Goal: Task Accomplishment & Management: Use online tool/utility

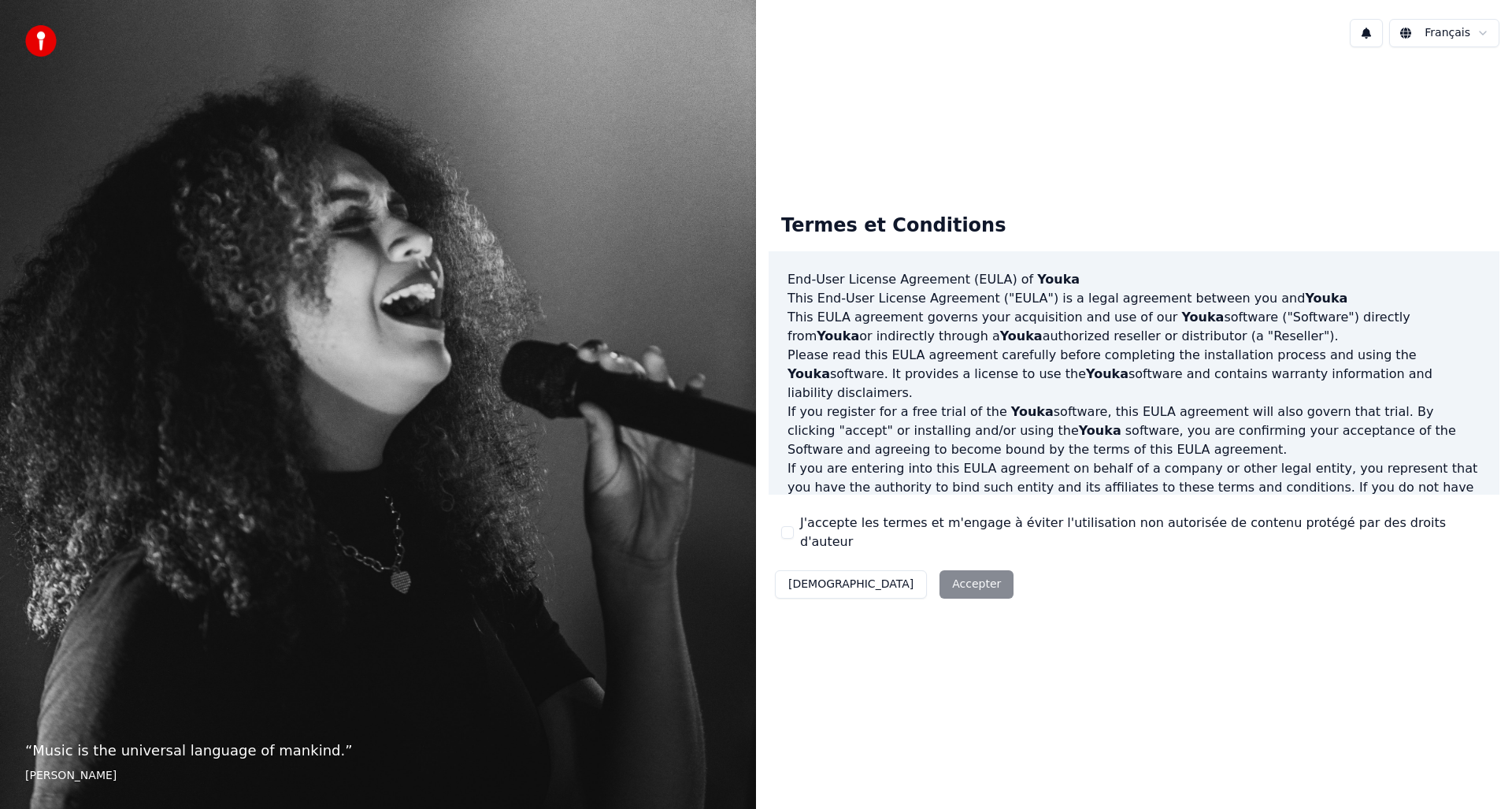
click at [833, 543] on div "Termes et Conditions End-User License Agreement ([PERSON_NAME]) of Youka This E…" at bounding box center [1134, 402] width 731 height 404
click at [840, 533] on label "J'accepte les termes et m'engage à éviter l'utilisation non autorisée de conten…" at bounding box center [1143, 532] width 686 height 38
click at [794, 533] on button "J'accepte les termes et m'engage à éviter l'utilisation non autorisée de conten…" at bounding box center [787, 532] width 12 height 12
click at [939, 578] on button "Accepter" at bounding box center [976, 584] width 74 height 28
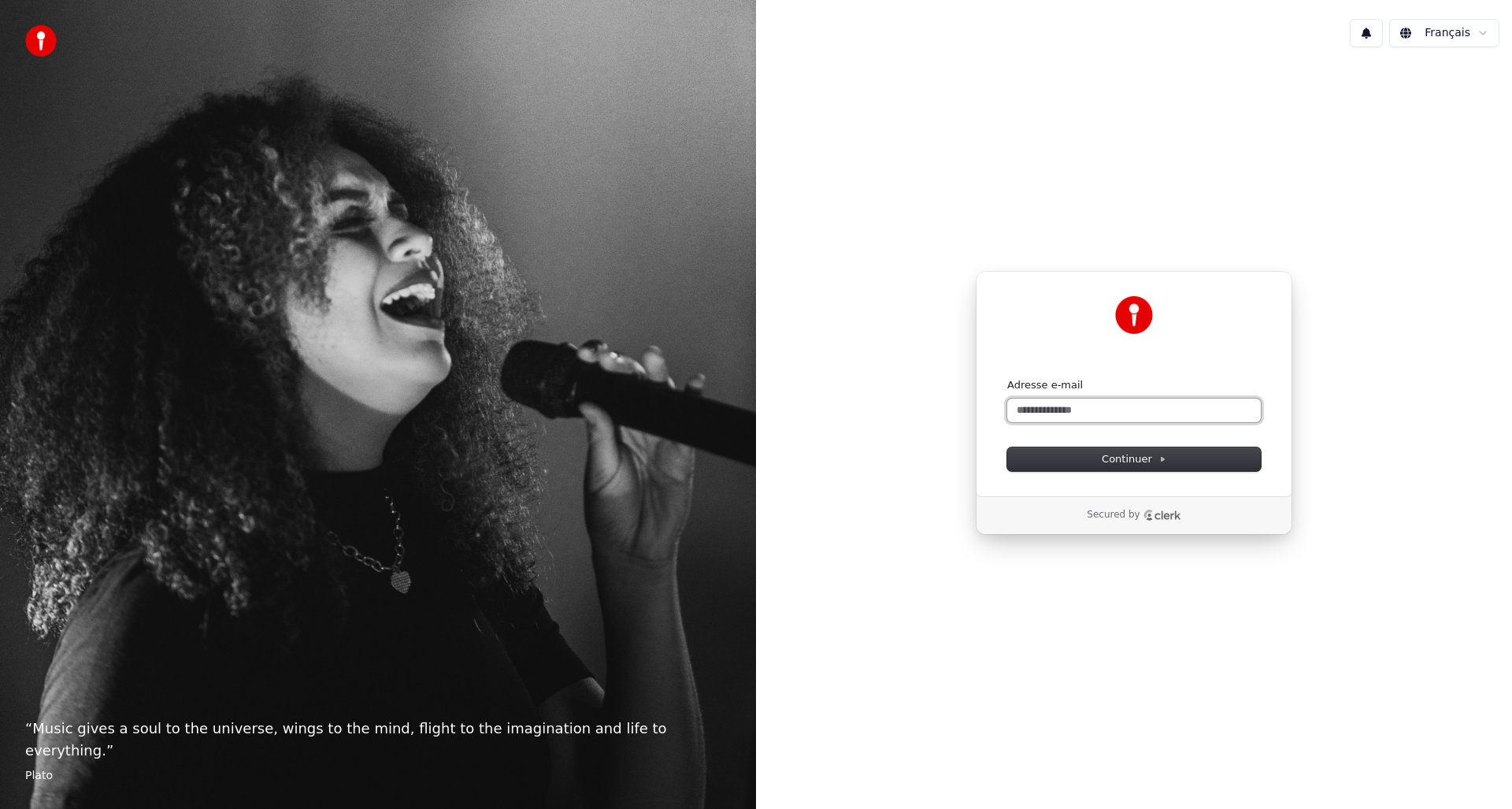
click at [1115, 417] on input "Adresse e-mail" at bounding box center [1135, 410] width 254 height 24
paste input "**********"
paste input "*"
click at [1008, 378] on button "submit" at bounding box center [1008, 378] width 0 height 0
type input "**********"
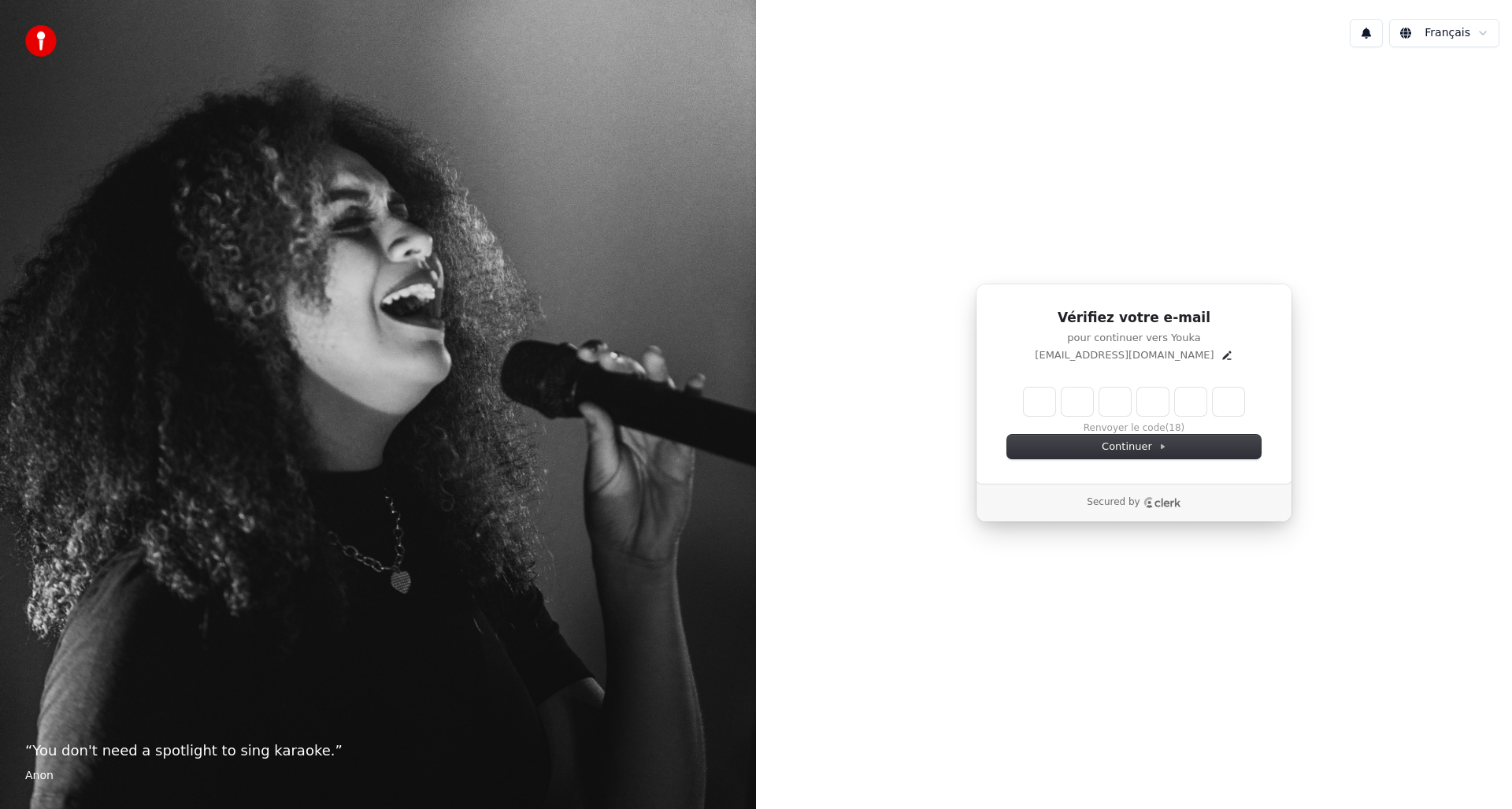
click at [1050, 399] on input "Enter verification code" at bounding box center [1134, 402] width 221 height 28
type input "******"
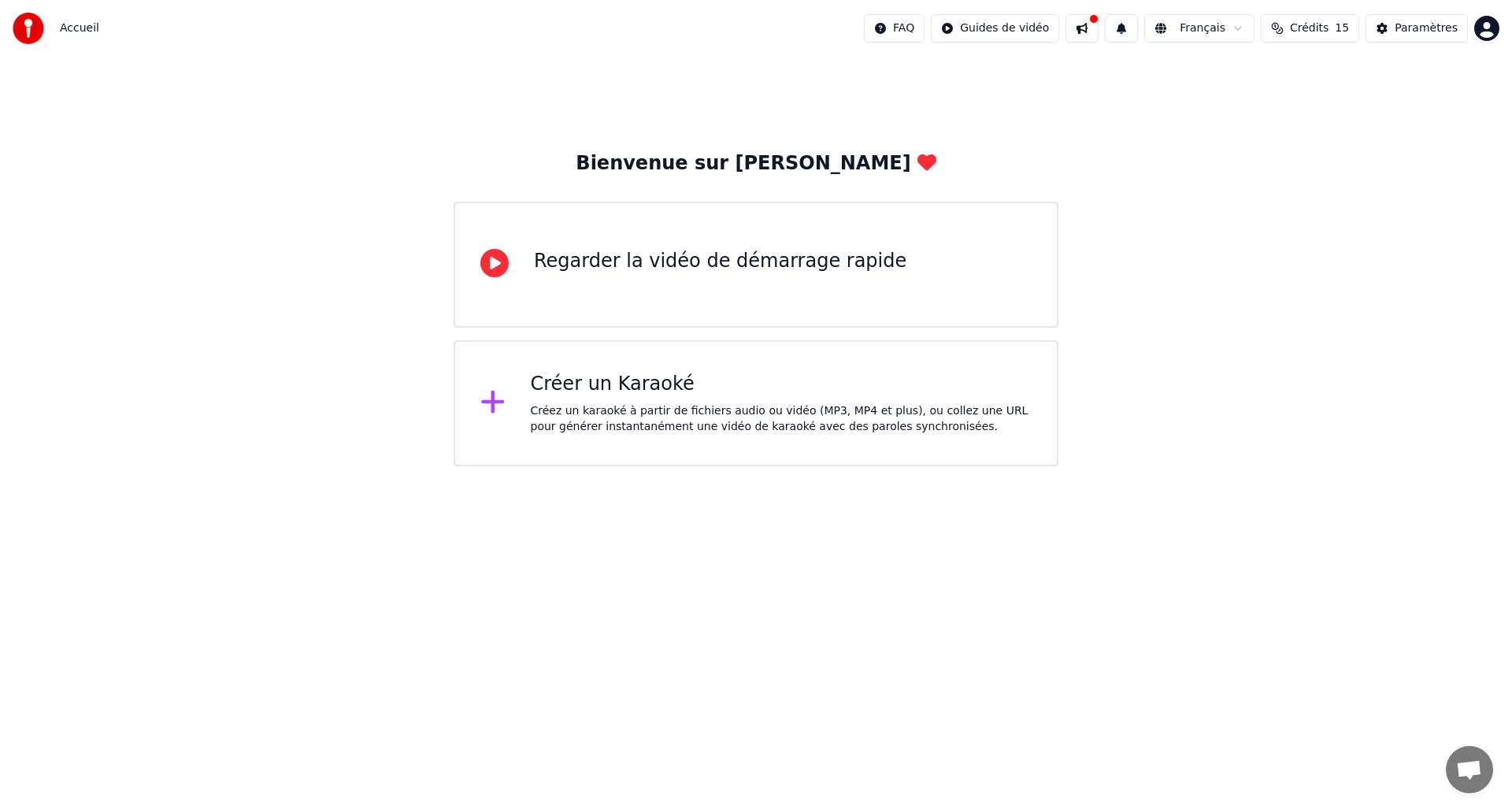
click at [673, 410] on div "Créez un karaoké à partir de fichiers audio ou vidéo (MP3, MP4 et plus), ou col…" at bounding box center [781, 419] width 502 height 32
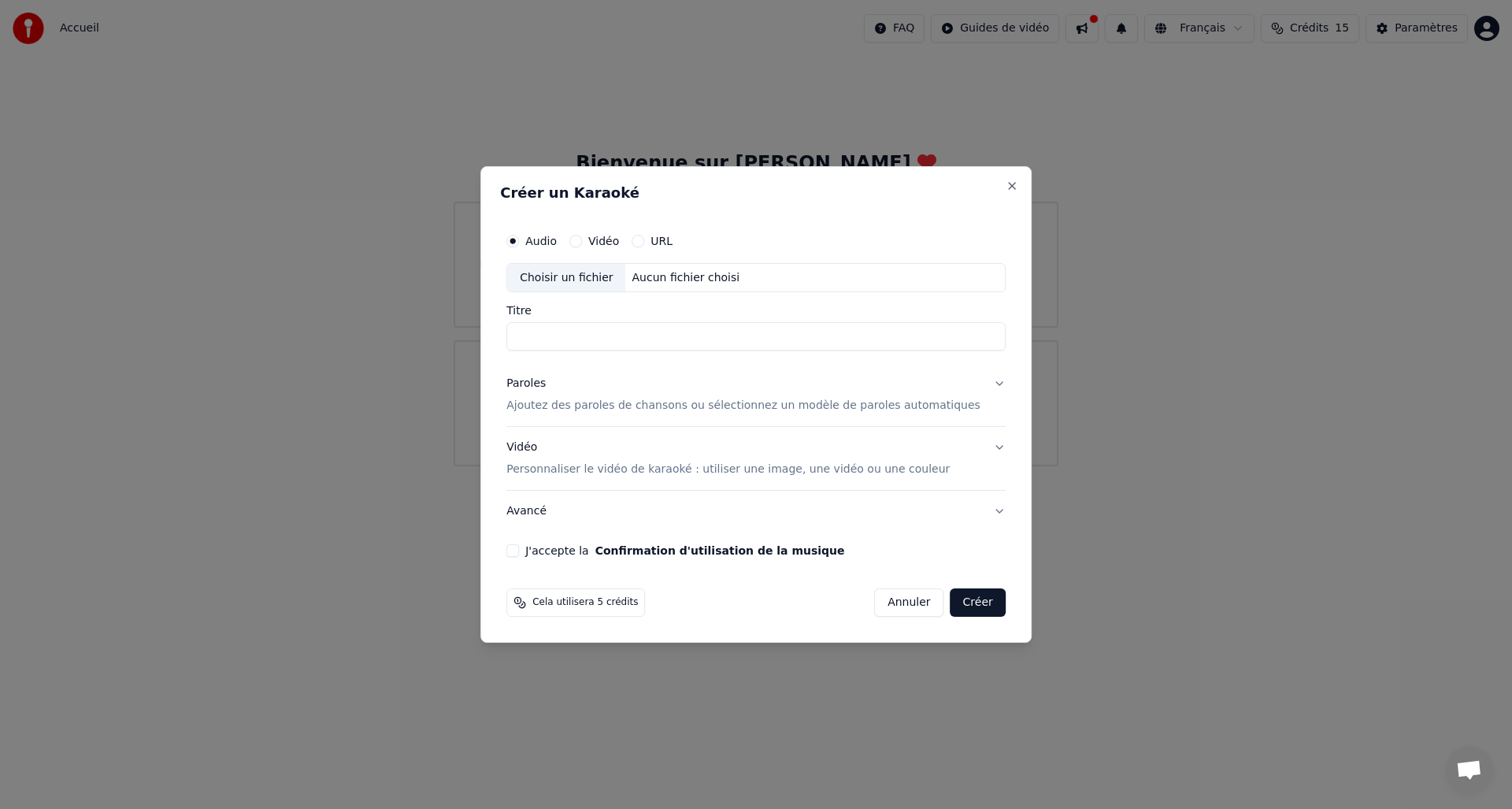
click at [606, 242] on label "Vidéo" at bounding box center [603, 241] width 31 height 11
click at [582, 242] on button "Vidéo" at bounding box center [575, 241] width 12 height 12
click at [640, 277] on div "Aucun fichier choisi" at bounding box center [686, 278] width 121 height 16
click at [554, 239] on label "Audio" at bounding box center [541, 241] width 32 height 11
click at [519, 239] on button "Audio" at bounding box center [512, 241] width 12 height 12
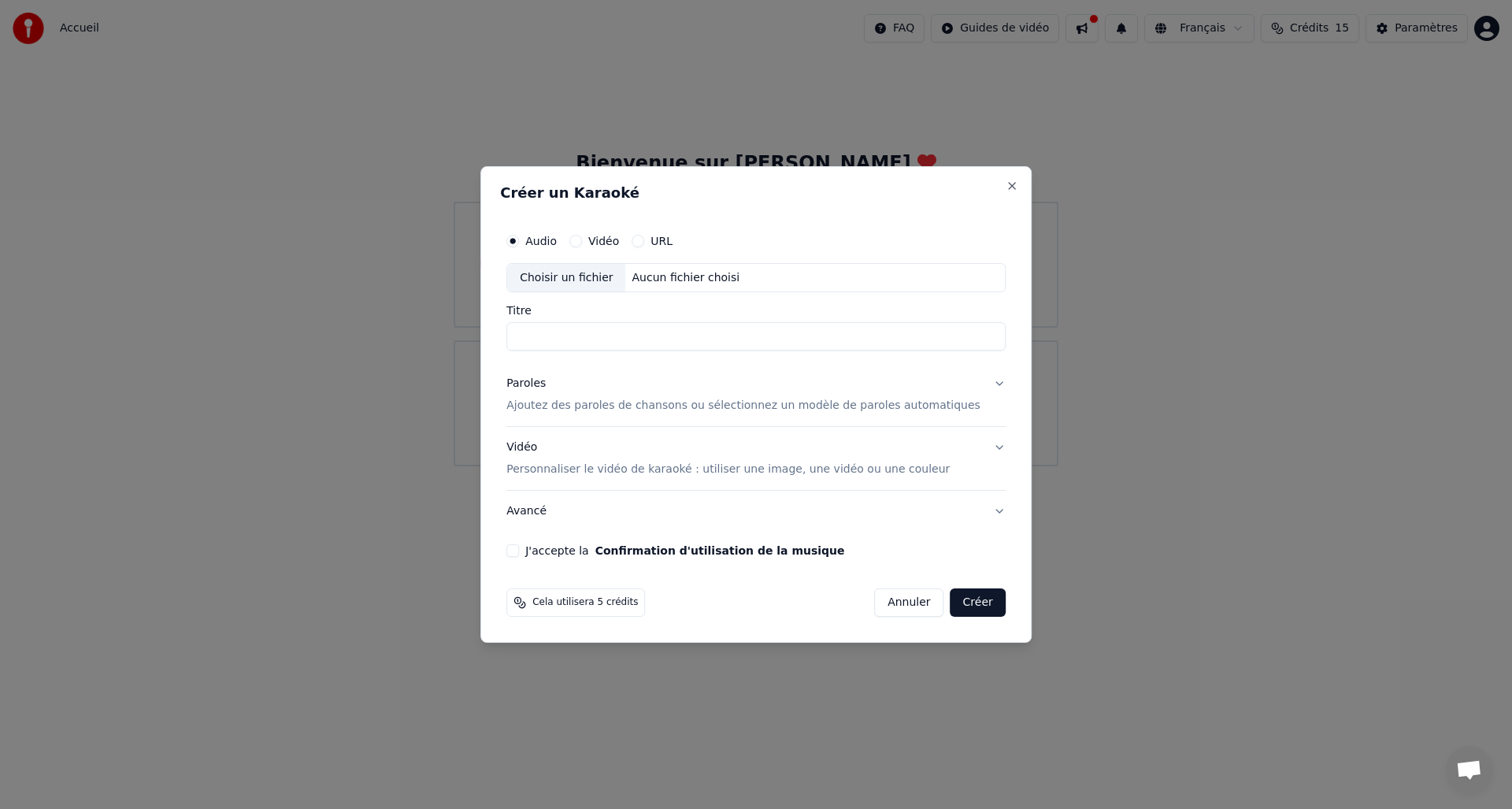
click at [582, 271] on div "Choisir un fichier" at bounding box center [566, 278] width 118 height 28
click at [625, 338] on input "Titre" at bounding box center [756, 337] width 499 height 28
type input "**********"
click at [611, 396] on div "Paroles Ajoutez des paroles de chansons ou sélectionnez un modèle de paroles au…" at bounding box center [743, 395] width 475 height 38
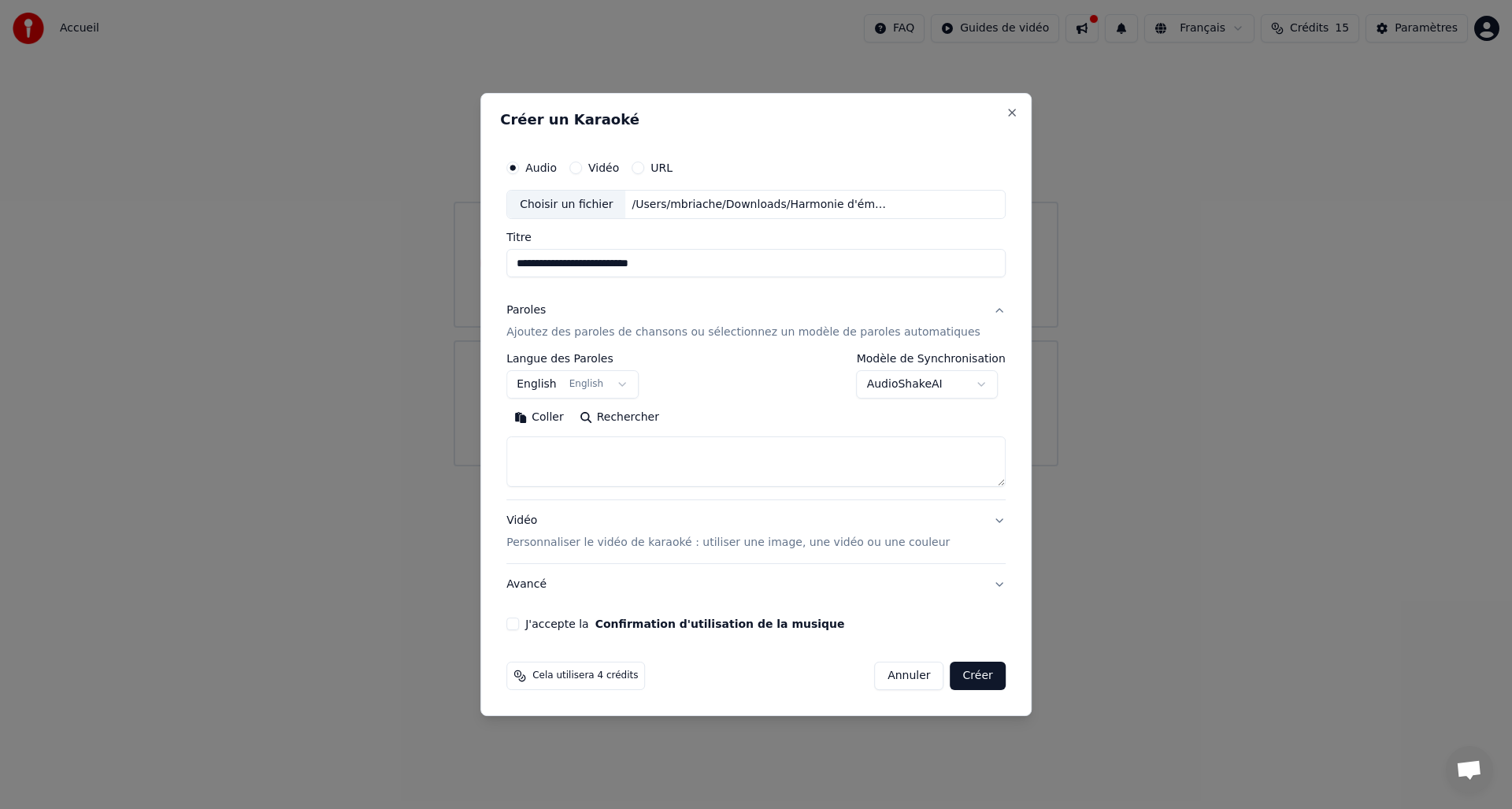
click at [563, 390] on button "English English" at bounding box center [572, 385] width 132 height 28
select select "**"
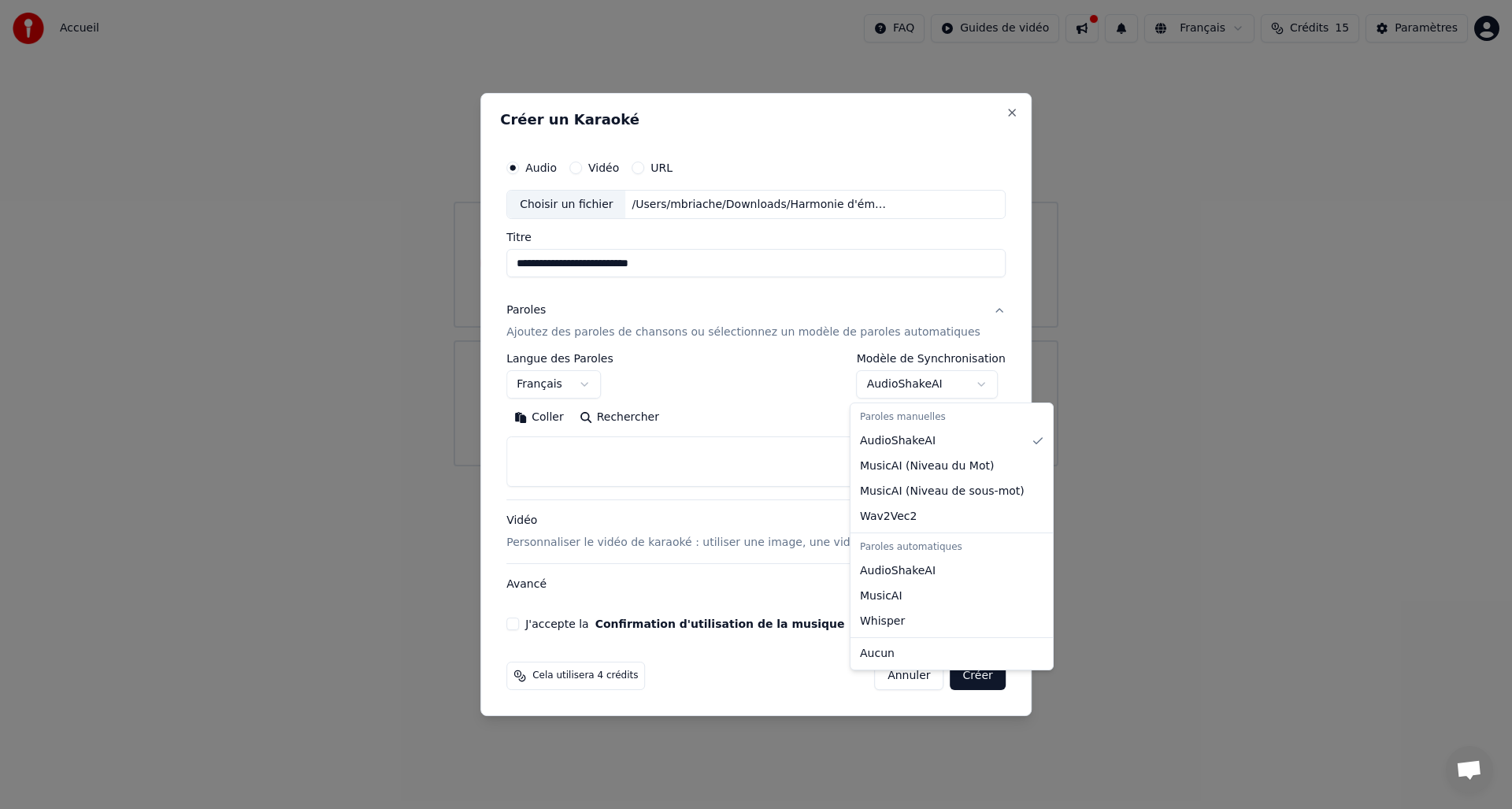
click at [968, 389] on body "**********" at bounding box center [756, 233] width 1512 height 467
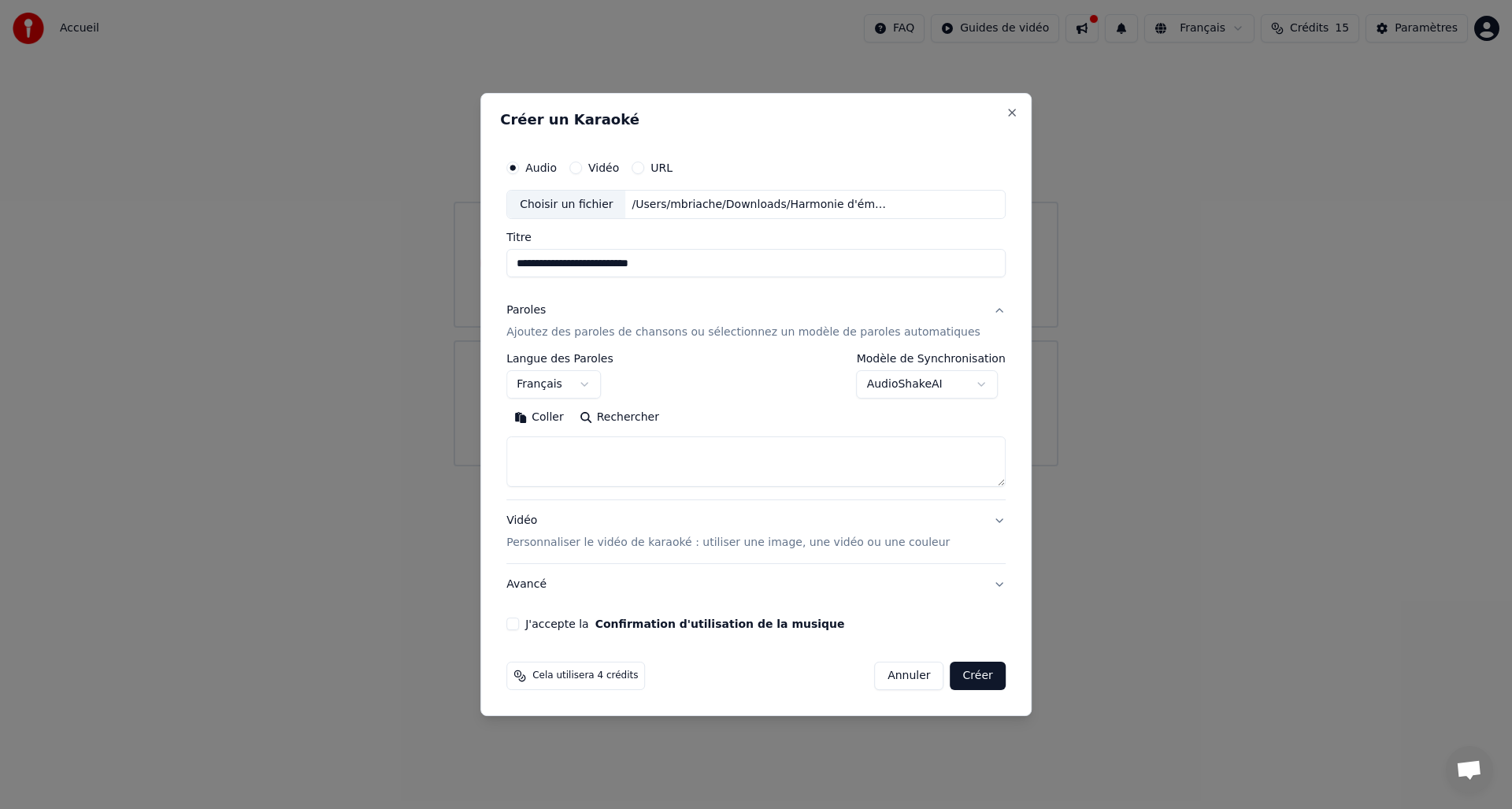
click at [804, 458] on textarea at bounding box center [756, 462] width 499 height 51
paste textarea "**********"
type textarea "**********"
click at [984, 518] on button "Vidéo Personnaliser le vidéo de karaoké : utiliser une image, une vidéo ou une …" at bounding box center [756, 532] width 499 height 63
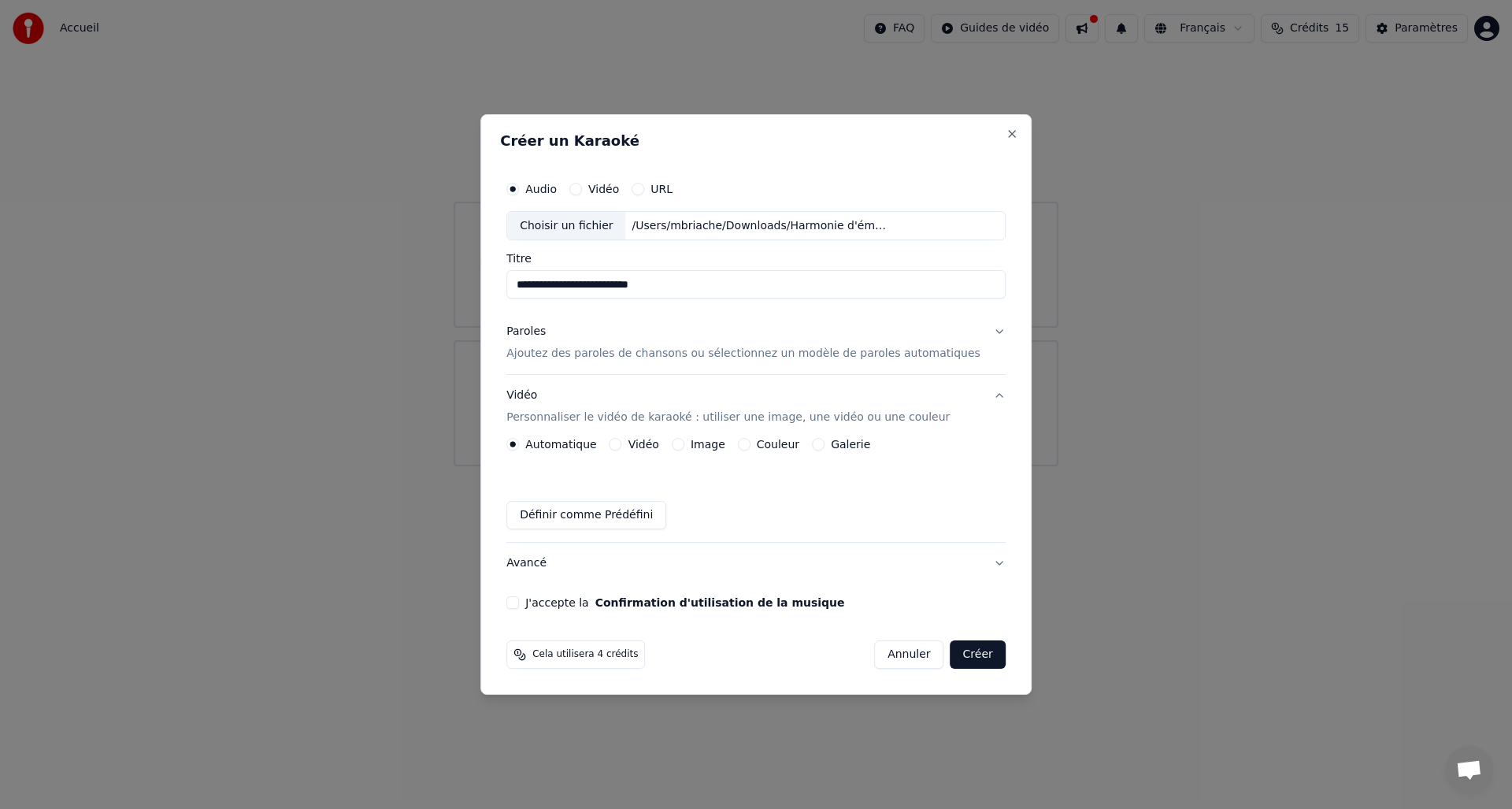
click at [539, 606] on label "J'accepte la Confirmation d'utilisation de la musique" at bounding box center [685, 602] width 319 height 11
click at [519, 606] on button "J'accepte la Confirmation d'utilisation de la musique" at bounding box center [512, 602] width 12 height 12
click at [977, 657] on button "Créer" at bounding box center [978, 654] width 55 height 28
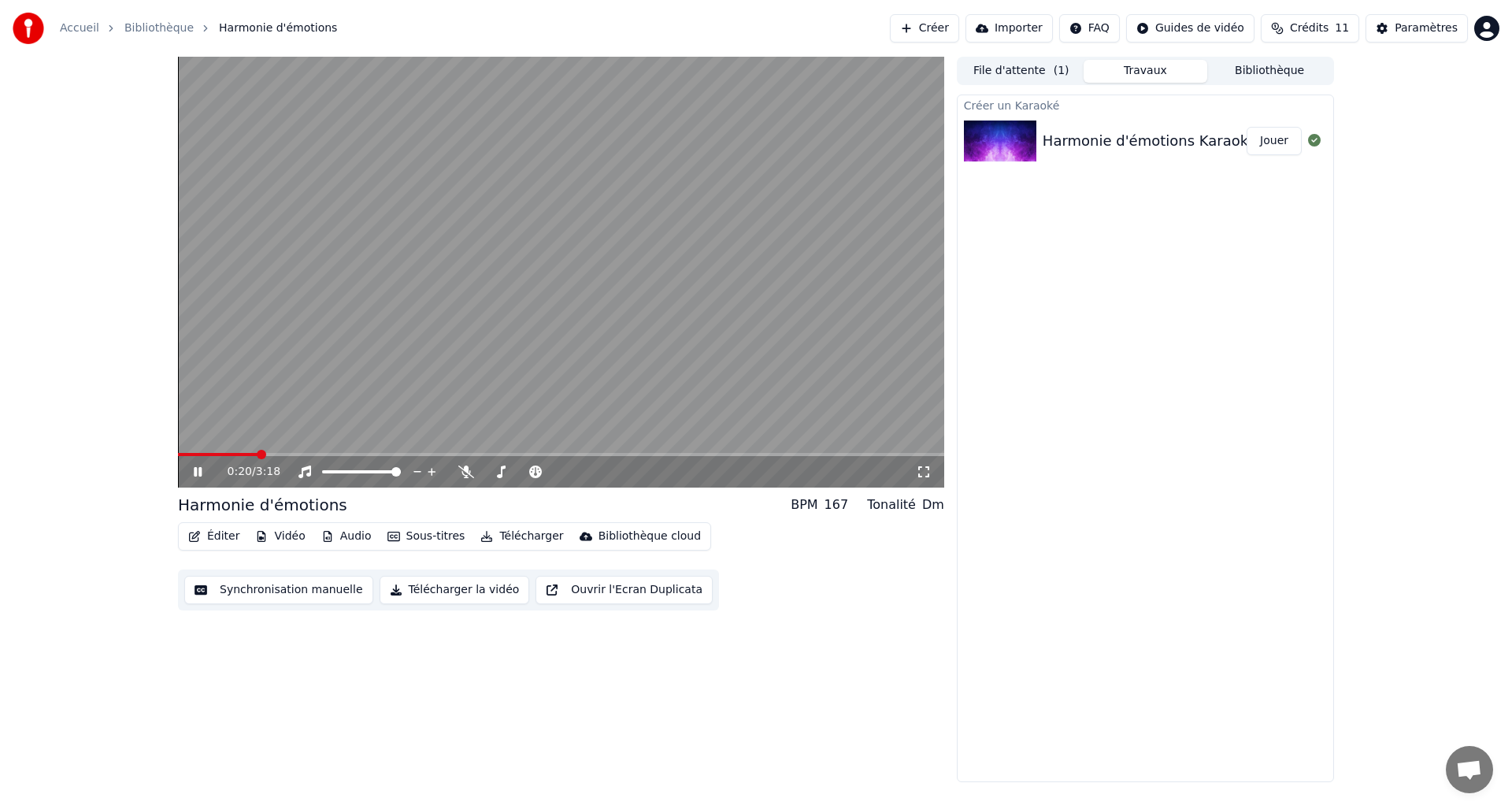
click at [299, 589] on button "Synchronisation manuelle" at bounding box center [278, 590] width 189 height 28
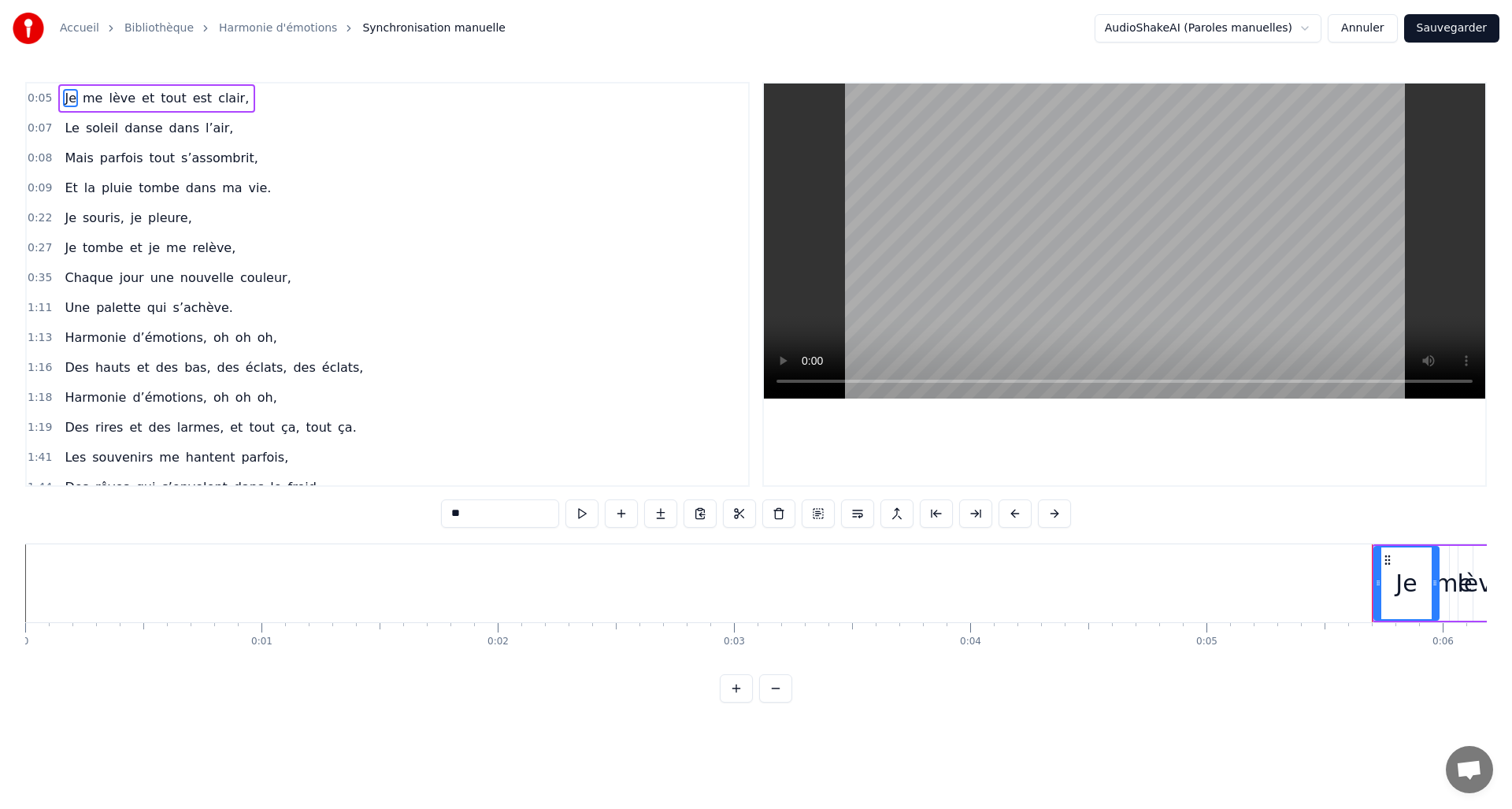
click at [47, 99] on span "0:05" at bounding box center [39, 98] width 25 height 16
click at [769, 701] on button at bounding box center [776, 688] width 33 height 28
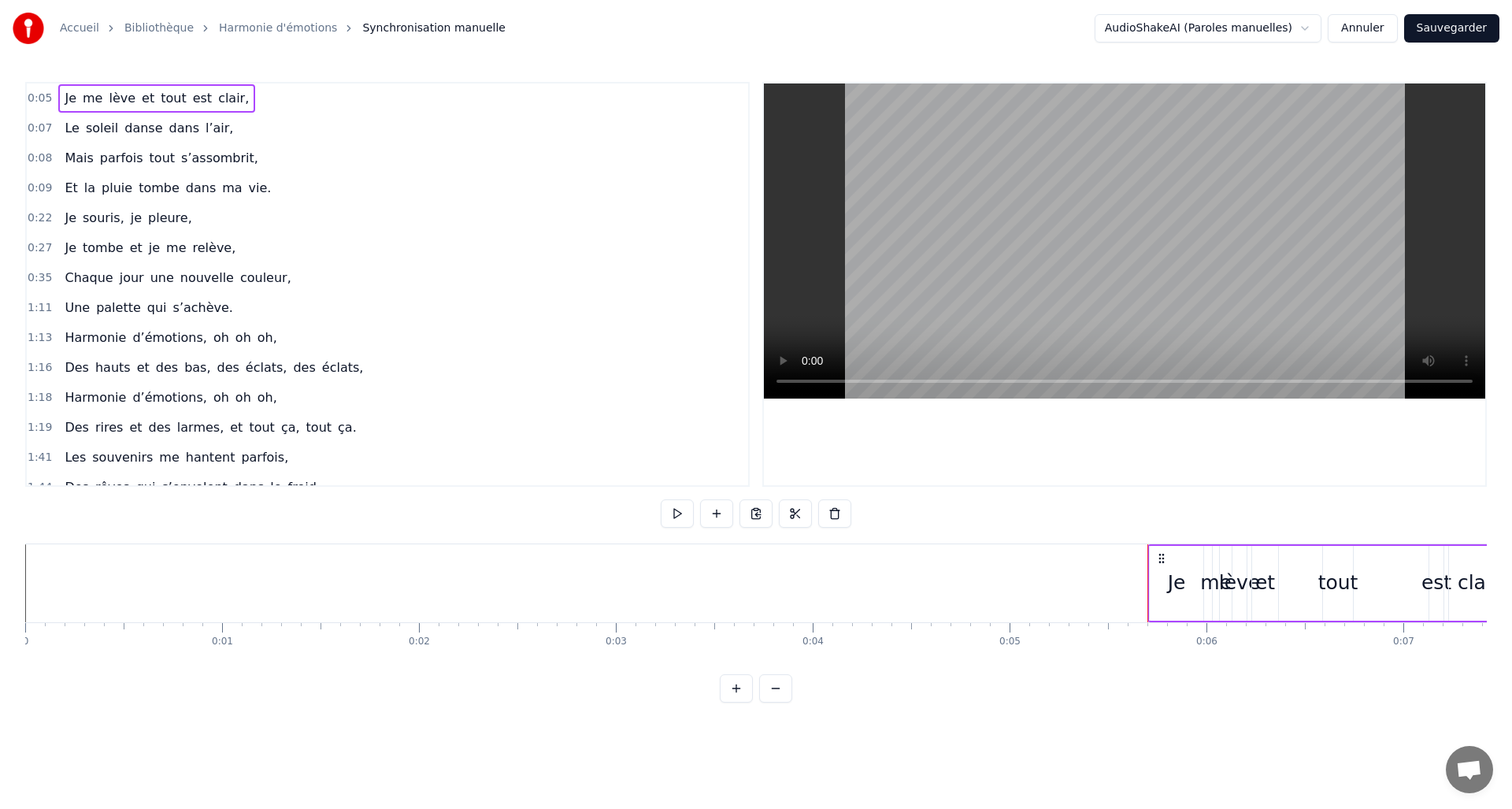
click at [769, 701] on button at bounding box center [776, 688] width 33 height 28
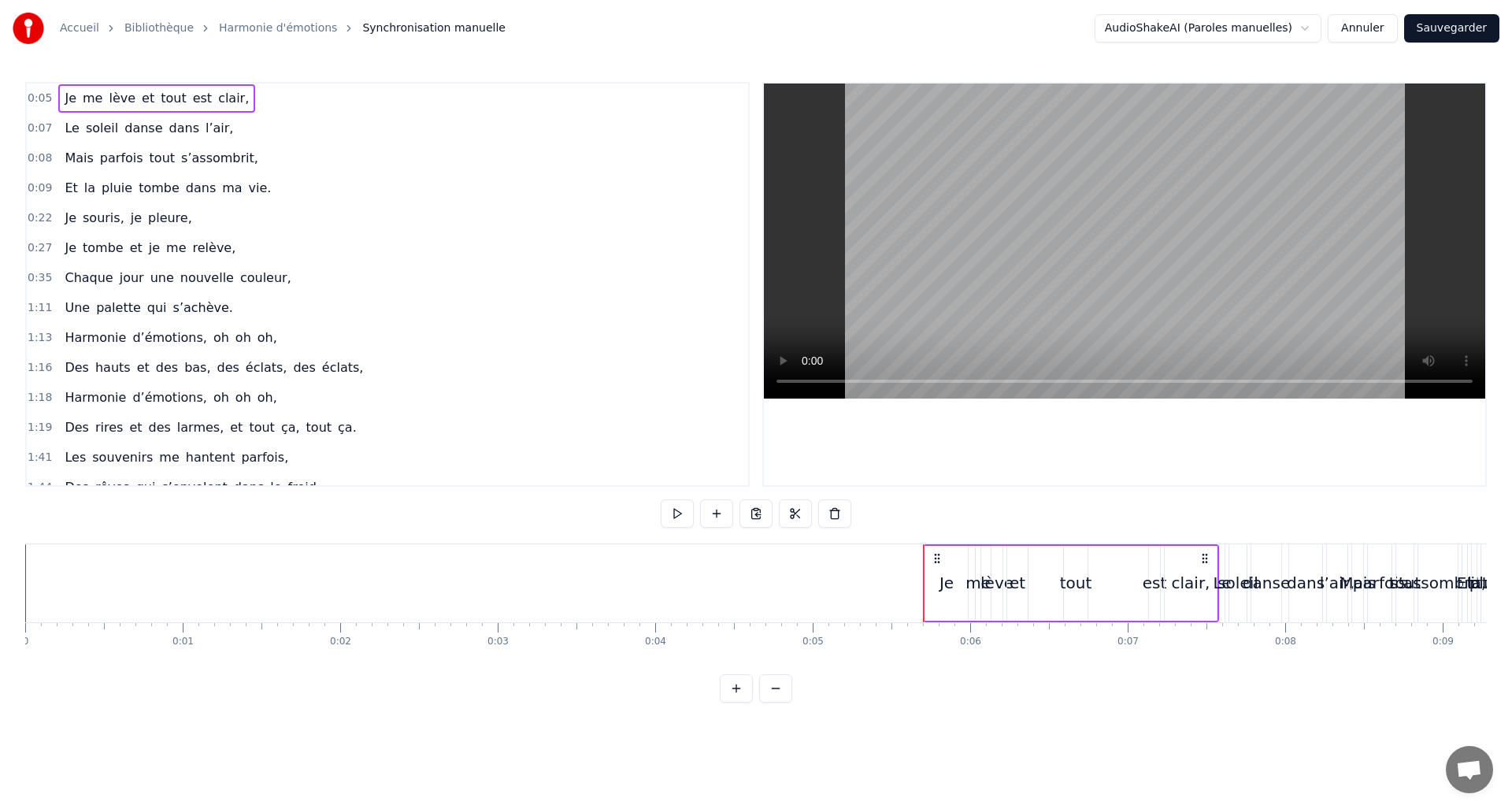
click at [769, 701] on button at bounding box center [776, 688] width 33 height 28
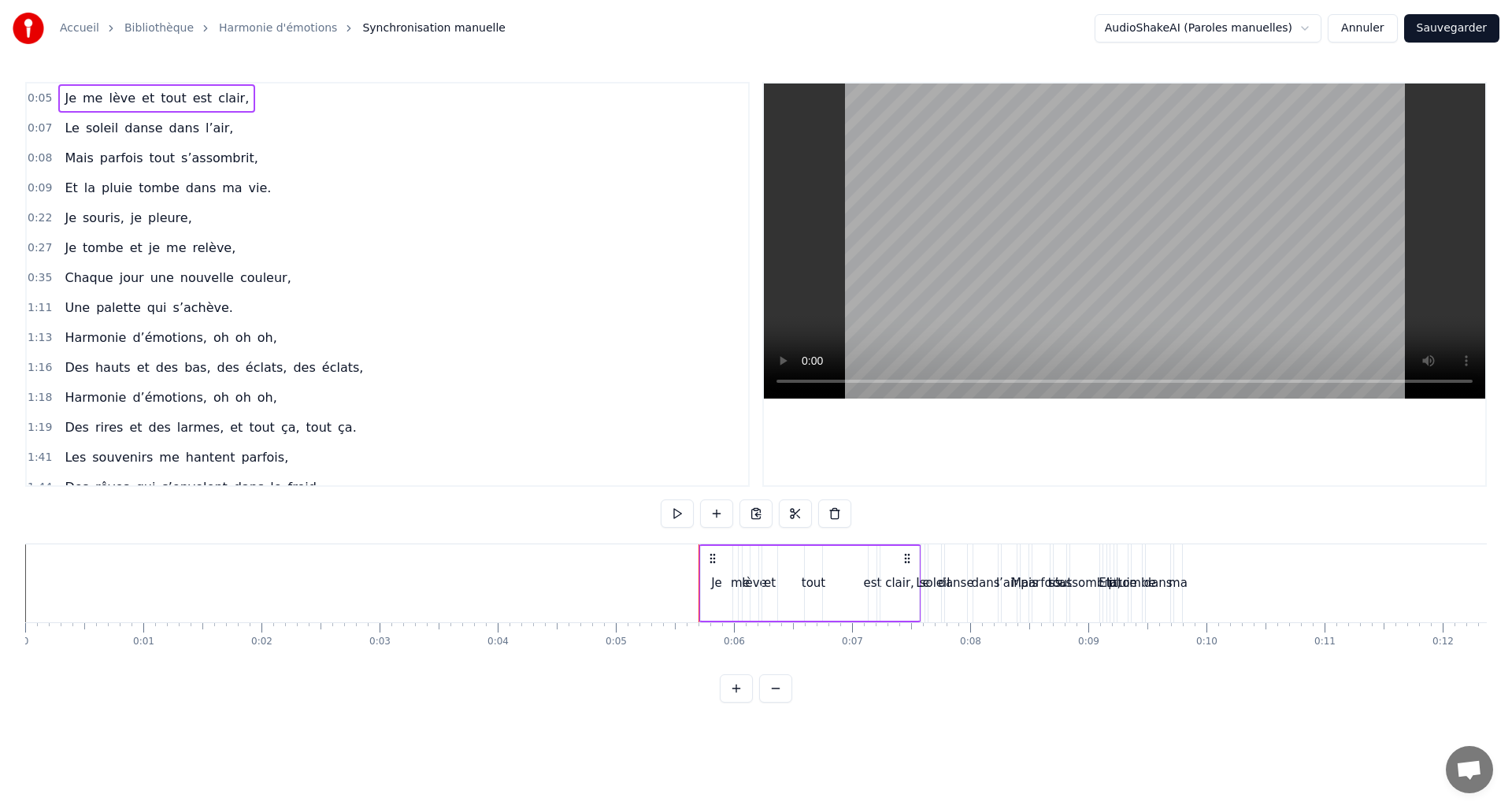
click at [1349, 30] on button "Annuler" at bounding box center [1362, 28] width 69 height 28
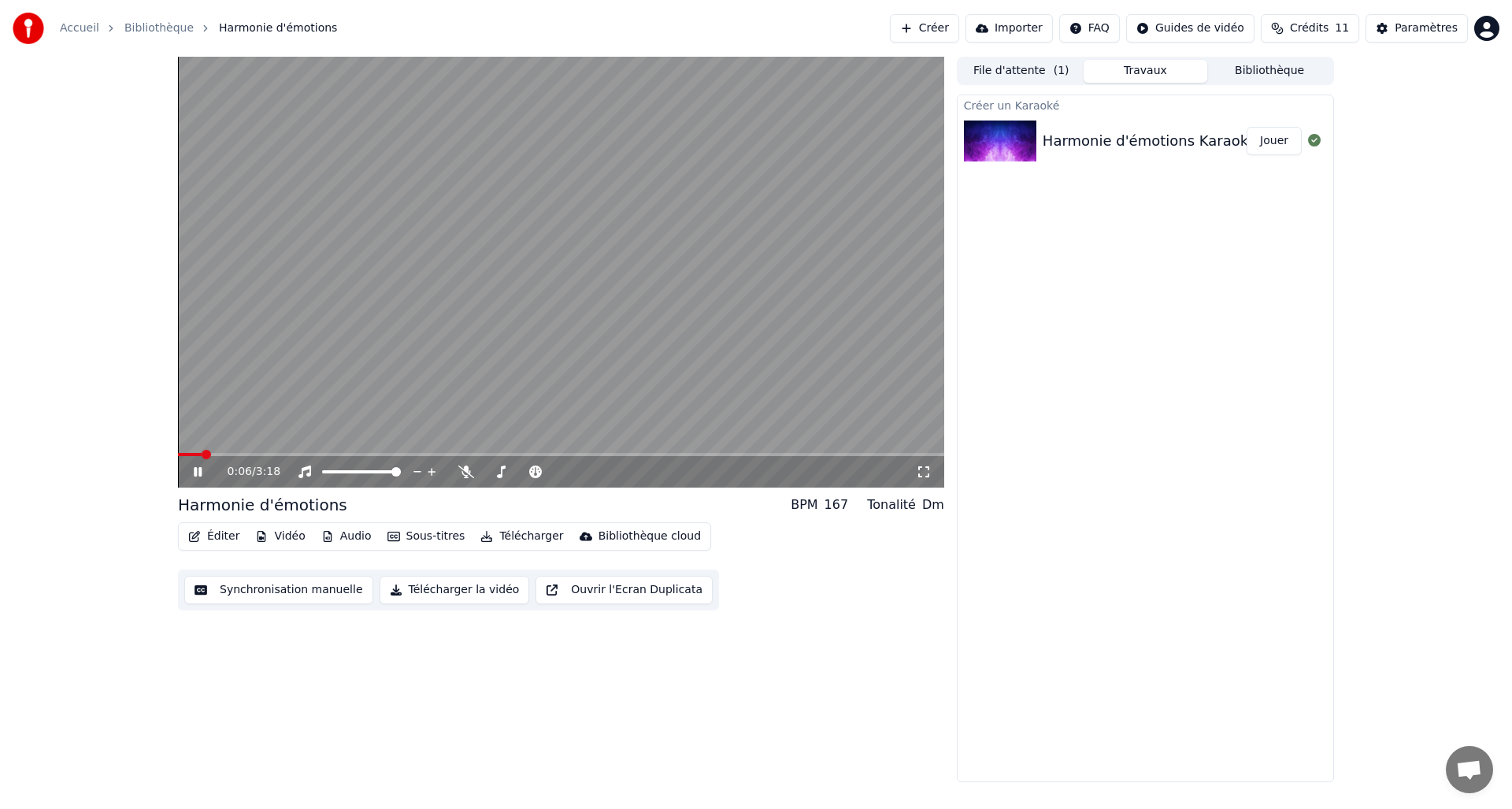
click at [953, 40] on button "Créer" at bounding box center [924, 28] width 69 height 28
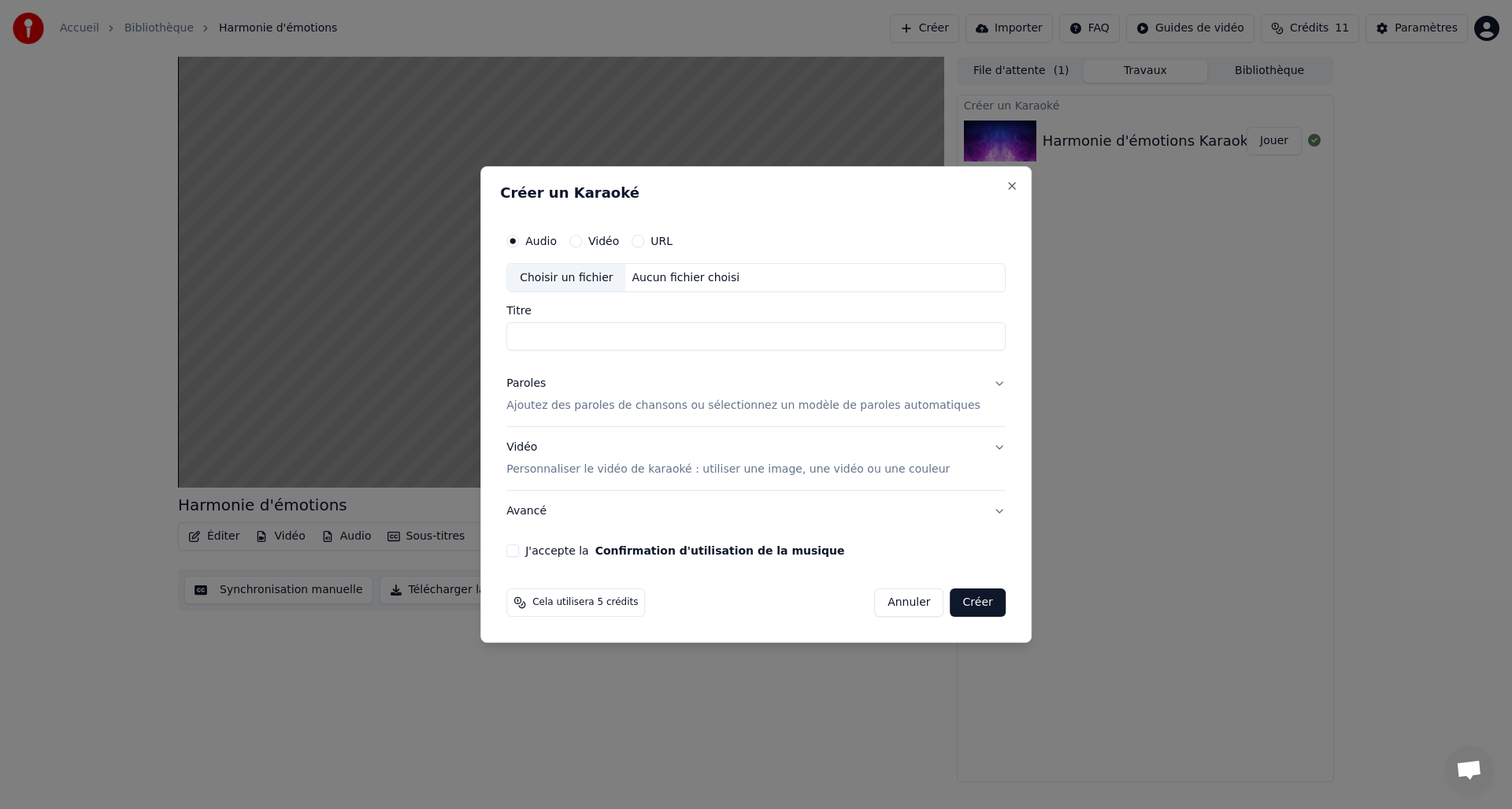
click at [644, 282] on div "Aucun fichier choisi" at bounding box center [686, 278] width 121 height 16
type input "**********"
click at [658, 417] on button "Paroles Ajoutez des paroles de chansons ou sélectionnez un modèle de paroles au…" at bounding box center [756, 396] width 499 height 63
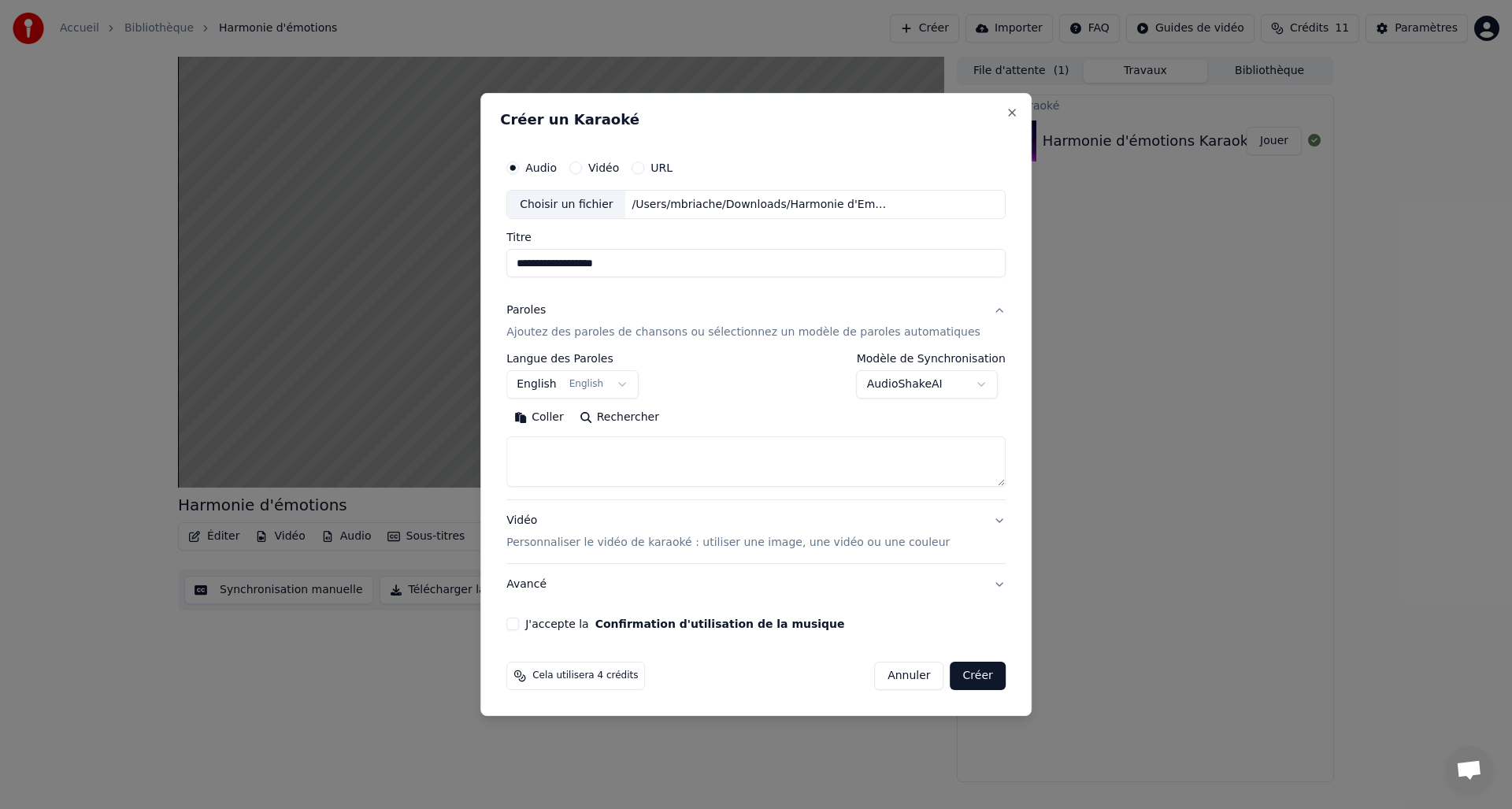
click at [651, 458] on textarea at bounding box center [756, 462] width 499 height 51
paste textarea "**********"
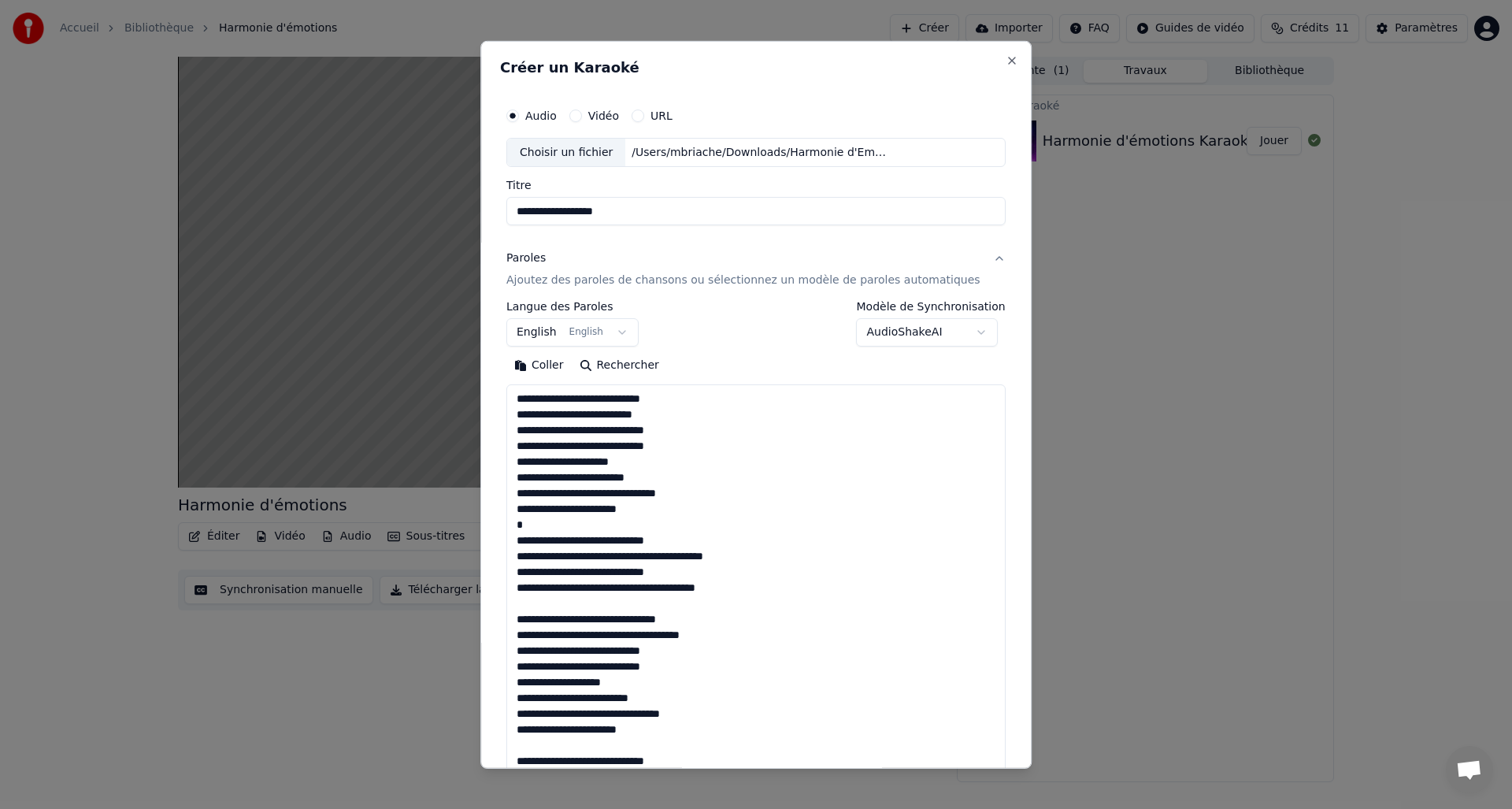
scroll to position [1090, 0]
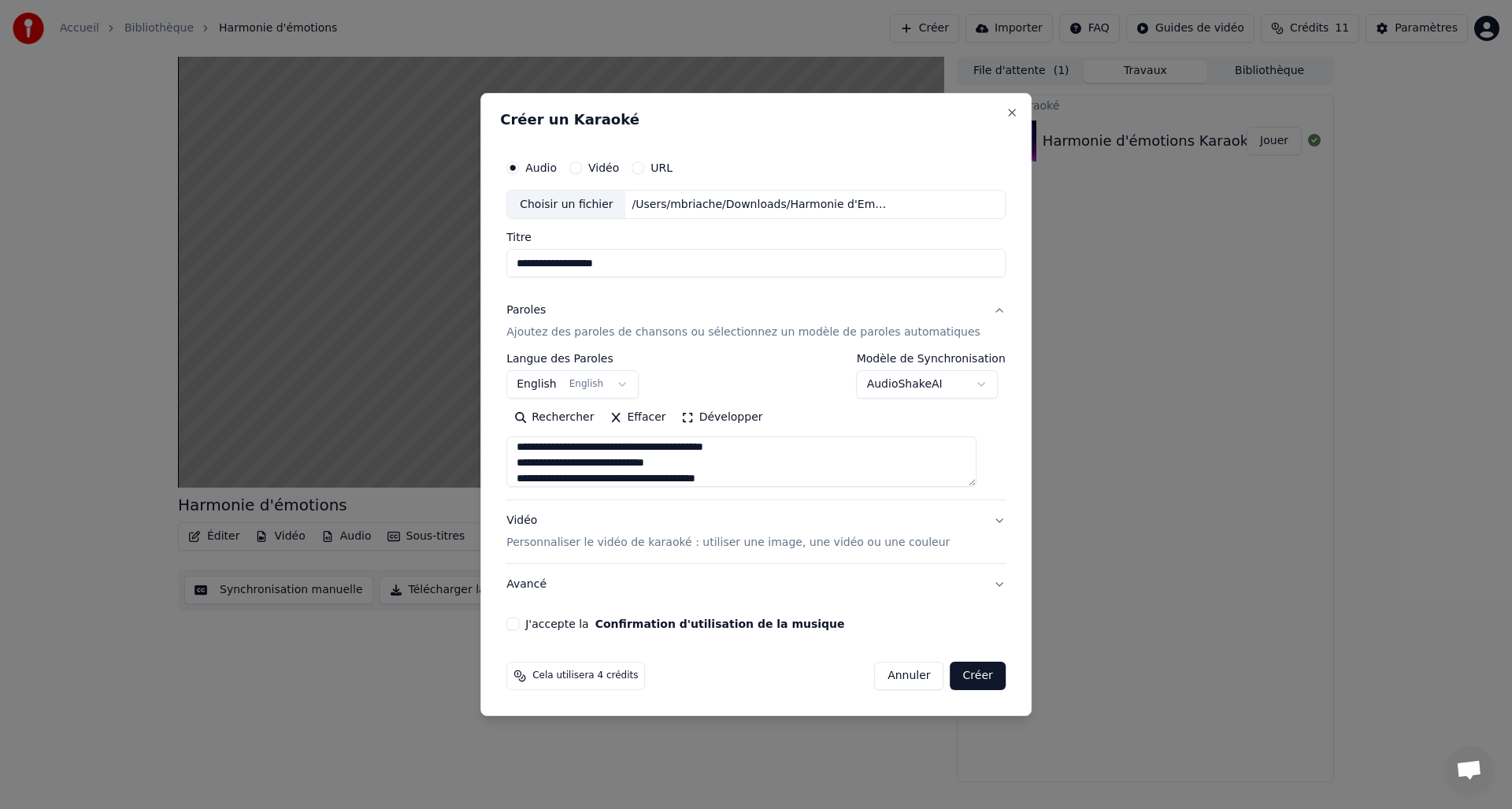
type textarea "**********"
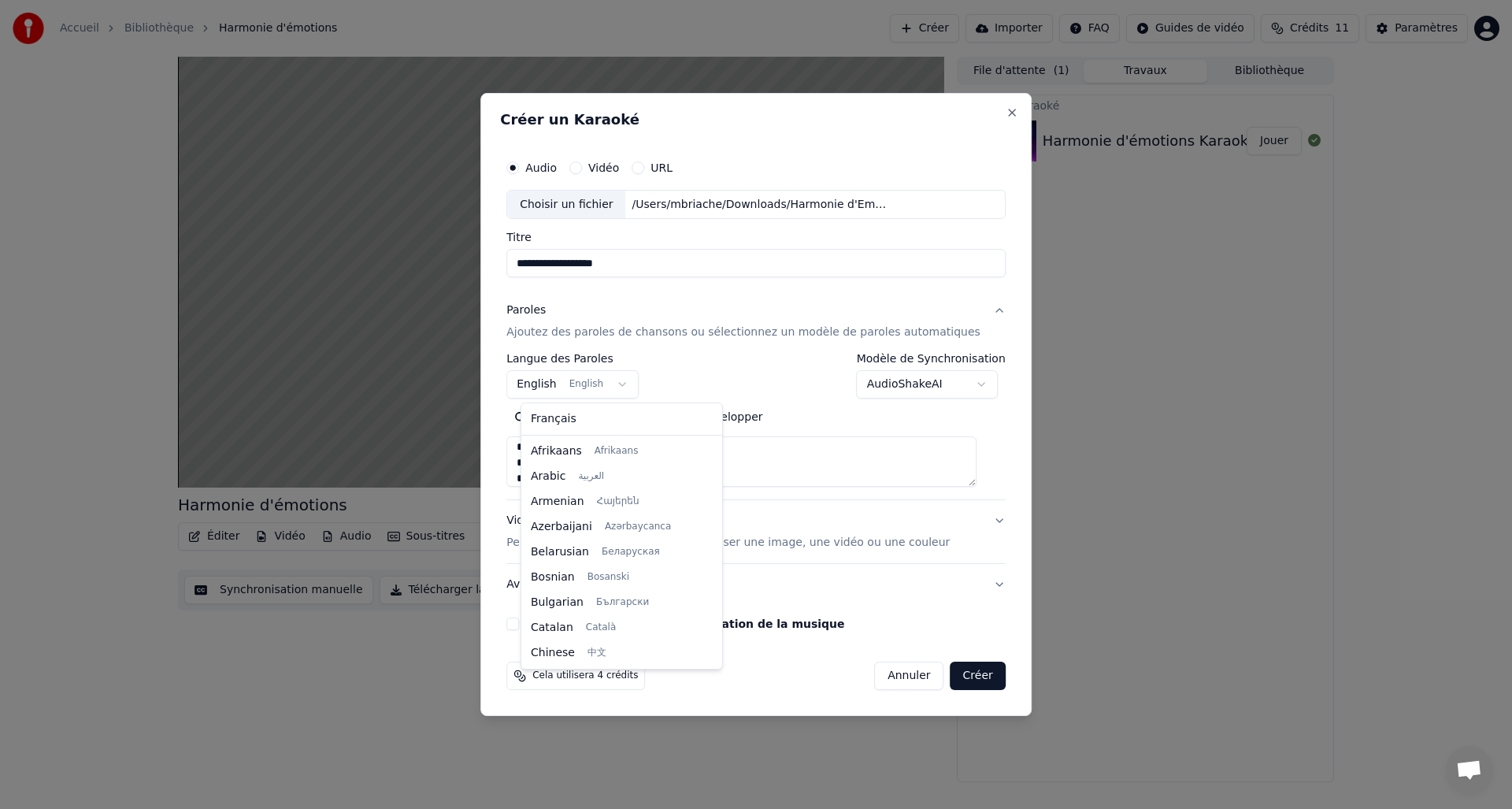
click at [600, 374] on body "**********" at bounding box center [756, 404] width 1512 height 809
select select "**"
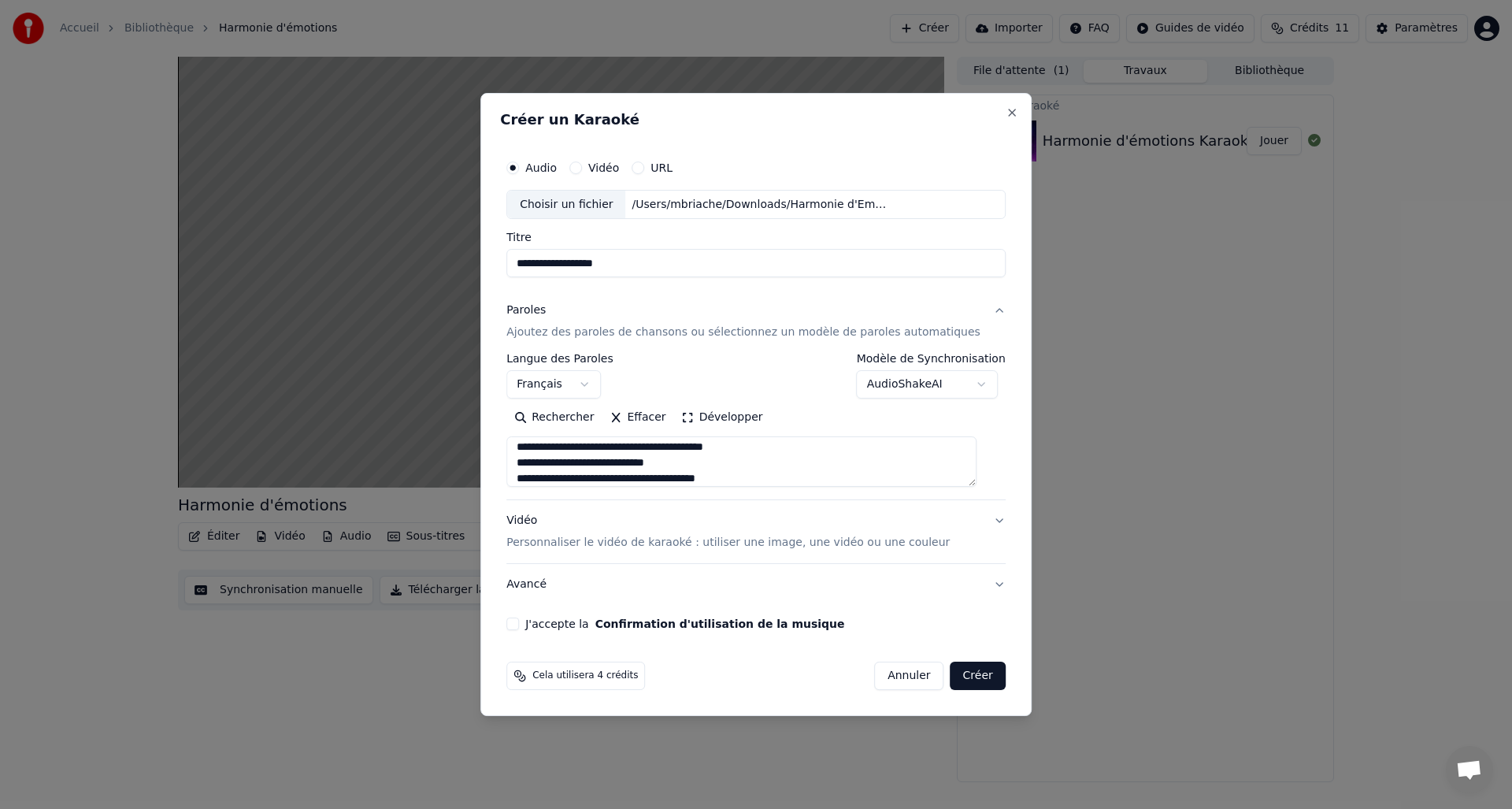
drag, startPoint x: 565, startPoint y: 622, endPoint x: 641, endPoint y: 617, distance: 76.2
click at [565, 622] on label "J'accepte la Confirmation d'utilisation de la musique" at bounding box center [685, 623] width 319 height 11
click at [519, 622] on button "J'accepte la Confirmation d'utilisation de la musique" at bounding box center [512, 623] width 12 height 12
click at [978, 674] on button "Créer" at bounding box center [978, 676] width 55 height 28
select select
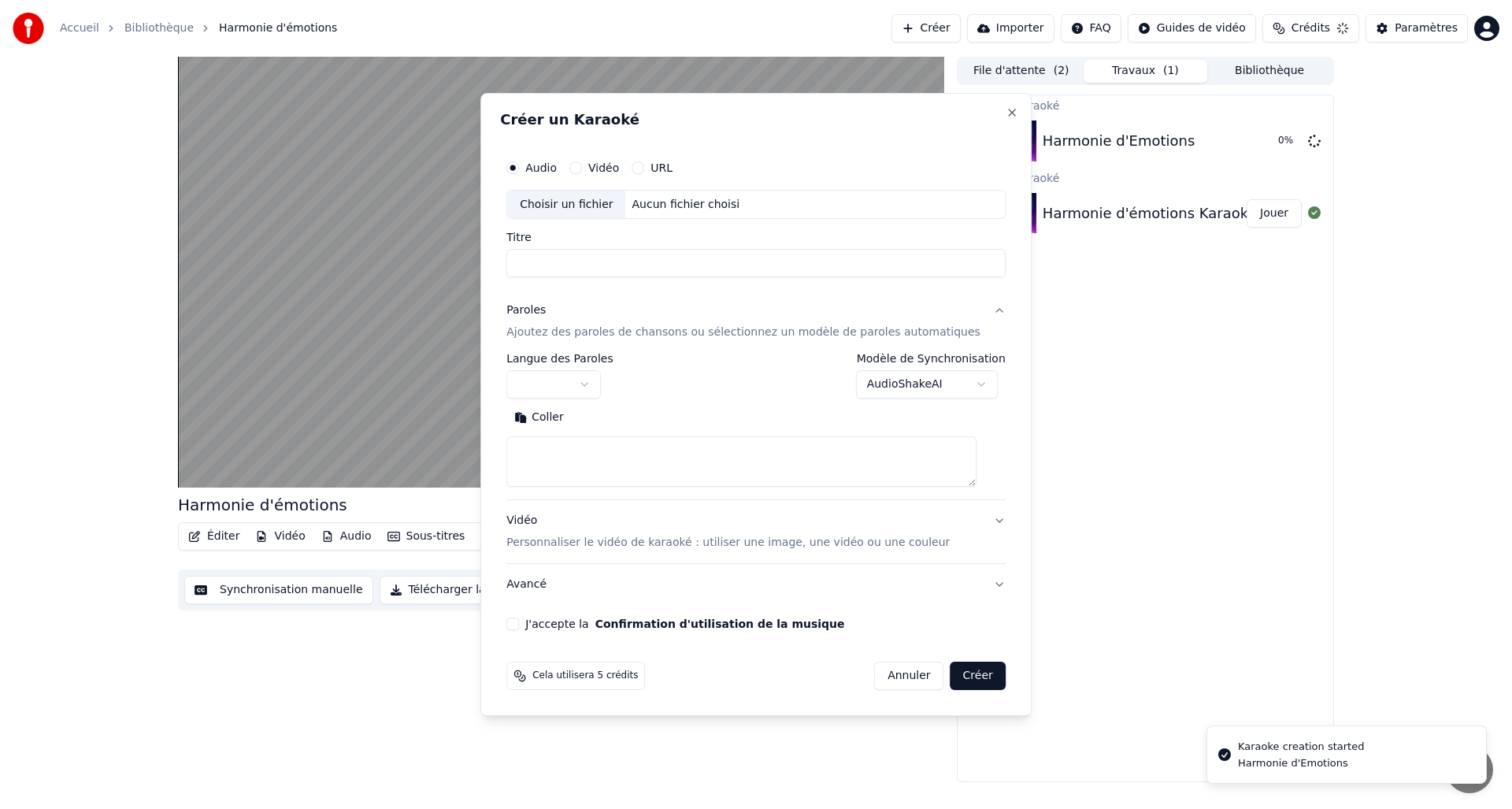
scroll to position [0, 0]
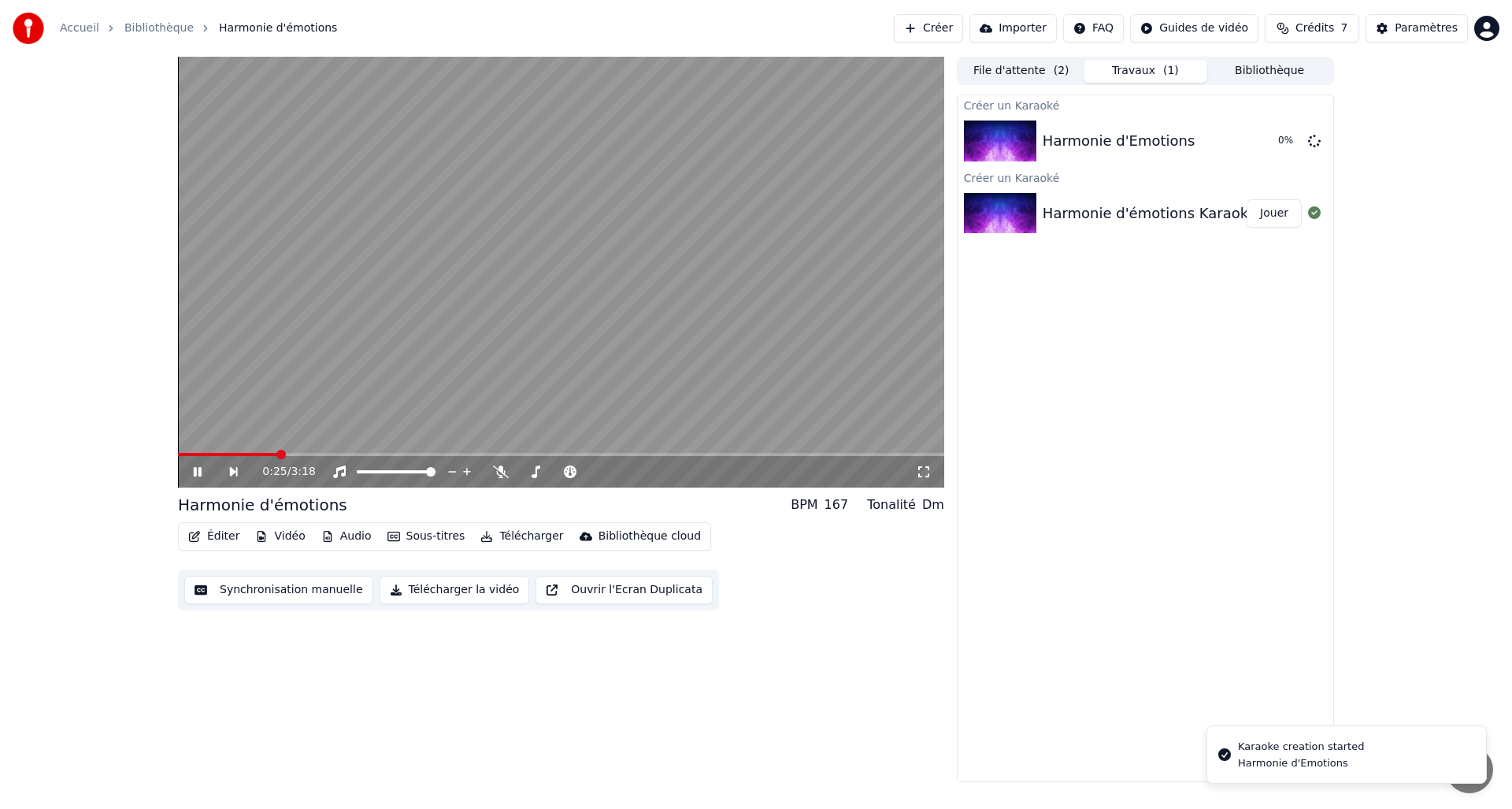
click at [200, 471] on icon at bounding box center [197, 471] width 8 height 10
click at [230, 537] on button "Éditer" at bounding box center [214, 536] width 64 height 22
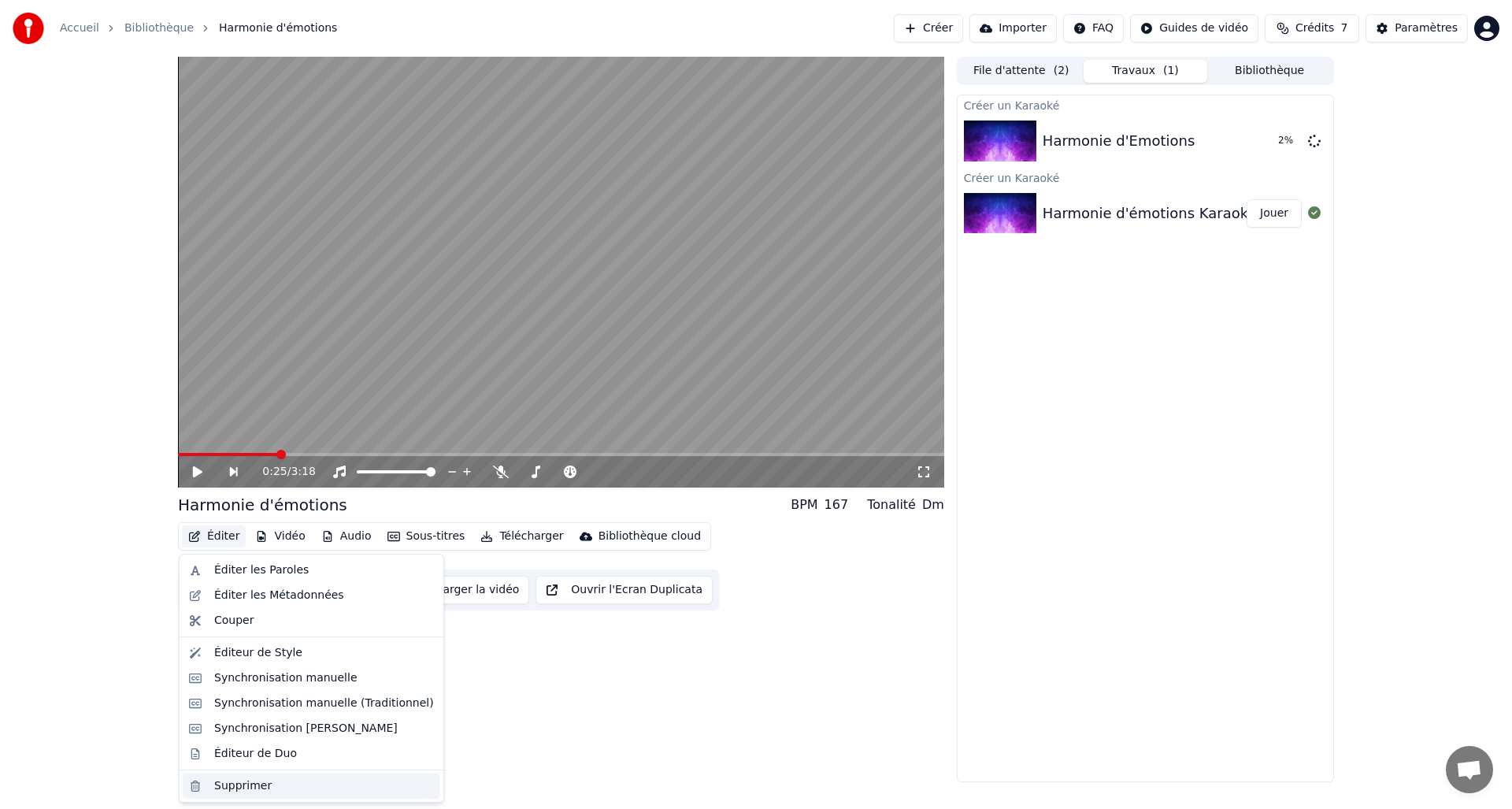
click at [280, 791] on div "Supprimer" at bounding box center [324, 786] width 220 height 16
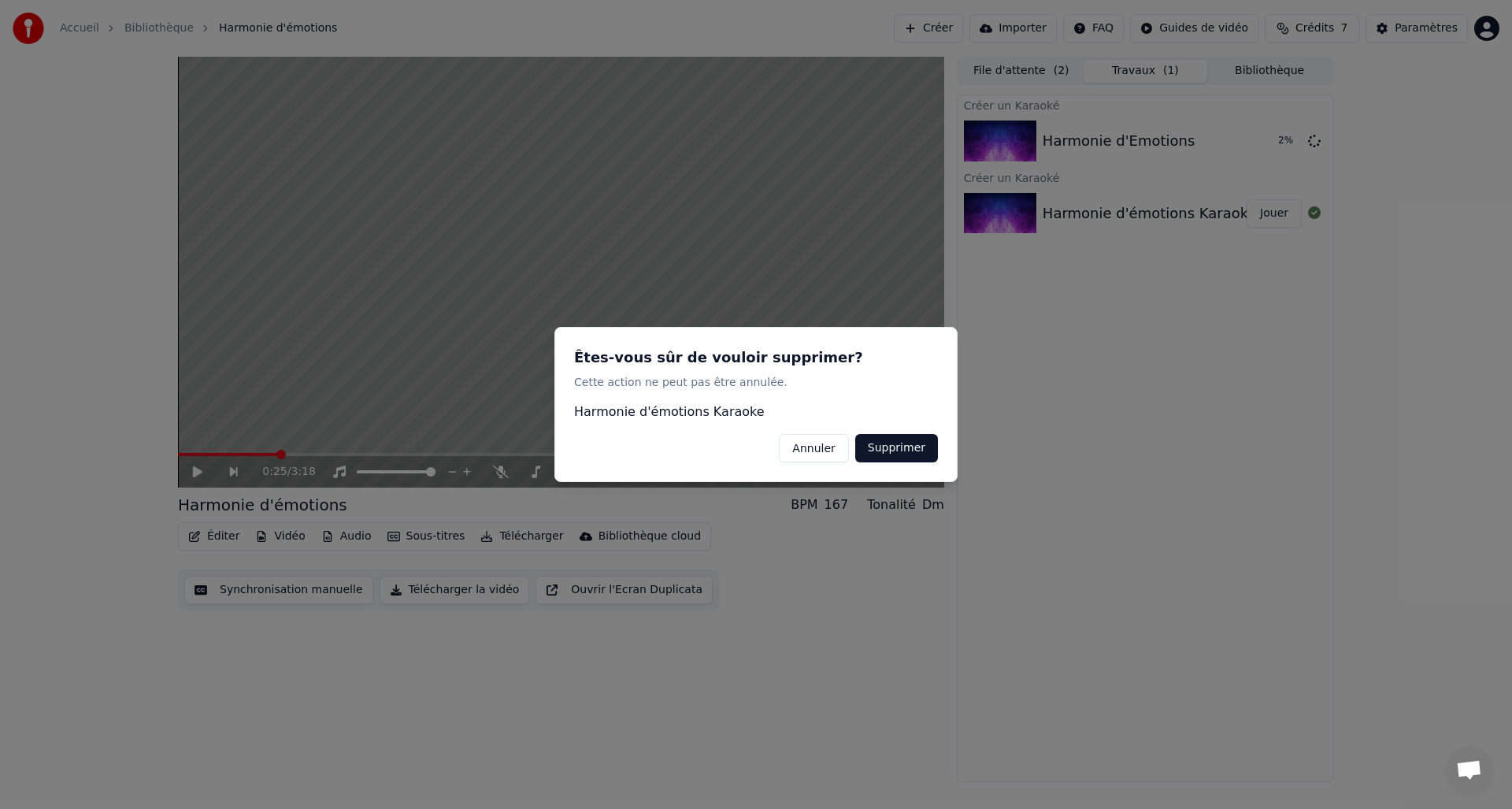
click at [900, 454] on button "Supprimer" at bounding box center [897, 448] width 82 height 28
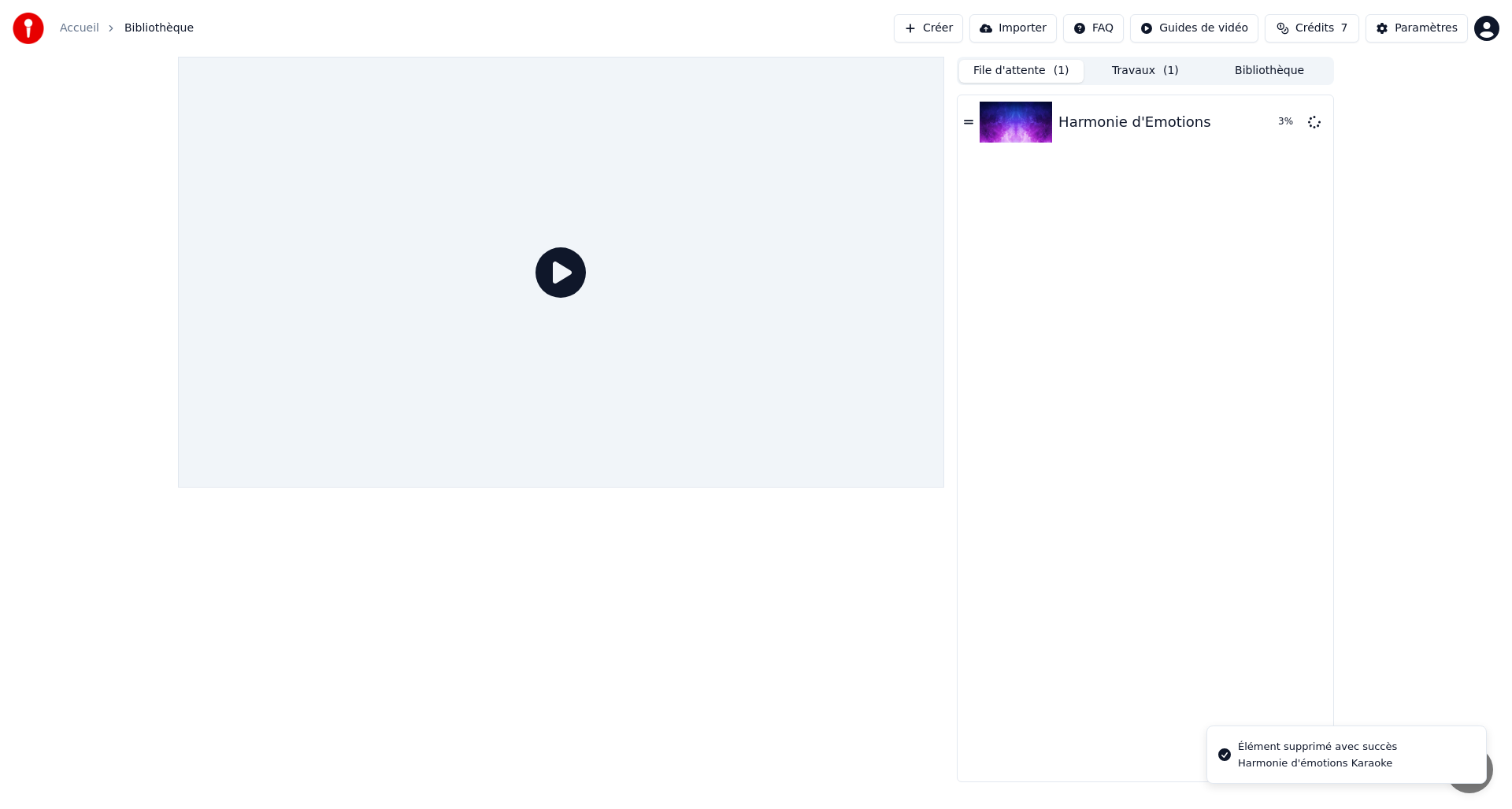
click at [1039, 72] on button "File d'attente ( 1 )" at bounding box center [1022, 71] width 124 height 23
click at [1195, 415] on div "Harmonie d'Emotions 3 %" at bounding box center [1145, 439] width 376 height 686
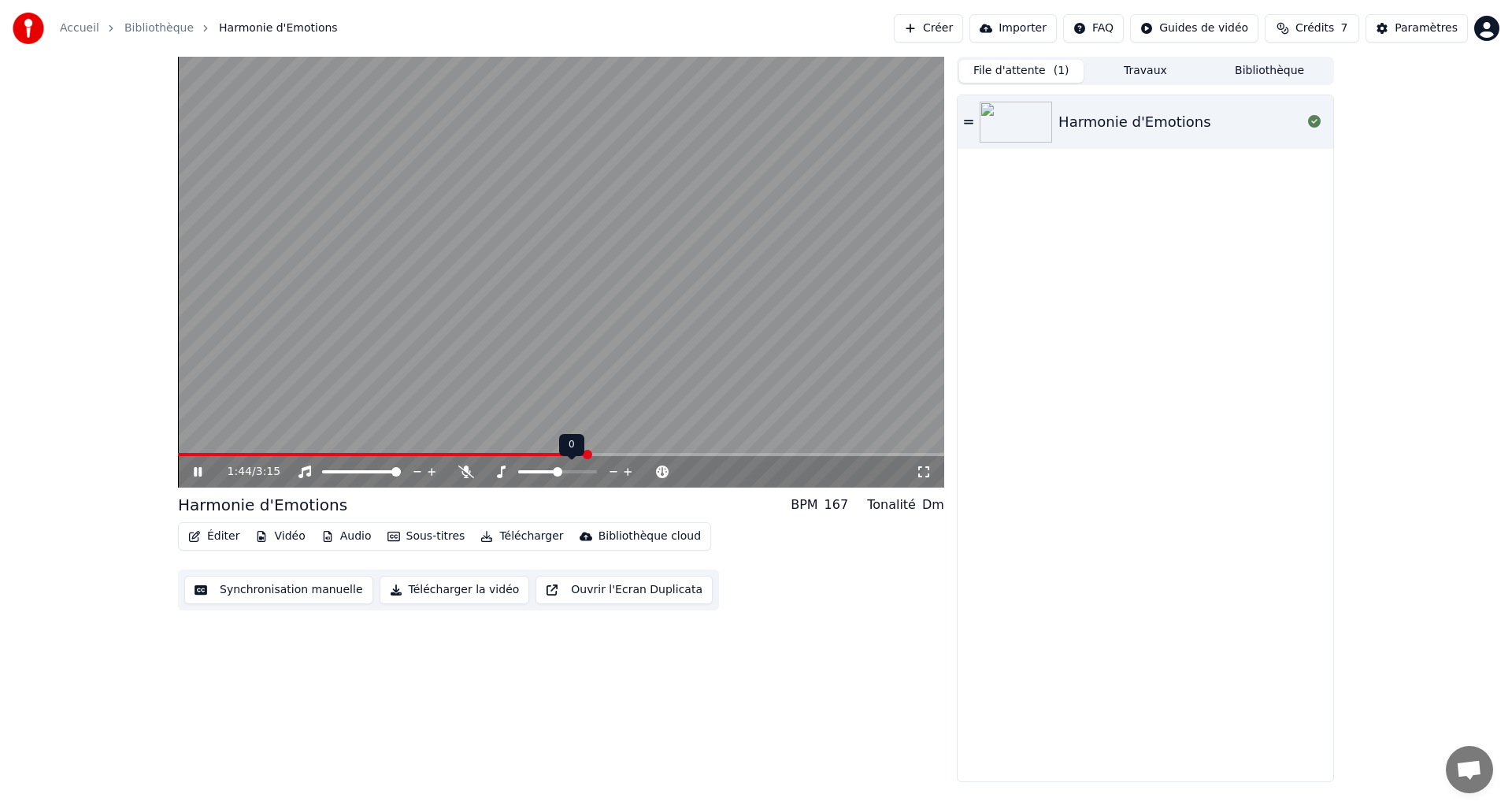
click at [559, 475] on span at bounding box center [557, 471] width 10 height 10
click at [552, 500] on div "Harmonie d'Emotions BPM 167 Tonalité Dm" at bounding box center [560, 504] width 766 height 22
click at [470, 470] on icon at bounding box center [467, 472] width 16 height 12
click at [468, 472] on icon at bounding box center [466, 472] width 9 height 12
click at [284, 537] on button "Vidéo" at bounding box center [279, 536] width 62 height 22
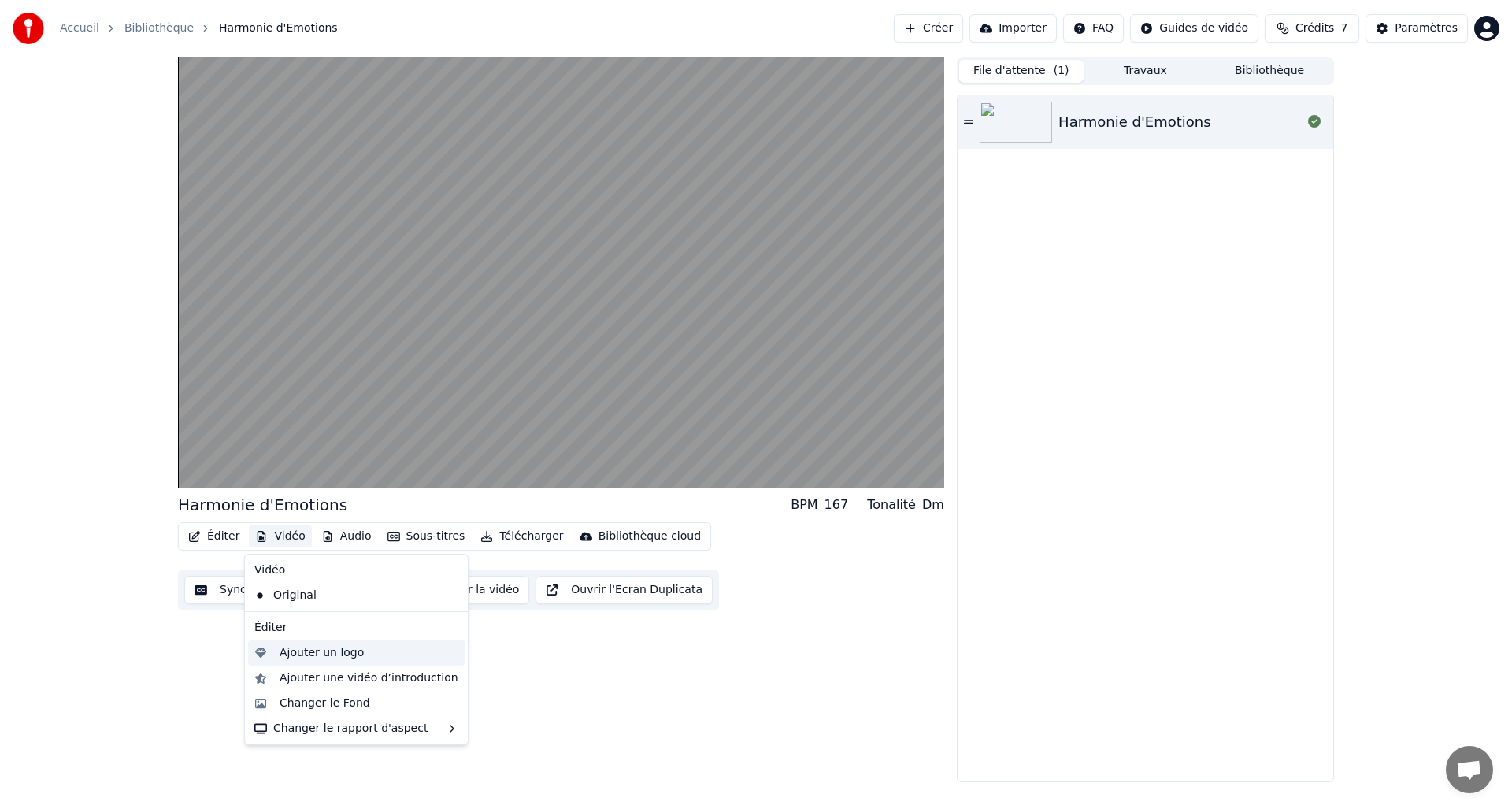
click at [311, 651] on div "Ajouter un logo" at bounding box center [321, 653] width 84 height 16
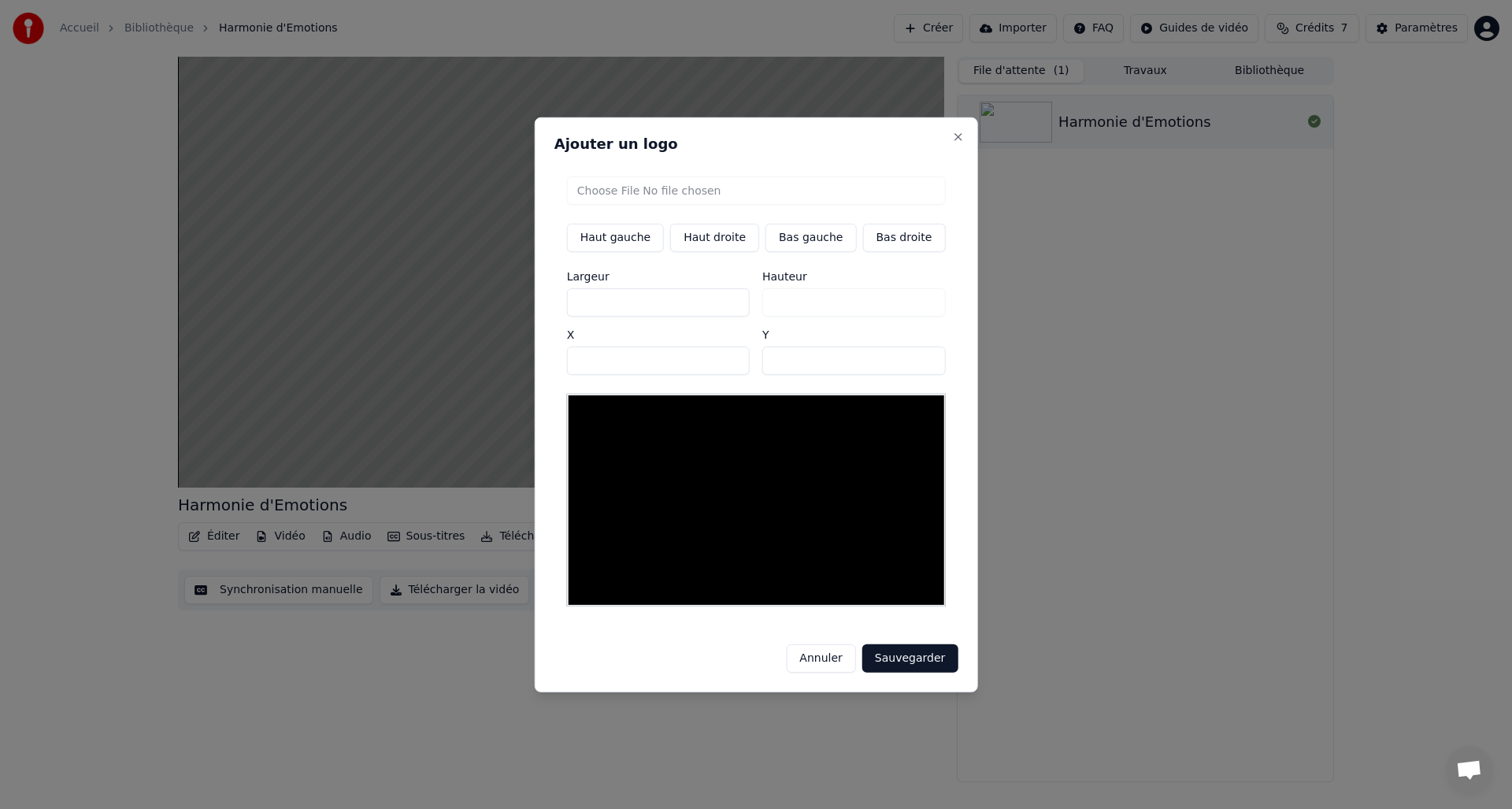
click at [699, 193] on input "file" at bounding box center [756, 190] width 379 height 28
drag, startPoint x: 777, startPoint y: 197, endPoint x: 752, endPoint y: 197, distance: 25.0
click at [752, 197] on input "file" at bounding box center [756, 190] width 379 height 28
type input "**********"
click at [921, 650] on button "Sauvegarder" at bounding box center [910, 658] width 95 height 28
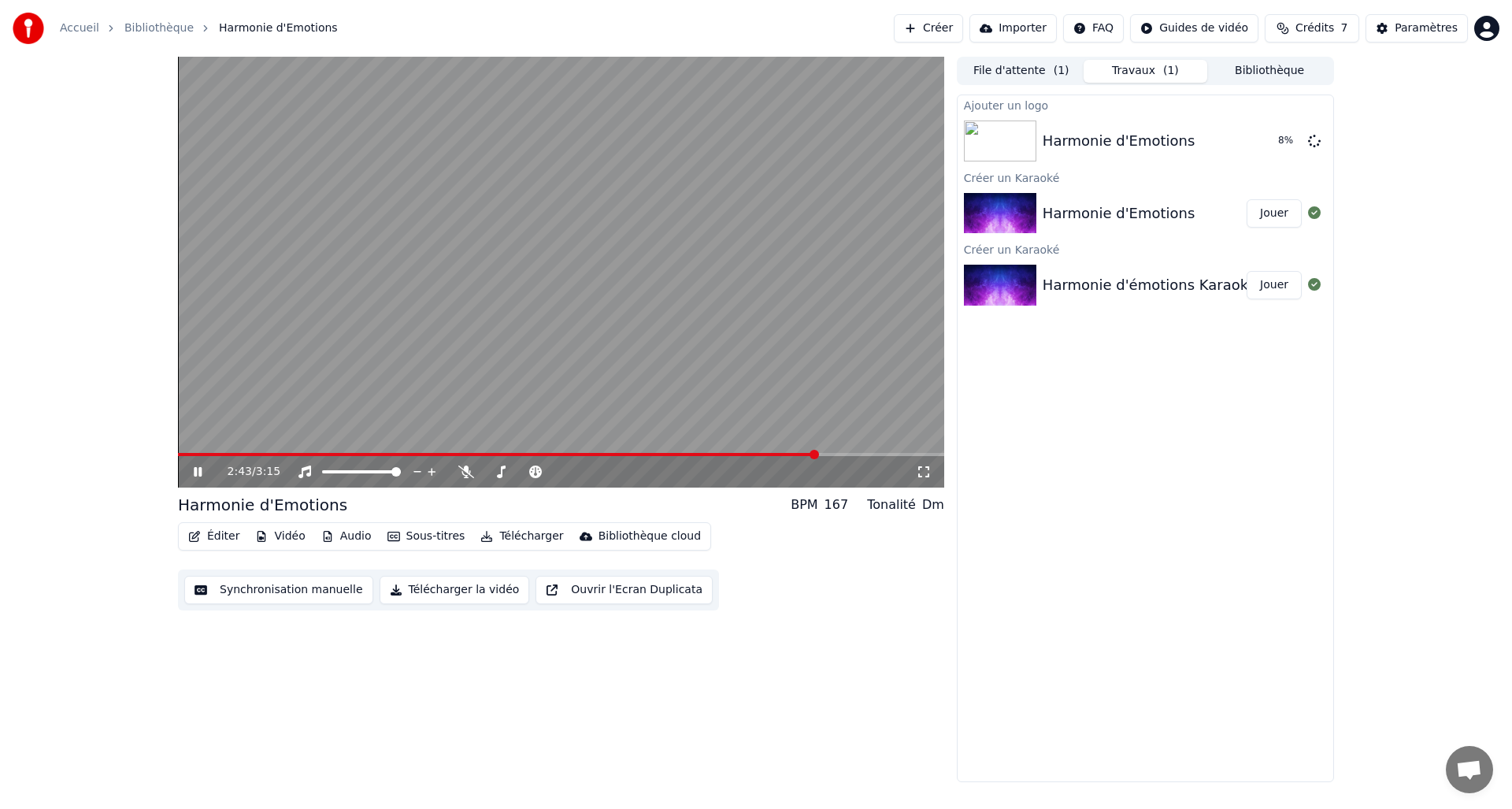
click at [438, 589] on button "Télécharger la vidéo" at bounding box center [455, 590] width 151 height 28
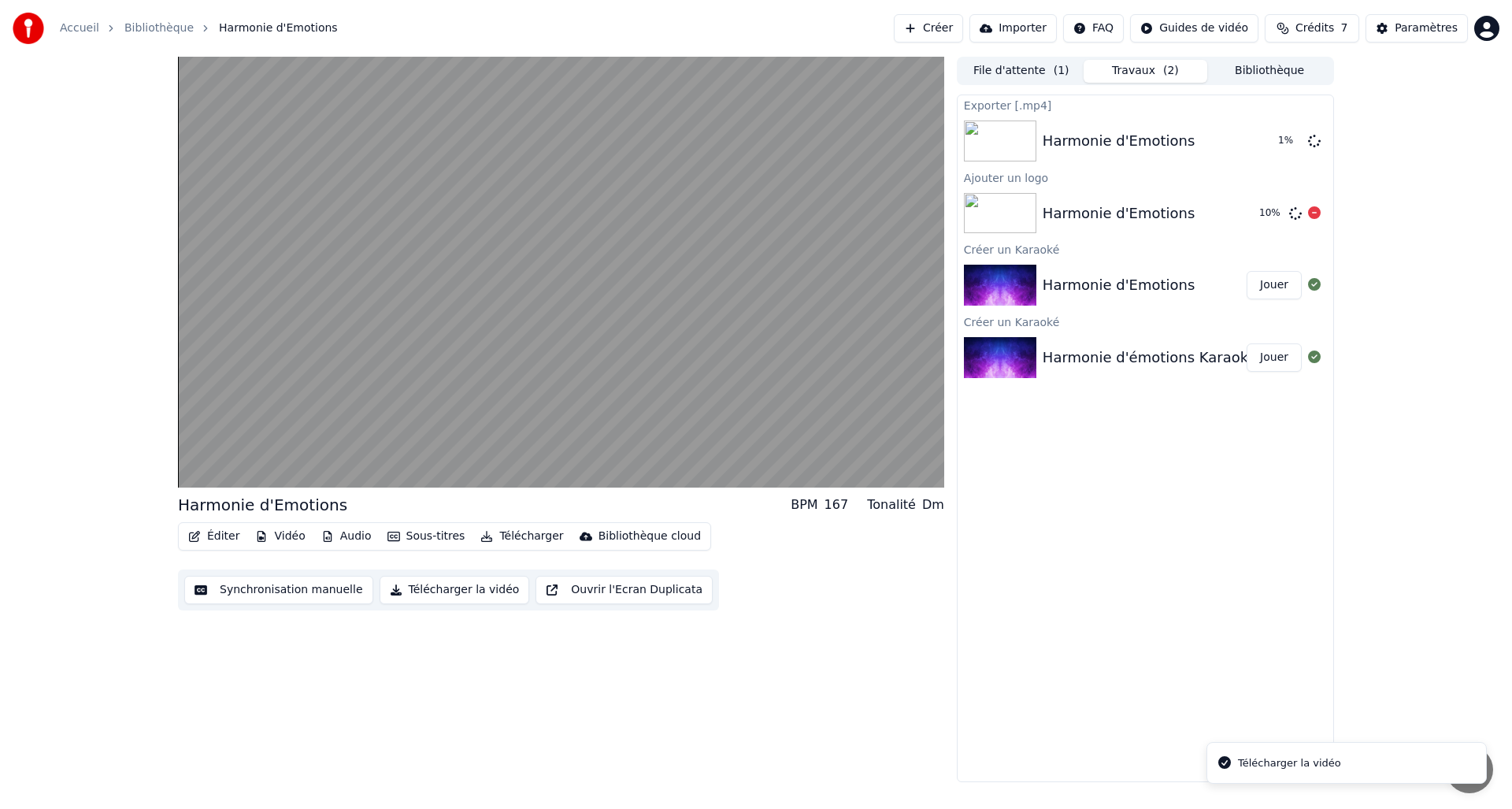
click at [1308, 209] on icon at bounding box center [1314, 213] width 12 height 12
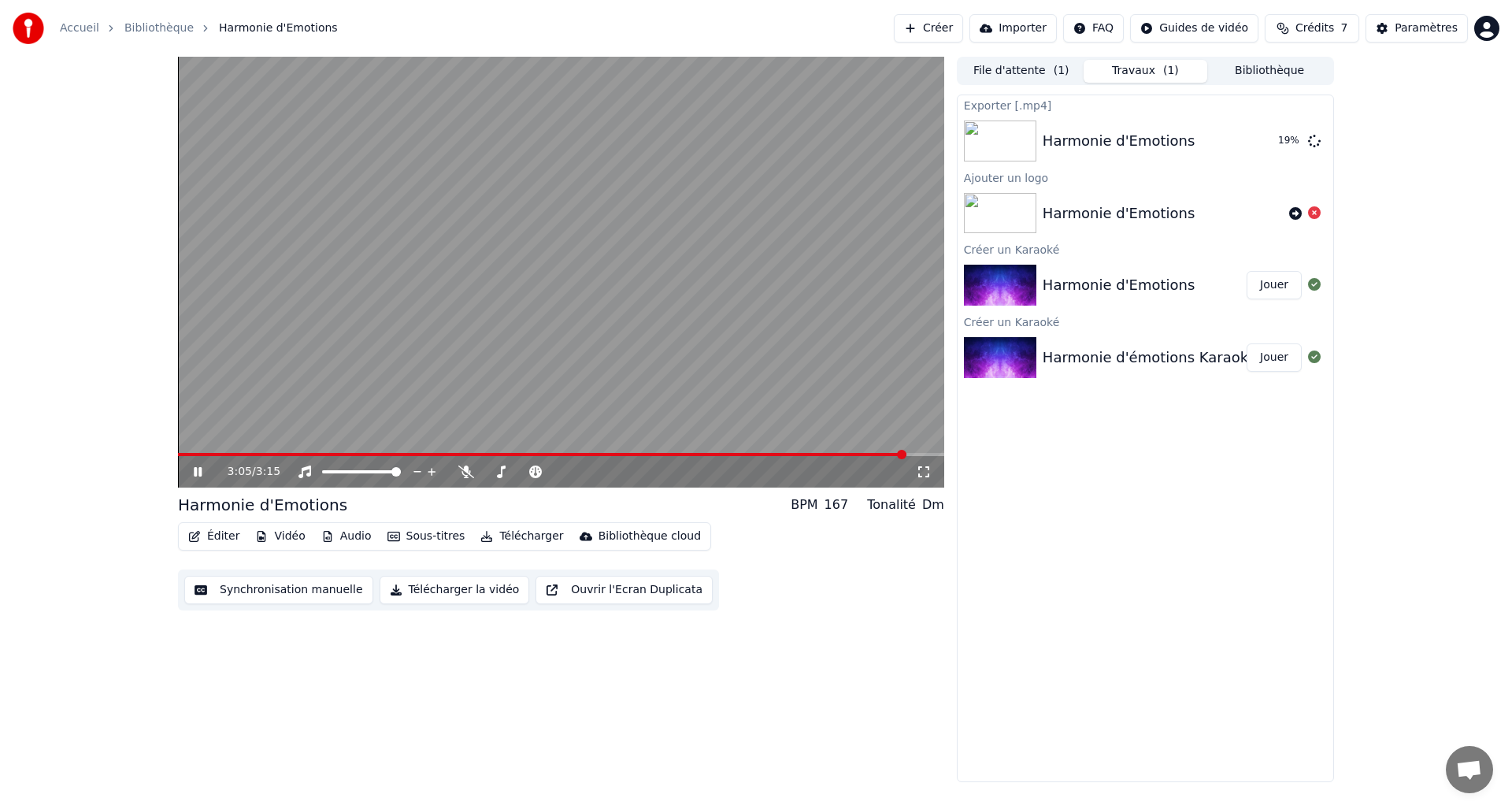
click at [203, 471] on icon at bounding box center [209, 472] width 37 height 12
click at [1333, 27] on span "Crédits" at bounding box center [1315, 28] width 39 height 16
click at [1242, 105] on td "15" at bounding box center [1234, 104] width 69 height 28
click at [1239, 106] on td "15" at bounding box center [1234, 104] width 69 height 28
click at [1240, 73] on th "Recharger" at bounding box center [1234, 74] width 69 height 32
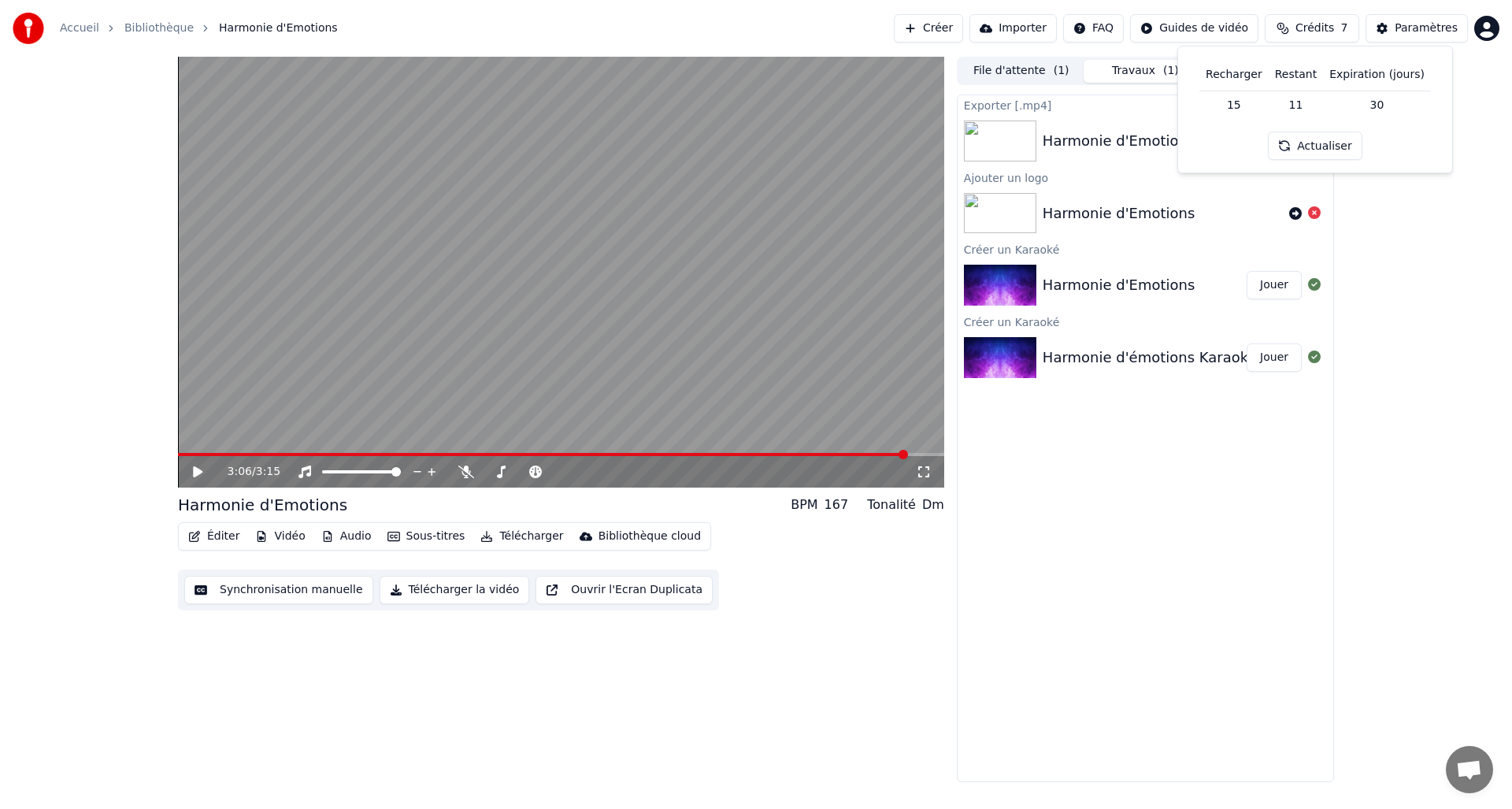
click at [1322, 30] on span "Crédits" at bounding box center [1315, 28] width 39 height 16
click at [1263, 133] on button "Afficher" at bounding box center [1267, 141] width 69 height 28
click at [285, 536] on button "Vidéo" at bounding box center [279, 536] width 62 height 22
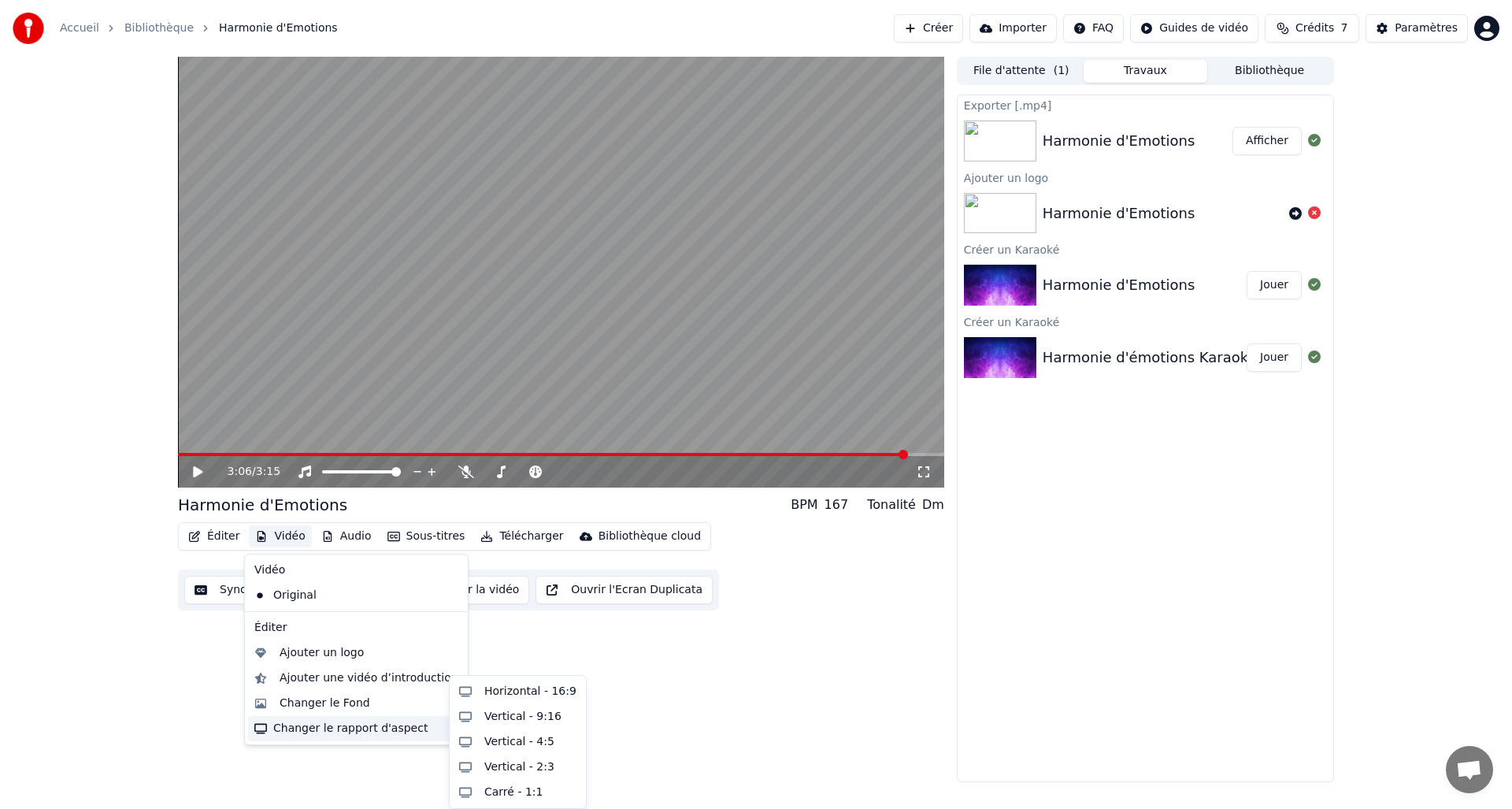
click at [411, 731] on div "Changer le rapport d'aspect" at bounding box center [355, 728] width 216 height 25
click at [494, 721] on div "Vertical - 9:16" at bounding box center [523, 717] width 77 height 16
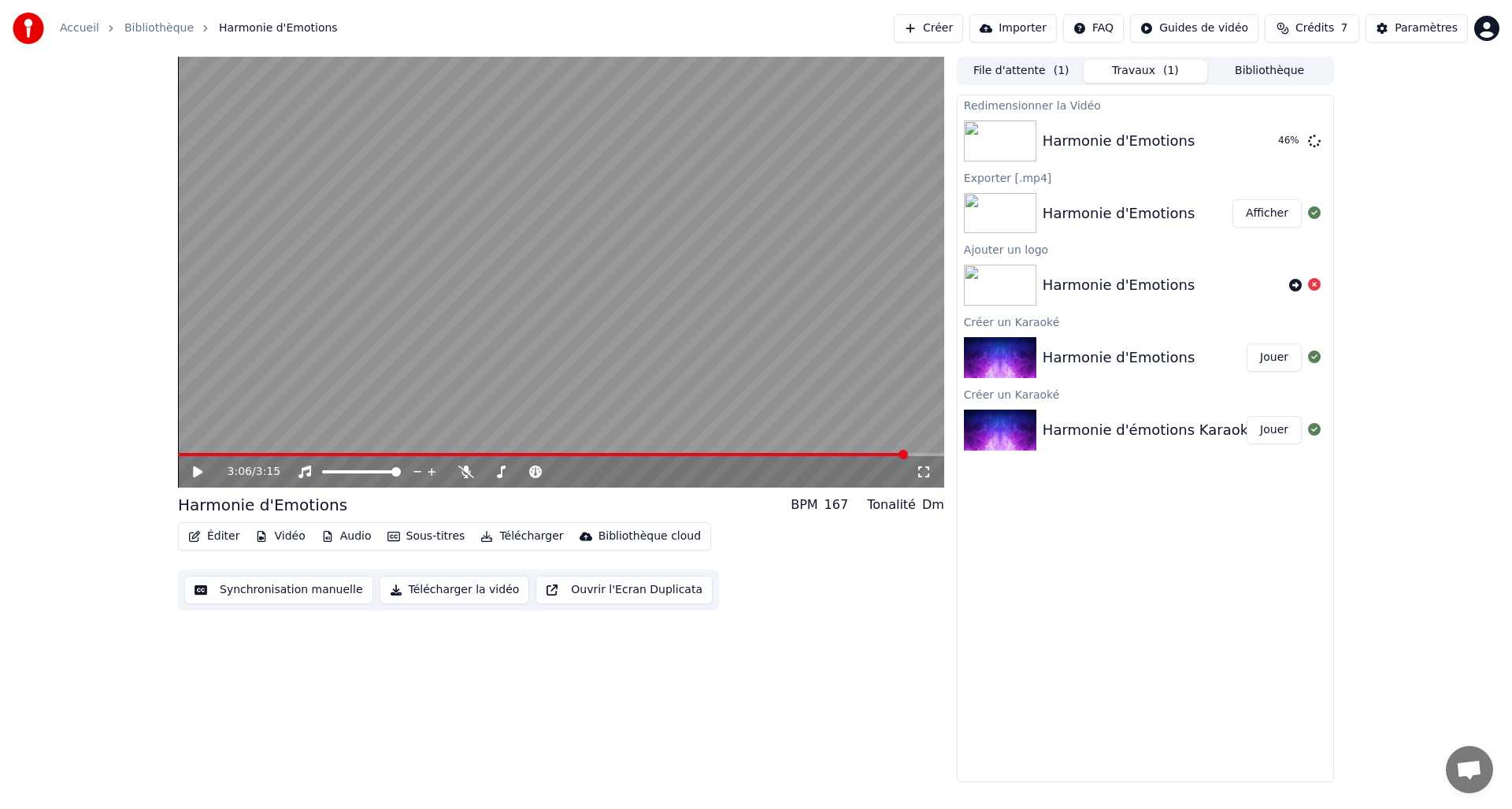
click at [1124, 331] on div "Harmonie d'Emotions Jouer" at bounding box center [1145, 357] width 376 height 53
click at [285, 537] on button "Vidéo" at bounding box center [279, 536] width 62 height 22
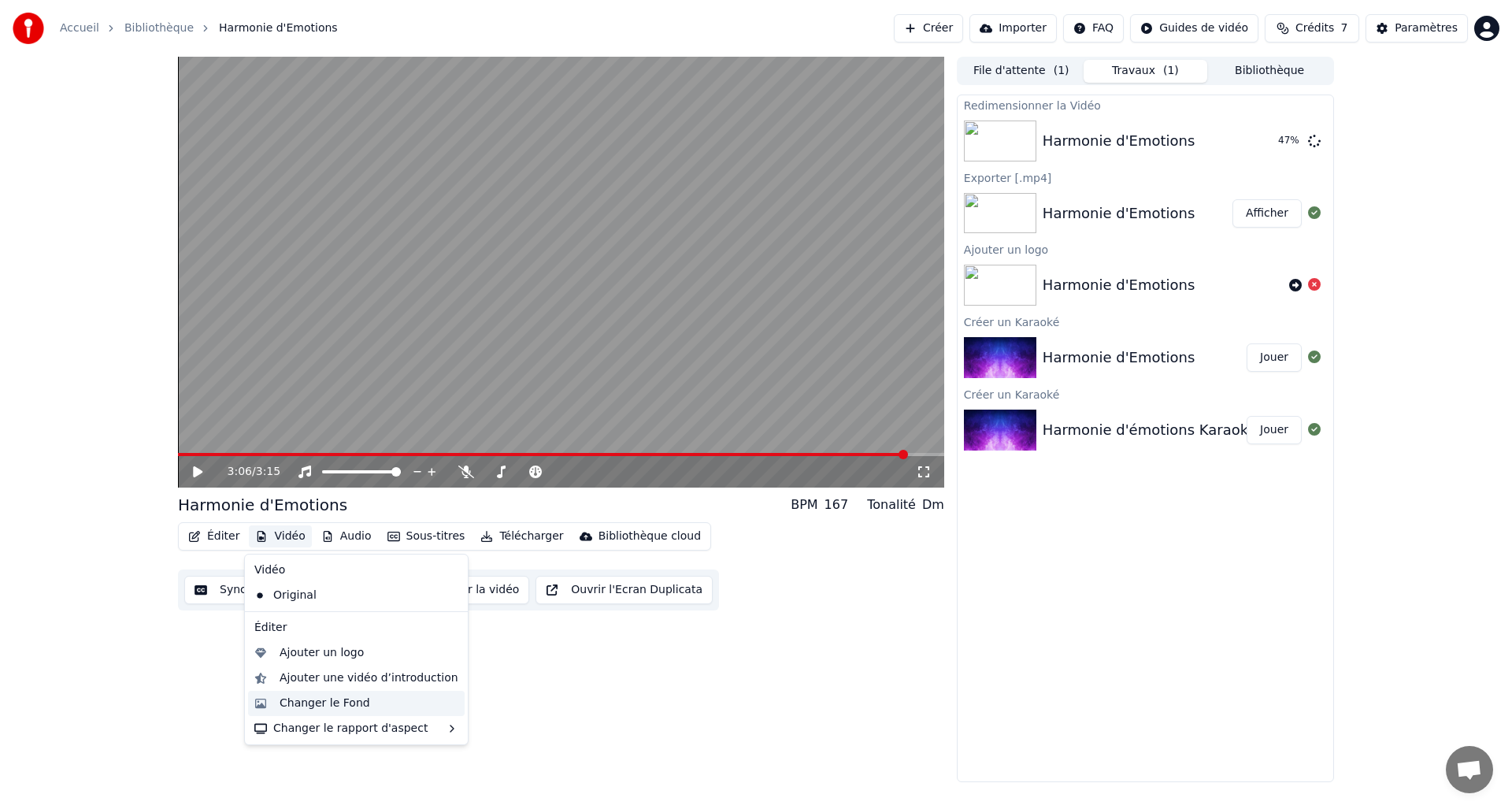
click at [290, 700] on div "Changer le Fond" at bounding box center [324, 703] width 90 height 16
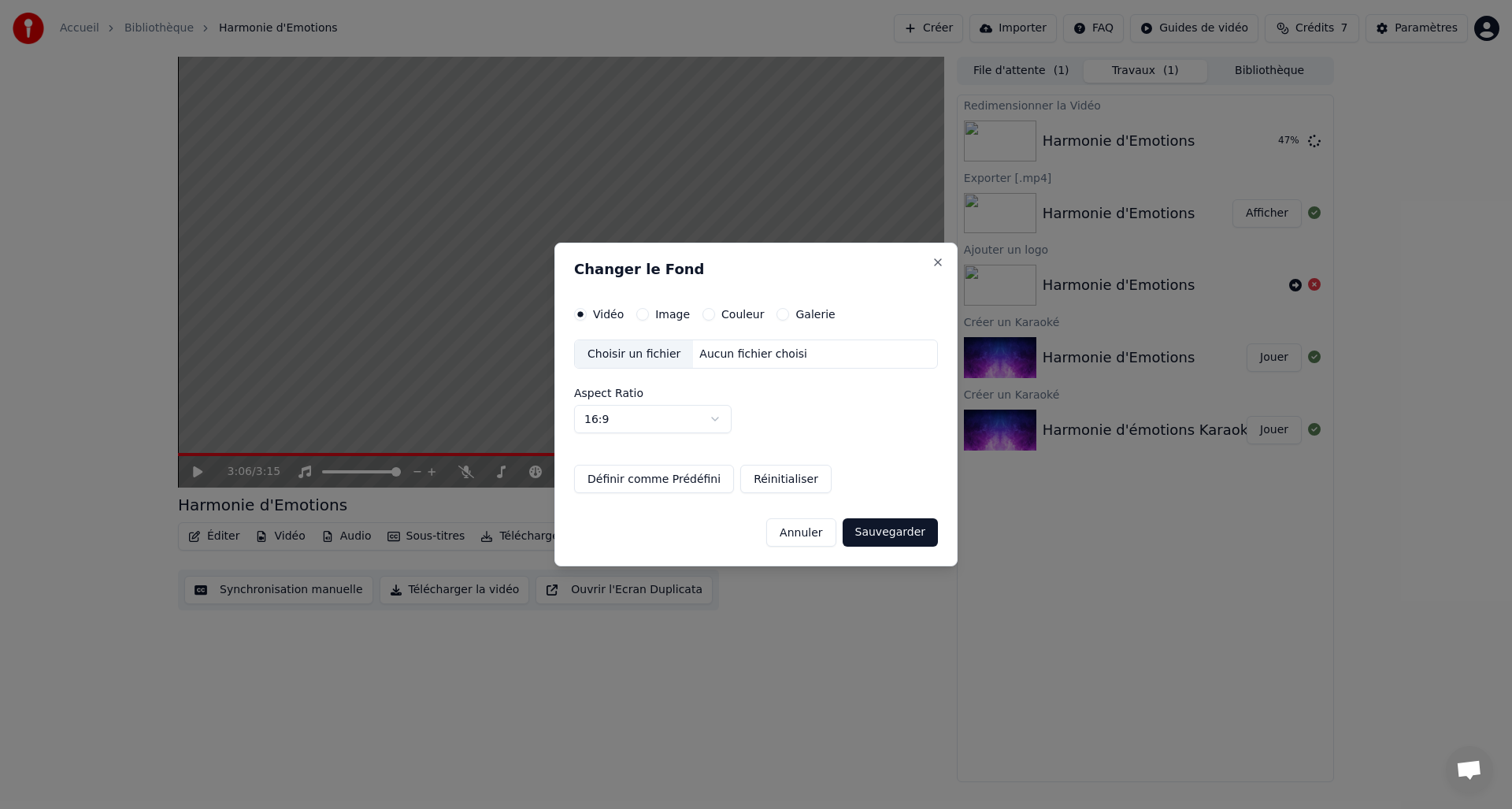
click at [671, 318] on label "Image" at bounding box center [672, 314] width 35 height 11
click at [649, 318] on button "Image" at bounding box center [643, 314] width 12 height 12
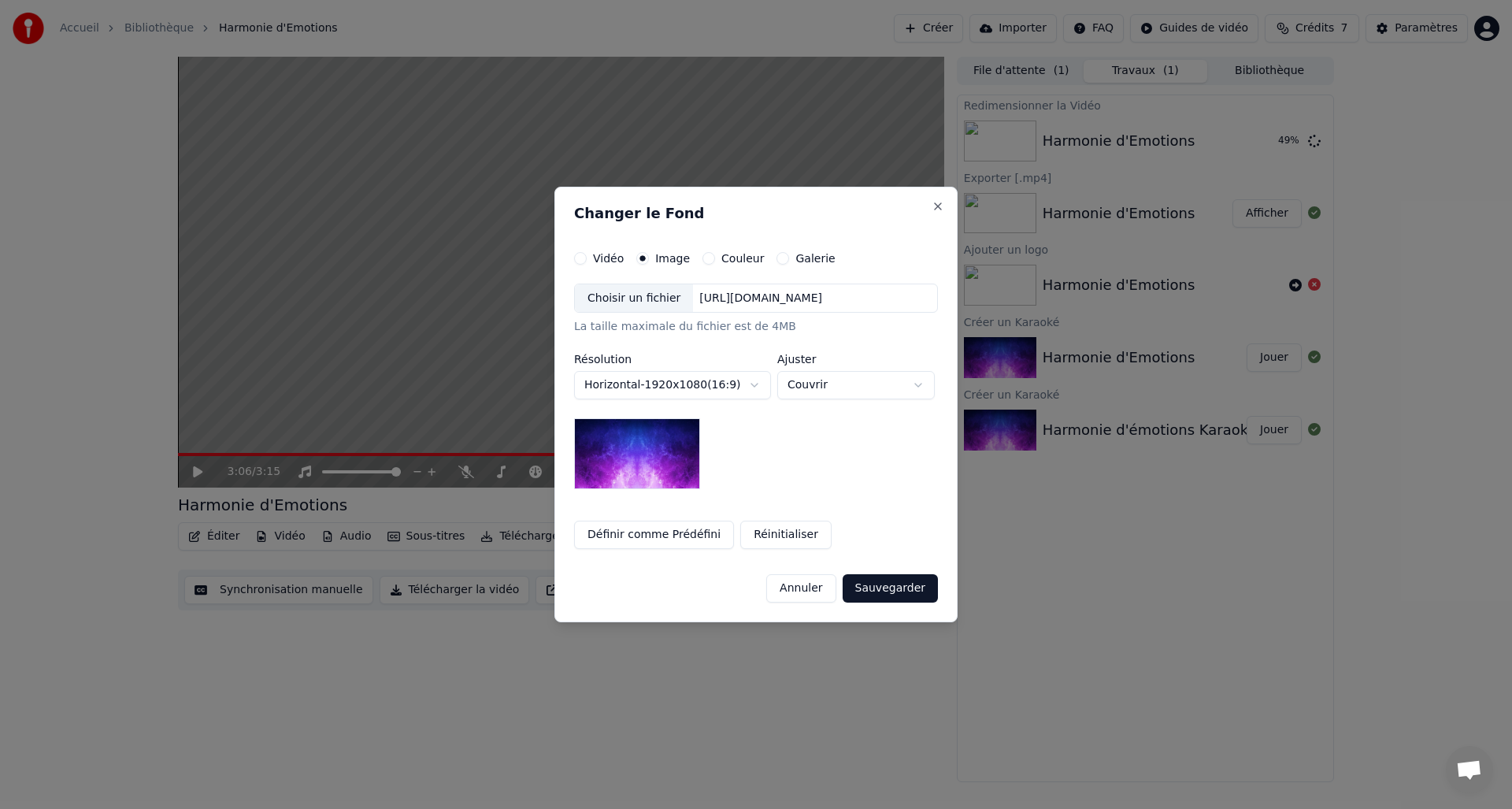
click at [777, 262] on div "Galerie" at bounding box center [805, 258] width 59 height 12
click at [777, 257] on button "Galerie" at bounding box center [783, 258] width 12 height 12
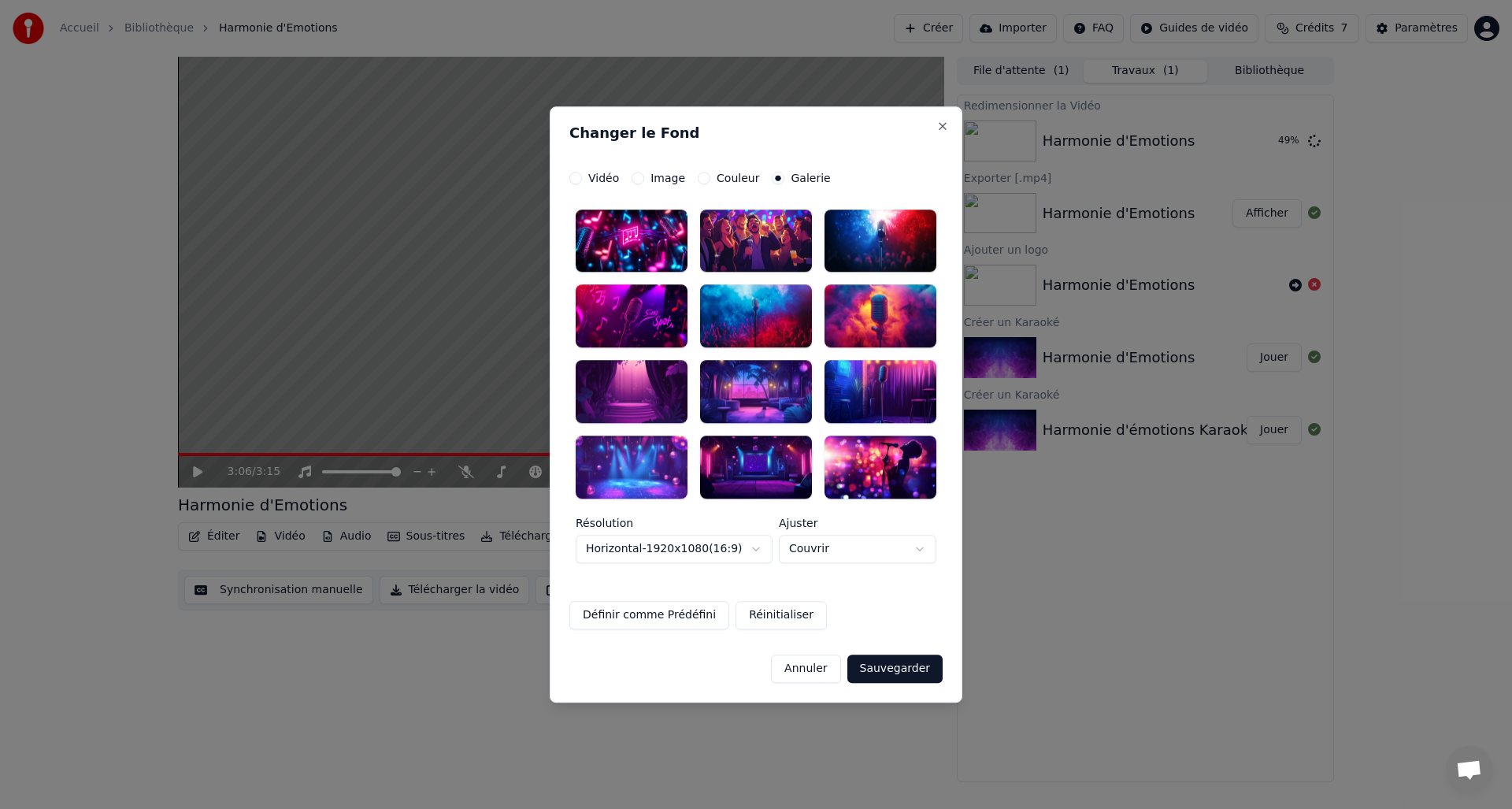
click at [768, 257] on div at bounding box center [756, 241] width 112 height 63
click at [725, 178] on label "Couleur" at bounding box center [738, 178] width 43 height 11
click at [710, 178] on button "Couleur" at bounding box center [704, 178] width 12 height 12
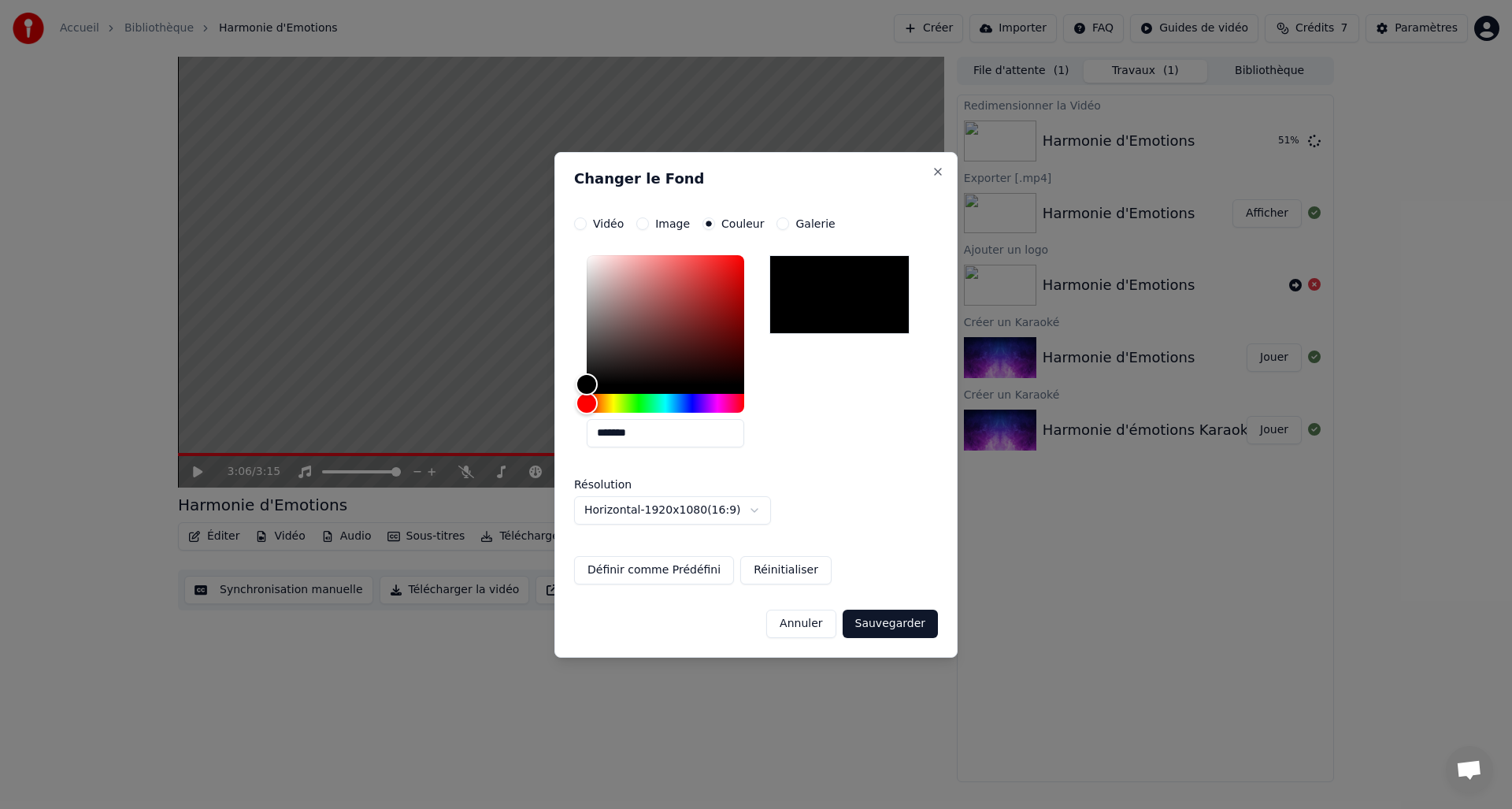
click at [672, 224] on label "Image" at bounding box center [672, 223] width 35 height 11
click at [649, 224] on button "Image" at bounding box center [643, 223] width 12 height 12
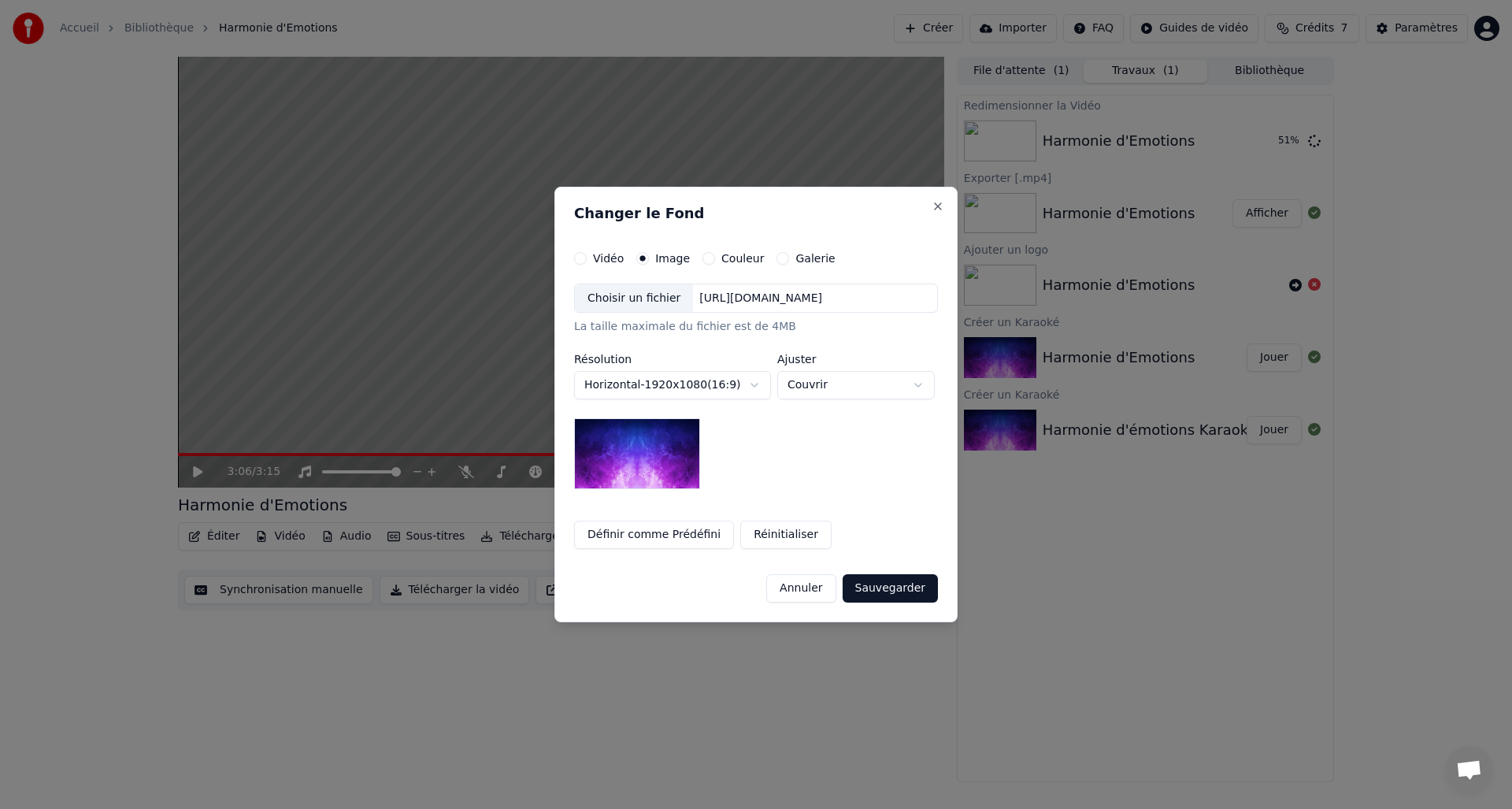
click at [662, 294] on div "Choisir un fichier" at bounding box center [634, 299] width 118 height 28
click at [706, 297] on div "[URL][DOMAIN_NAME]" at bounding box center [761, 299] width 136 height 16
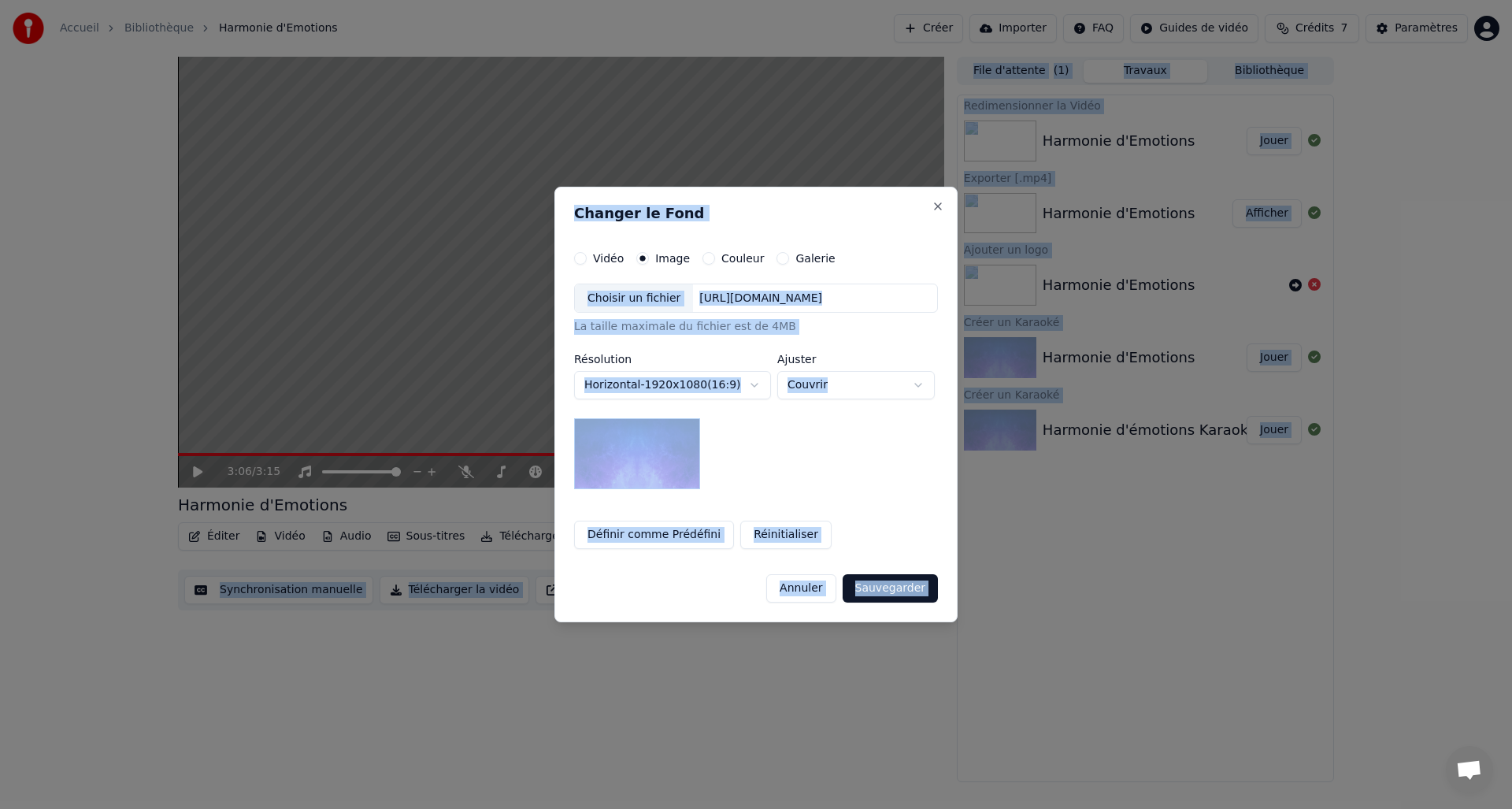
click at [764, 302] on div "[URL][DOMAIN_NAME]" at bounding box center [761, 299] width 136 height 16
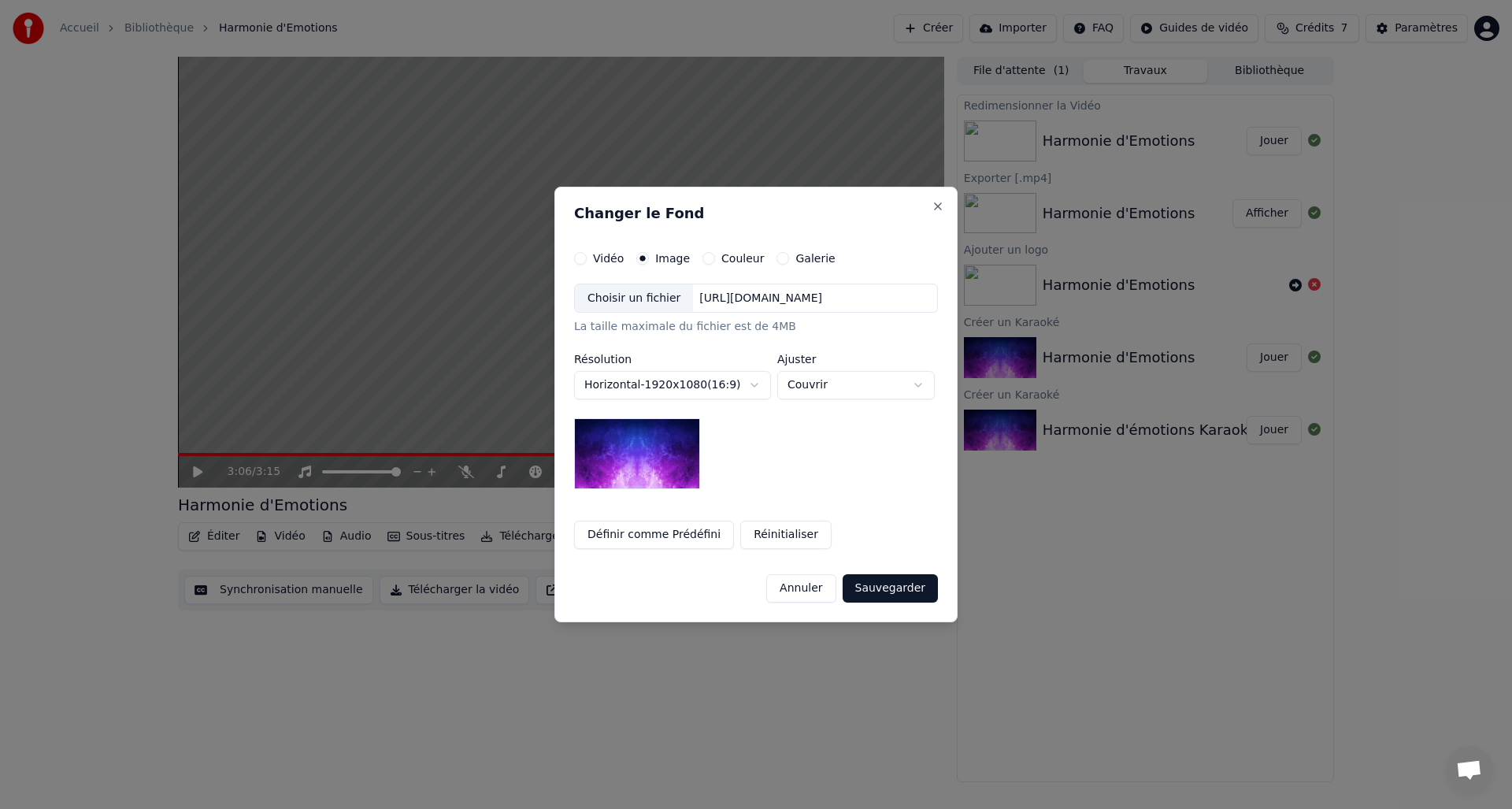
click at [723, 306] on div "Choisir un fichier [URL][DOMAIN_NAME]" at bounding box center [756, 299] width 364 height 30
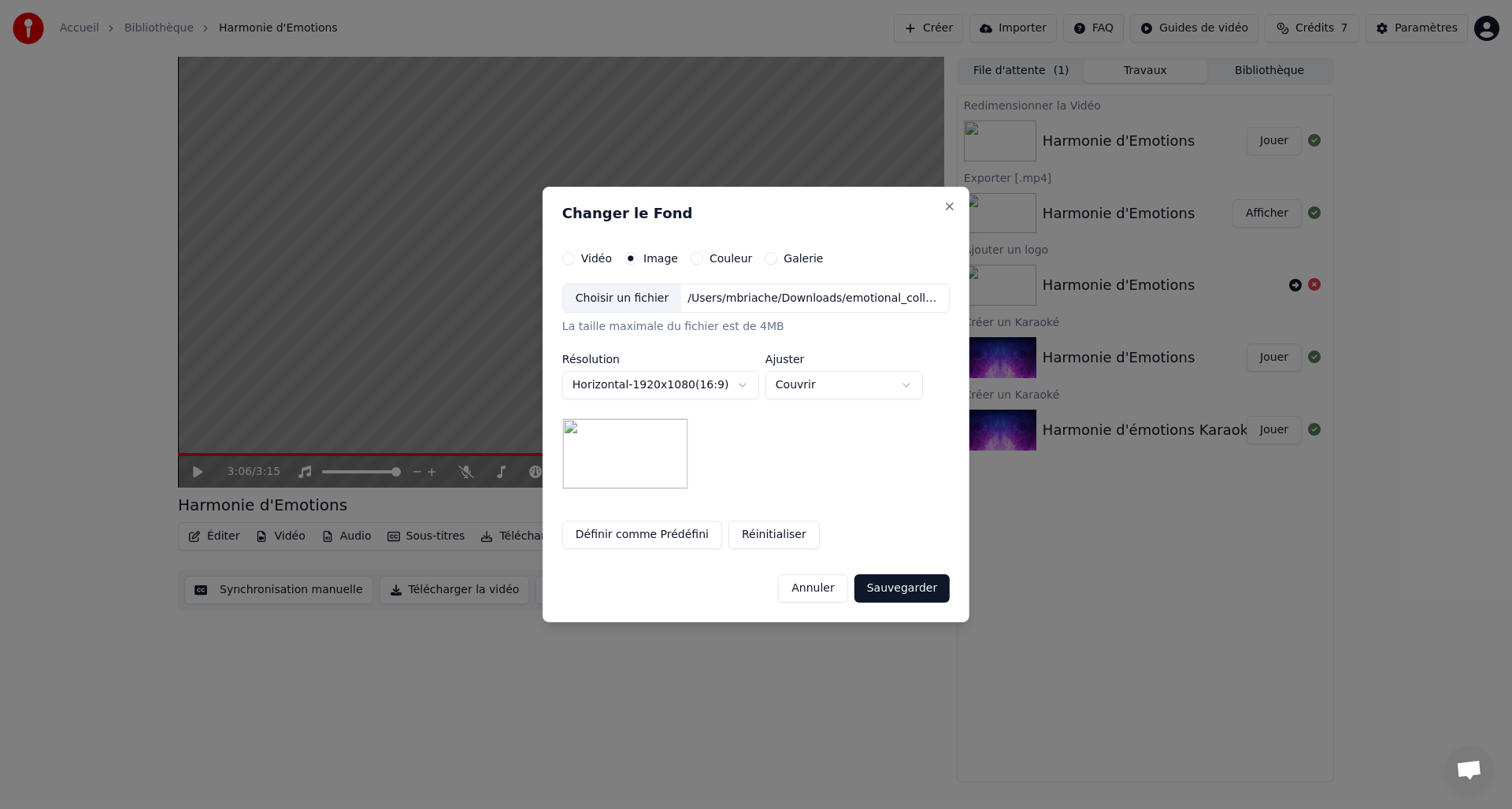
click at [897, 592] on button "Sauvegarder" at bounding box center [902, 588] width 95 height 28
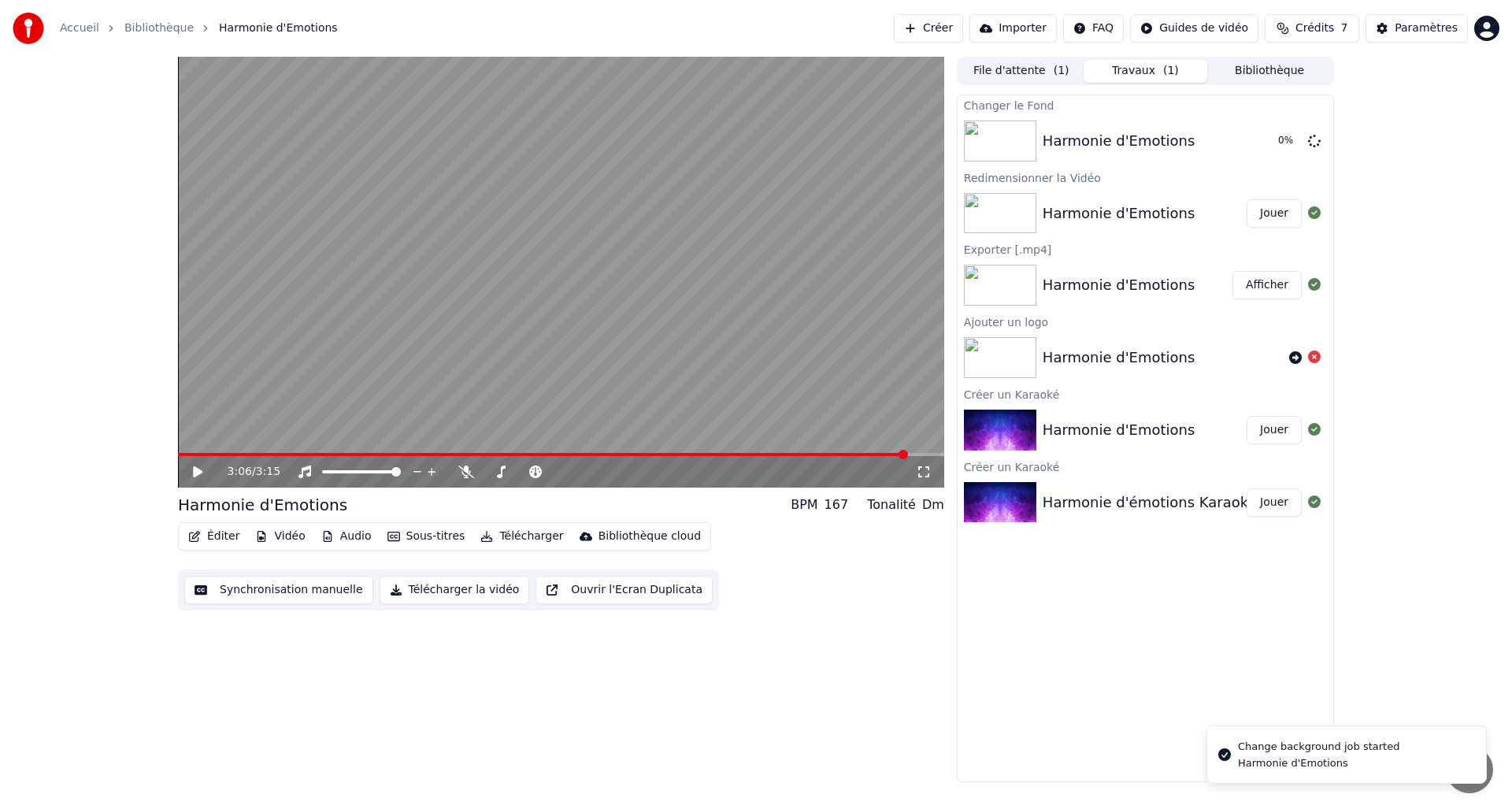
click at [1260, 212] on button "Jouer" at bounding box center [1274, 214] width 55 height 28
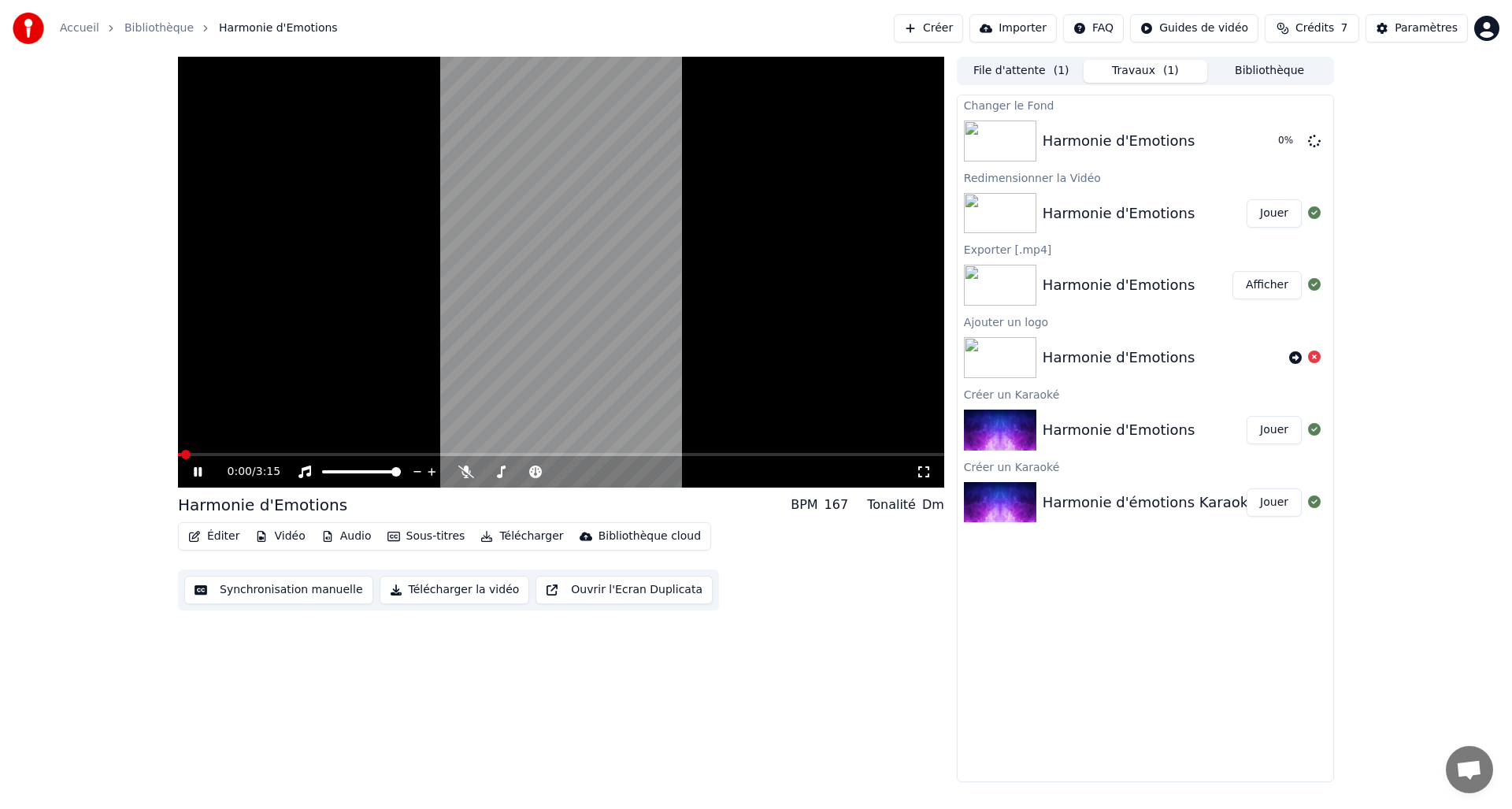
click at [278, 457] on div "0:00 / 3:15" at bounding box center [560, 472] width 766 height 32
click at [285, 455] on span at bounding box center [560, 454] width 766 height 4
drag, startPoint x: 292, startPoint y: 456, endPoint x: 330, endPoint y: 456, distance: 38.0
click at [330, 456] on div "0:27 / 3:15" at bounding box center [560, 472] width 766 height 32
click at [308, 455] on span at bounding box center [560, 454] width 766 height 4
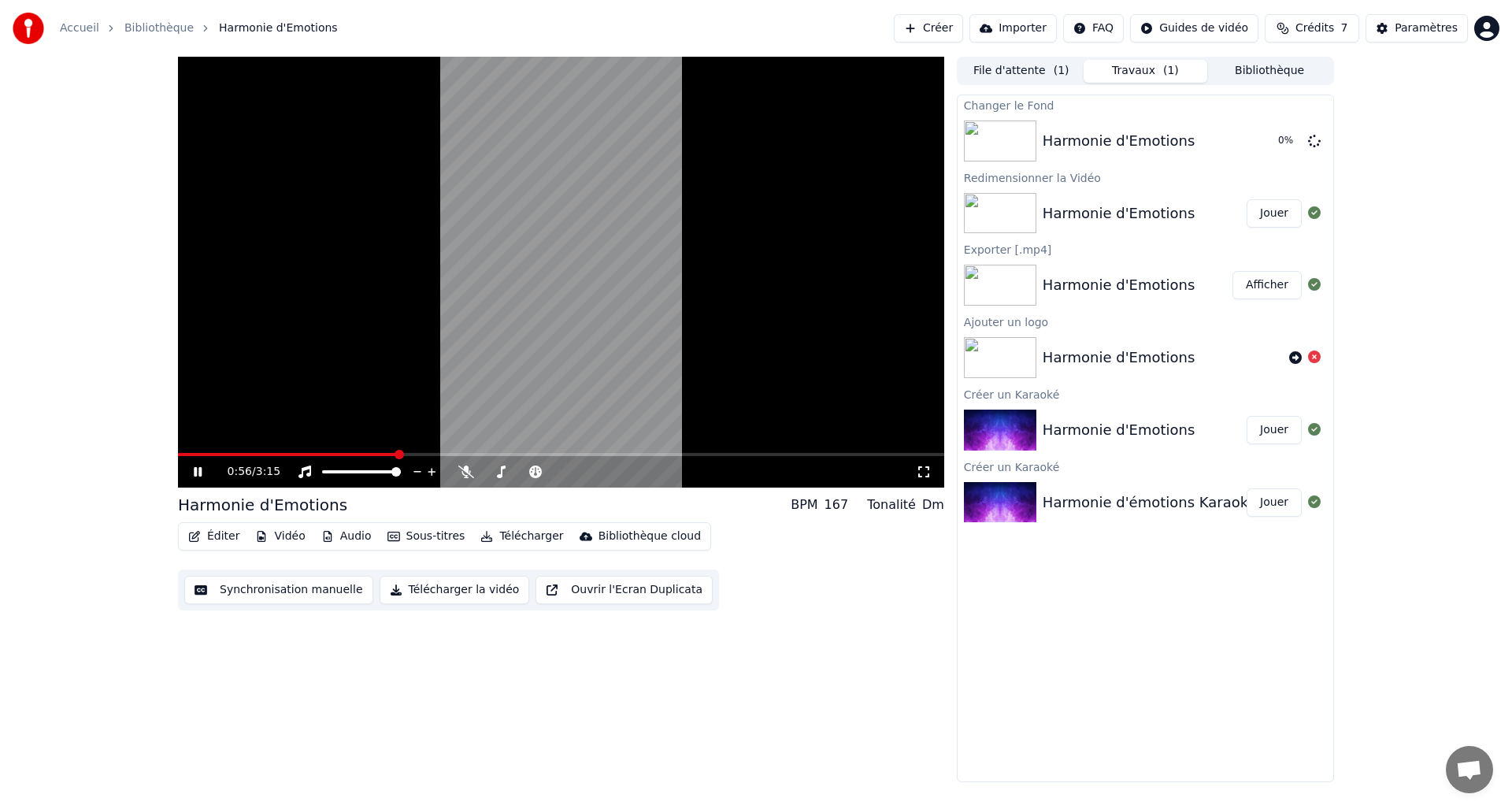
click at [438, 456] on span at bounding box center [560, 454] width 766 height 4
click at [192, 467] on icon at bounding box center [209, 472] width 37 height 12
click at [1195, 154] on div "Harmonie d'Emotions 8 %" at bounding box center [1145, 140] width 376 height 53
click at [997, 142] on img at bounding box center [1000, 141] width 73 height 41
click at [1282, 144] on button "Jouer" at bounding box center [1274, 141] width 55 height 28
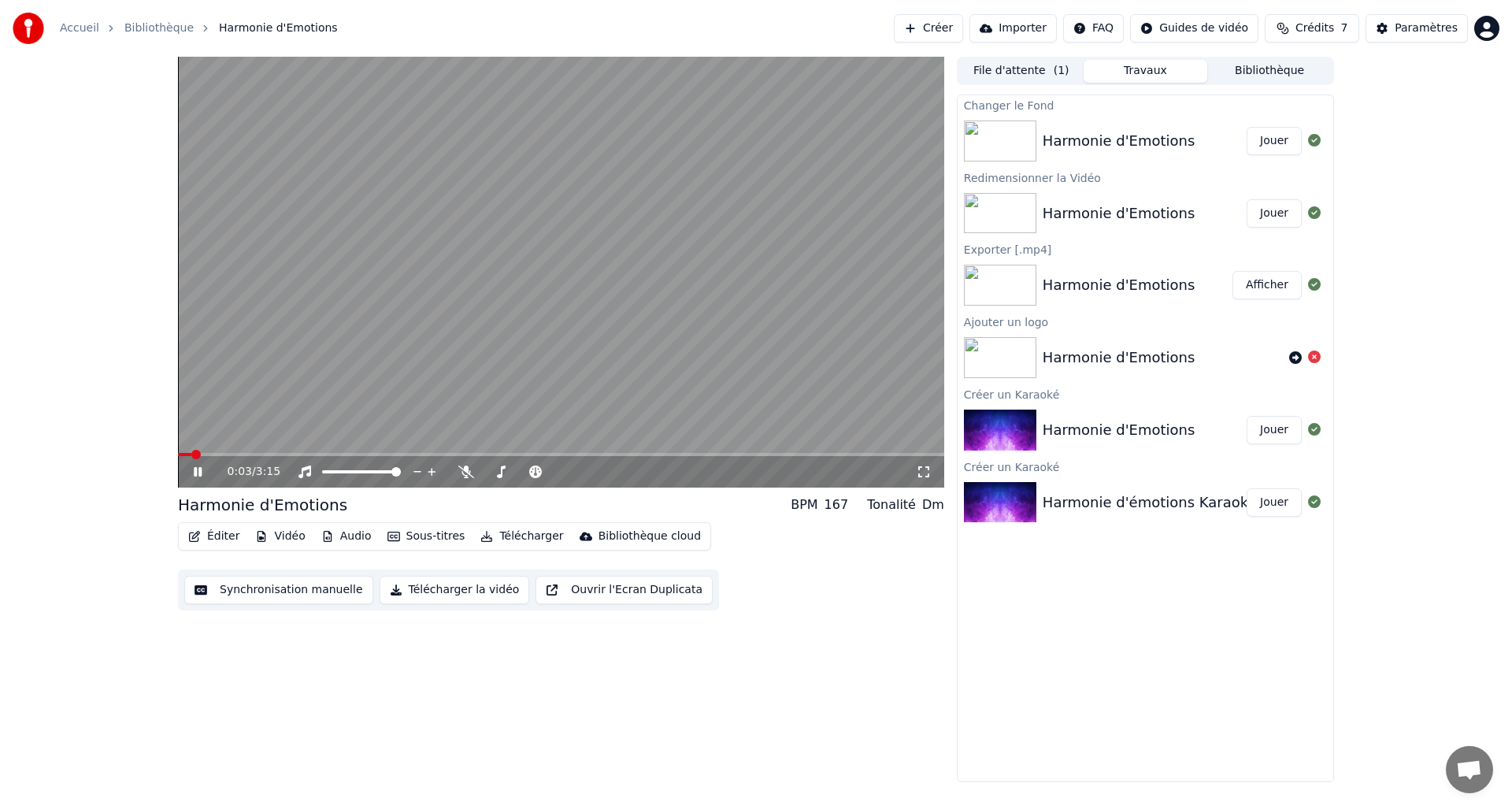
click at [207, 471] on icon at bounding box center [209, 472] width 37 height 12
click at [243, 536] on button "Éditer" at bounding box center [214, 536] width 64 height 22
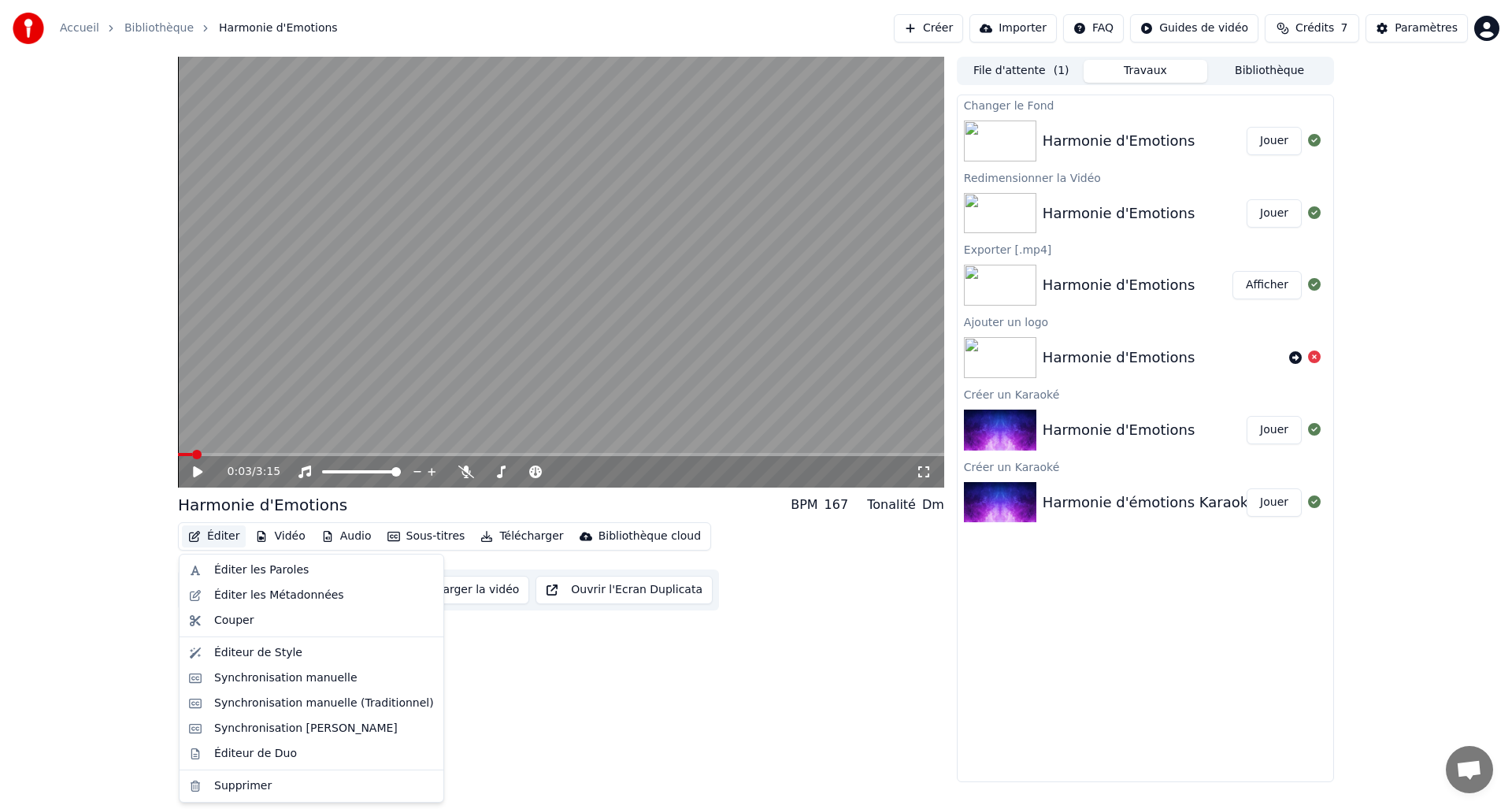
click at [654, 672] on div "0:03 / 3:15 Harmonie d'Emotions BPM 167 Tonalité Dm Éditer Vidéo Audio Sous-tit…" at bounding box center [560, 419] width 766 height 725
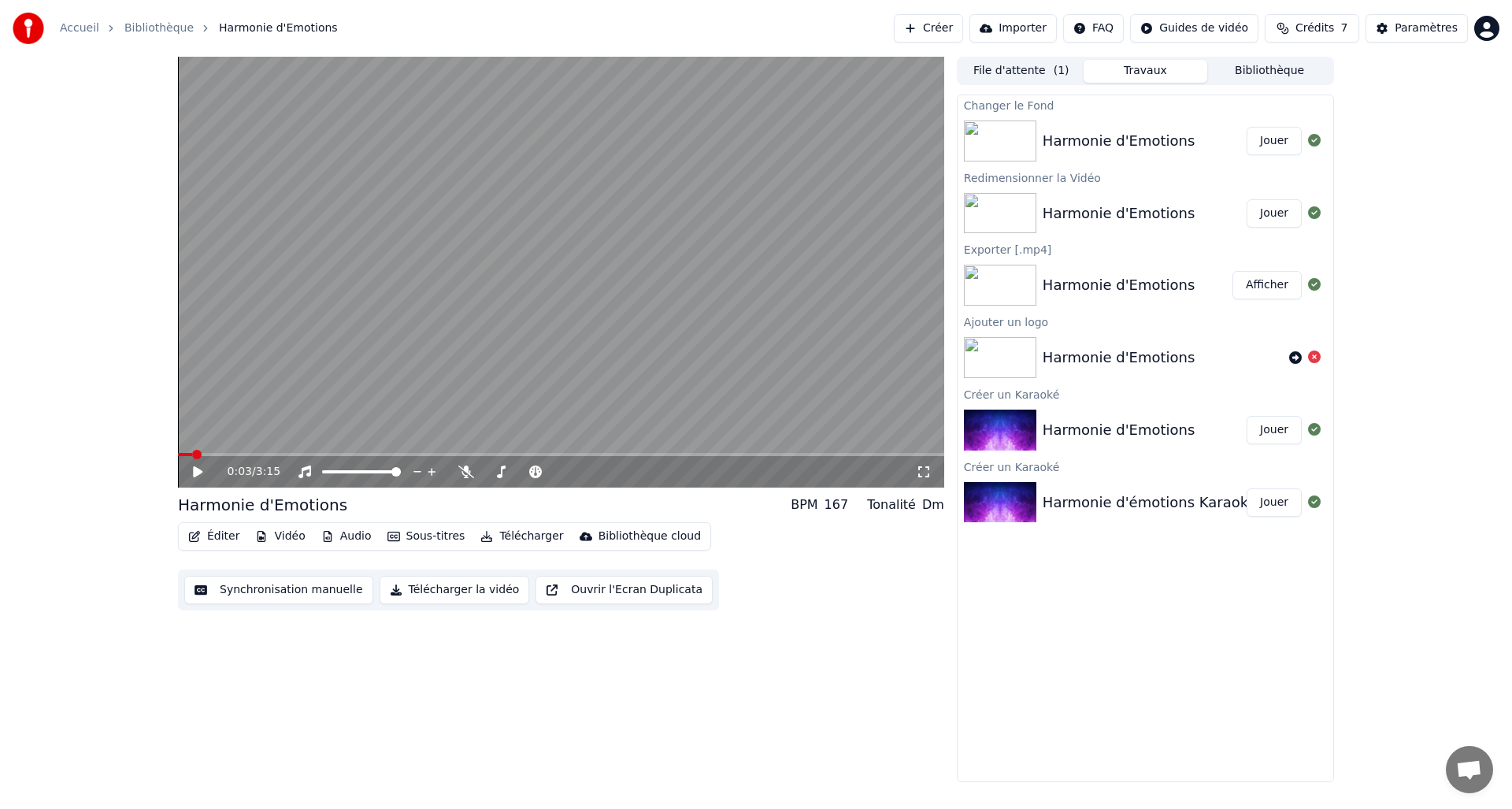
click at [392, 537] on icon "button" at bounding box center [394, 536] width 12 height 11
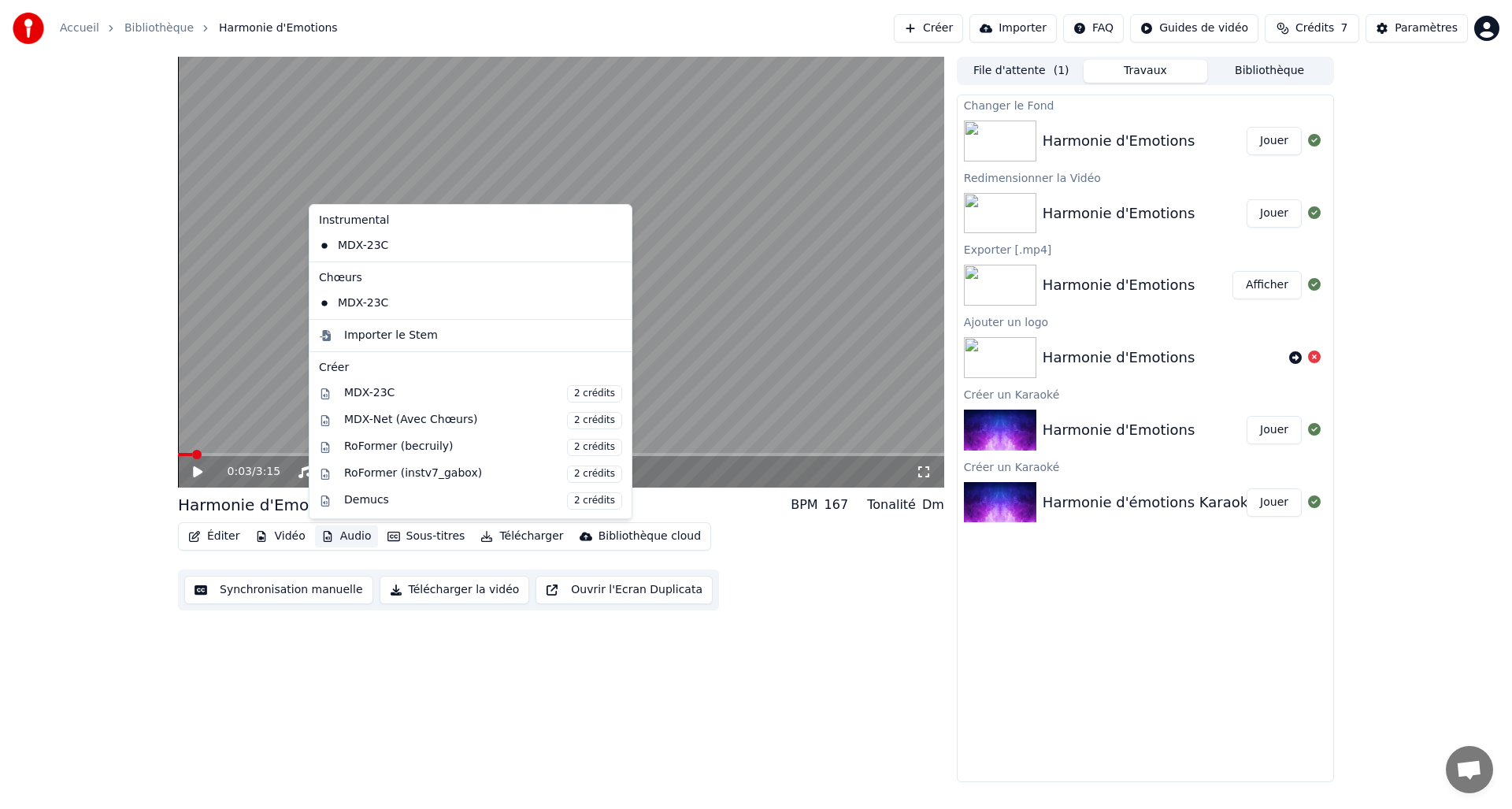
click at [289, 652] on div "0:03 / 3:15 Harmonie d'Emotions BPM 167 Tonalité Dm Éditer Vidéo Audio Sous-tit…" at bounding box center [560, 419] width 766 height 725
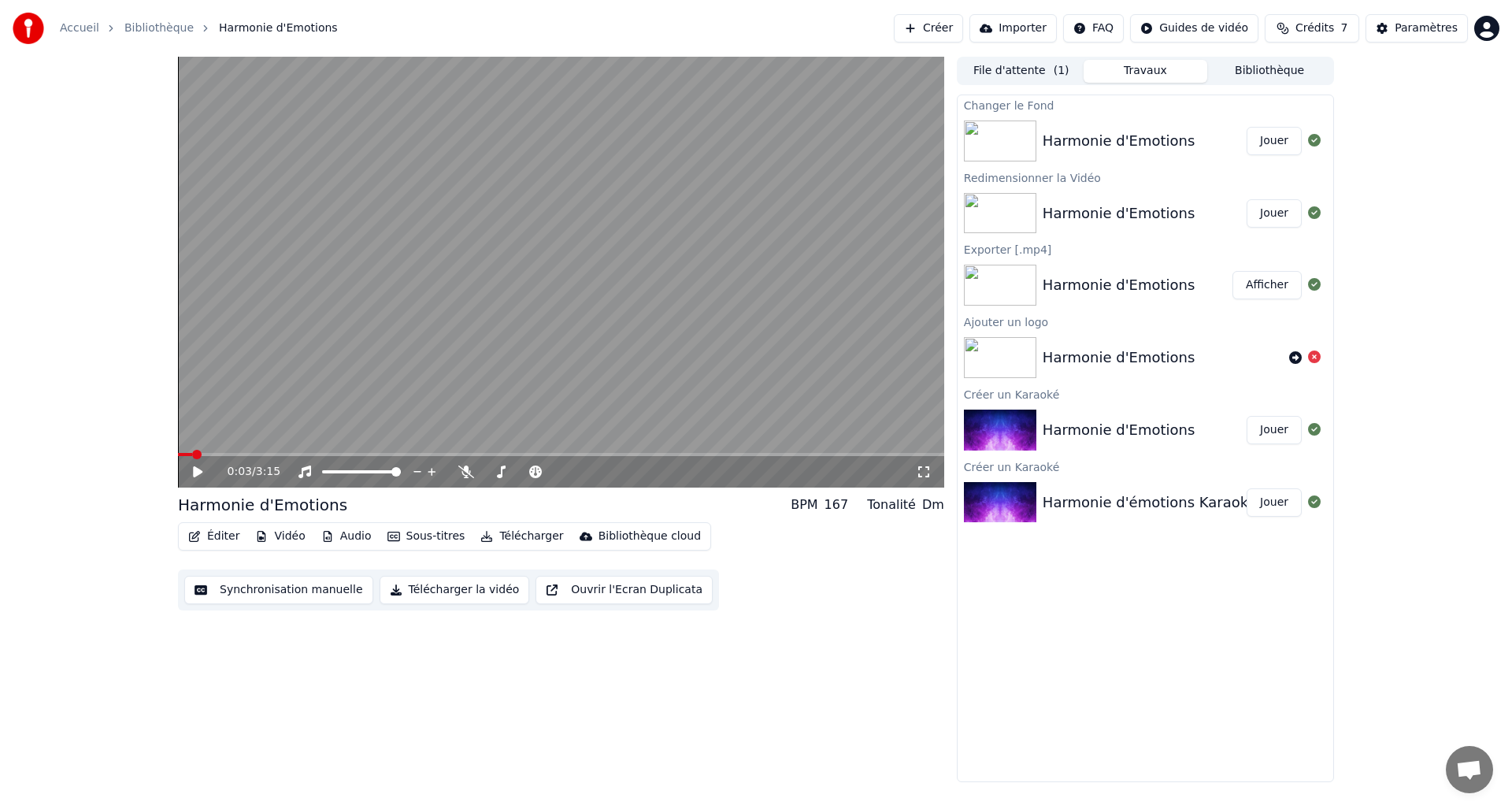
click at [519, 163] on video at bounding box center [560, 272] width 766 height 431
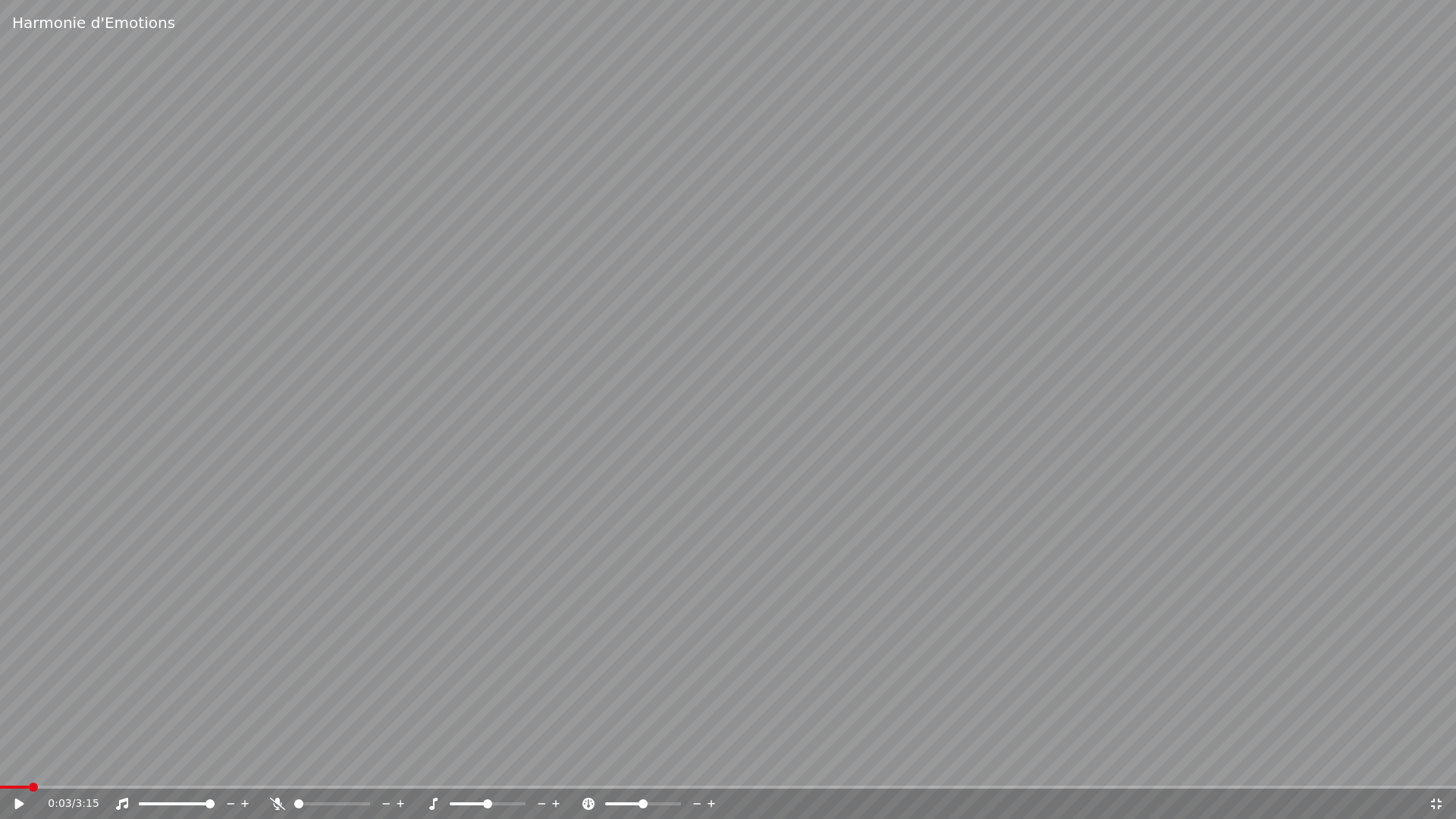
click at [351, 471] on video at bounding box center [728, 410] width 1456 height 819
click at [1439, 778] on icon at bounding box center [1437, 803] width 15 height 12
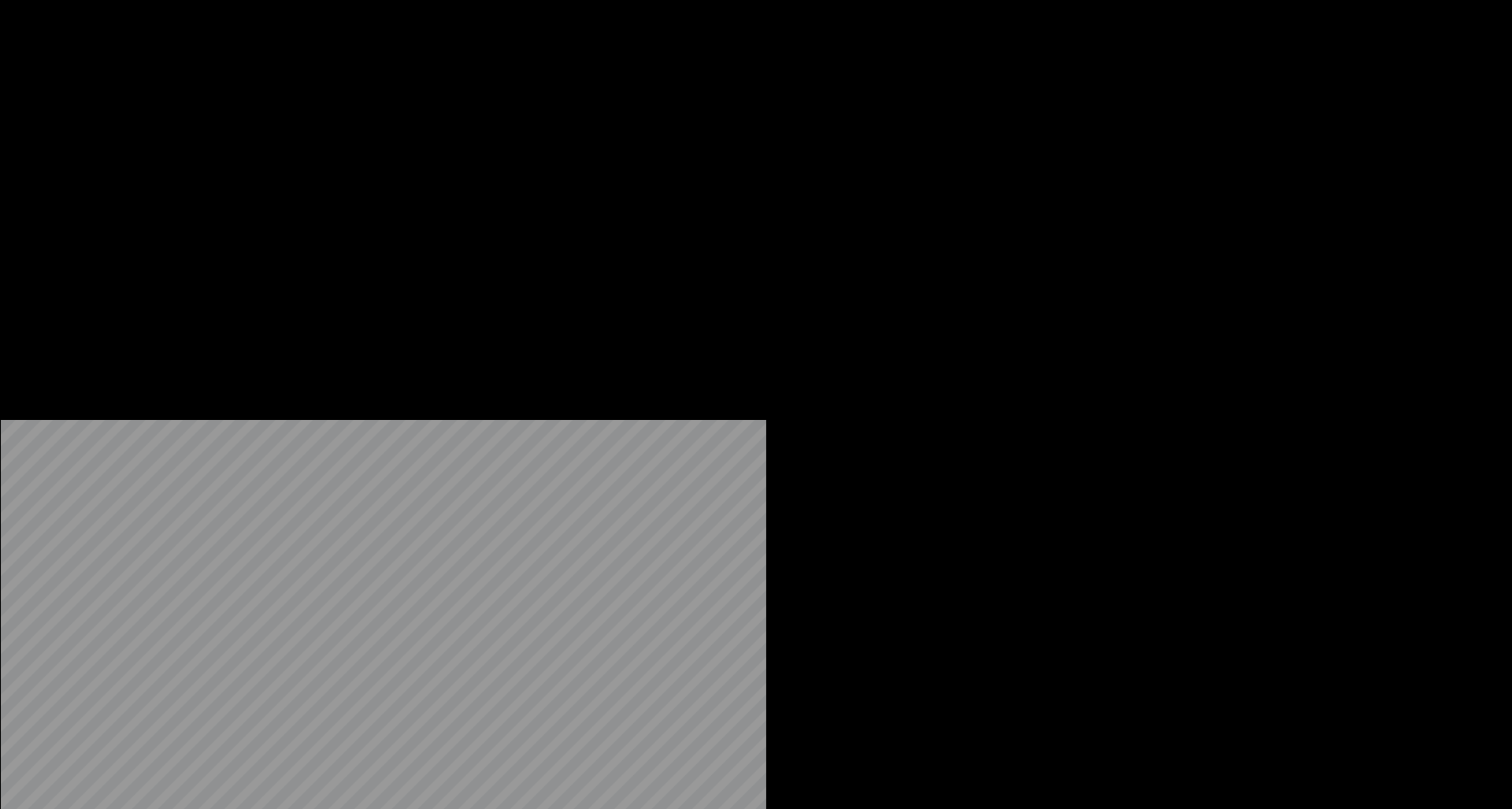
click at [228, 116] on button "Éditer" at bounding box center [214, 105] width 64 height 22
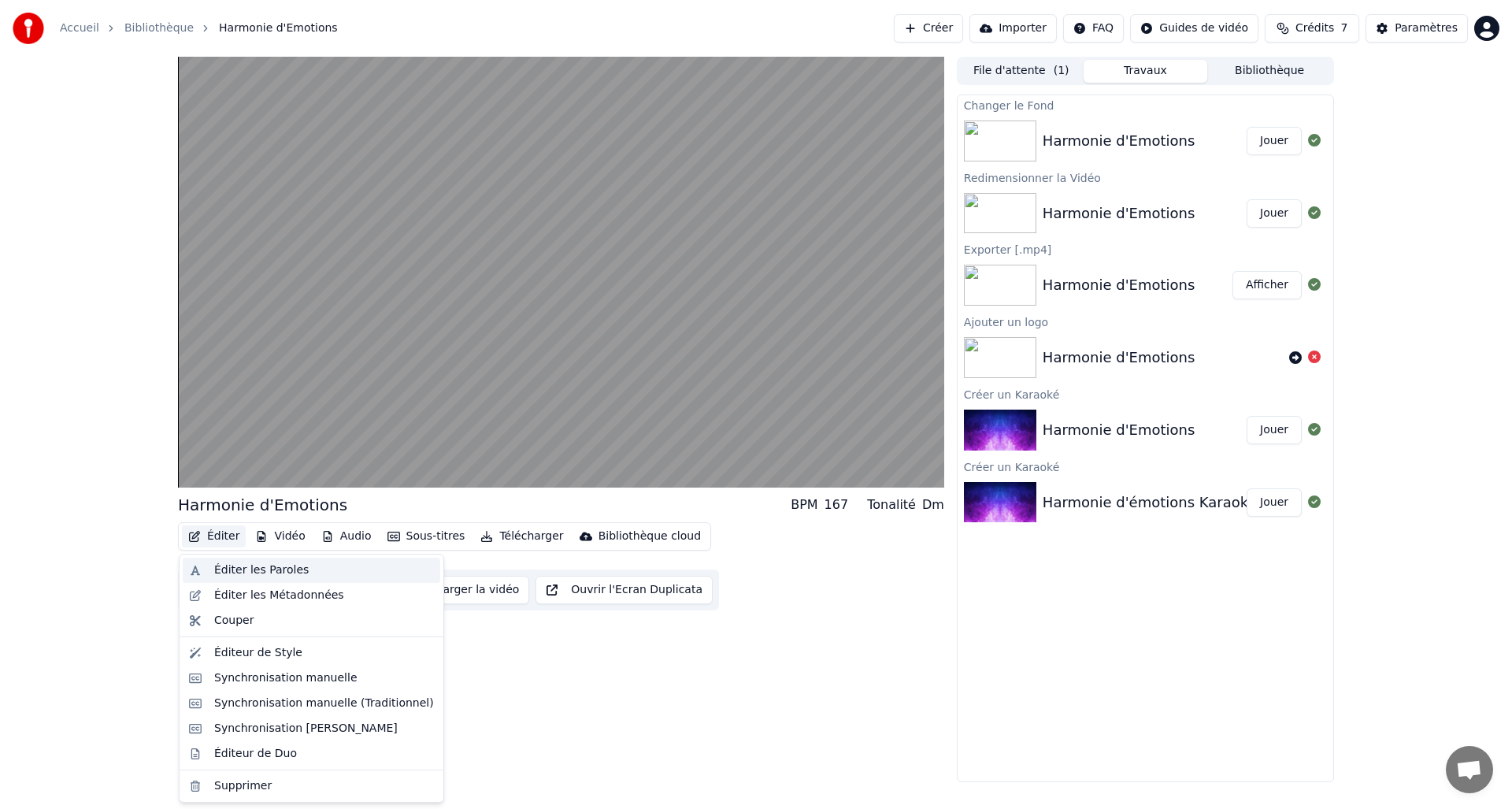
click at [239, 570] on div "Éditer les Paroles" at bounding box center [262, 570] width 95 height 16
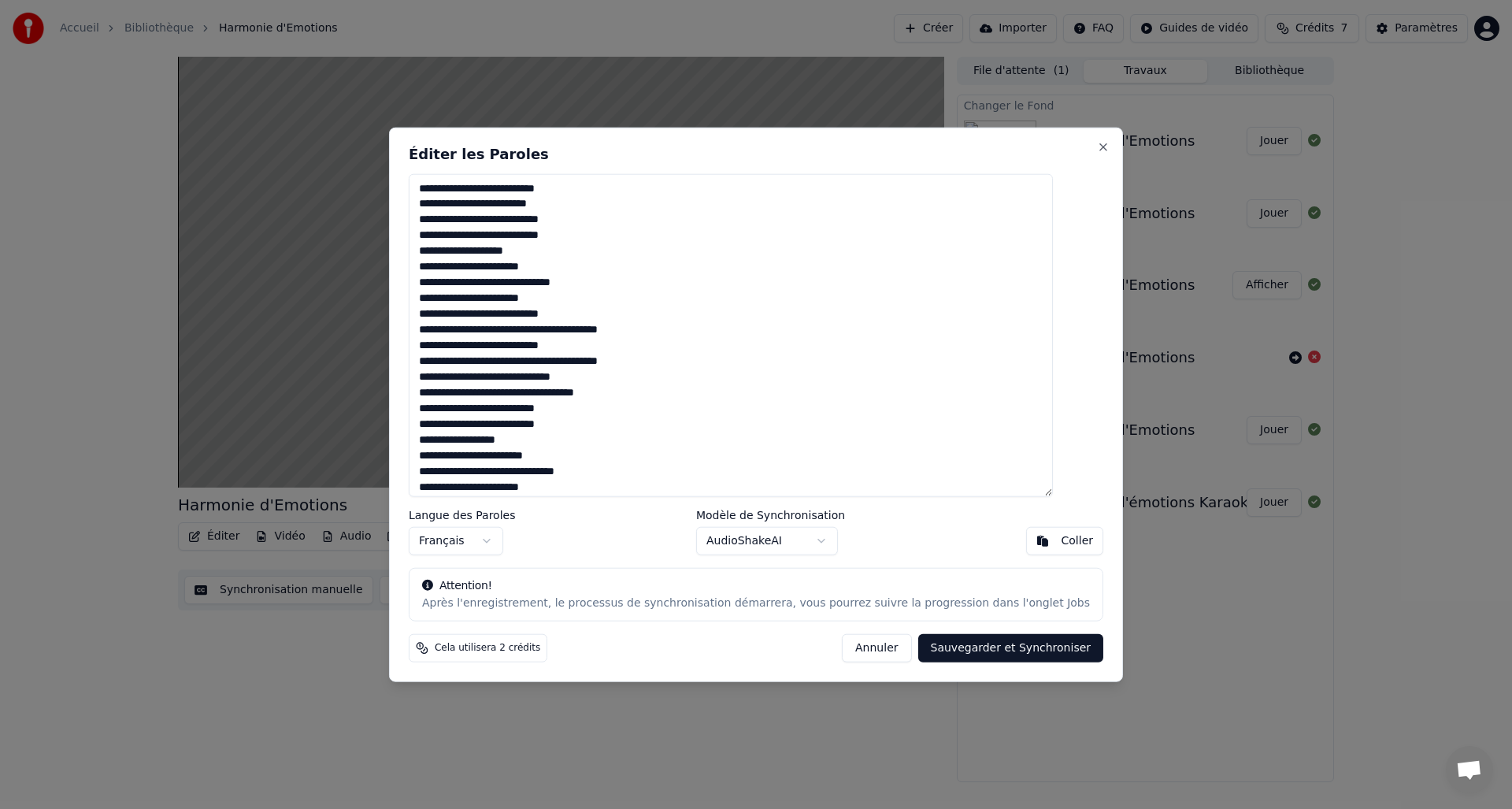
click at [850, 649] on button "Annuler" at bounding box center [876, 648] width 69 height 28
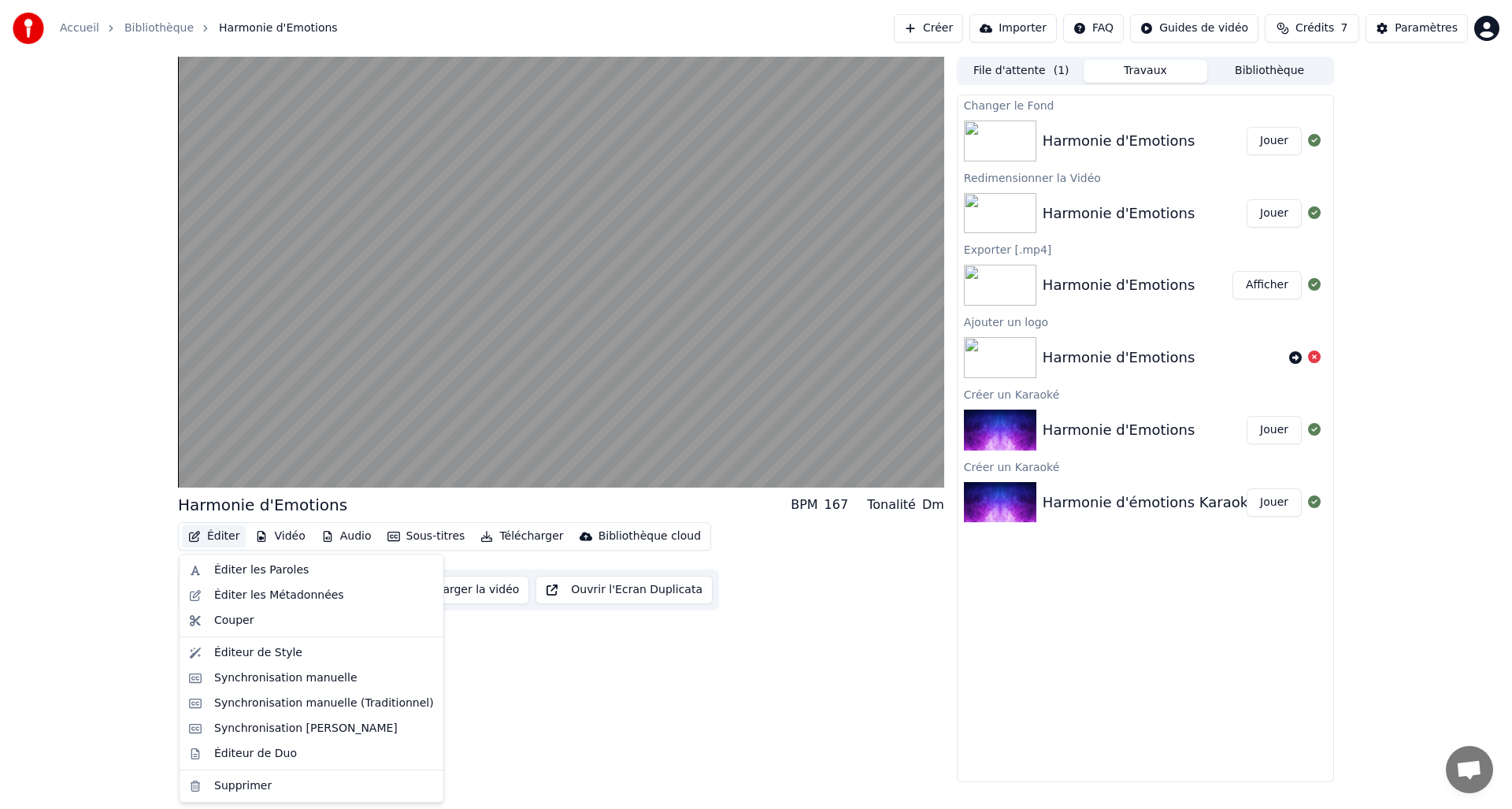
click at [227, 538] on button "Éditer" at bounding box center [214, 536] width 64 height 22
click at [270, 594] on div "Éditer les Métadonnées" at bounding box center [279, 595] width 130 height 16
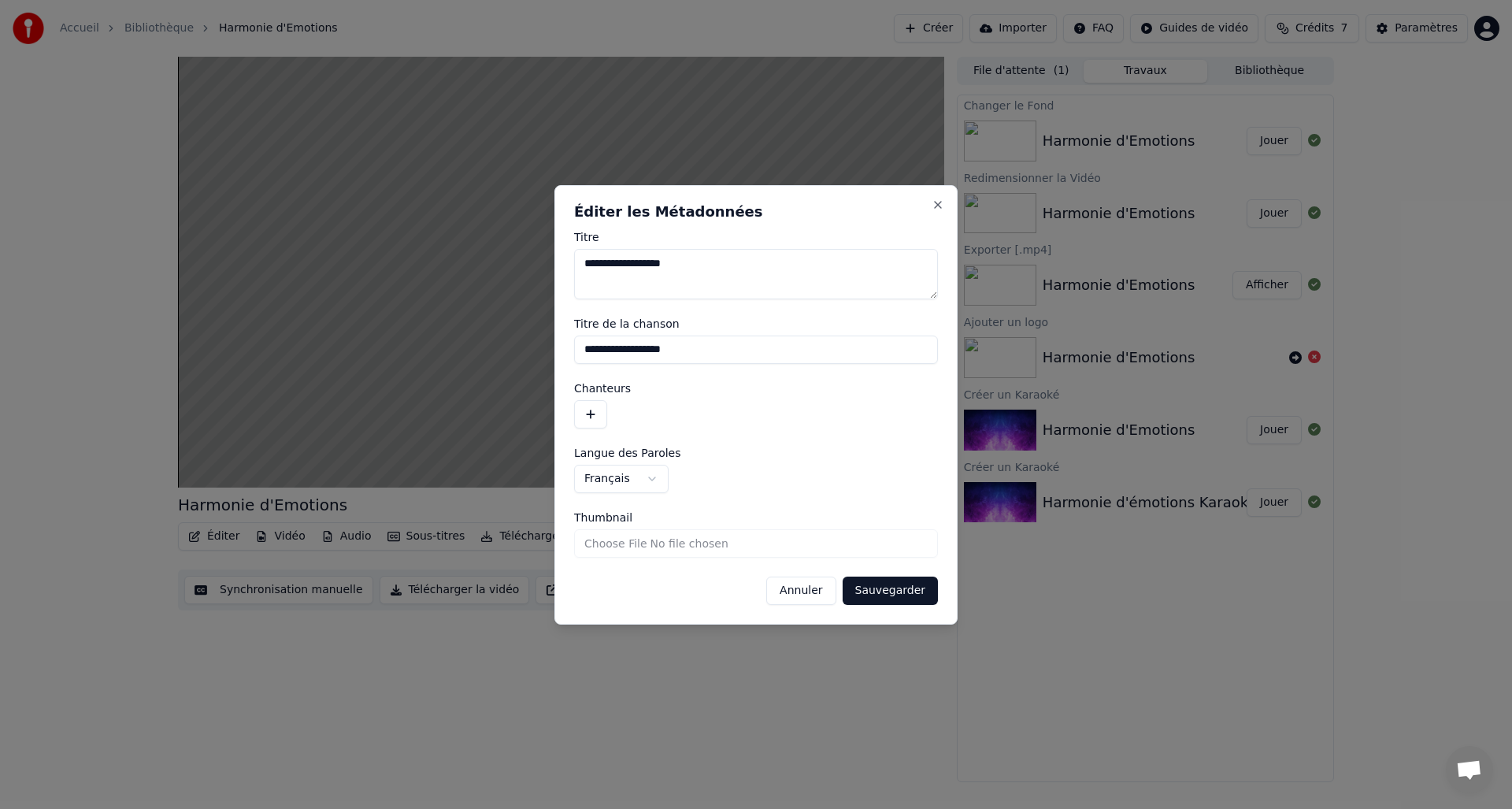
click at [600, 415] on button "button" at bounding box center [591, 414] width 33 height 28
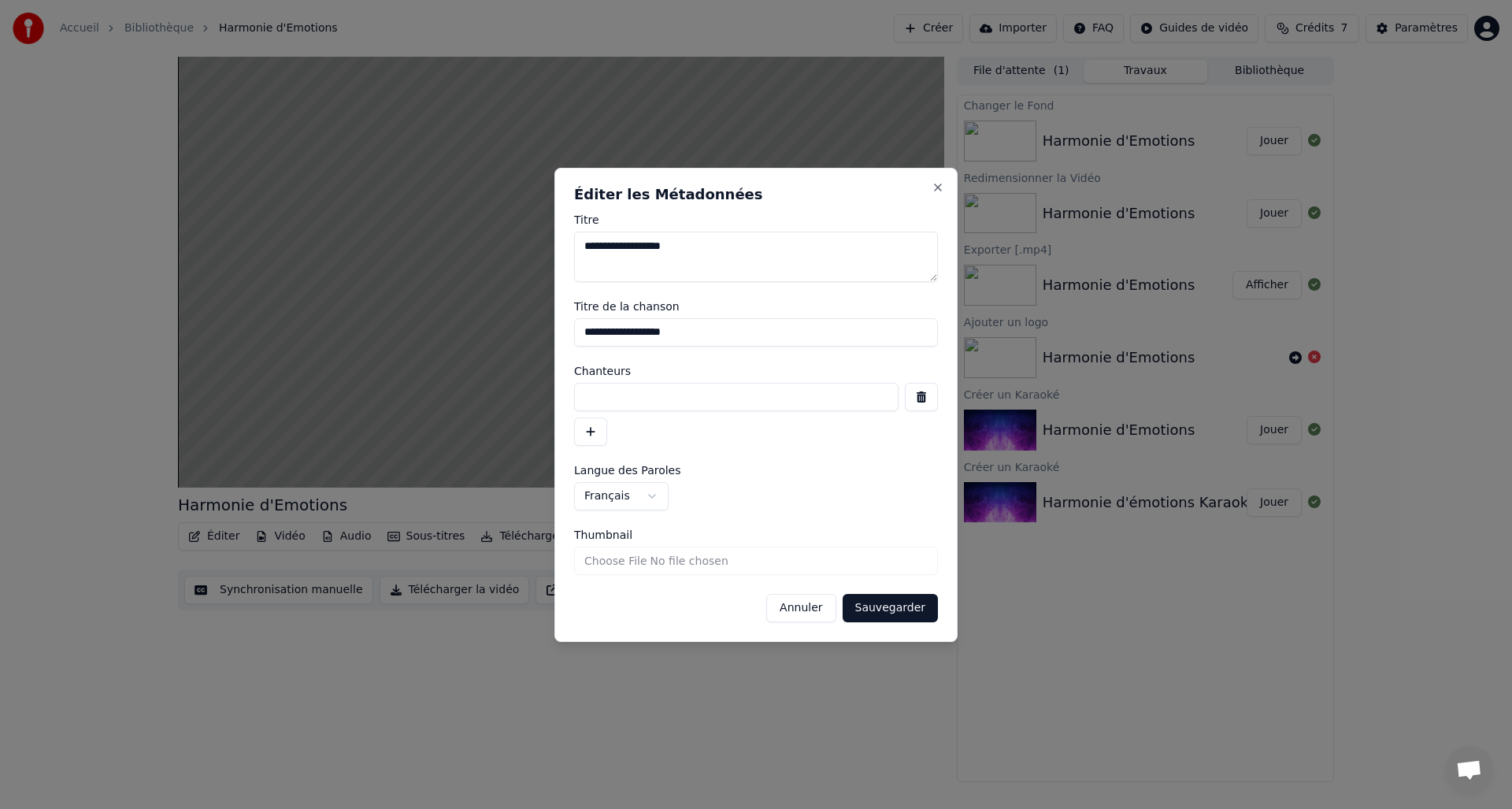
click at [621, 391] on input at bounding box center [736, 397] width 325 height 28
type input "*****"
click at [789, 462] on form "**********" at bounding box center [756, 419] width 364 height 408
click at [680, 560] on input "Thumbnail" at bounding box center [756, 560] width 364 height 28
type input "**********"
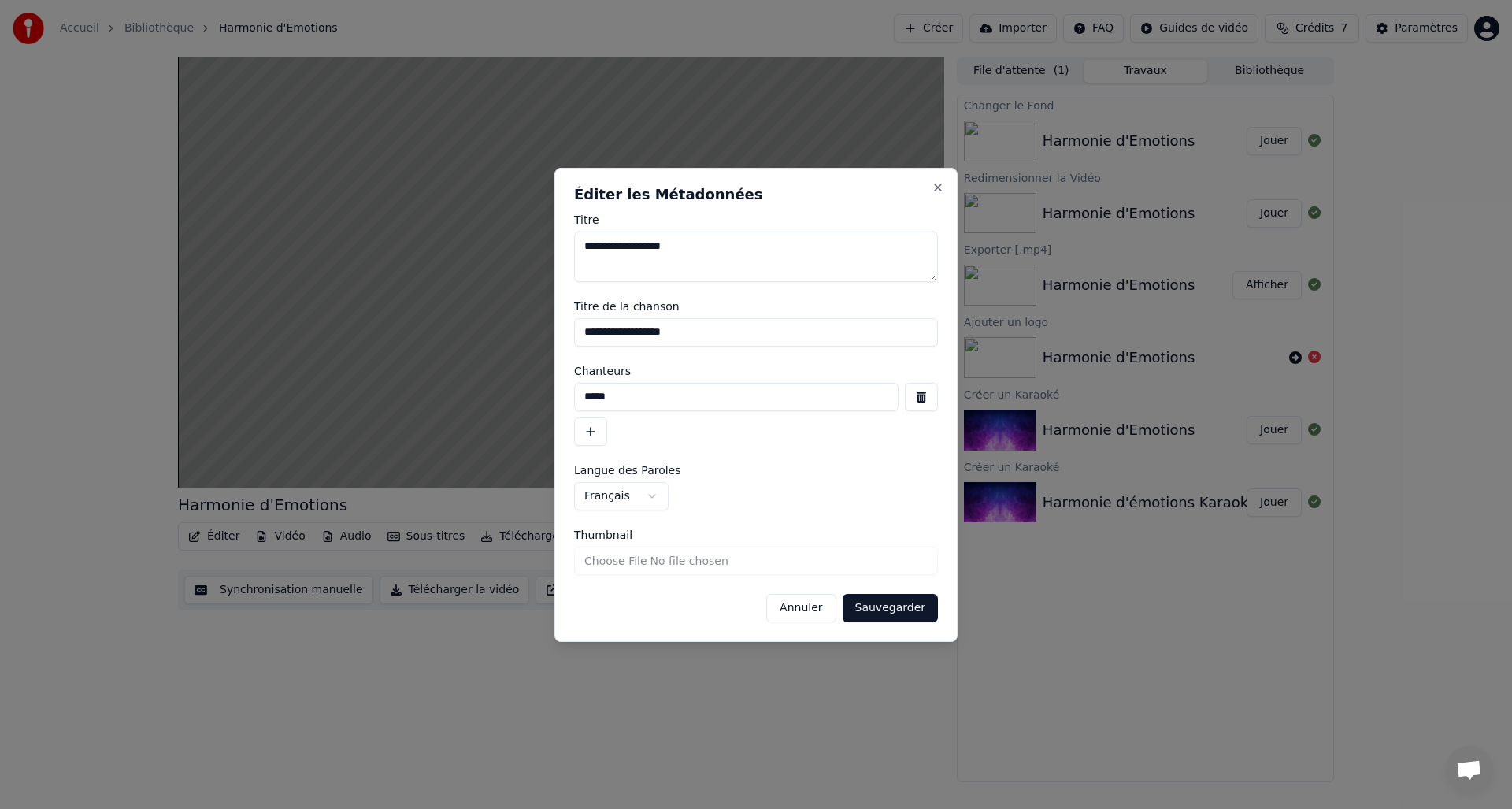
click at [896, 609] on button "Sauvegarder" at bounding box center [890, 608] width 95 height 28
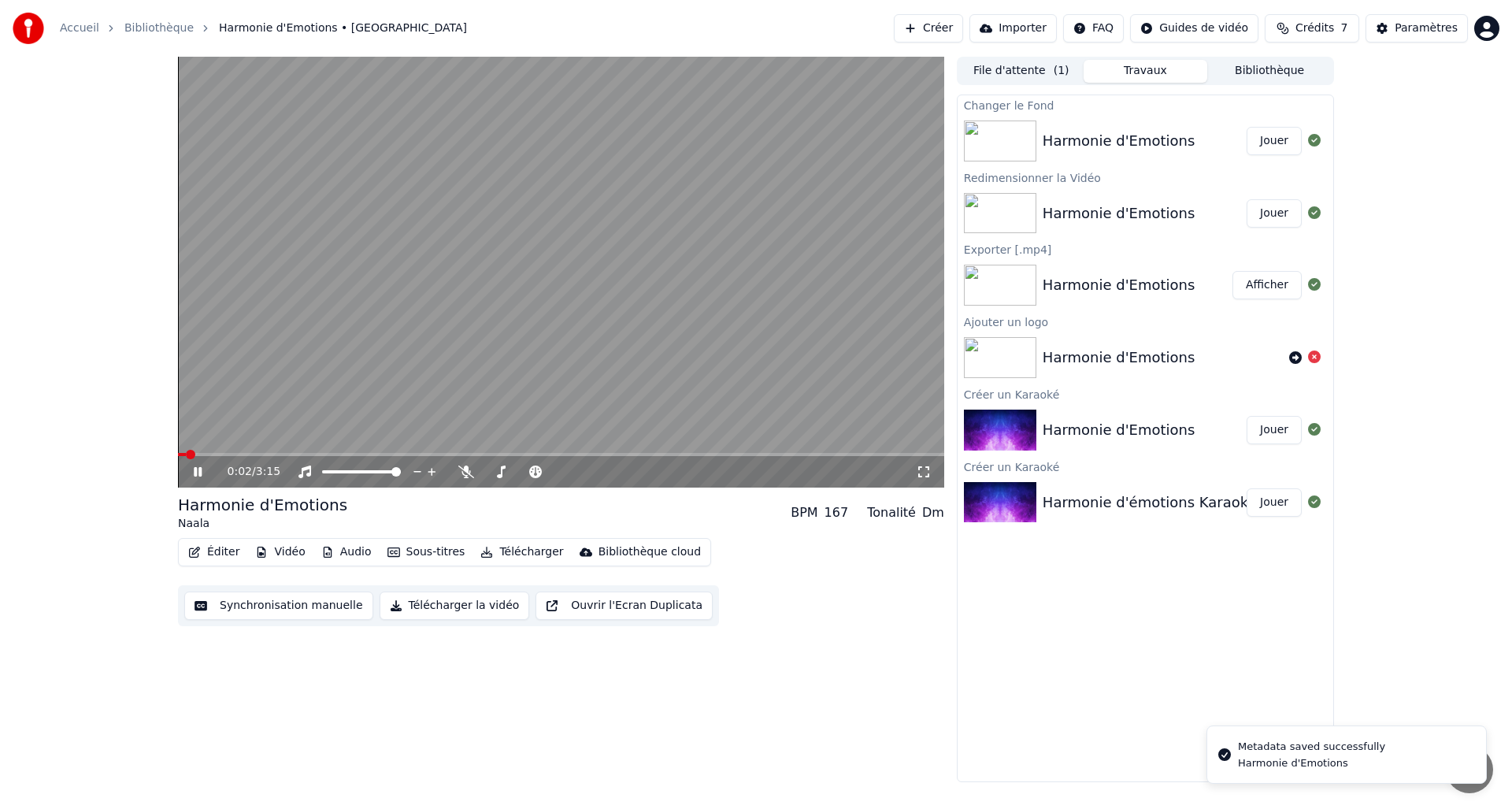
click at [186, 456] on span at bounding box center [190, 454] width 10 height 10
click at [201, 474] on icon at bounding box center [197, 471] width 8 height 10
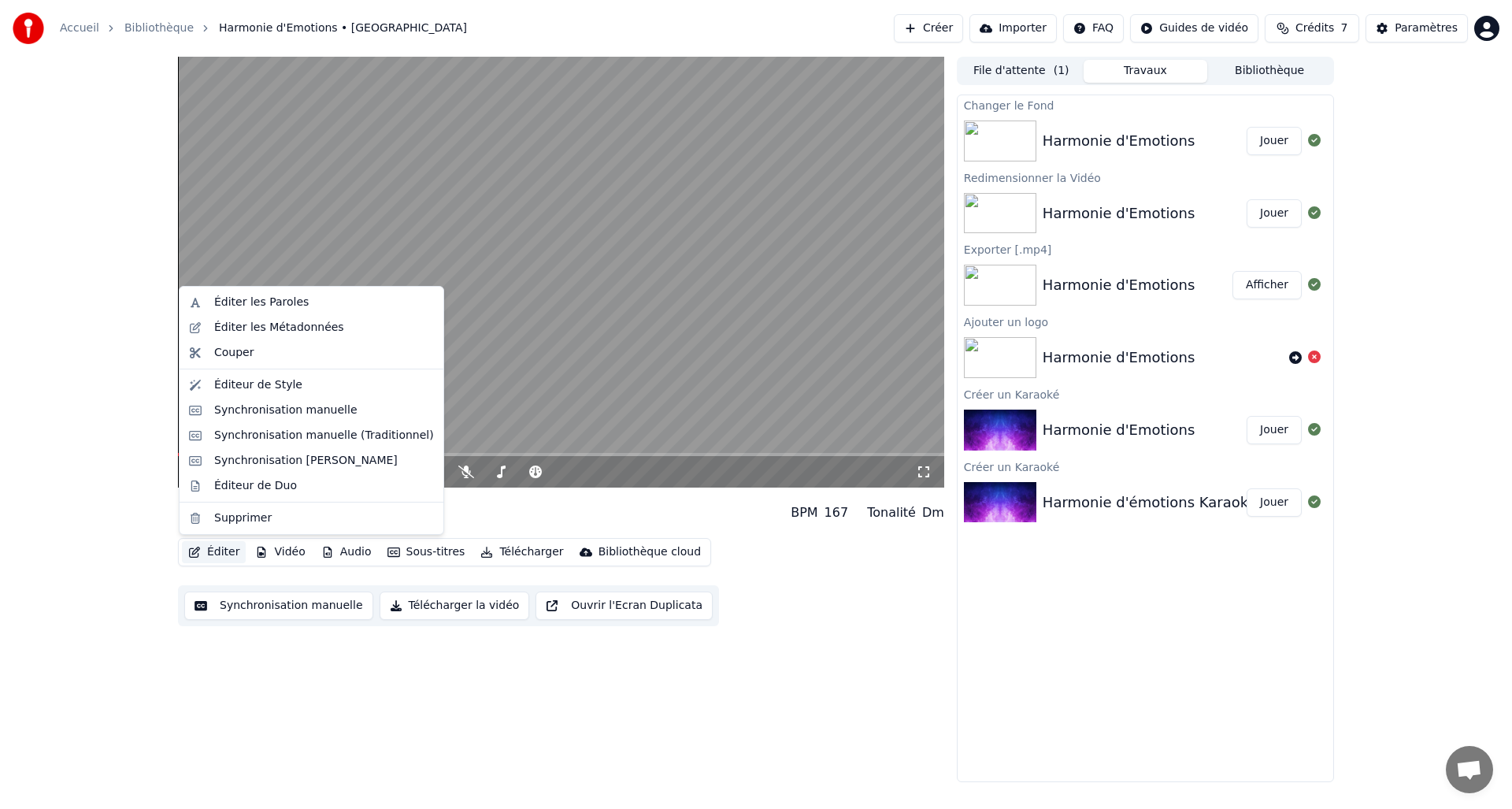
click at [214, 549] on button "Éditer" at bounding box center [214, 552] width 64 height 22
click at [261, 390] on div "Éditeur de Style" at bounding box center [258, 385] width 88 height 16
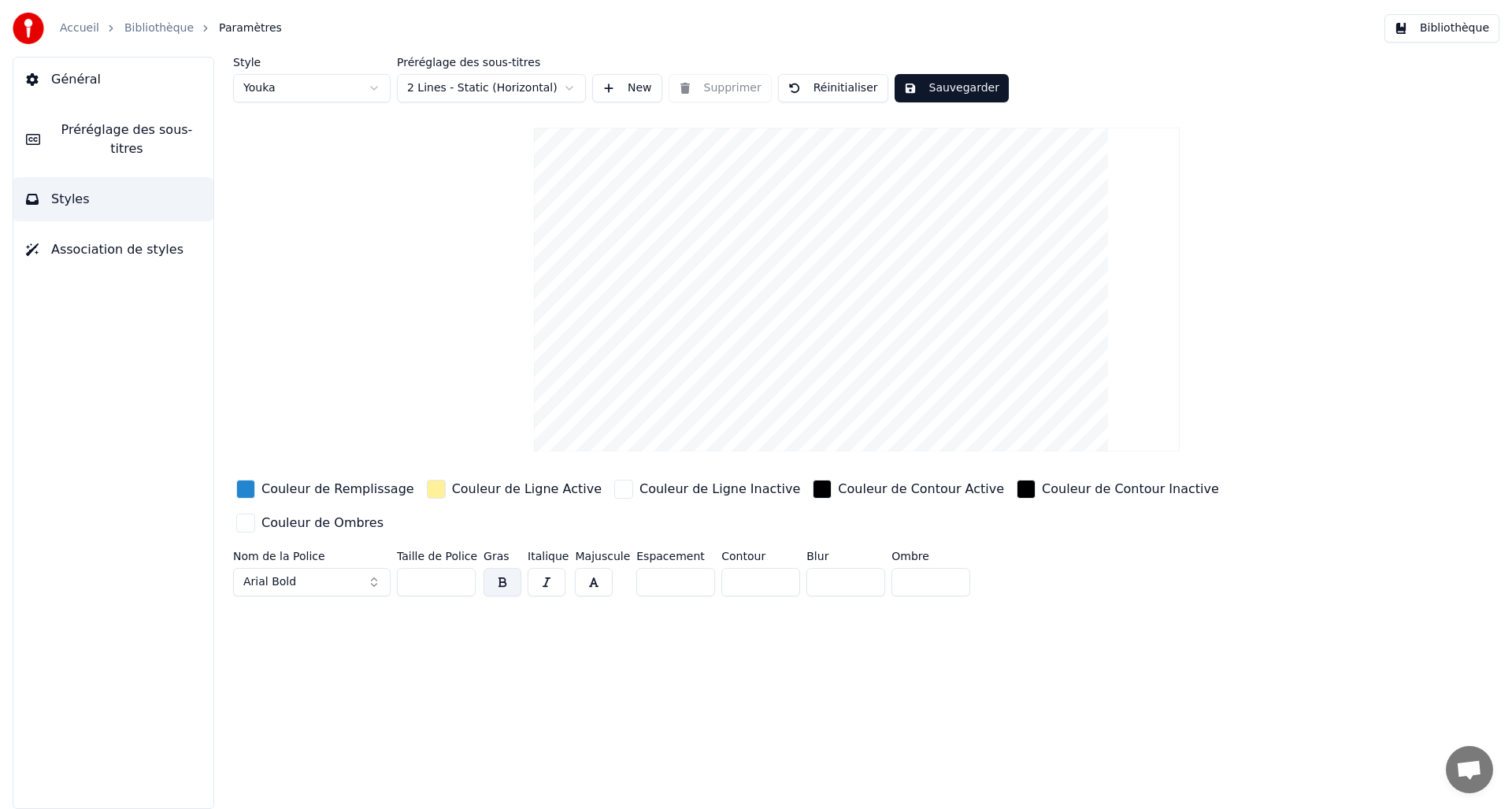
click at [349, 491] on div "Couleur de Remplissage" at bounding box center [338, 489] width 153 height 19
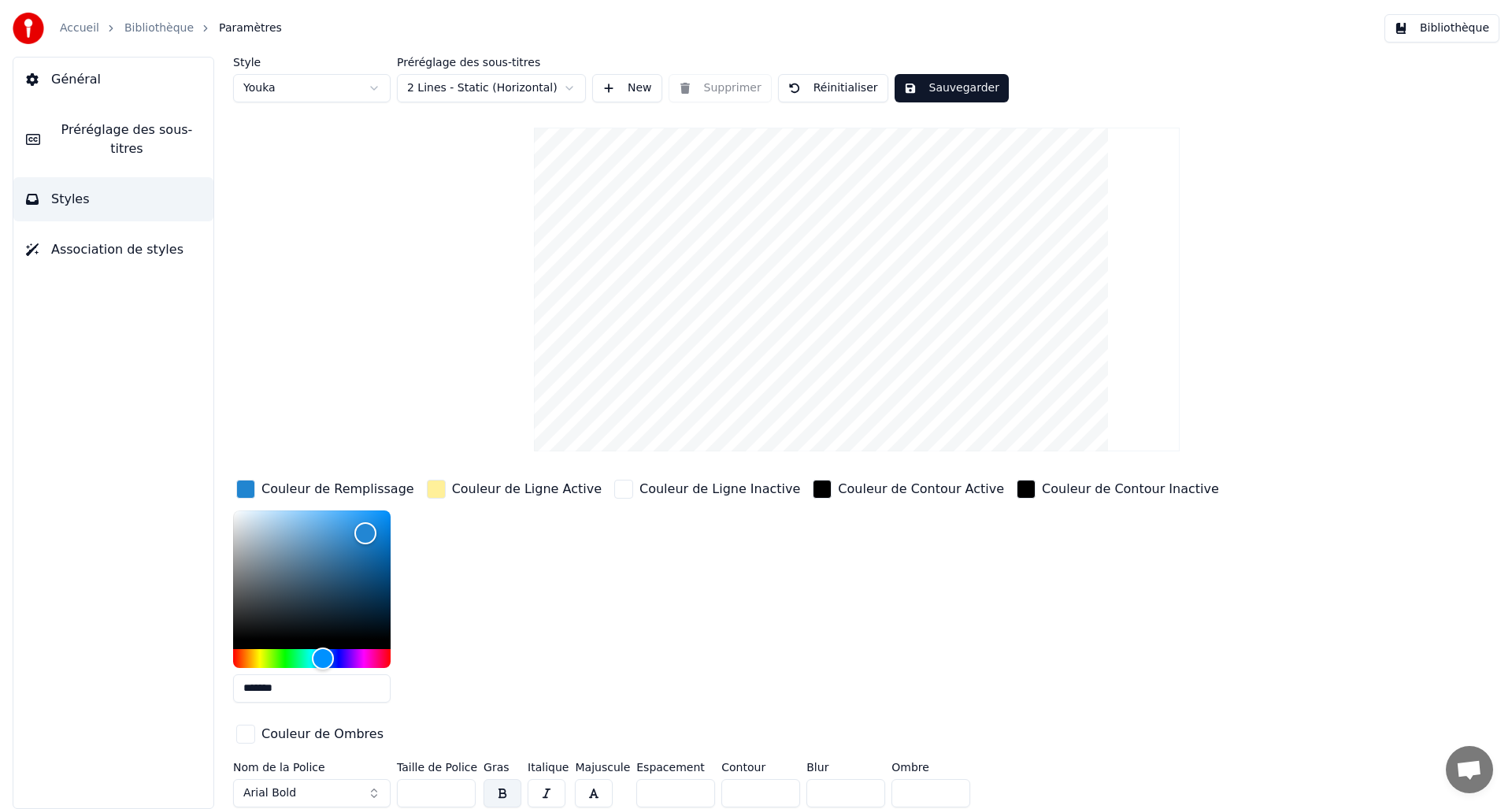
click at [549, 538] on div "Couleur de Ligne Active" at bounding box center [514, 595] width 181 height 239
click at [348, 97] on html "Accueil Bibliothèque Paramètres Bibliothèque Général Préréglage des sous-titres…" at bounding box center [756, 404] width 1512 height 809
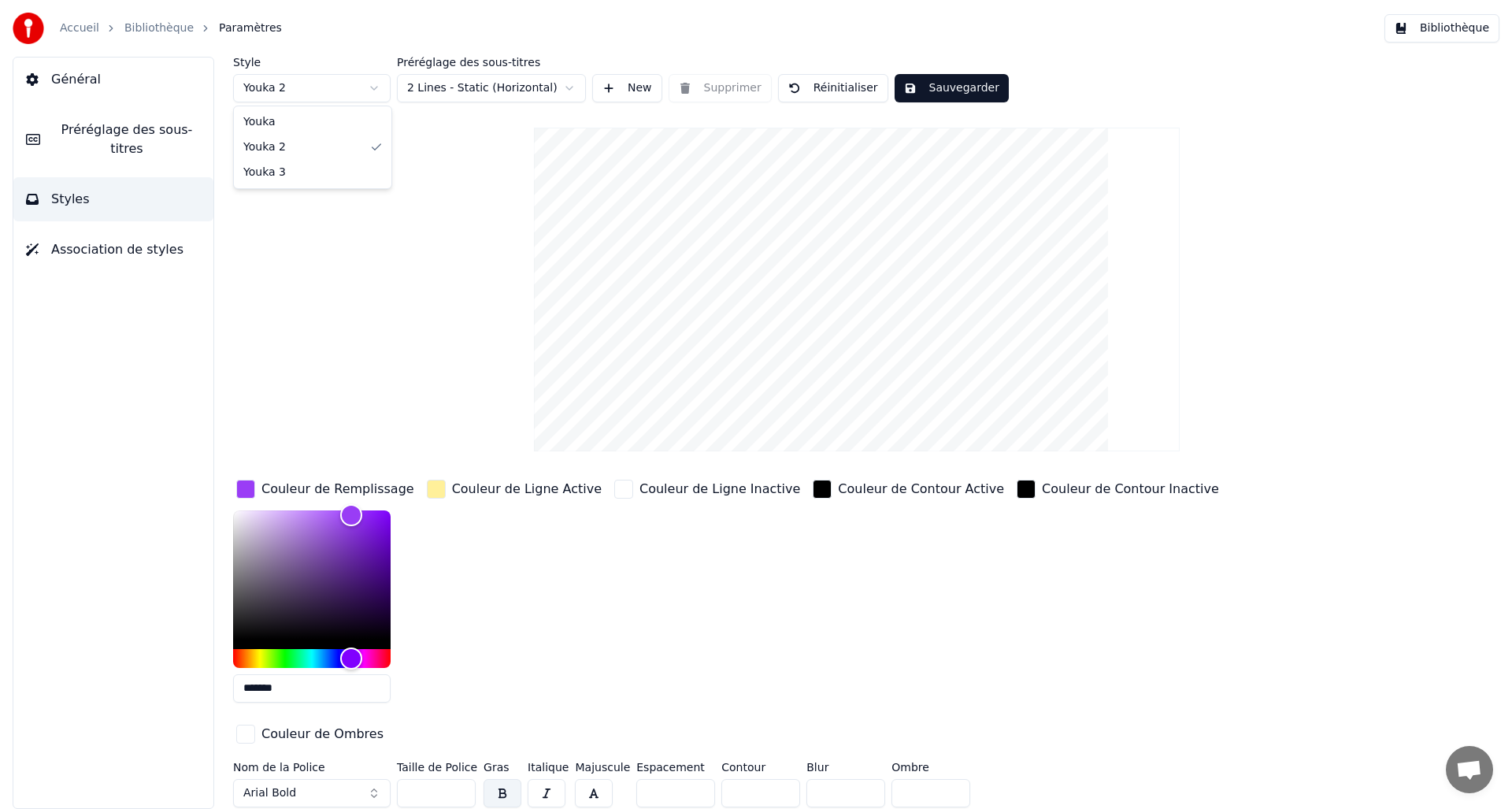
click at [362, 92] on html "Accueil Bibliothèque Paramètres Bibliothèque Général Préréglage des sous-titres…" at bounding box center [756, 404] width 1512 height 809
type input "*******"
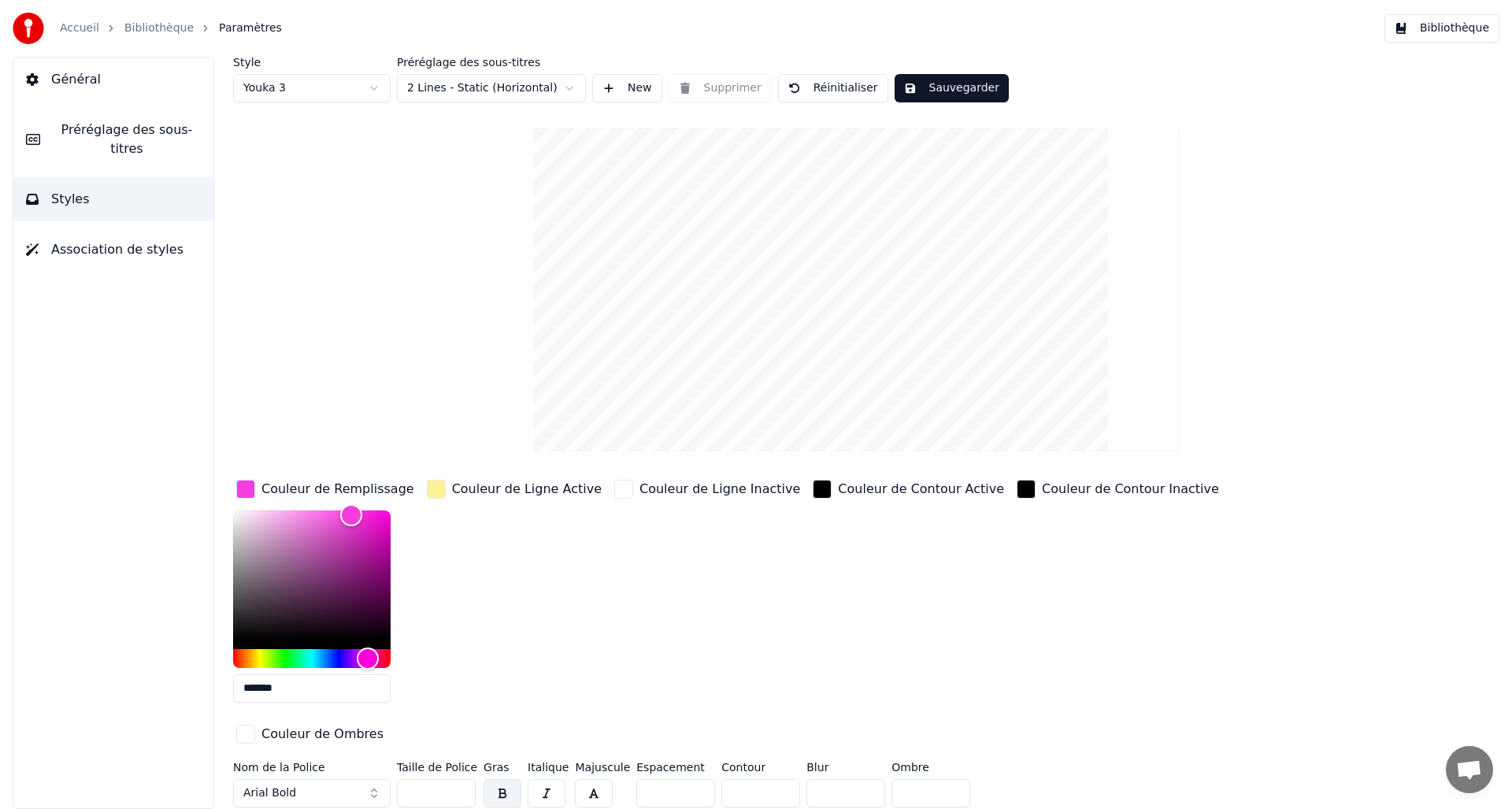
click at [514, 546] on div "Couleur de Ligne Active" at bounding box center [514, 595] width 181 height 239
click at [819, 221] on video at bounding box center [857, 290] width 646 height 324
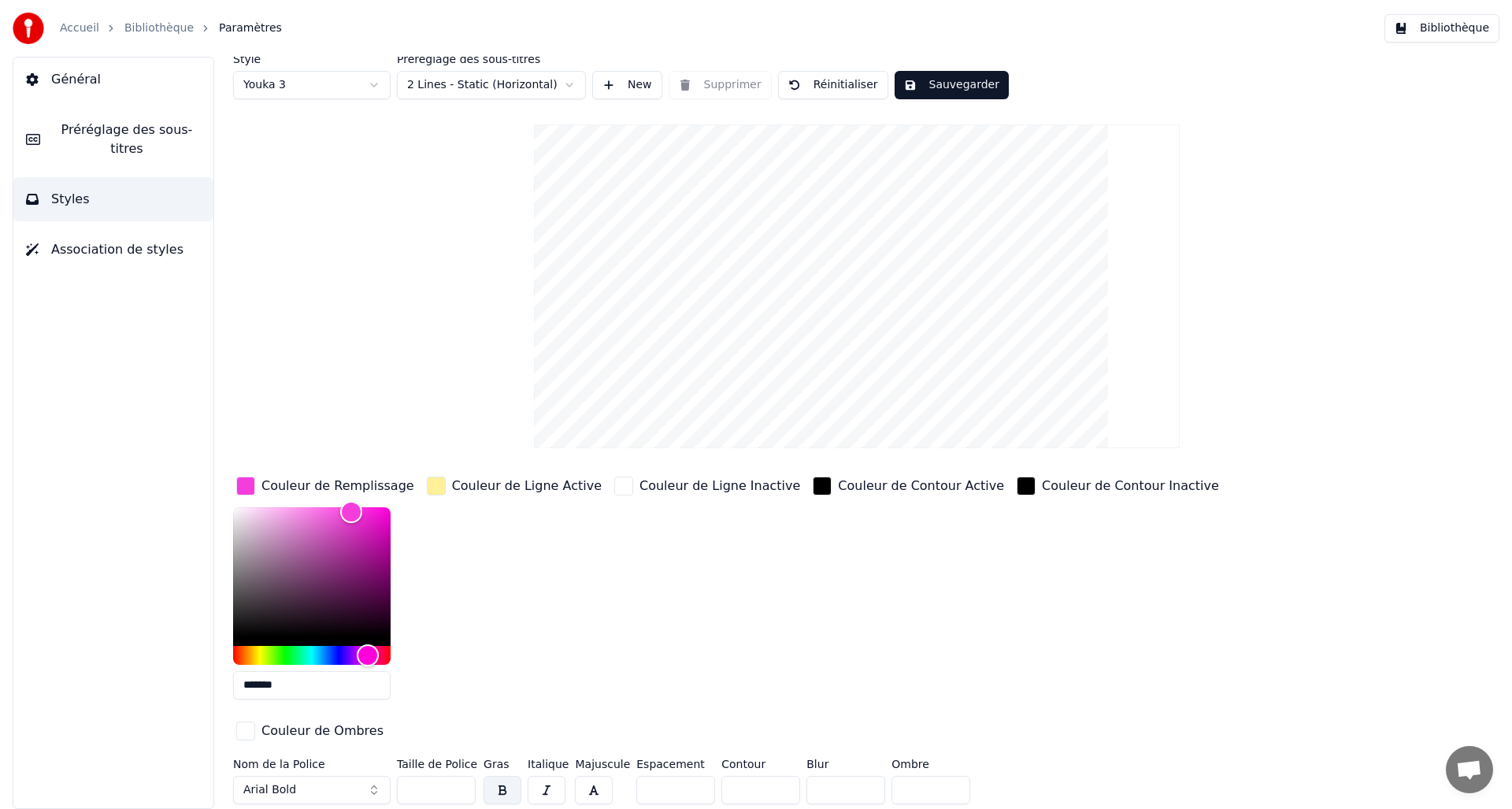
click at [334, 788] on button "Arial Bold" at bounding box center [312, 790] width 158 height 28
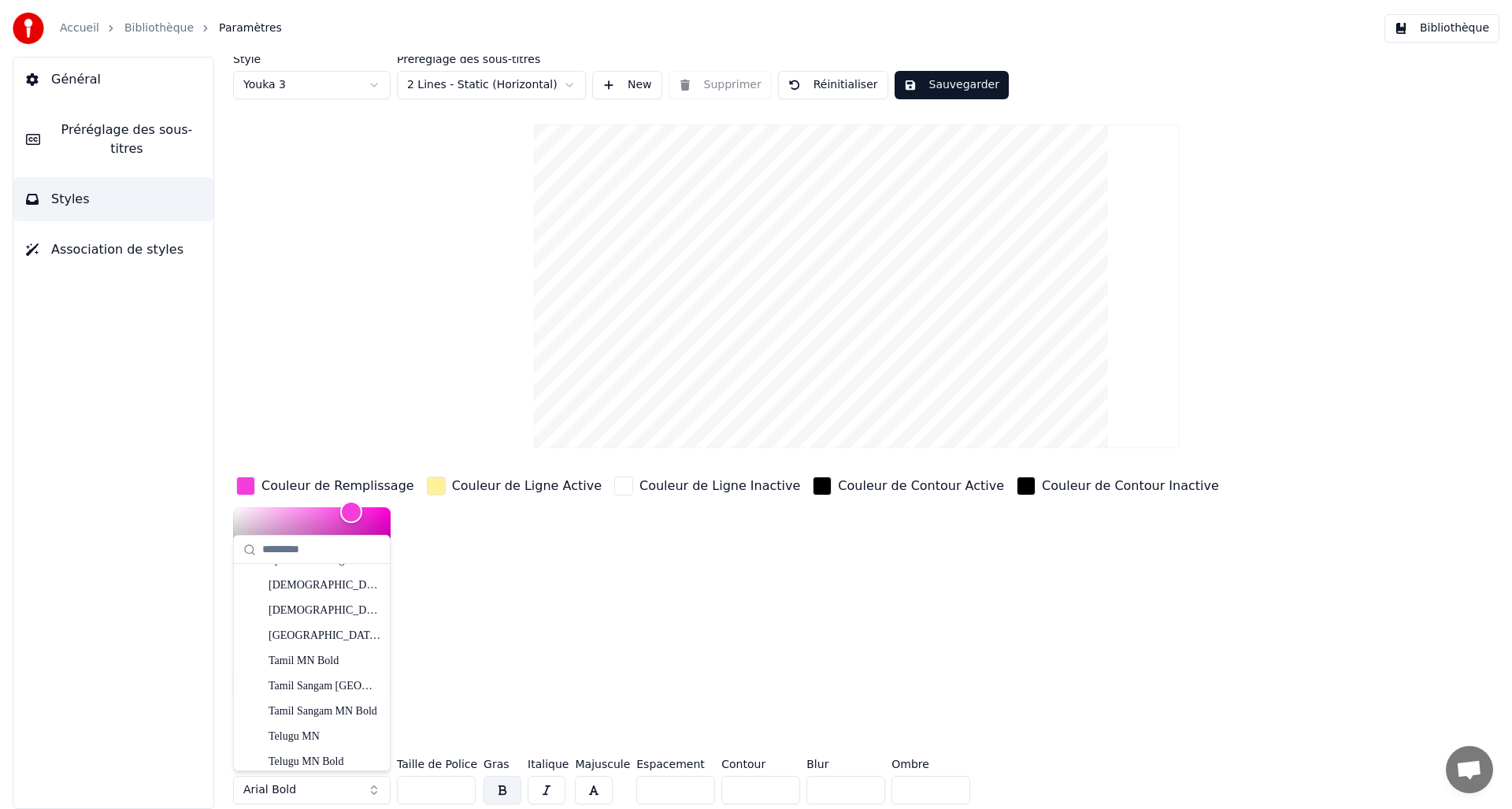
scroll to position [17862, 0]
click at [326, 544] on input "text" at bounding box center [321, 550] width 118 height 32
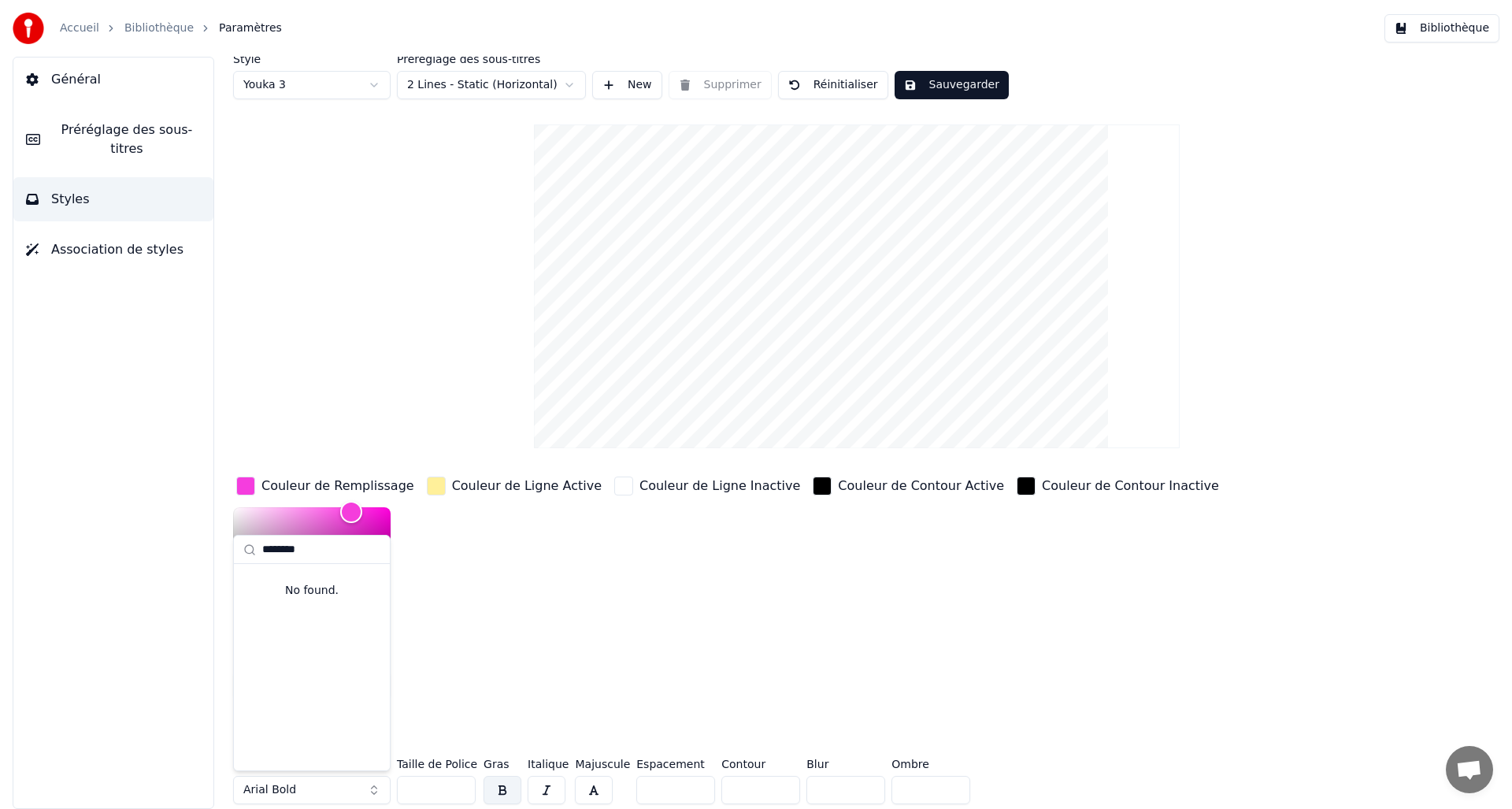
type input "*********"
drag, startPoint x: 289, startPoint y: 553, endPoint x: 245, endPoint y: 550, distance: 44.1
click at [245, 550] on div "*********" at bounding box center [312, 550] width 156 height 28
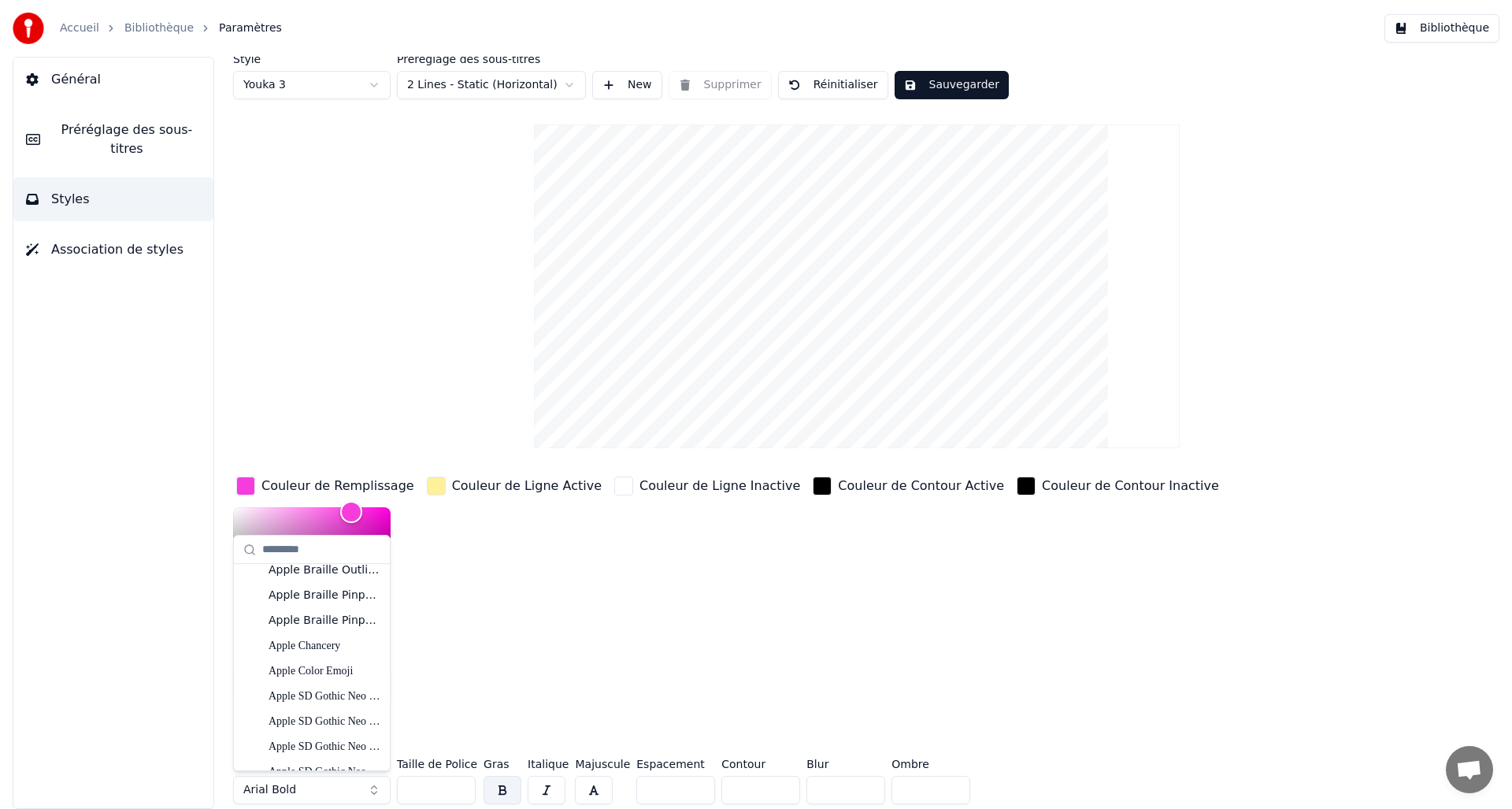
scroll to position [443, 0]
click at [340, 619] on div "Apple Chancery" at bounding box center [325, 616] width 112 height 16
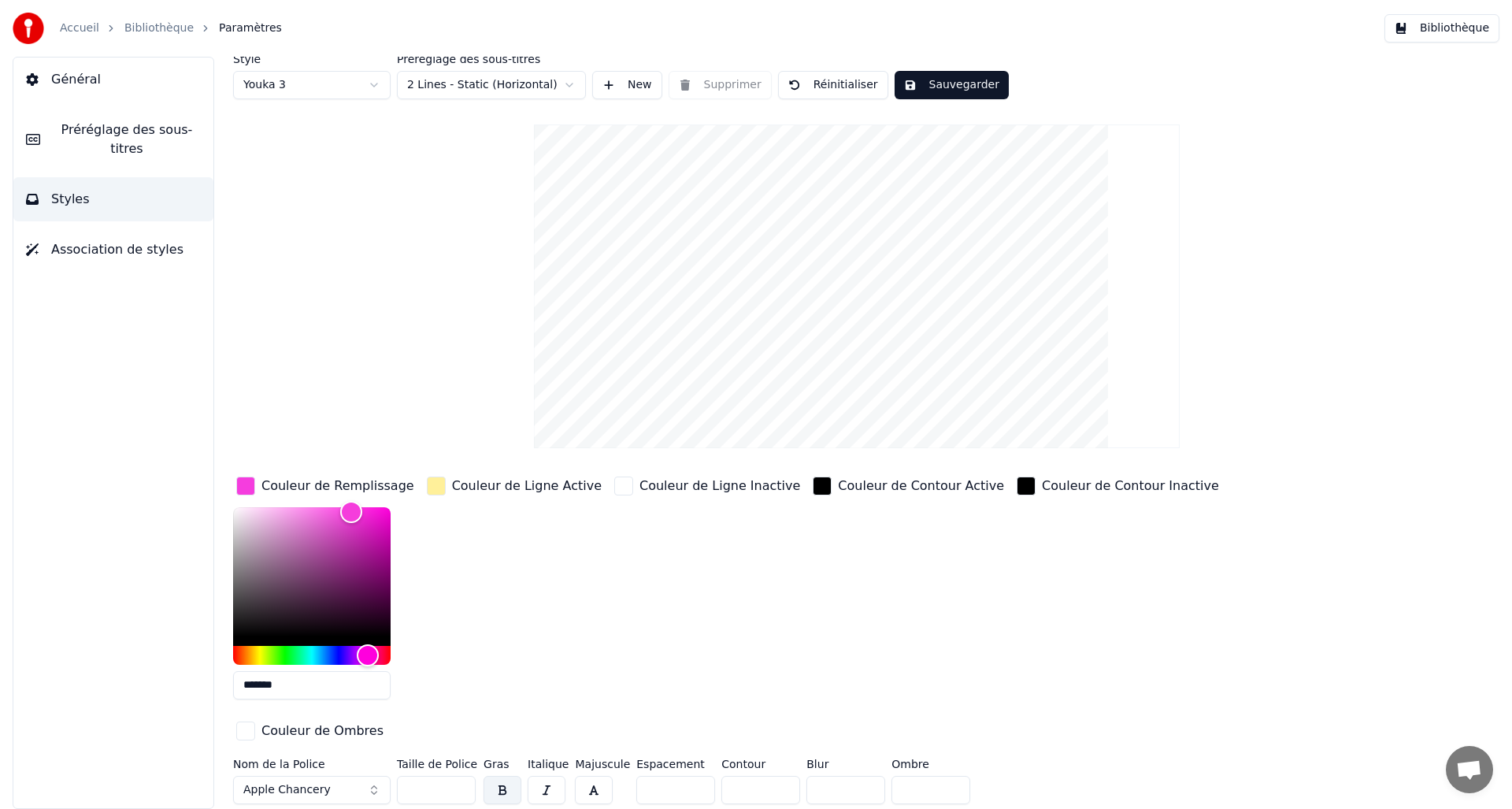
click at [322, 784] on span "Apple Chancery" at bounding box center [287, 790] width 88 height 16
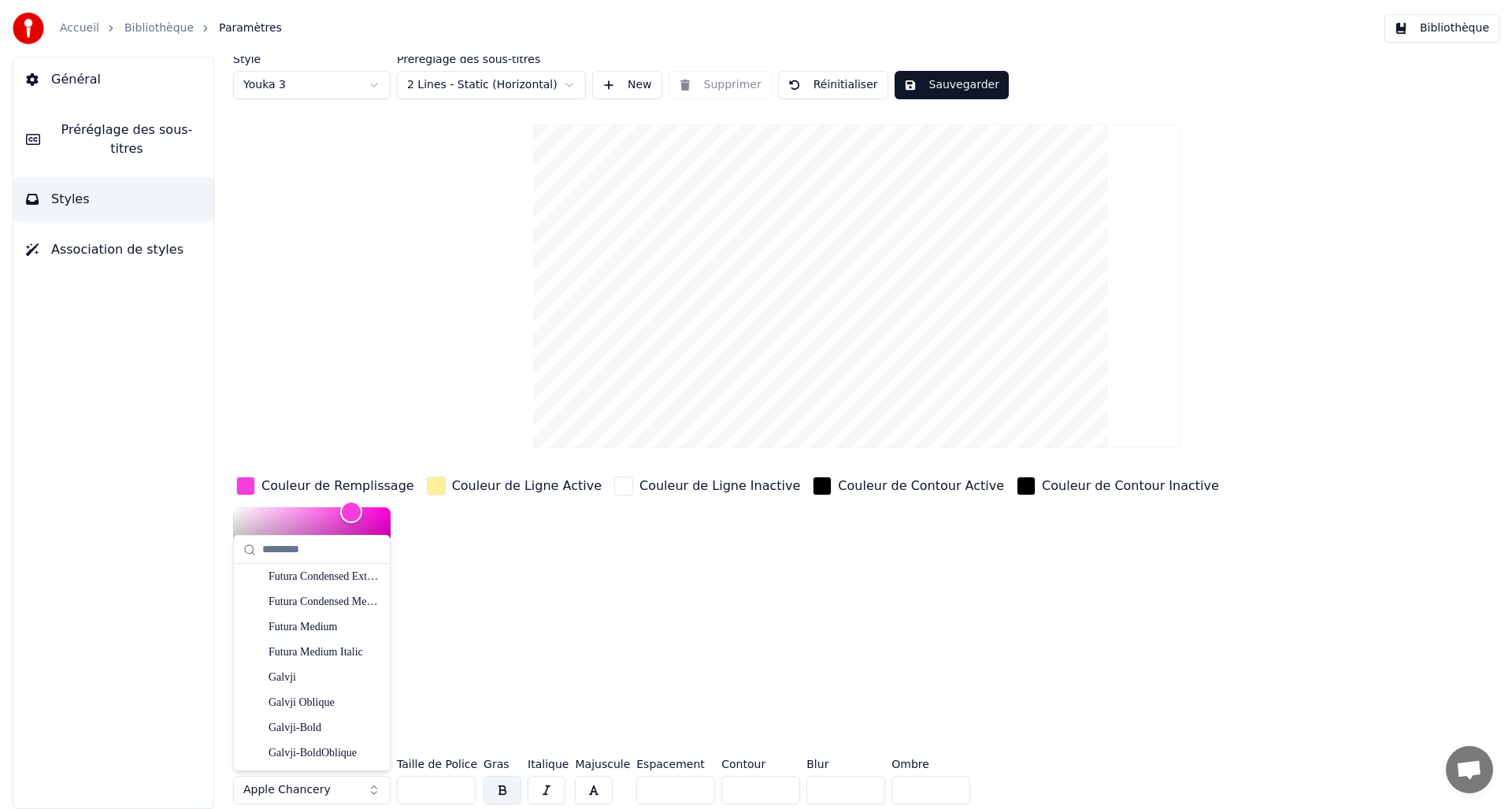
scroll to position [4483, 0]
click at [330, 589] on div "Galvji-Bold" at bounding box center [312, 580] width 150 height 25
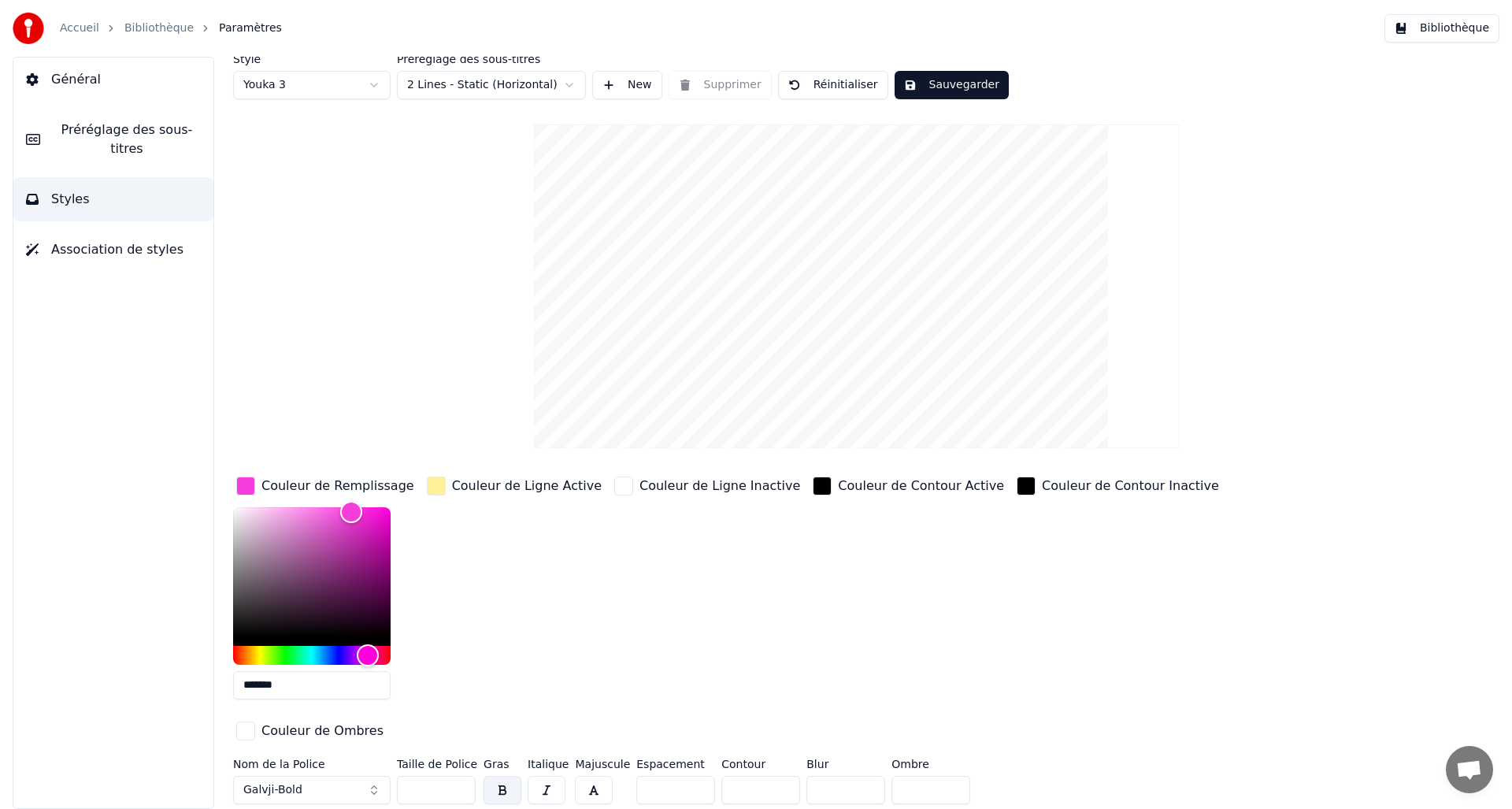
click at [311, 789] on button "Galvji-Bold" at bounding box center [312, 790] width 158 height 28
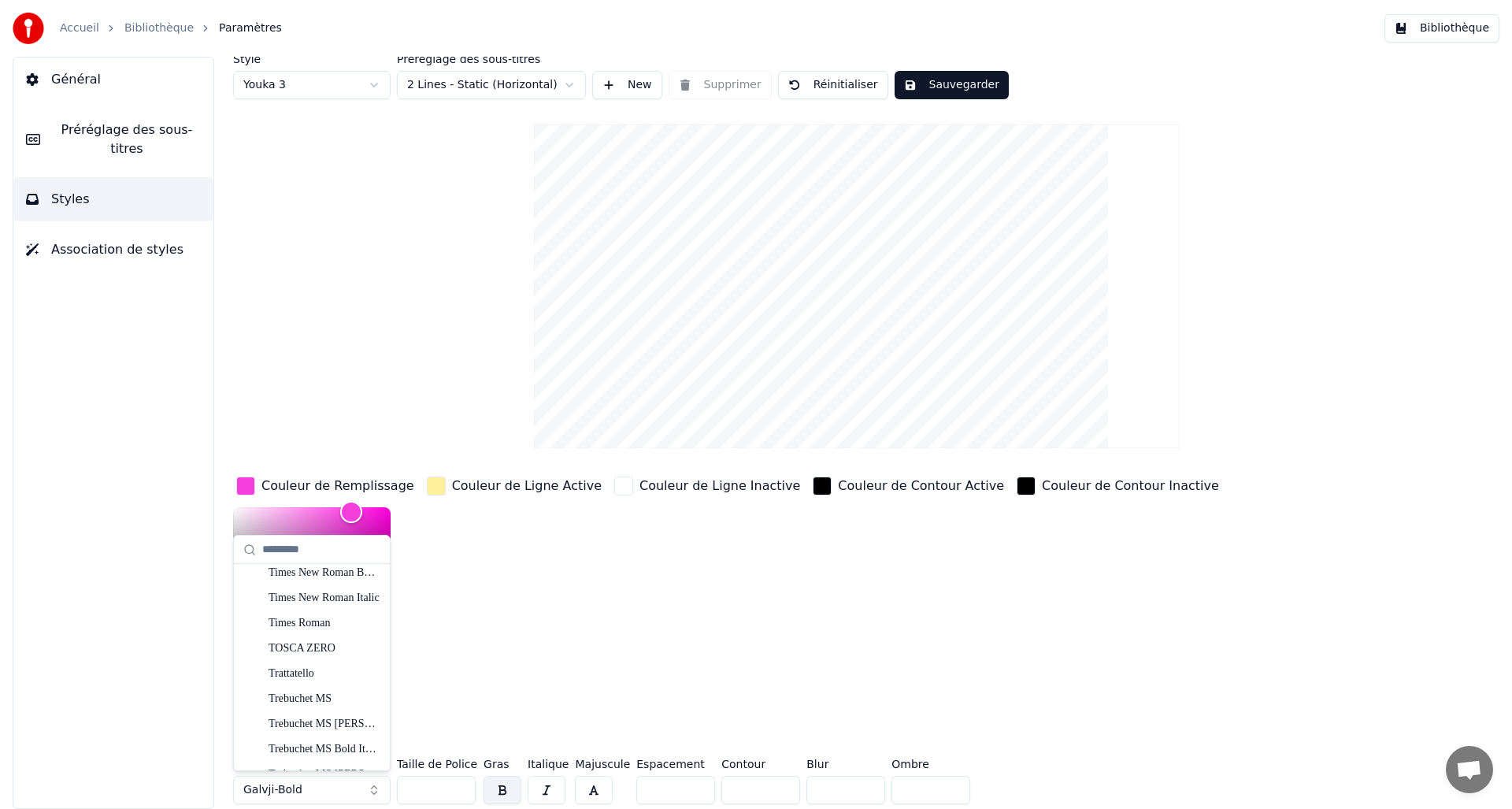
scroll to position [17466, 0]
click at [332, 727] on div "TOSCA ZERO" at bounding box center [325, 721] width 112 height 16
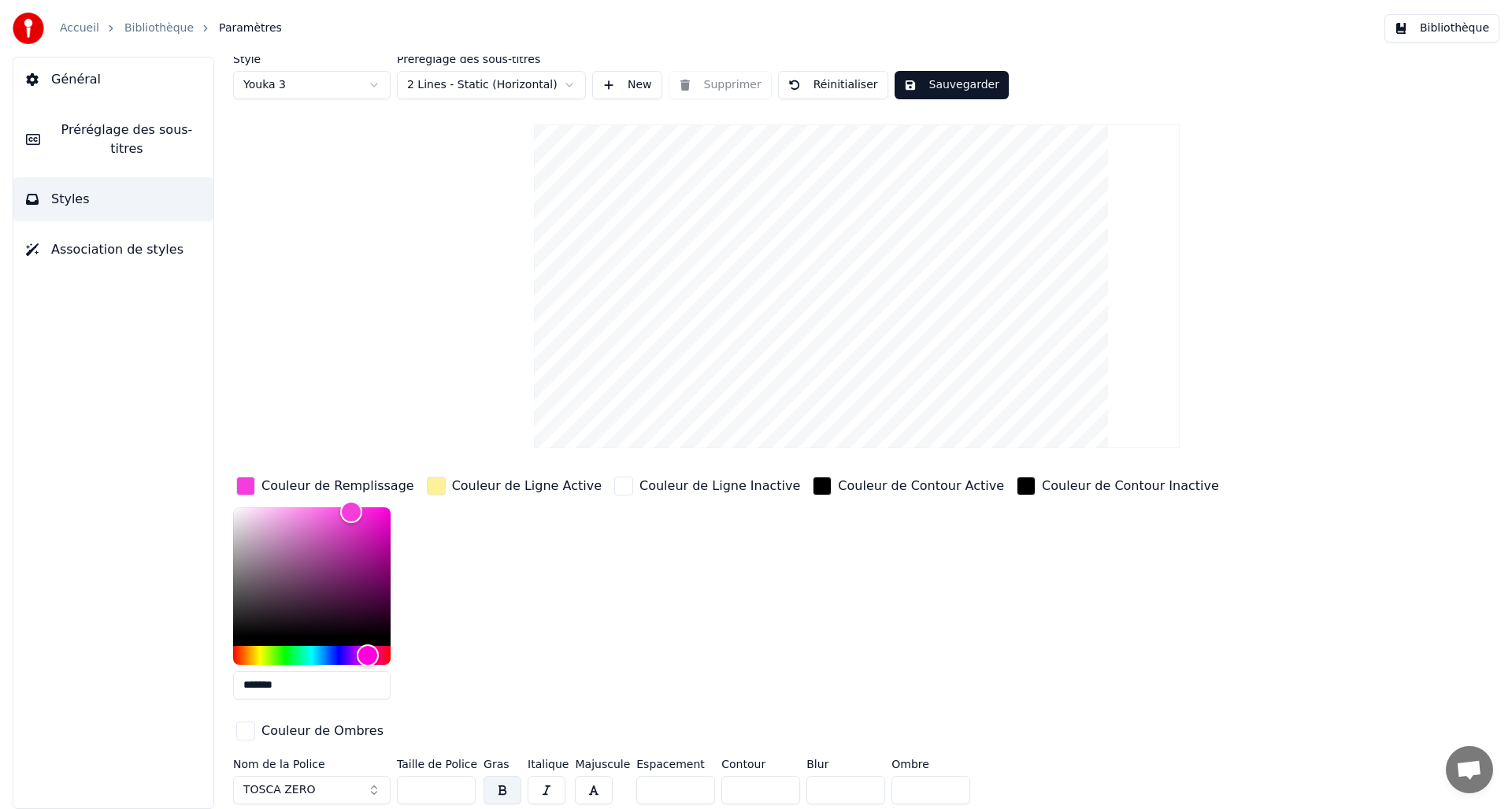
click at [568, 591] on div "Couleur de Ligne Active" at bounding box center [514, 593] width 181 height 239
click at [454, 489] on div "Couleur de Ligne Active" at bounding box center [526, 486] width 150 height 19
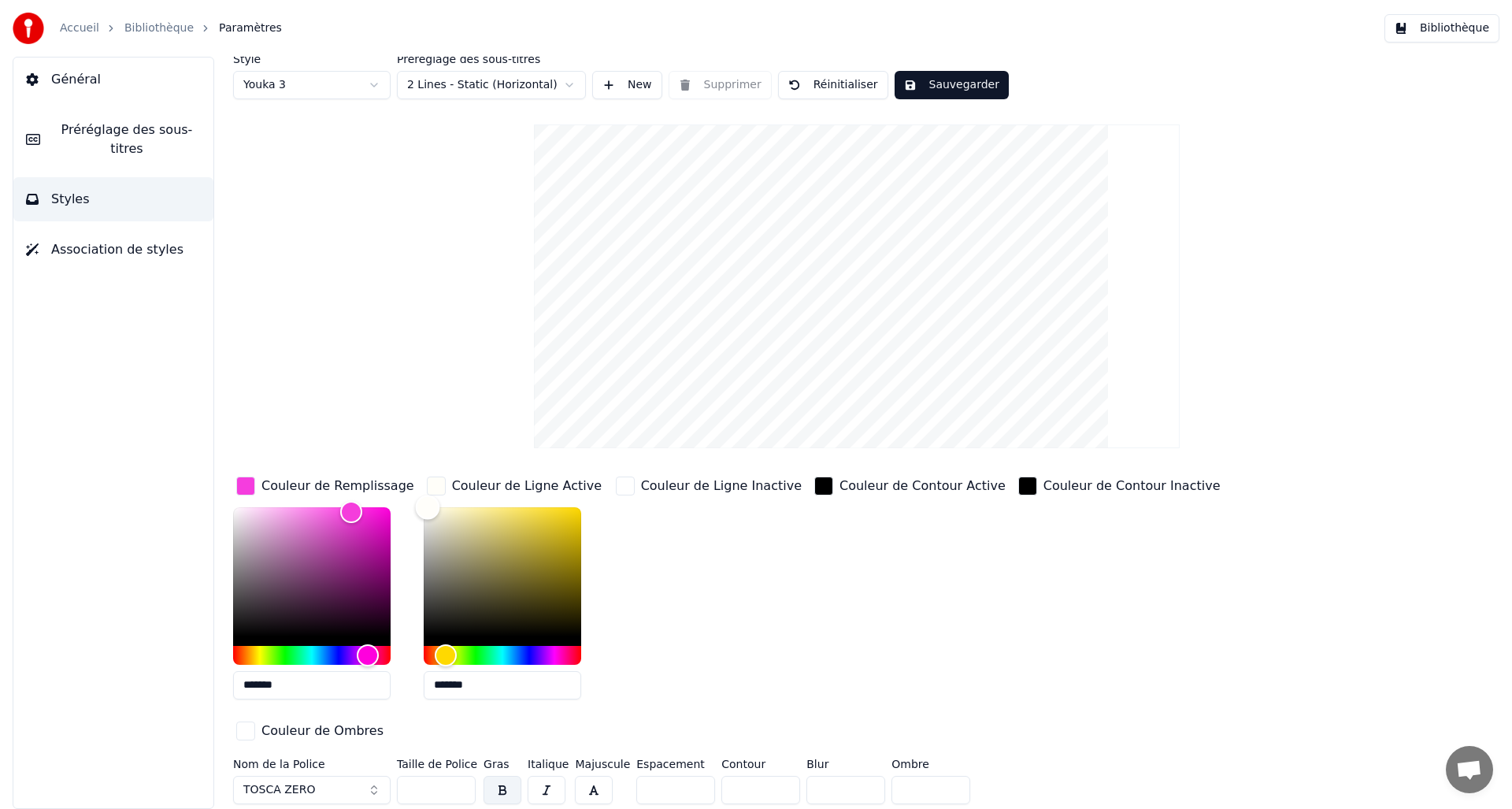
type input "*******"
drag, startPoint x: 486, startPoint y: 511, endPoint x: 414, endPoint y: 497, distance: 73.3
click at [414, 497] on div "Color" at bounding box center [424, 507] width 25 height 25
click at [418, 383] on div "Style Youka 3 Préréglage des sous-titres 2 Lines - Static (Horizontal) New Supp…" at bounding box center [856, 432] width 1248 height 756
click at [510, 92] on html "Accueil Bibliothèque Paramètres Bibliothèque Général Préréglage des sous-titres…" at bounding box center [756, 404] width 1512 height 809
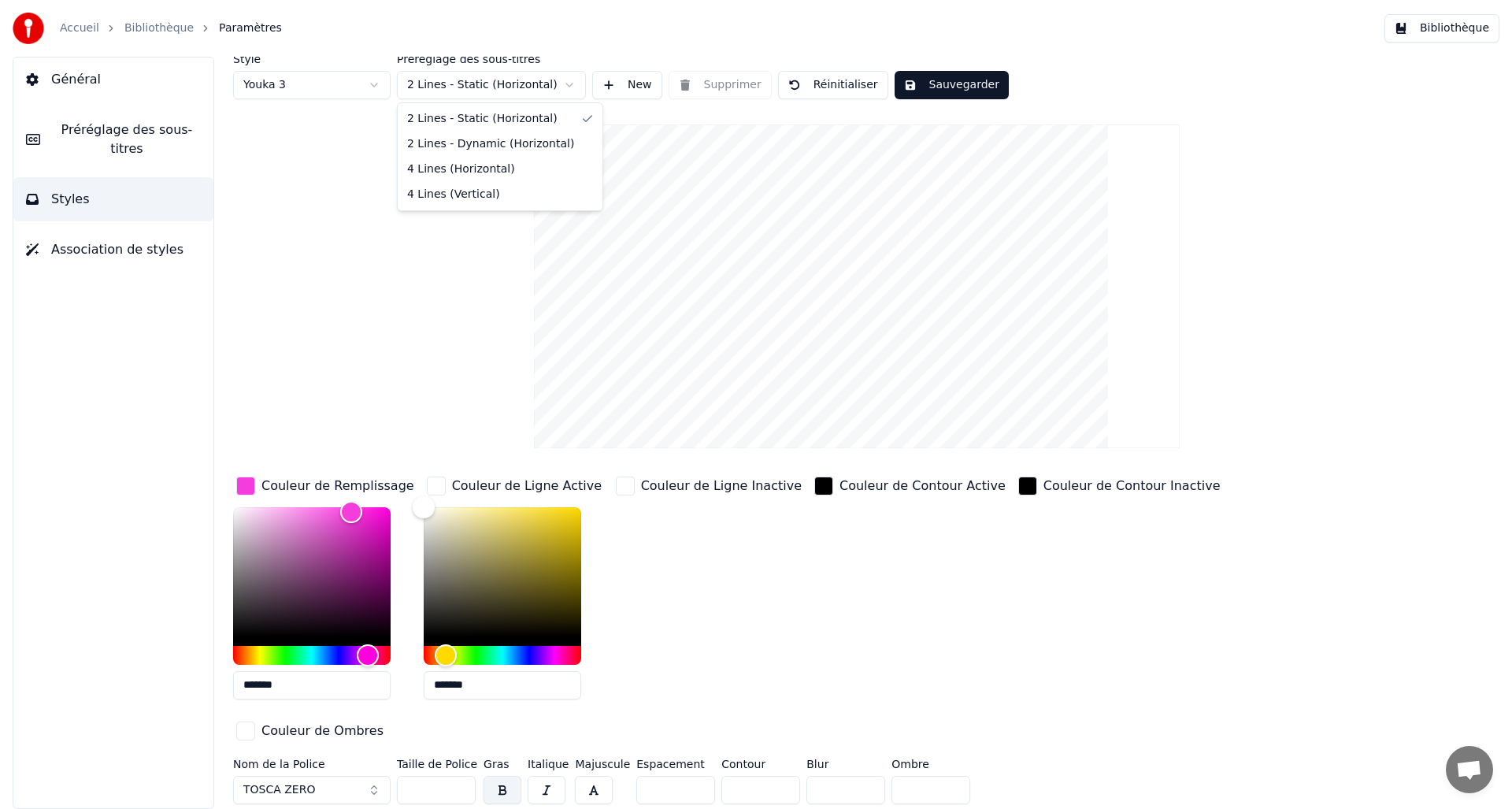
click at [510, 91] on html "Accueil Bibliothèque Paramètres Bibliothèque Général Préréglage des sous-titres…" at bounding box center [756, 404] width 1512 height 809
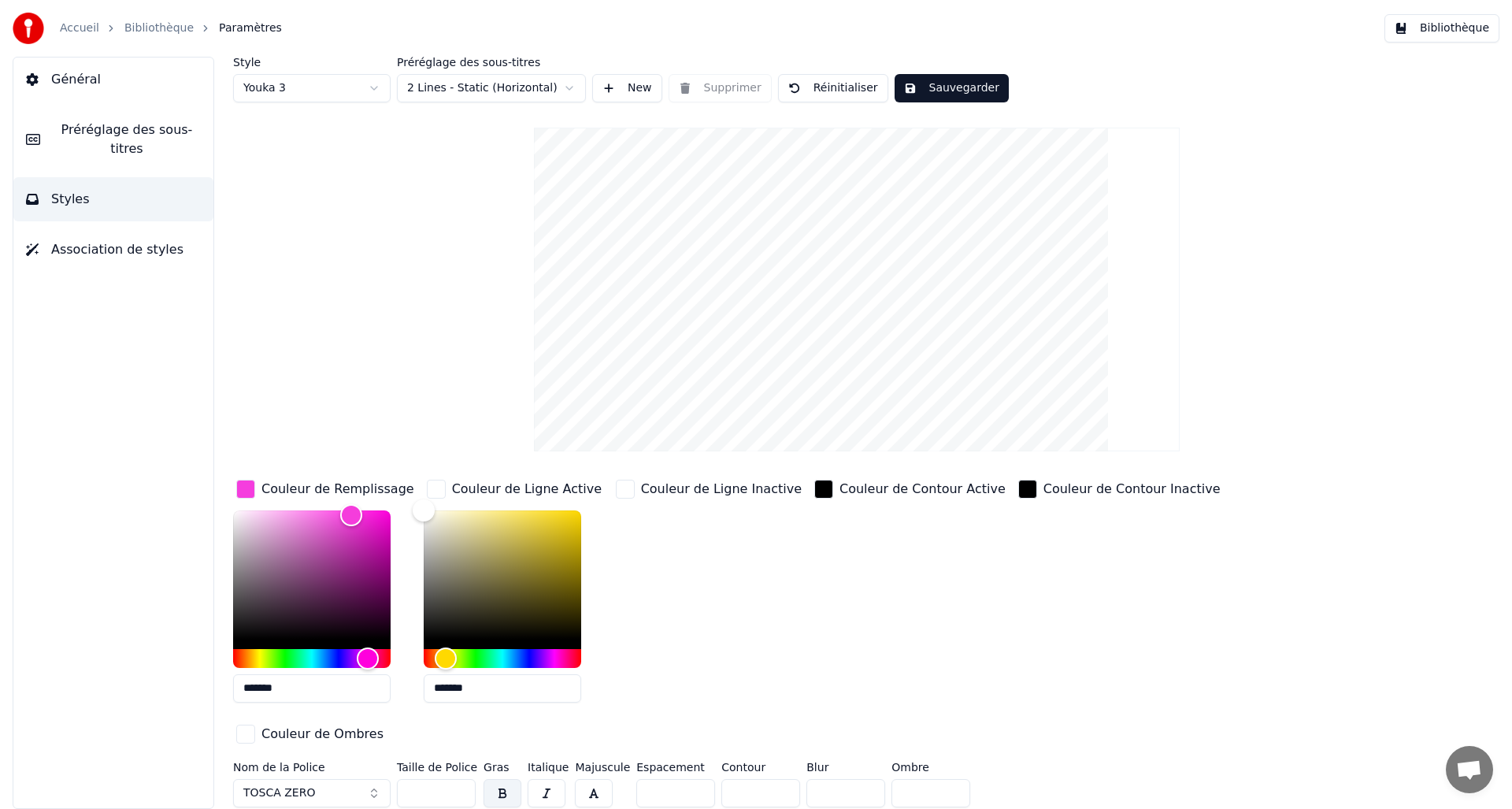
scroll to position [4, 0]
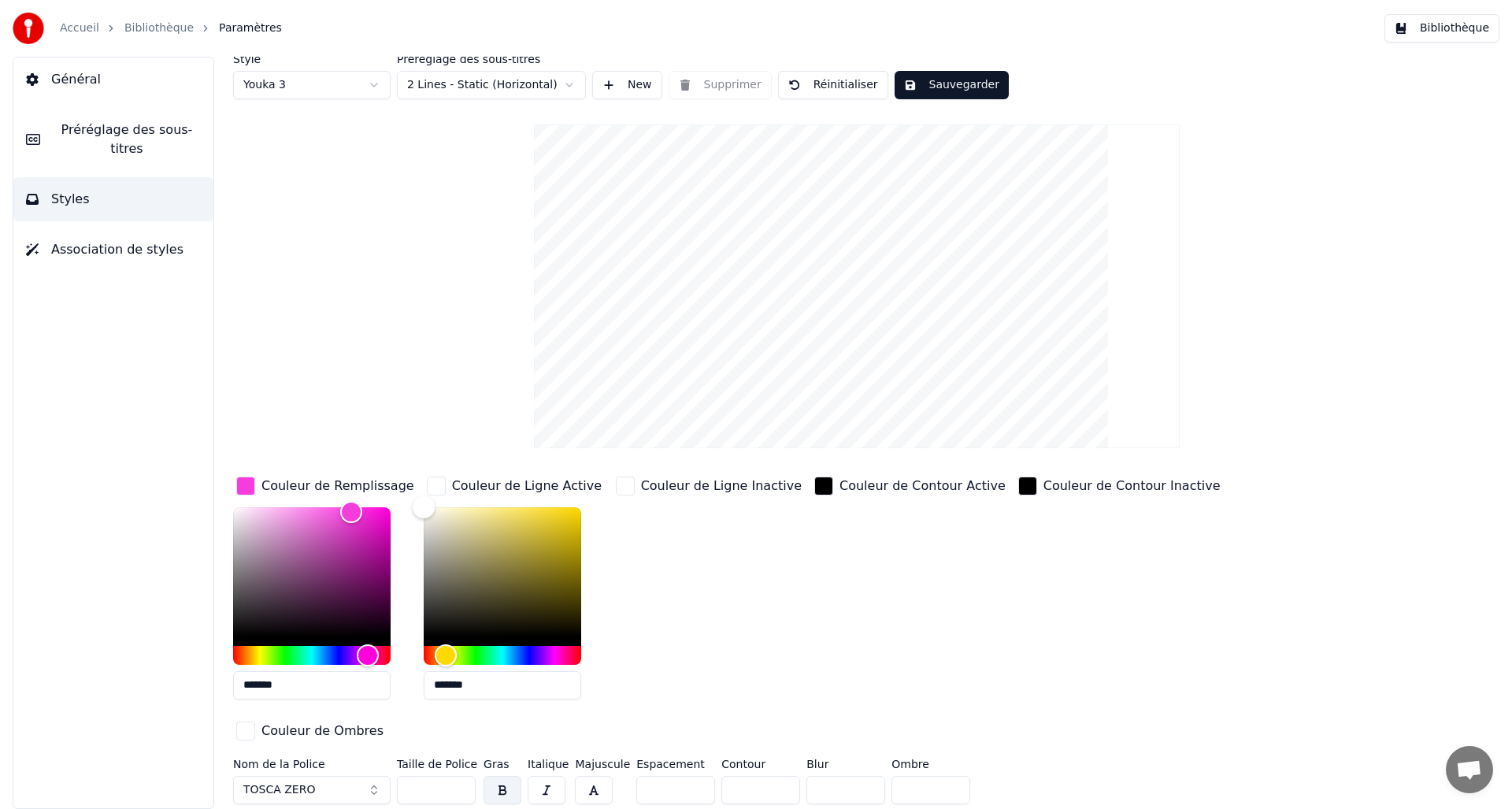
click at [932, 87] on button "Sauvegarder" at bounding box center [952, 85] width 114 height 28
click at [111, 144] on span "Préréglage des sous-titres" at bounding box center [126, 139] width 148 height 38
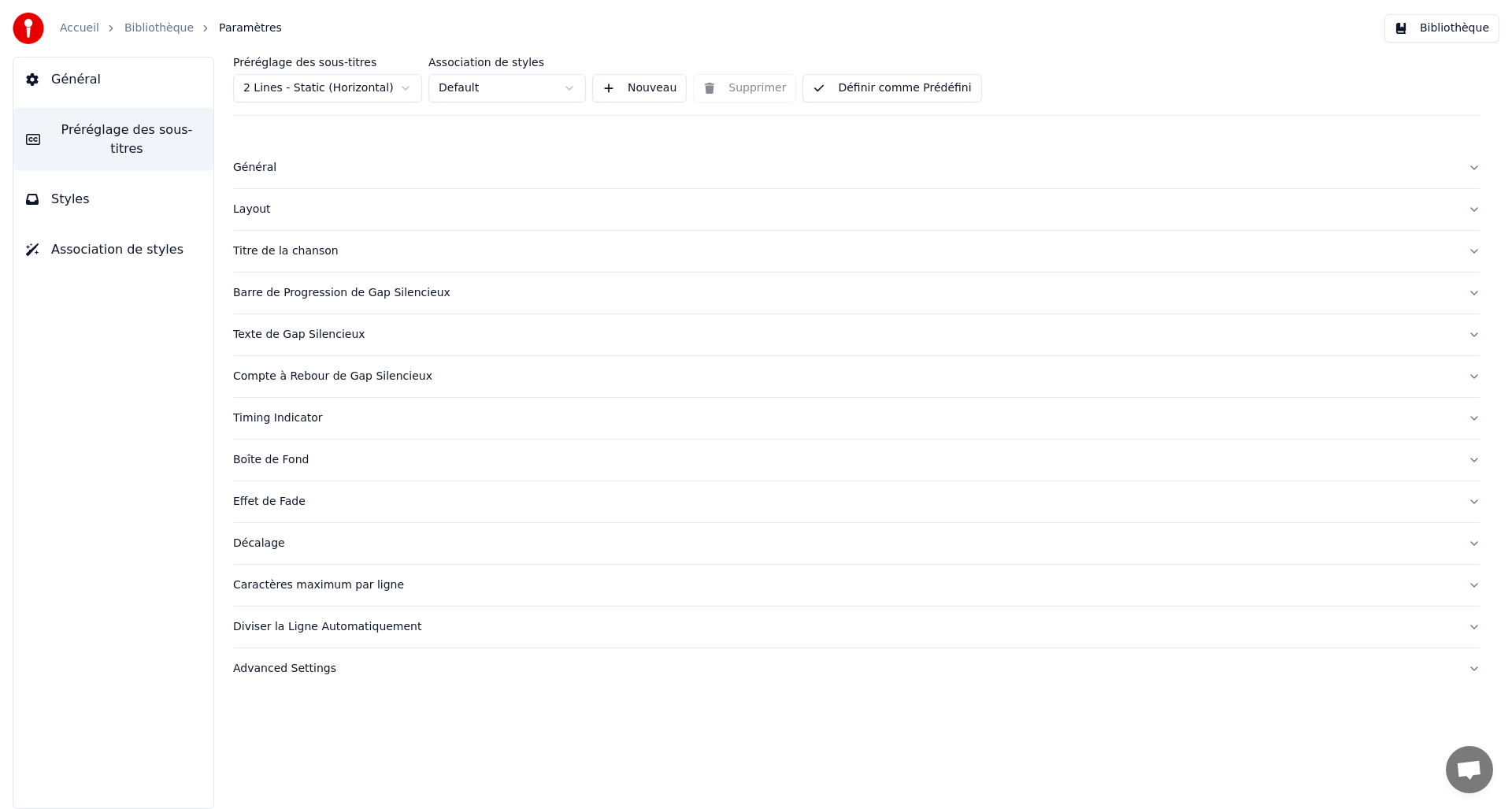
click at [100, 94] on button "Général" at bounding box center [113, 80] width 200 height 44
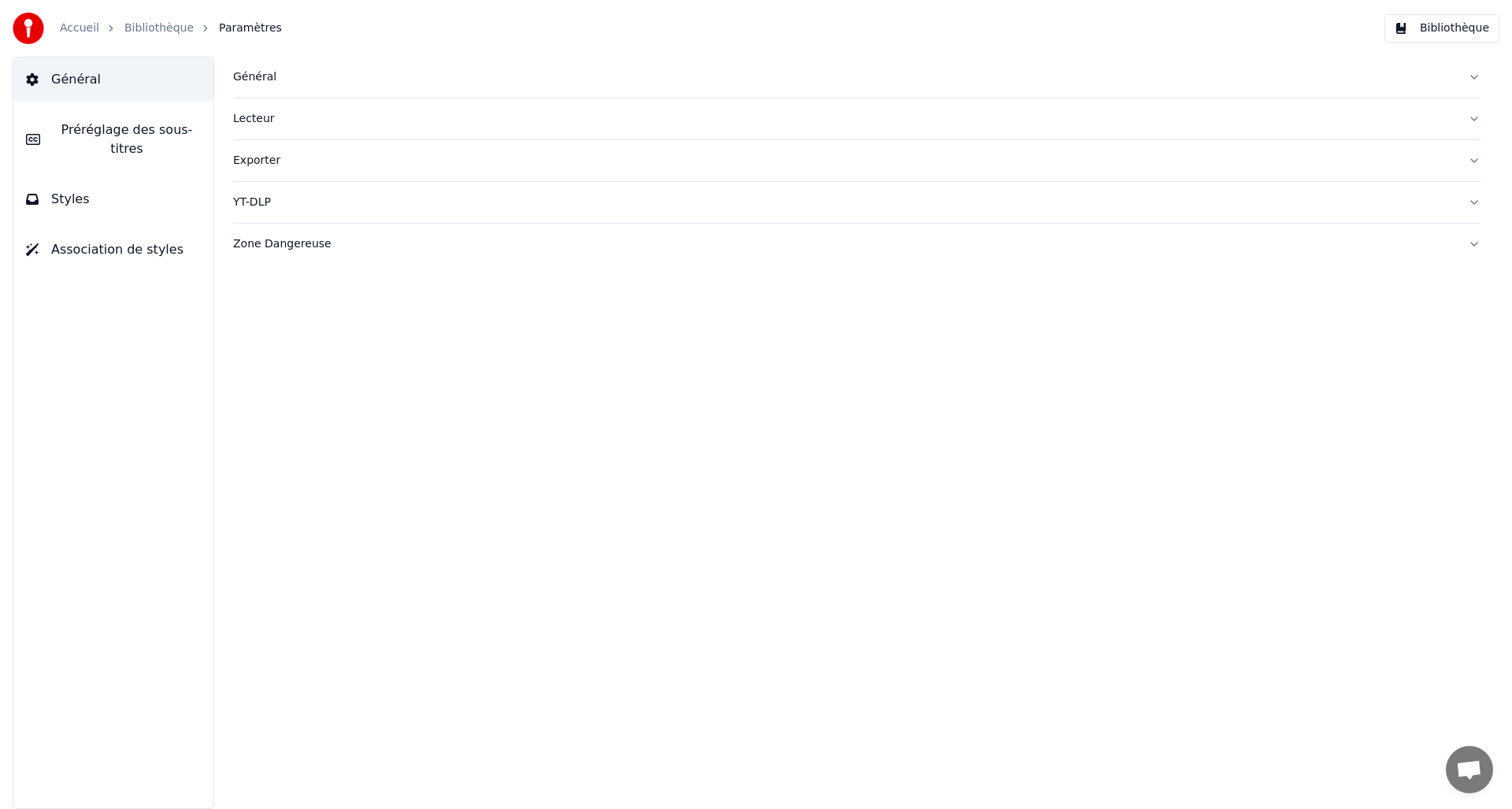
click at [112, 204] on button "Styles" at bounding box center [113, 199] width 200 height 44
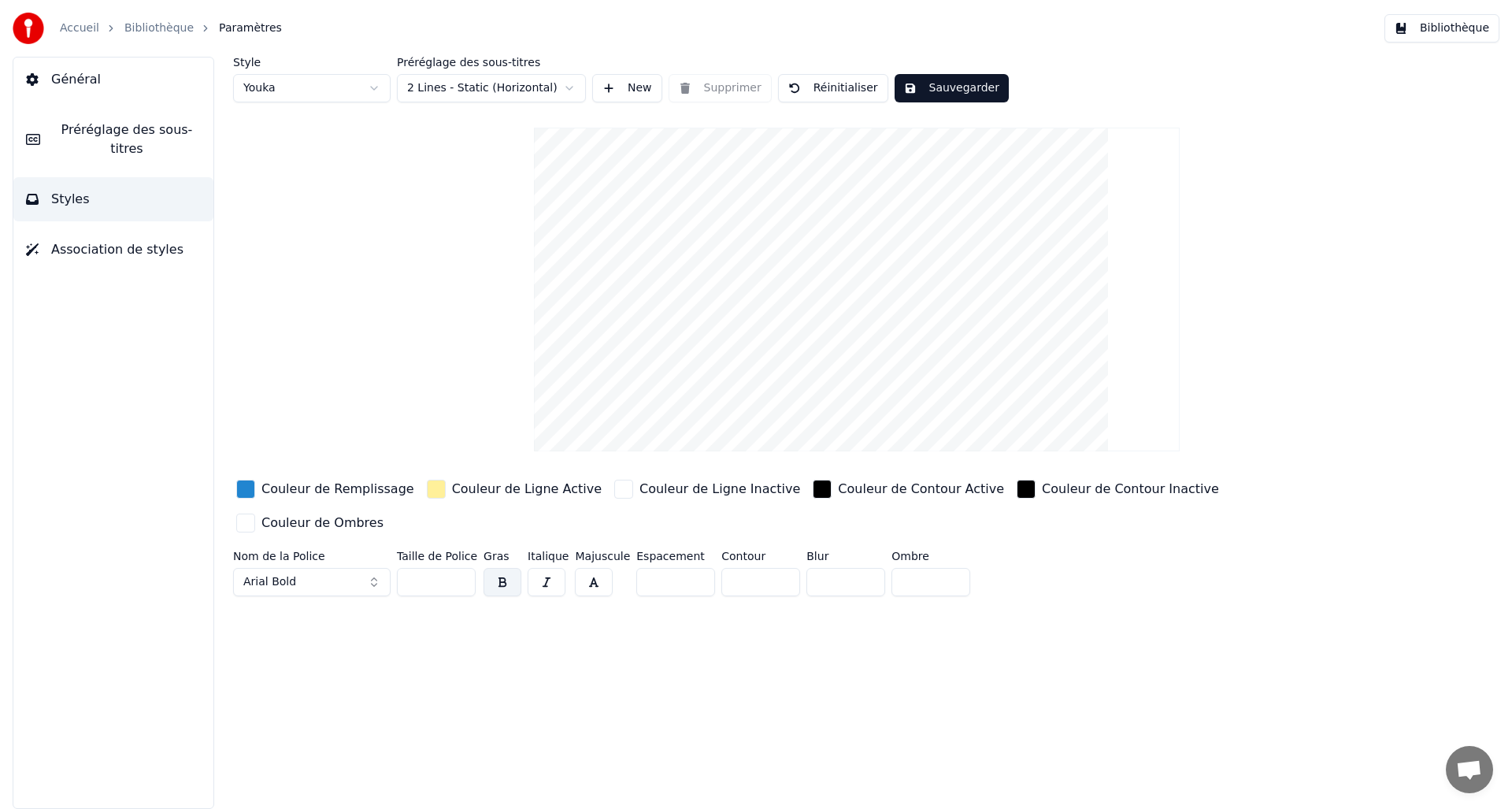
click at [119, 249] on span "Association de styles" at bounding box center [116, 250] width 132 height 19
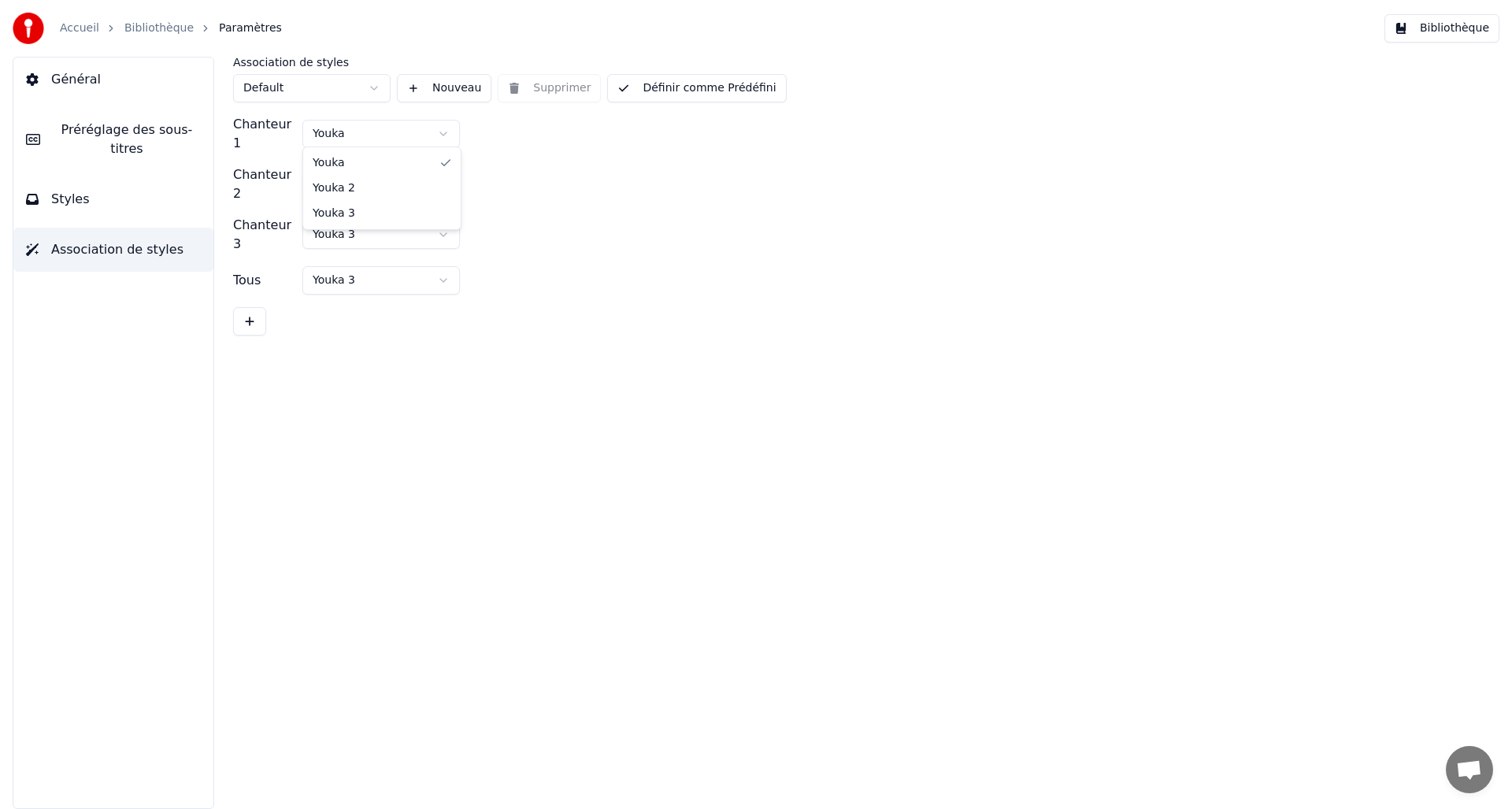
click at [357, 136] on html "Accueil Bibliothèque Paramètres Bibliothèque Général Préréglage des sous-titres…" at bounding box center [756, 404] width 1512 height 809
click at [153, 206] on html "Accueil Bibliothèque Paramètres Bibliothèque Général Préréglage des sous-titres…" at bounding box center [756, 404] width 1512 height 809
click at [169, 222] on div "Général Préréglage des sous-titres Styles Association de styles" at bounding box center [113, 433] width 201 height 752
click at [169, 208] on button "Styles" at bounding box center [113, 199] width 200 height 44
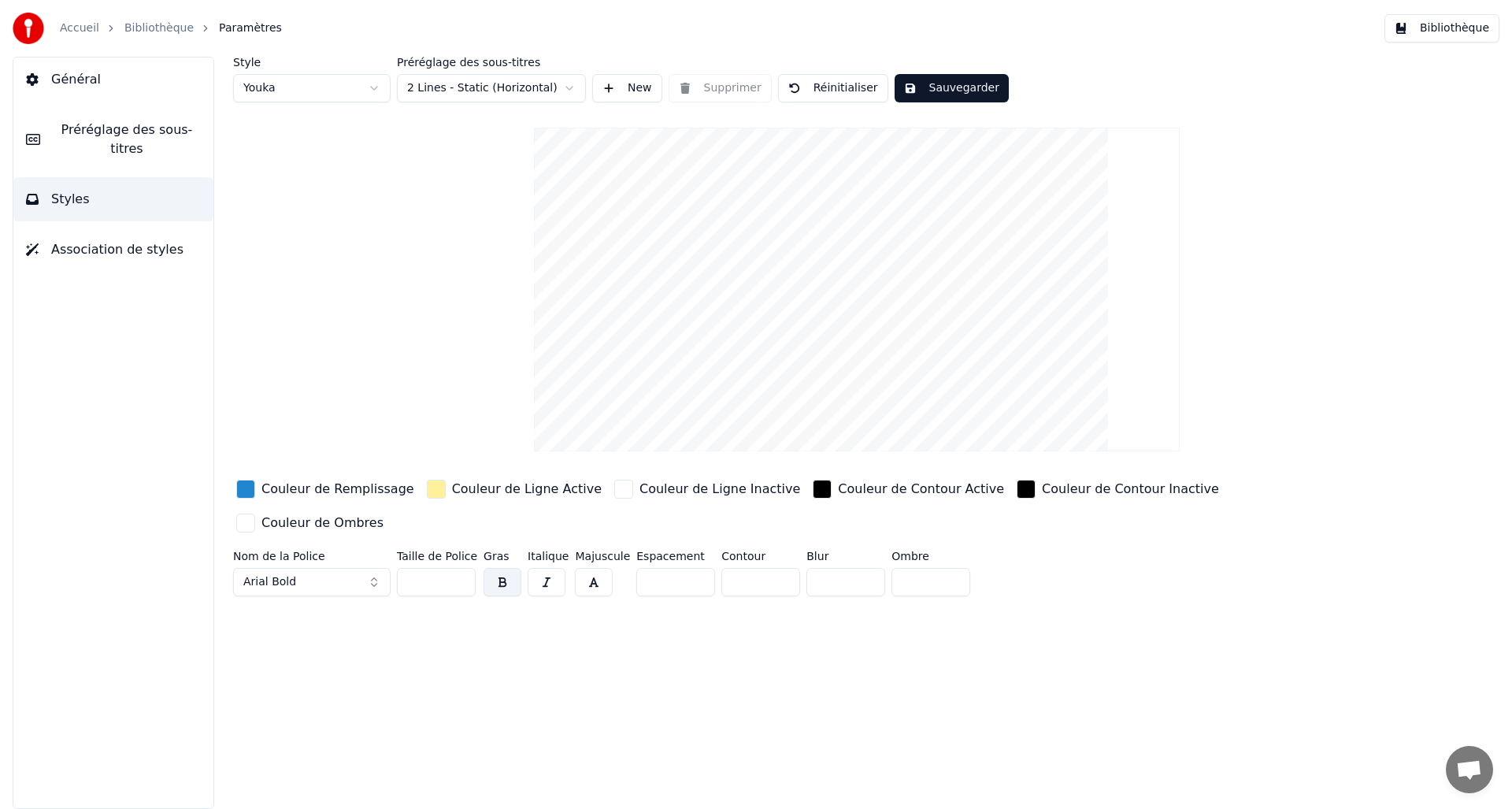
click at [314, 91] on html "Accueil Bibliothèque Paramètres Bibliothèque Général Préréglage des sous-titres…" at bounding box center [756, 404] width 1512 height 809
click at [321, 84] on html "Accueil Bibliothèque Paramètres Bibliothèque Général Préréglage des sous-titres…" at bounding box center [756, 404] width 1512 height 809
click at [335, 91] on html "Accueil Bibliothèque Paramètres Bibliothèque Général Préréglage des sous-titres…" at bounding box center [756, 404] width 1512 height 809
click at [251, 492] on div "button" at bounding box center [246, 489] width 19 height 19
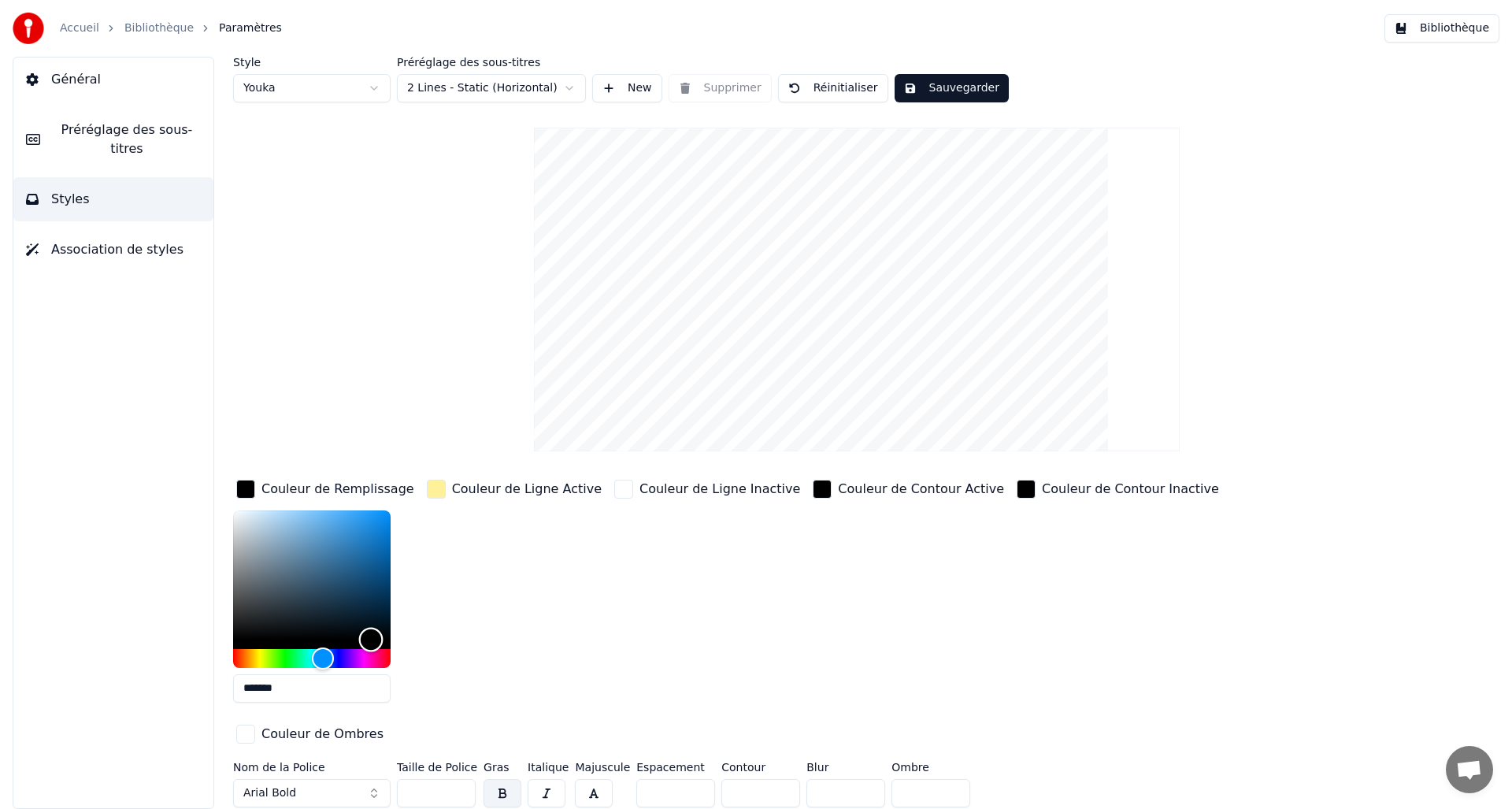
drag, startPoint x: 363, startPoint y: 531, endPoint x: 357, endPoint y: 669, distance: 138.1
click at [357, 669] on div "*******" at bounding box center [313, 609] width 159 height 199
click at [359, 659] on div "Hue" at bounding box center [312, 658] width 158 height 19
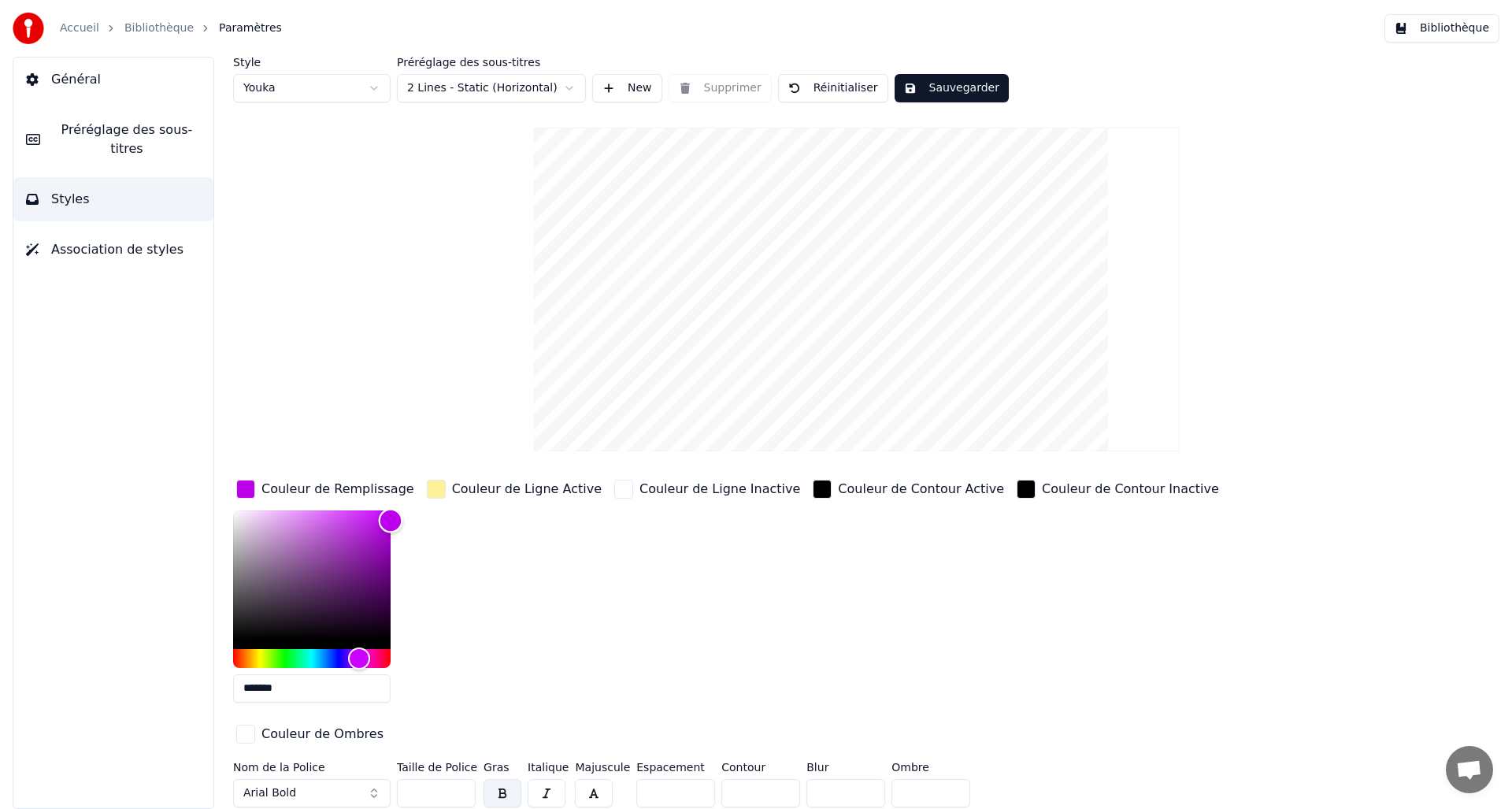
type input "*******"
drag, startPoint x: 361, startPoint y: 639, endPoint x: 401, endPoint y: 510, distance: 135.1
click at [401, 510] on div "Color" at bounding box center [391, 521] width 25 height 25
click at [440, 489] on div "button" at bounding box center [437, 489] width 19 height 19
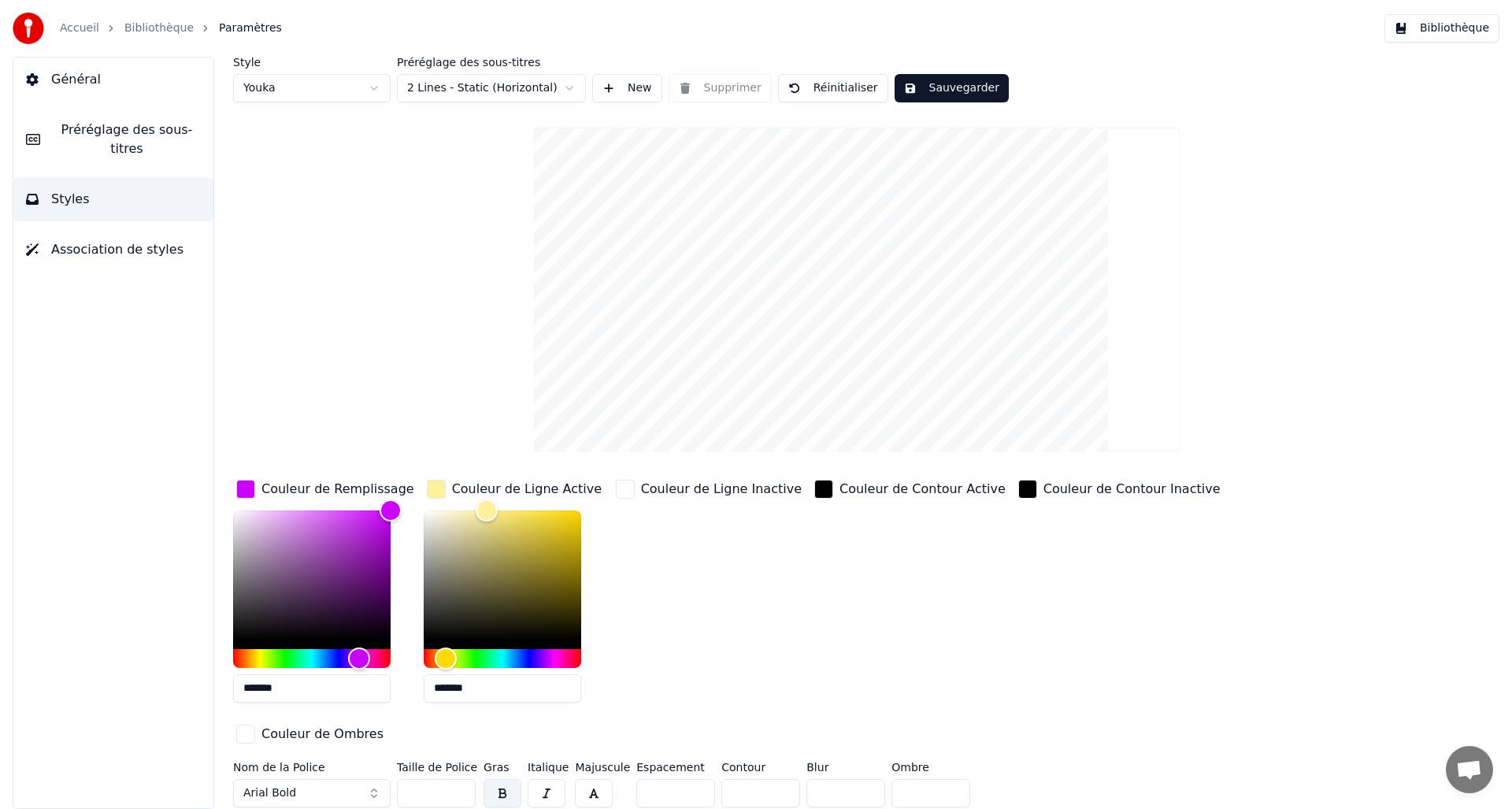
click at [628, 491] on div "button" at bounding box center [625, 489] width 19 height 19
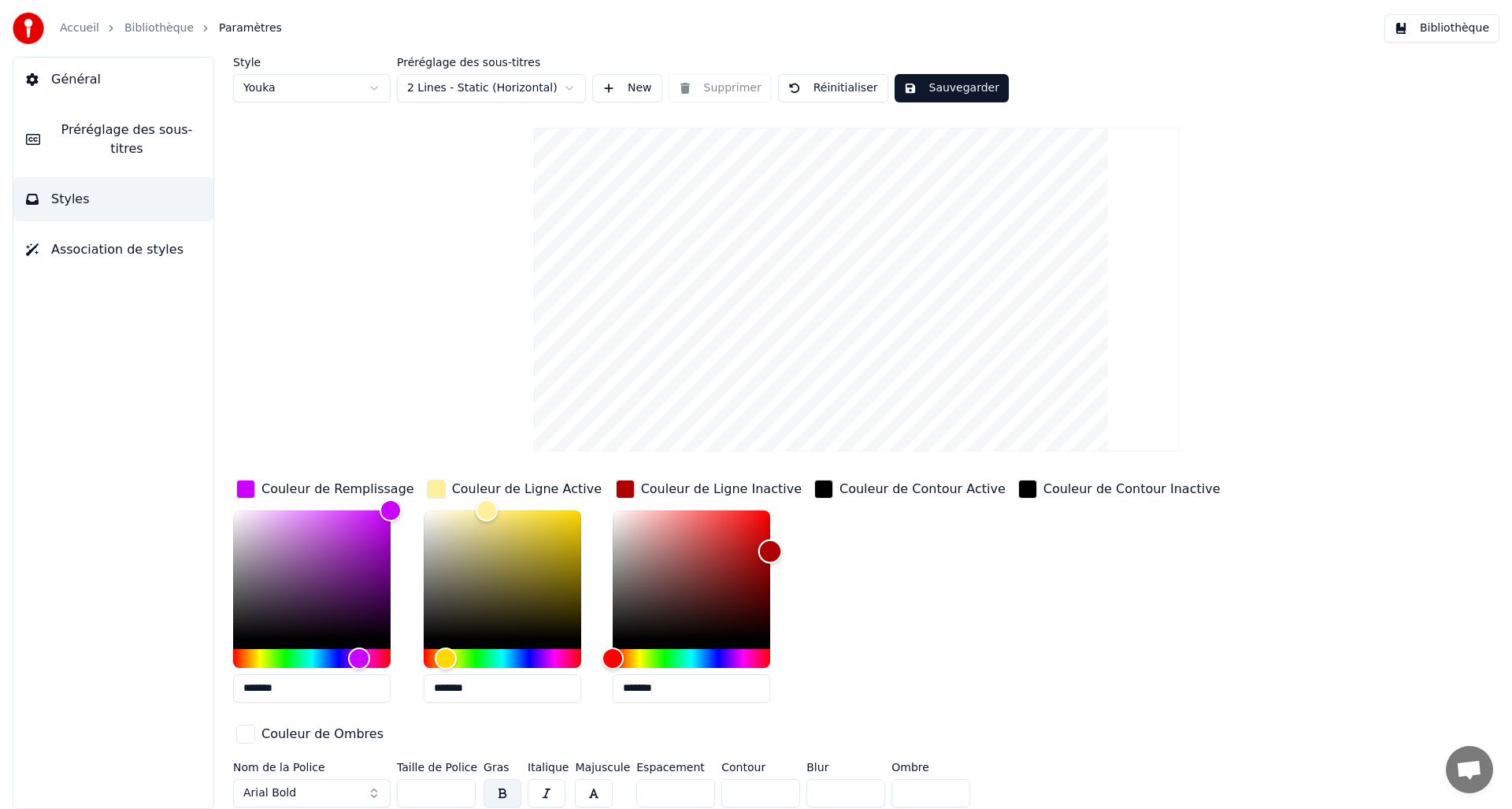
drag, startPoint x: 615, startPoint y: 508, endPoint x: 771, endPoint y: 549, distance: 161.3
click at [771, 549] on div "Color" at bounding box center [770, 552] width 25 height 25
drag, startPoint x: 765, startPoint y: 549, endPoint x: 746, endPoint y: 632, distance: 85.1
click at [746, 632] on div "Color" at bounding box center [747, 634] width 25 height 25
click at [719, 656] on div "Hue" at bounding box center [692, 658] width 158 height 19
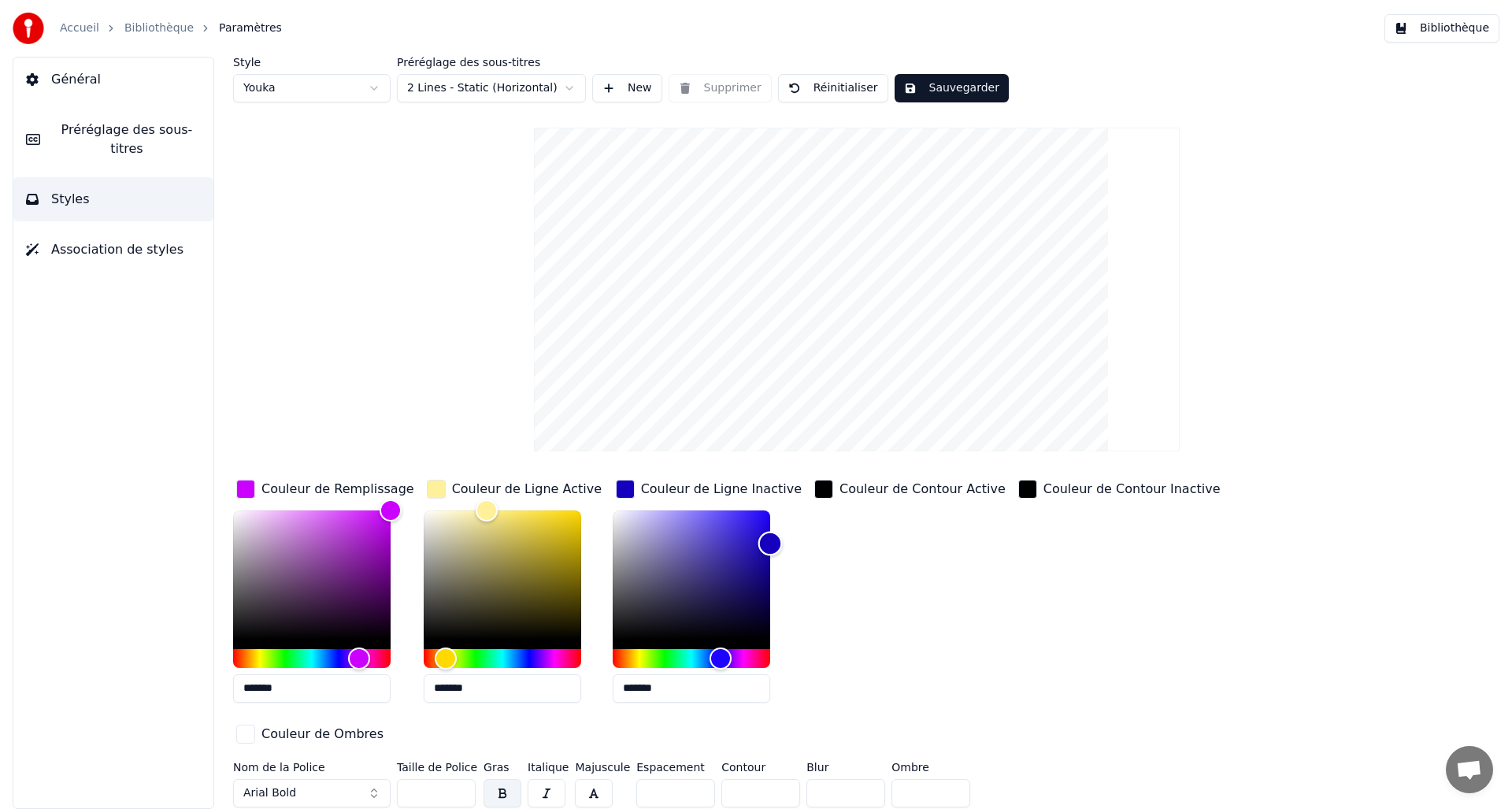
type input "*******"
drag, startPoint x: 761, startPoint y: 576, endPoint x: 788, endPoint y: 495, distance: 85.4
click at [788, 495] on div "Couleur de Ligne Inactive *******" at bounding box center [708, 595] width 192 height 239
click at [475, 455] on div "Style Youka Préréglage des sous-titres 2 Lines - Static (Horizontal) New Suppri…" at bounding box center [856, 435] width 1248 height 756
click at [98, 199] on button "Styles" at bounding box center [113, 199] width 200 height 44
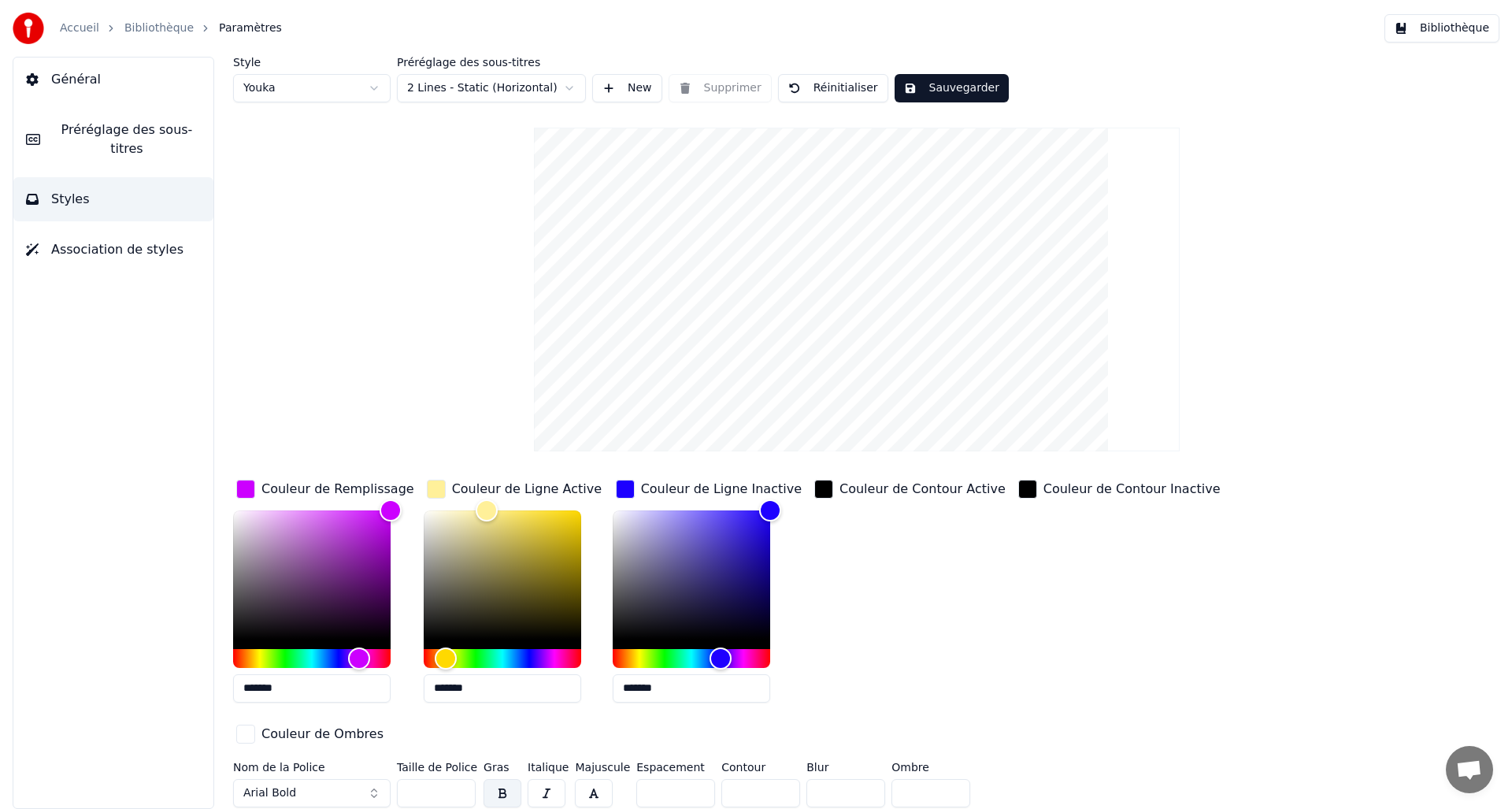
click at [104, 247] on span "Association de styles" at bounding box center [116, 250] width 132 height 19
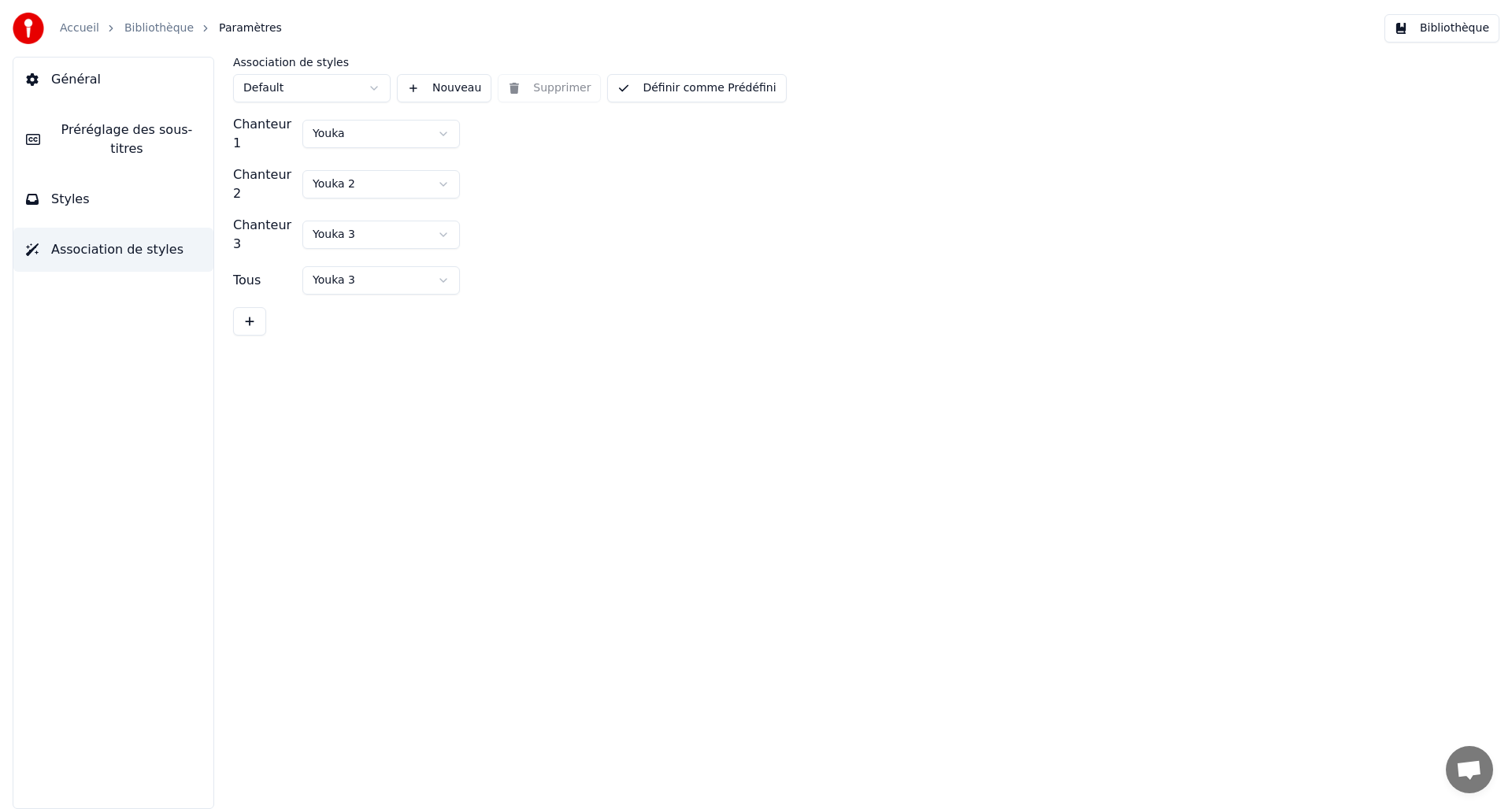
click at [344, 135] on html "Accueil Bibliothèque Paramètres Bibliothèque Général Préréglage des sous-titres…" at bounding box center [756, 404] width 1512 height 809
click at [171, 136] on span "Préréglage des sous-titres" at bounding box center [126, 139] width 148 height 38
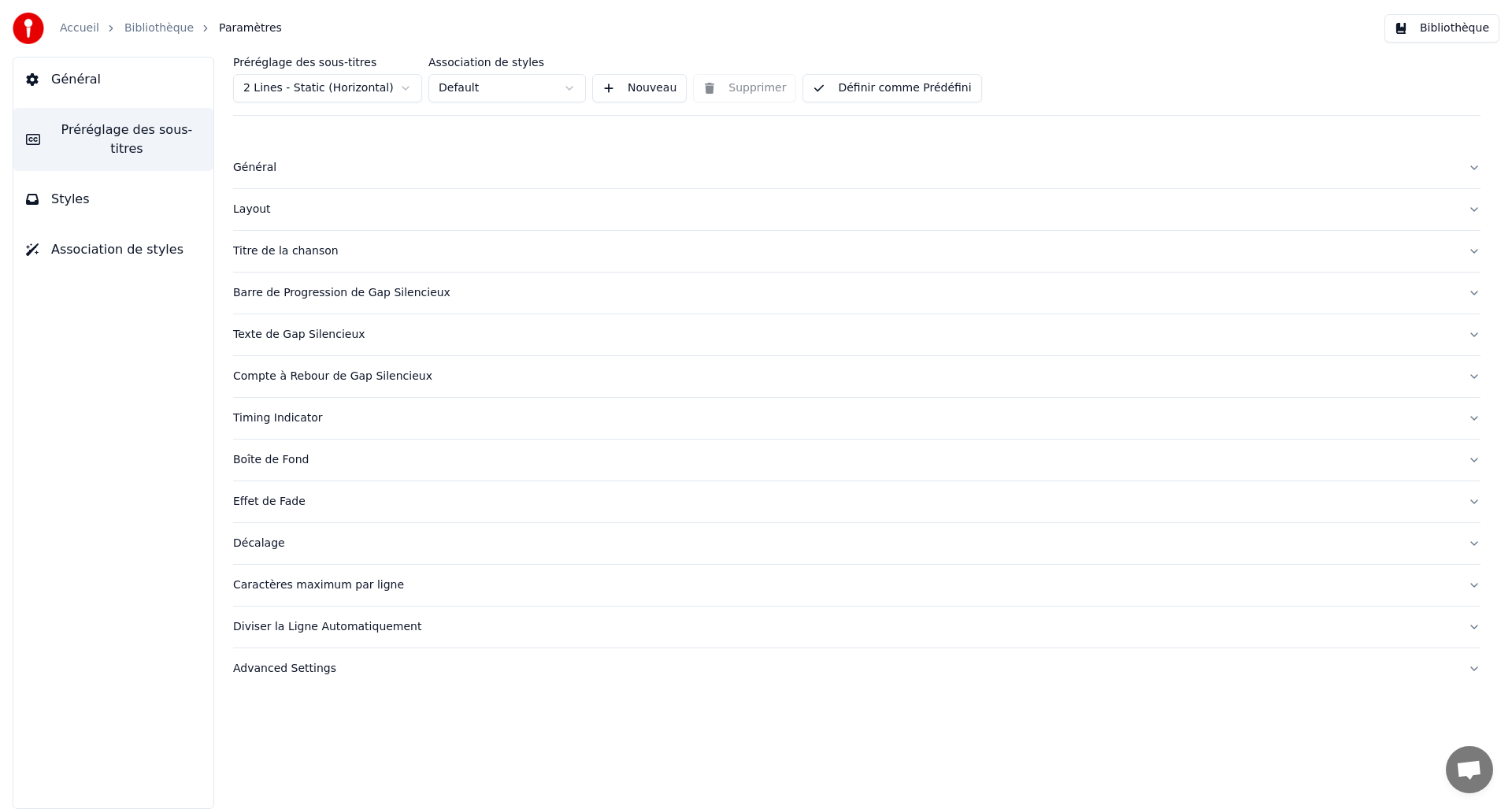
click at [184, 29] on link "Bibliothèque" at bounding box center [158, 28] width 69 height 16
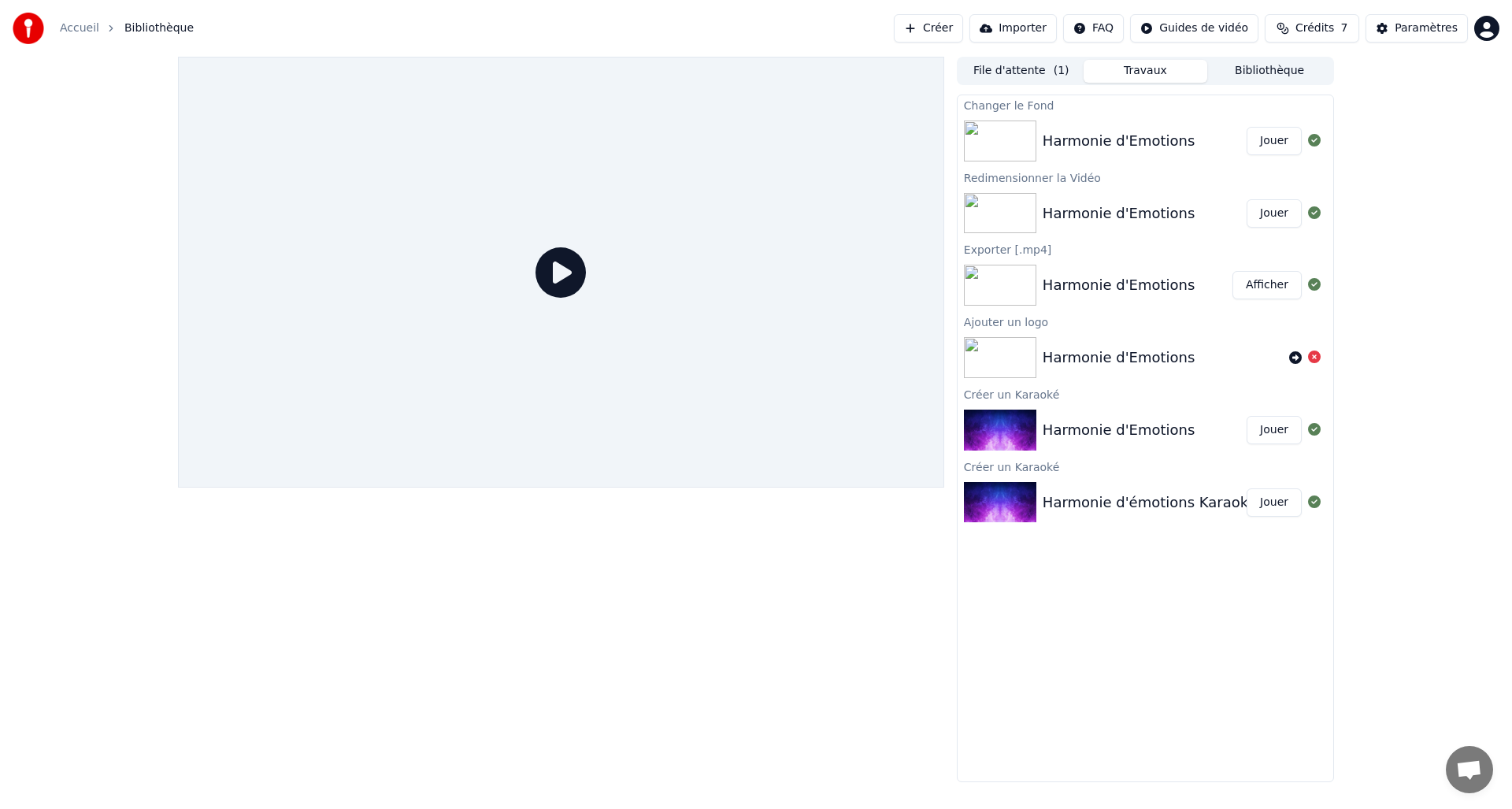
click at [1090, 152] on div "Harmonie d'Emotions Jouer" at bounding box center [1145, 140] width 376 height 53
click at [998, 145] on img at bounding box center [1000, 141] width 73 height 41
click at [1270, 147] on button "Jouer" at bounding box center [1274, 141] width 55 height 28
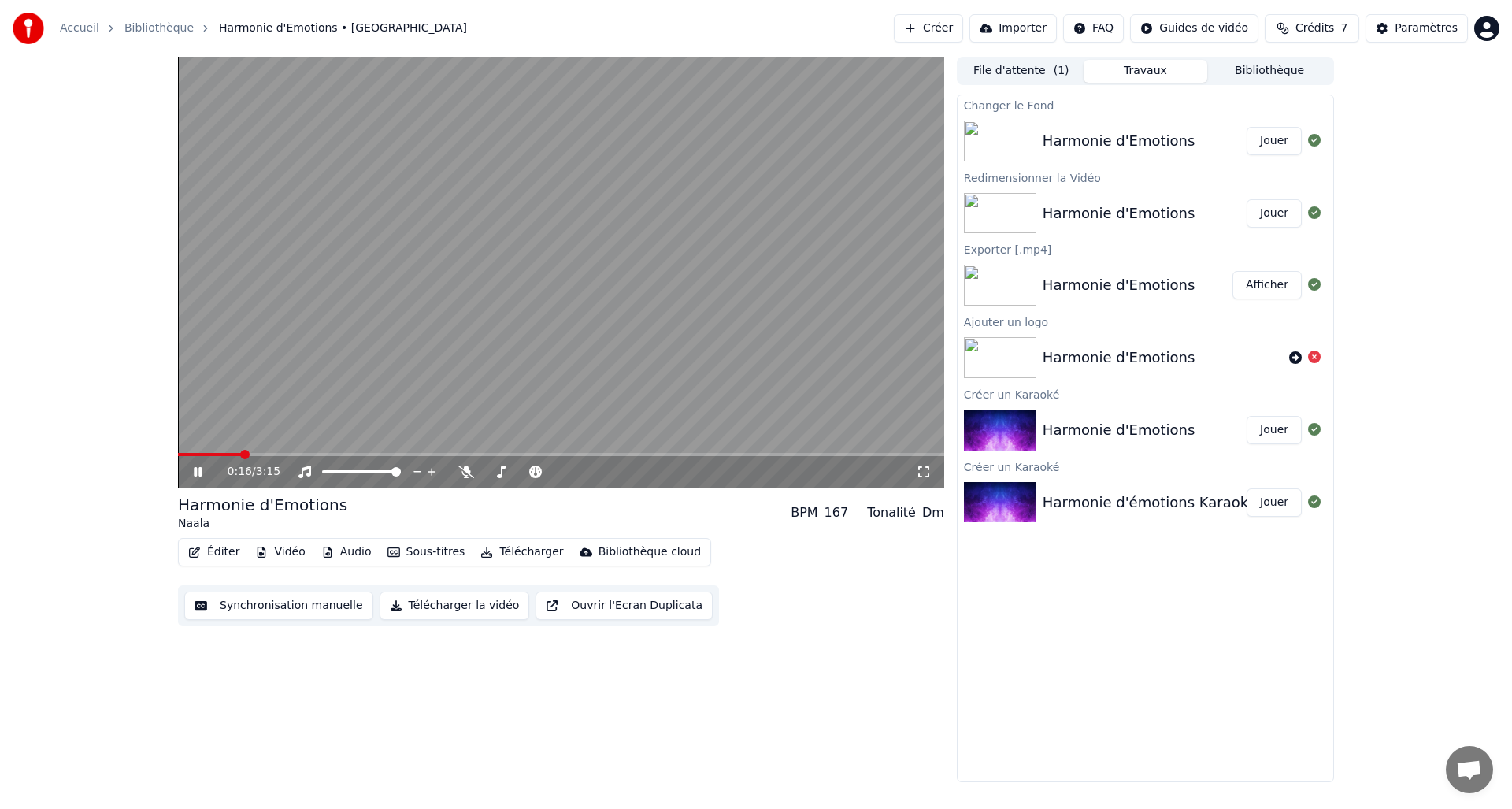
click at [240, 454] on span at bounding box center [560, 454] width 766 height 4
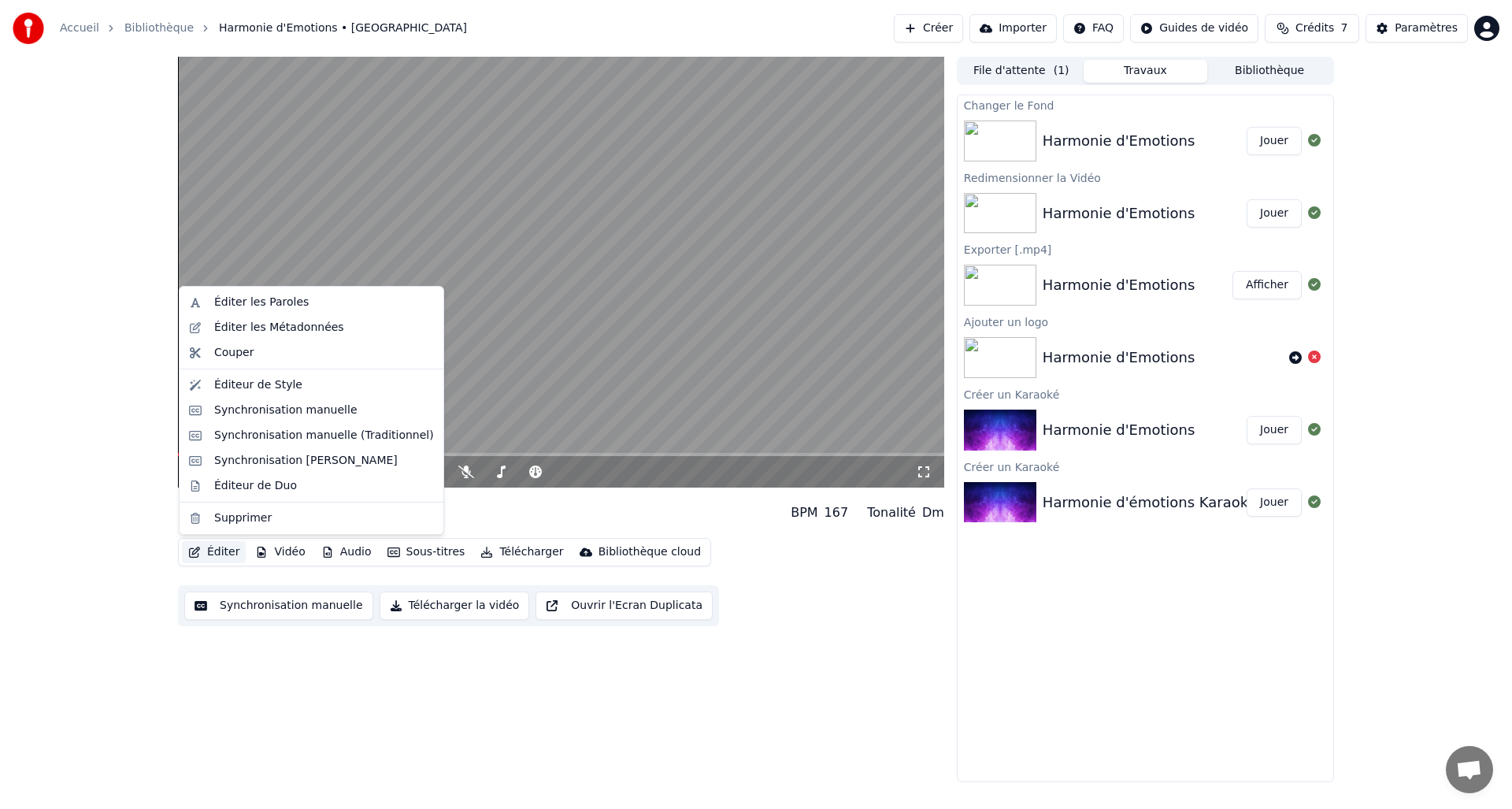
click at [221, 541] on button "Éditer" at bounding box center [214, 552] width 64 height 22
click at [263, 392] on div "Éditeur de Style" at bounding box center [258, 385] width 88 height 16
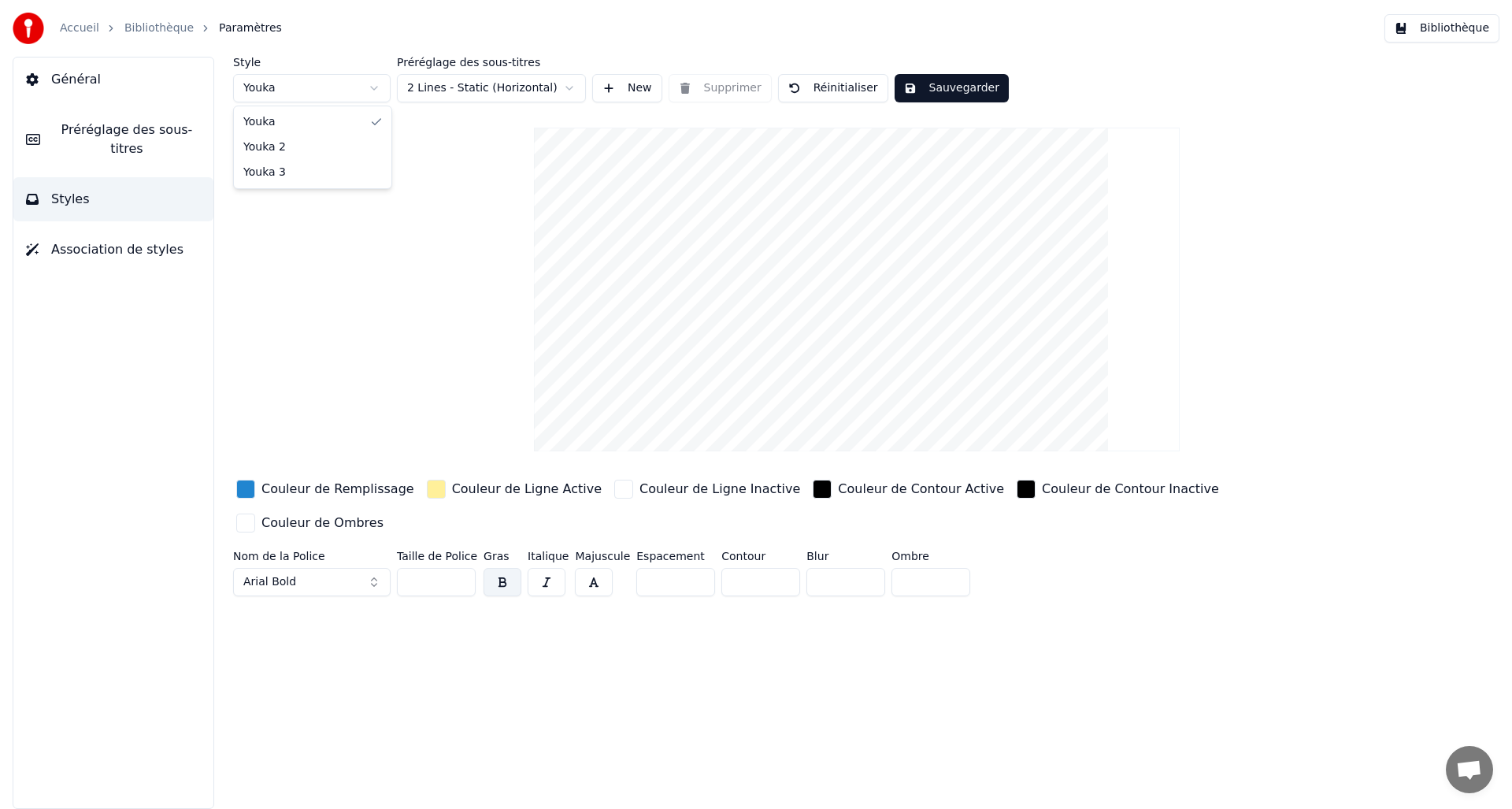
click at [291, 97] on html "Accueil Bibliothèque Paramètres Bibliothèque Général Préréglage des sous-titres…" at bounding box center [756, 404] width 1512 height 809
click at [938, 92] on button "Sauvegarder" at bounding box center [952, 88] width 114 height 28
click at [920, 91] on button "Terminé" at bounding box center [939, 88] width 88 height 28
click at [926, 86] on button "Sauvegarder" at bounding box center [952, 88] width 114 height 28
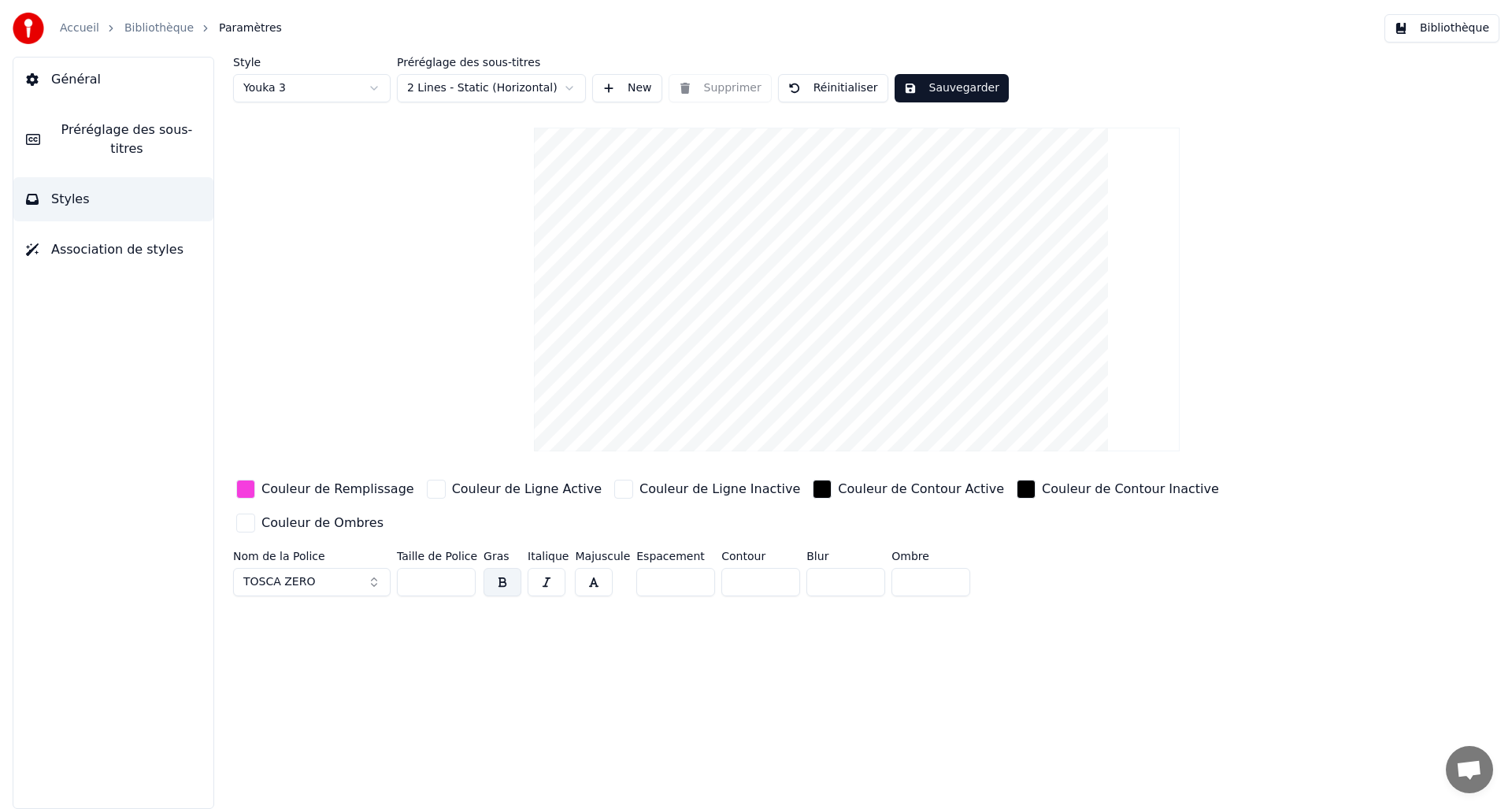
click at [1431, 32] on button "Bibliothèque" at bounding box center [1441, 28] width 115 height 28
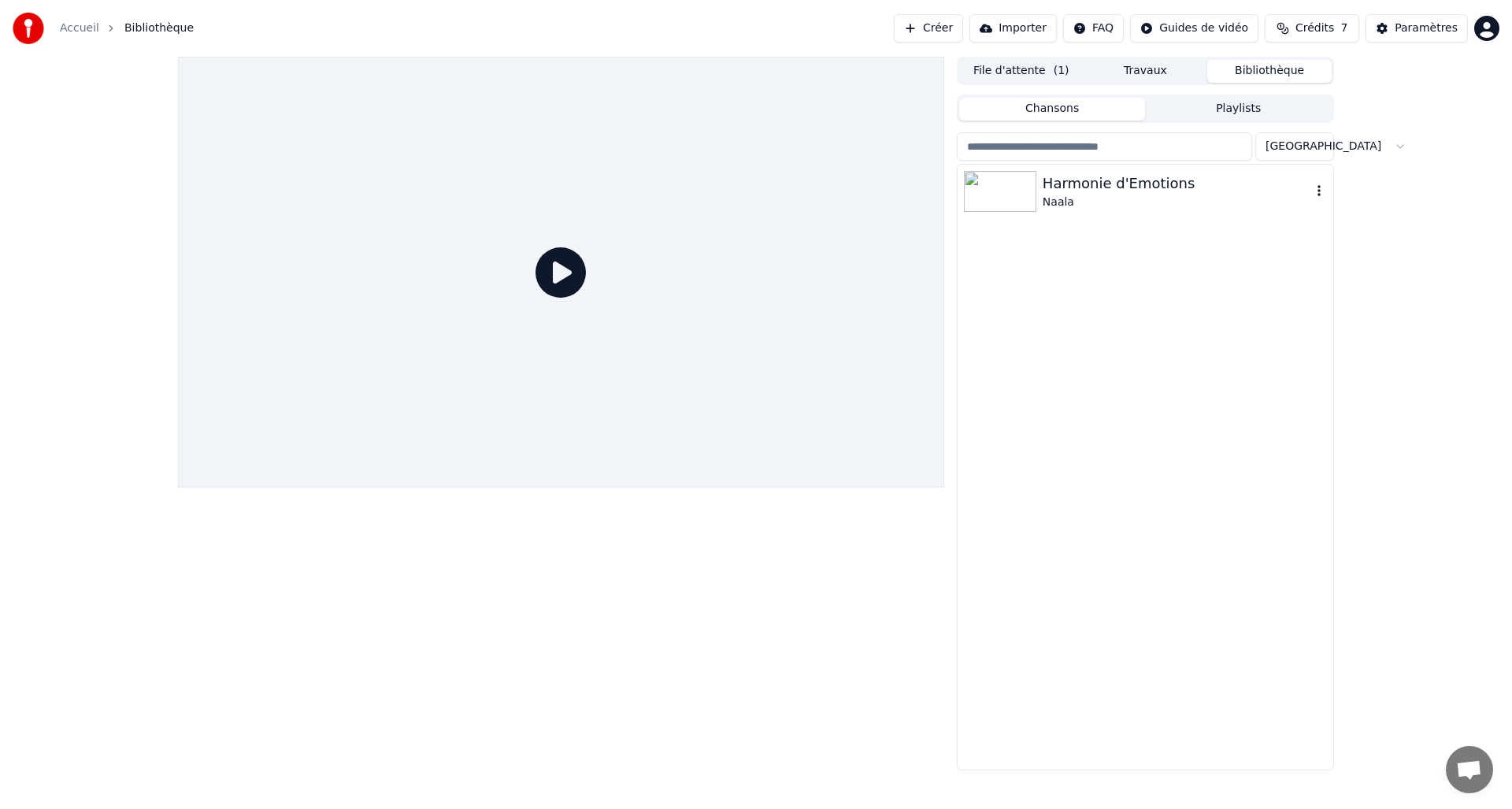
click at [1140, 185] on div "Harmonie d'Emotions" at bounding box center [1177, 183] width 269 height 22
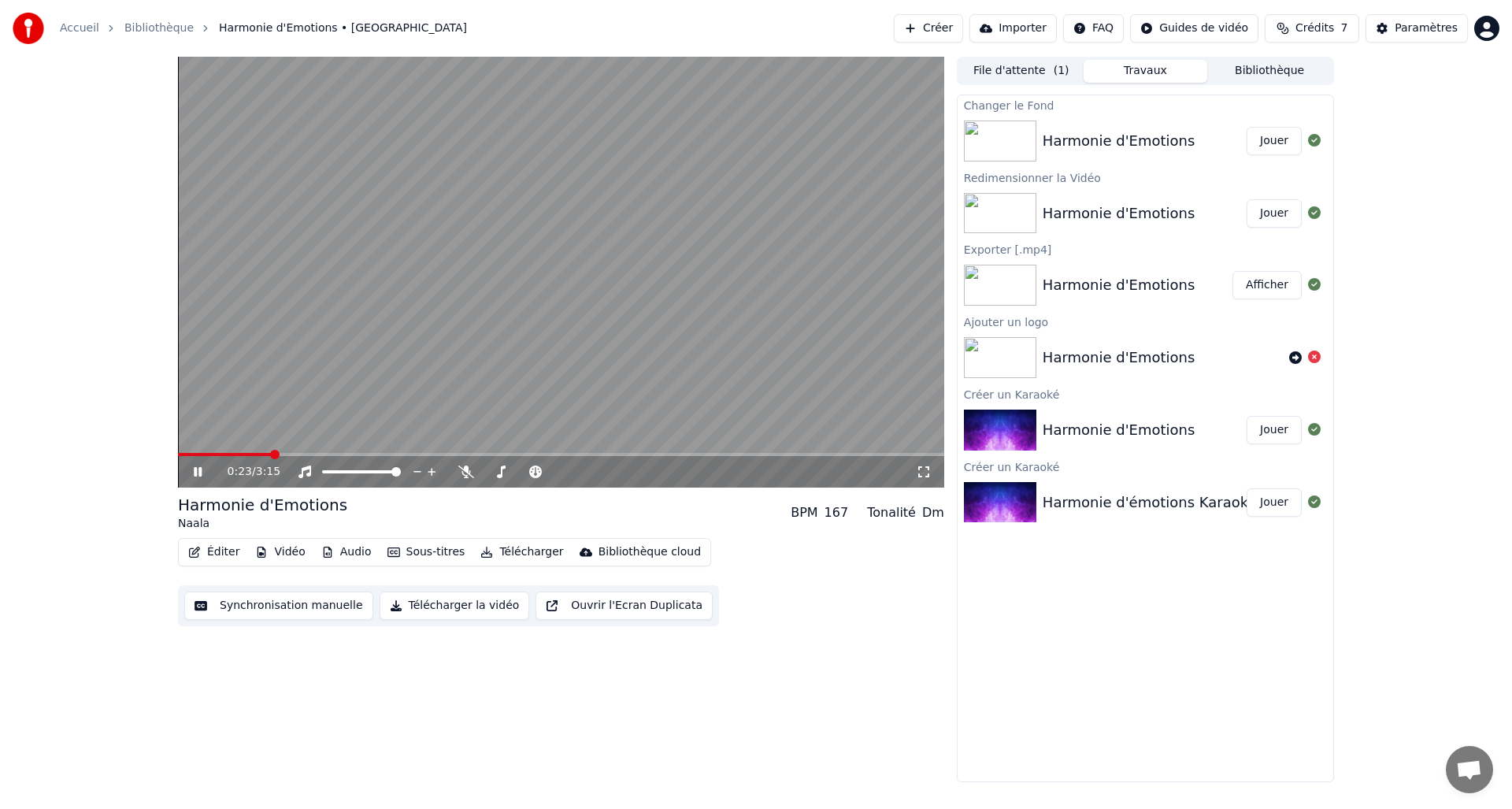
click at [1157, 74] on button "Travaux" at bounding box center [1146, 71] width 124 height 23
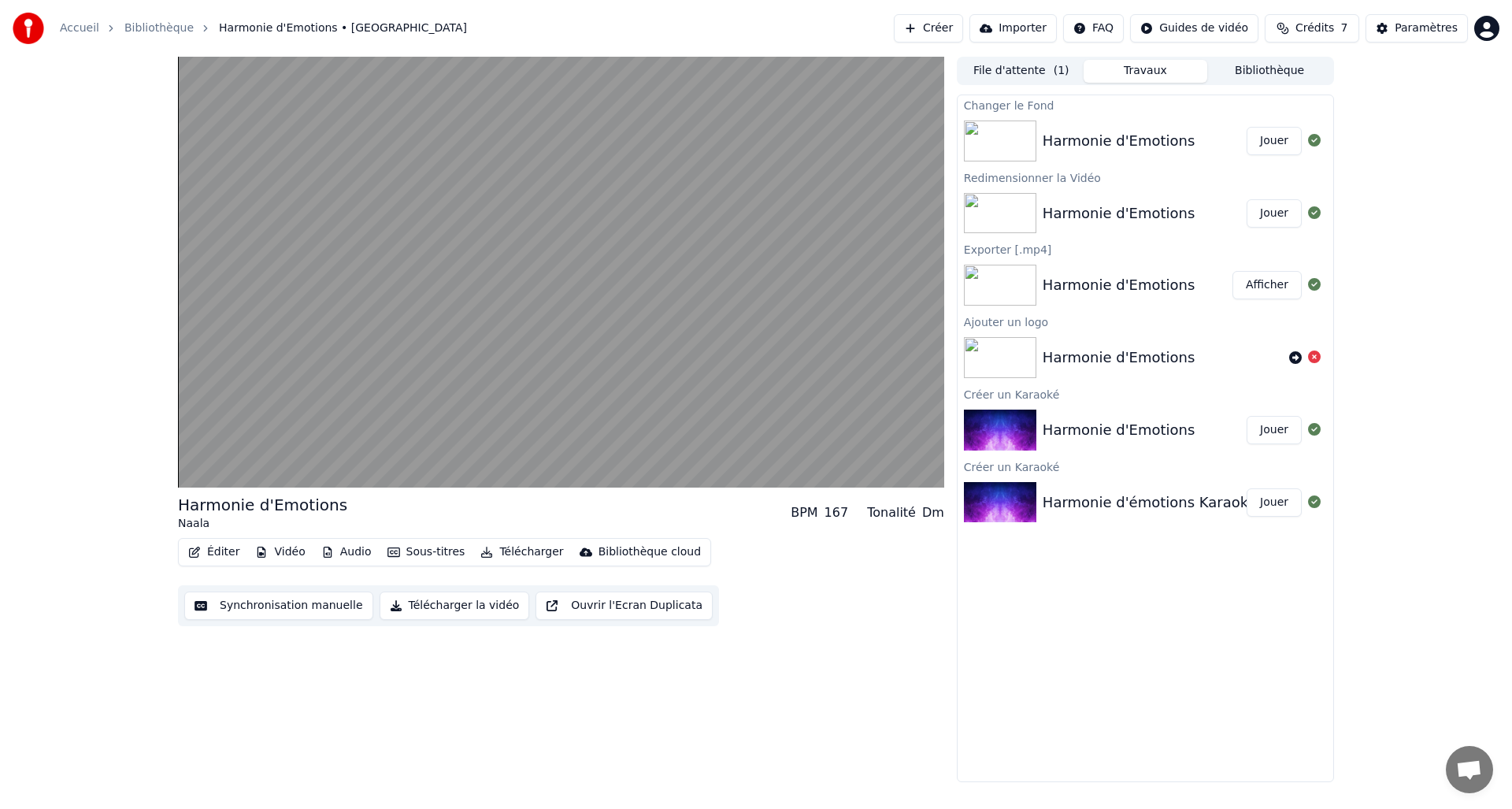
click at [1143, 145] on div "Harmonie d'Emotions" at bounding box center [1119, 140] width 153 height 22
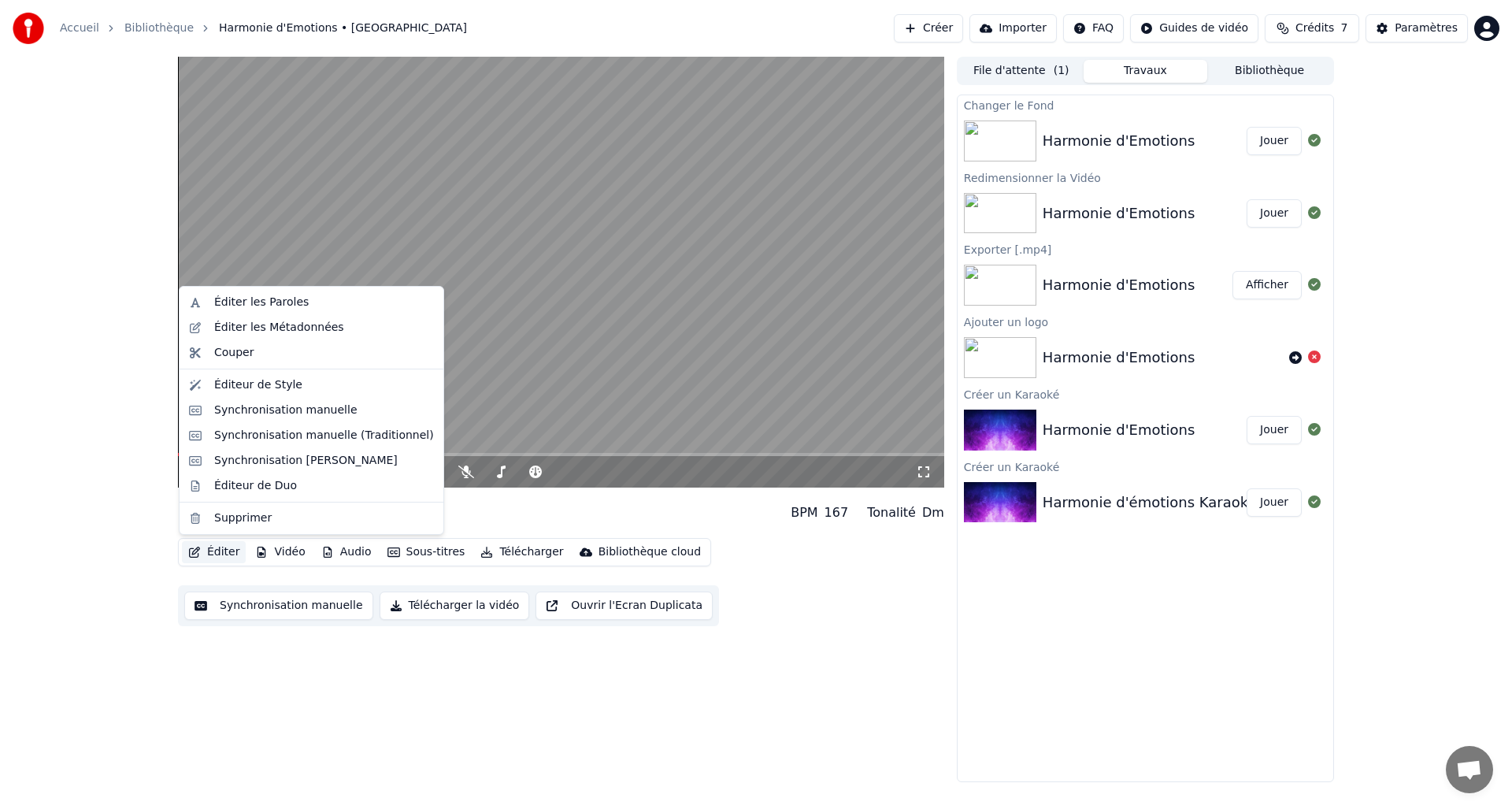
click at [229, 552] on button "Éditer" at bounding box center [214, 552] width 64 height 22
click at [263, 394] on div "Éditeur de Style" at bounding box center [312, 384] width 257 height 25
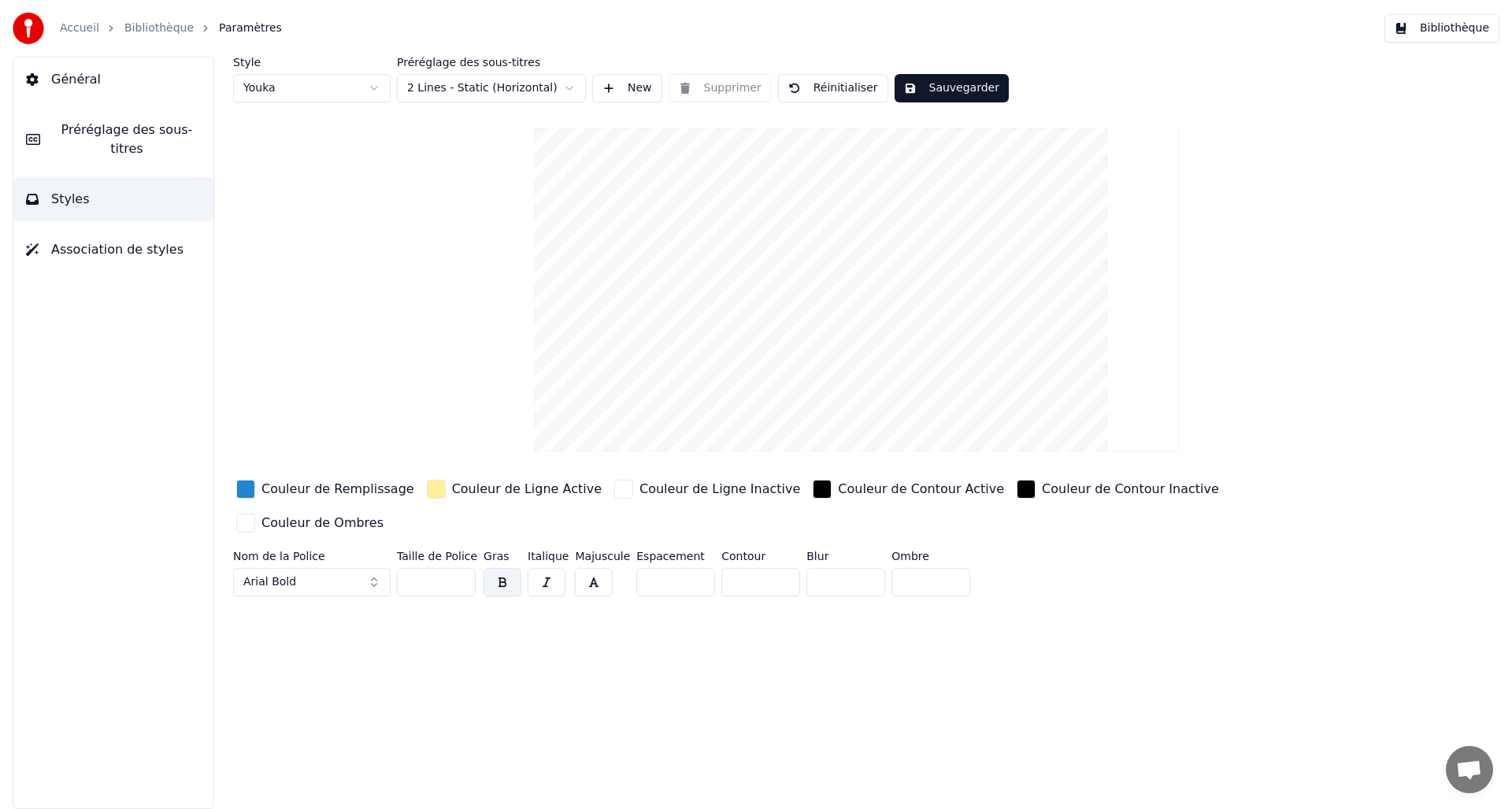
click at [310, 495] on div "Couleur de Remplissage" at bounding box center [338, 489] width 153 height 19
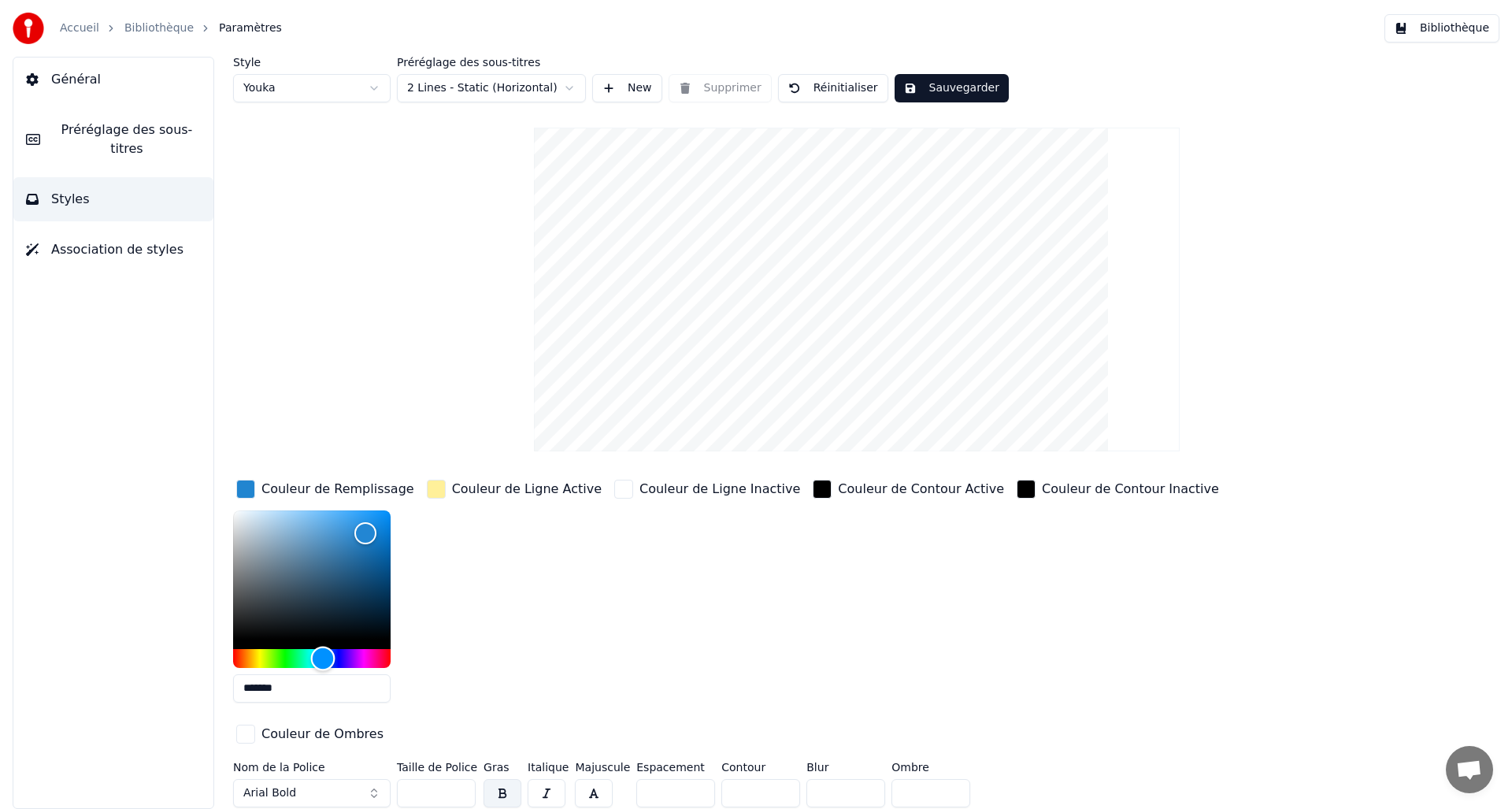
click at [356, 656] on div "Hue" at bounding box center [312, 658] width 158 height 19
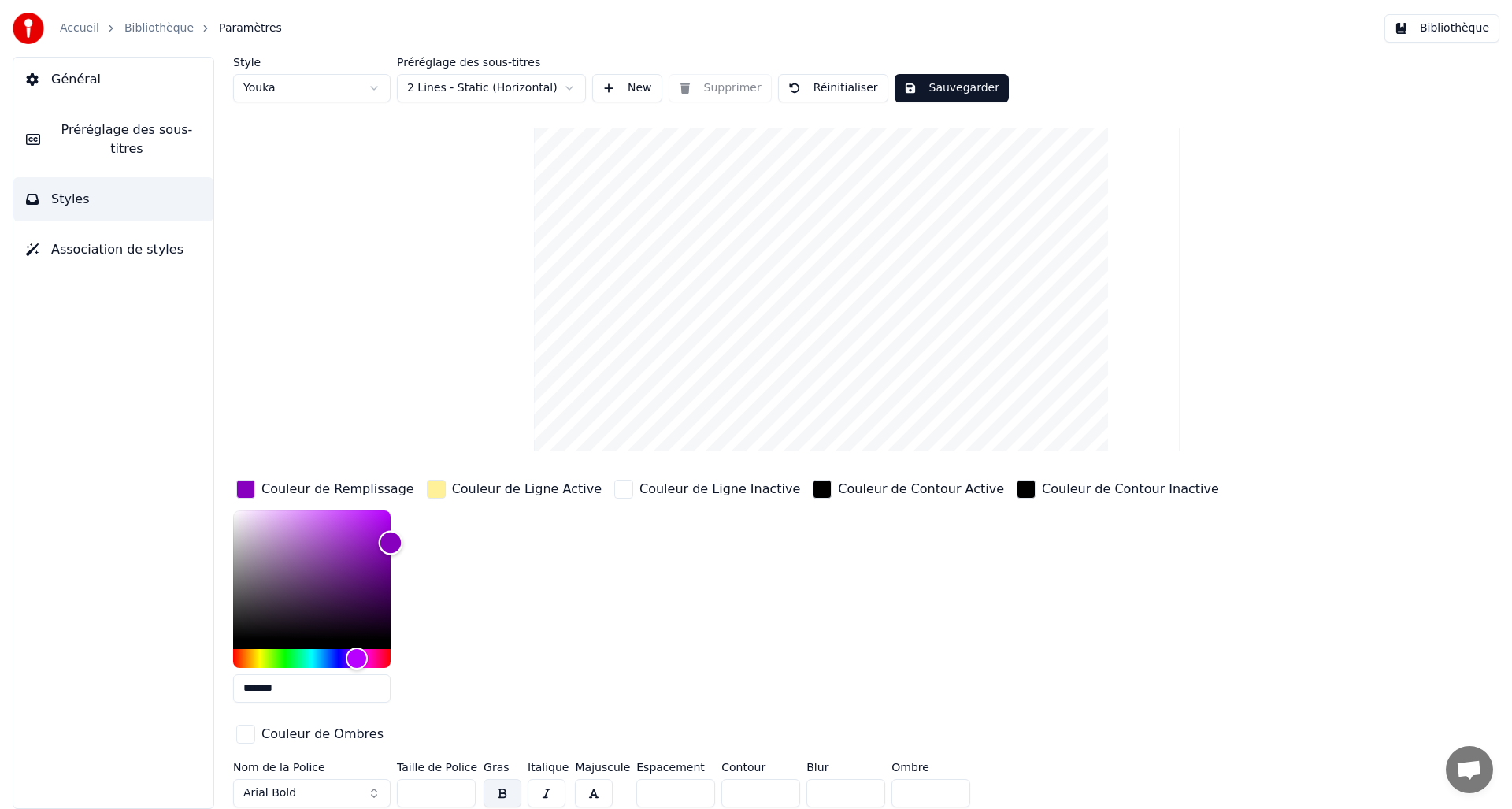
drag, startPoint x: 372, startPoint y: 537, endPoint x: 398, endPoint y: 542, distance: 26.5
click at [398, 542] on div "Color" at bounding box center [391, 543] width 25 height 25
click at [463, 597] on div "Couleur de Ligne Active" at bounding box center [514, 595] width 181 height 239
click at [353, 792] on button "Arial Bold" at bounding box center [312, 793] width 158 height 28
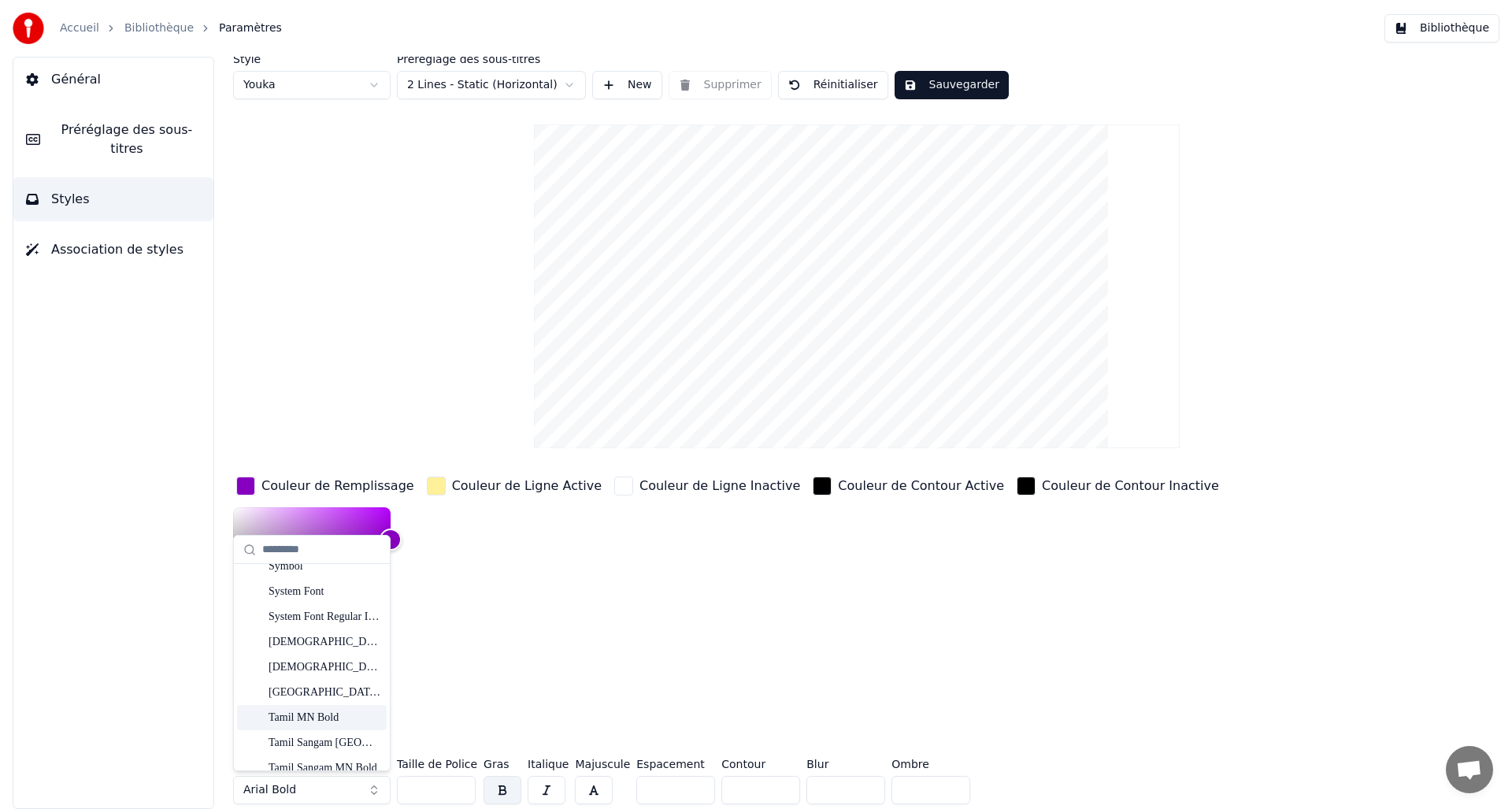
scroll to position [17016, 0]
click at [297, 71] on html "Accueil Bibliothèque Paramètres Bibliothèque Général Préréglage des sous-titres…" at bounding box center [756, 404] width 1512 height 809
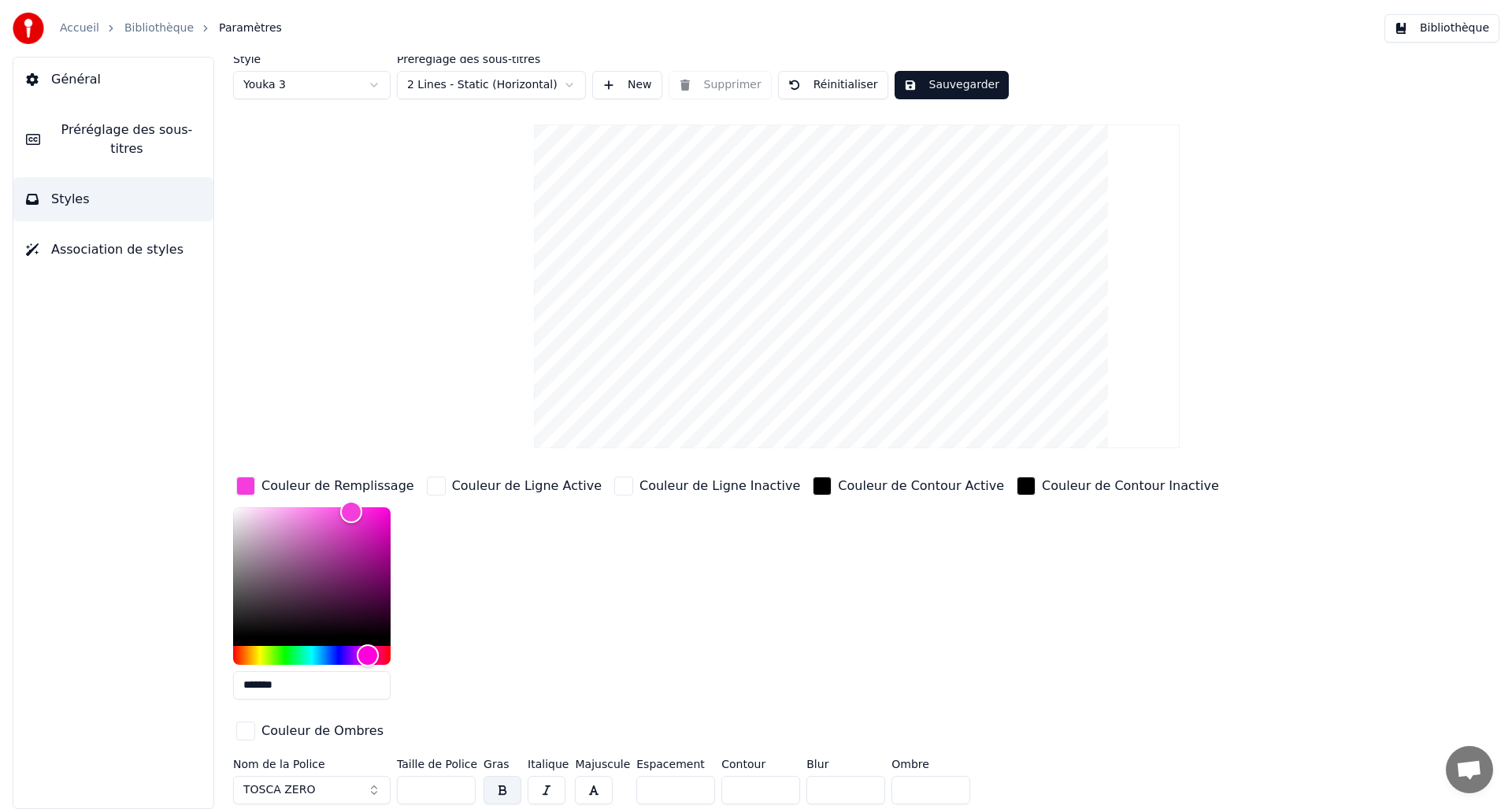
click at [368, 88] on html "Accueil Bibliothèque Paramètres Bibliothèque Général Préréglage des sous-titres…" at bounding box center [756, 404] width 1512 height 809
type input "*******"
click at [300, 782] on button "Arial Bold" at bounding box center [312, 790] width 158 height 28
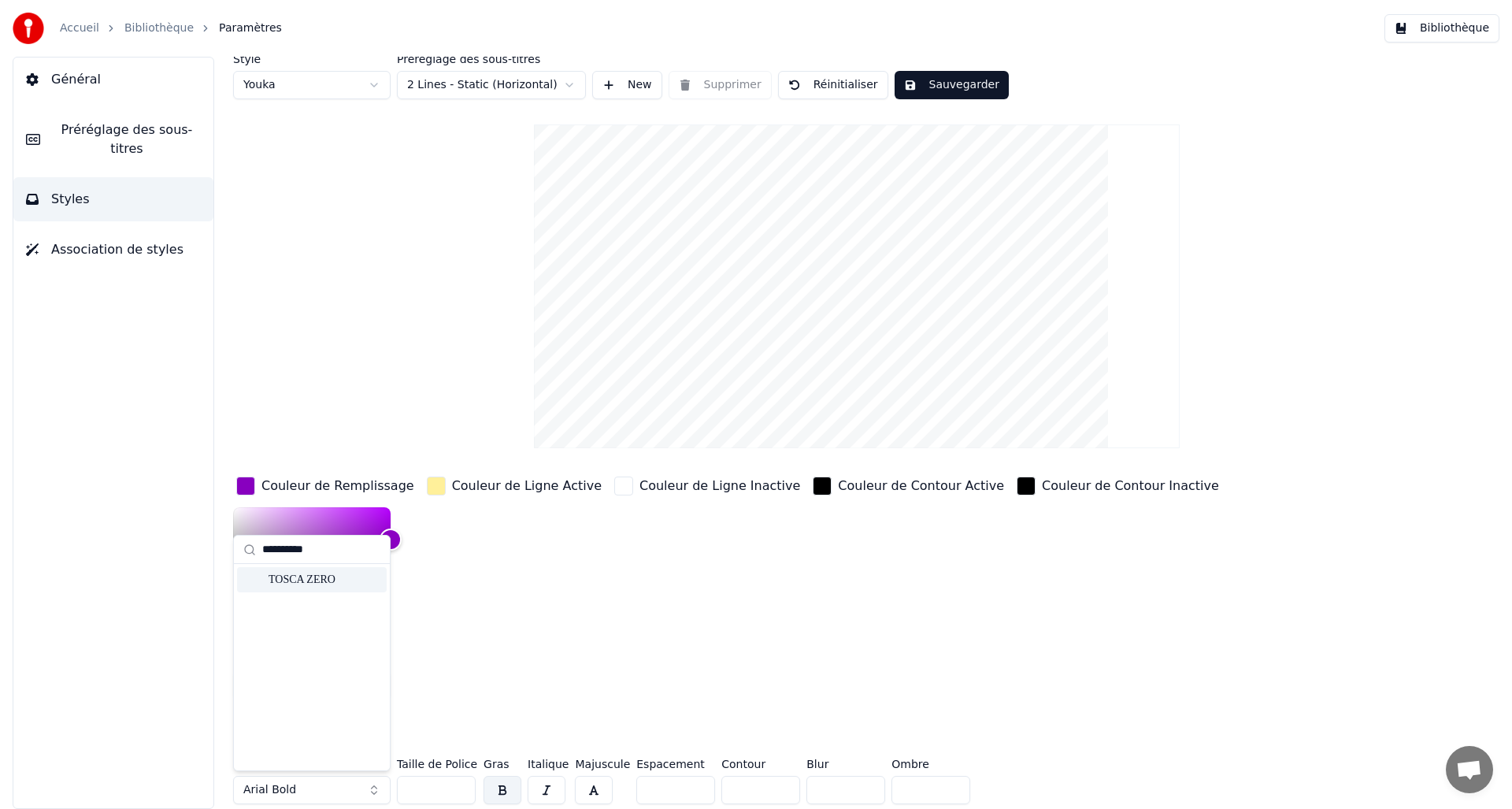
type input "**********"
click at [292, 581] on div "TOSCA ZERO" at bounding box center [325, 580] width 112 height 16
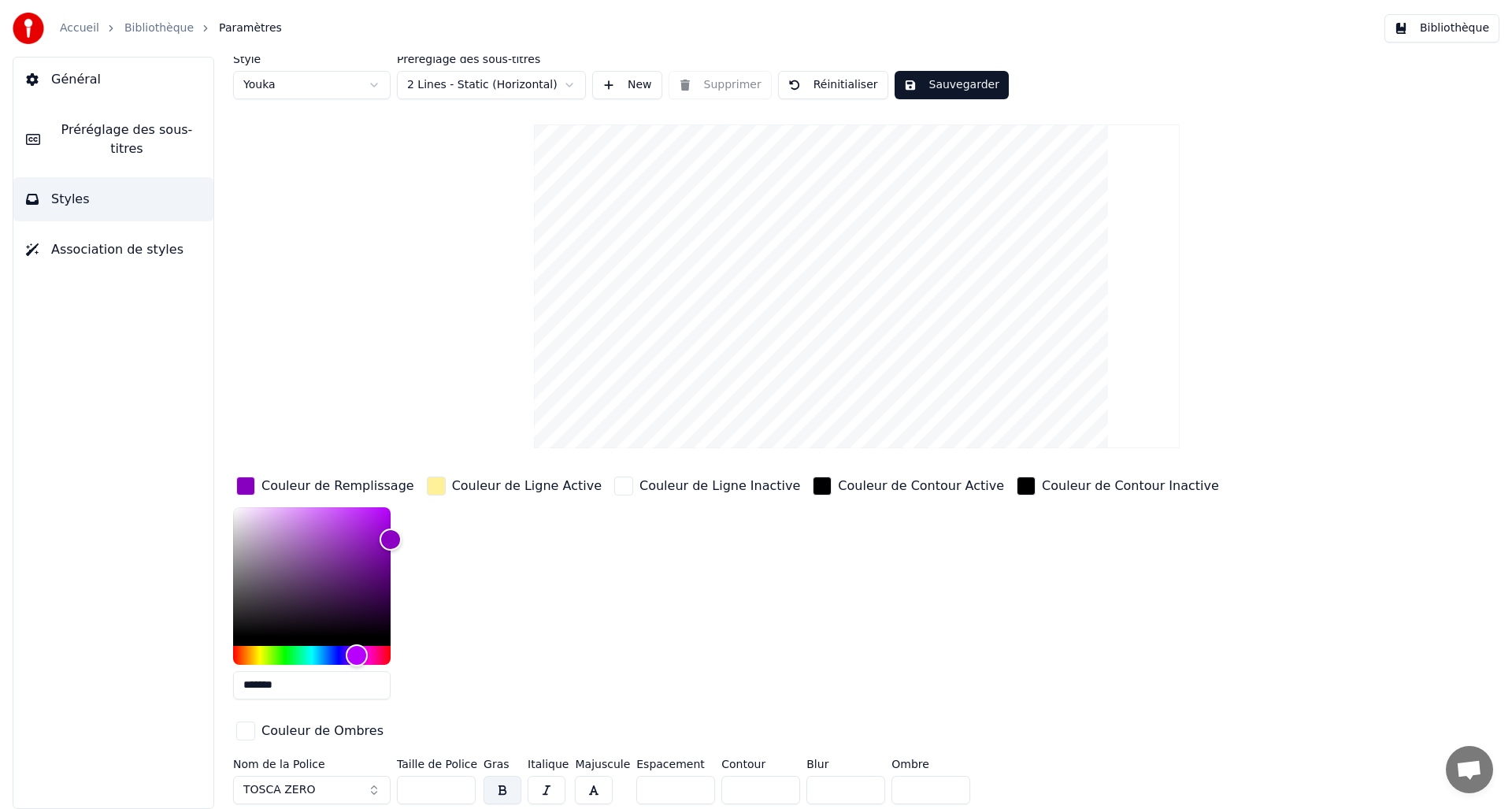
drag, startPoint x: 433, startPoint y: 601, endPoint x: 442, endPoint y: 600, distance: 9.1
click at [433, 601] on div "Couleur de Ligne Active" at bounding box center [514, 593] width 181 height 239
click at [972, 75] on button "Sauvegarder" at bounding box center [952, 85] width 114 height 28
click at [346, 83] on html "Accueil Bibliothèque Paramètres Bibliothèque Général Préréglage des sous-titres…" at bounding box center [756, 404] width 1512 height 809
click at [336, 87] on html "Accueil Bibliothèque Paramètres Bibliothèque Général Préréglage des sous-titres…" at bounding box center [756, 404] width 1512 height 809
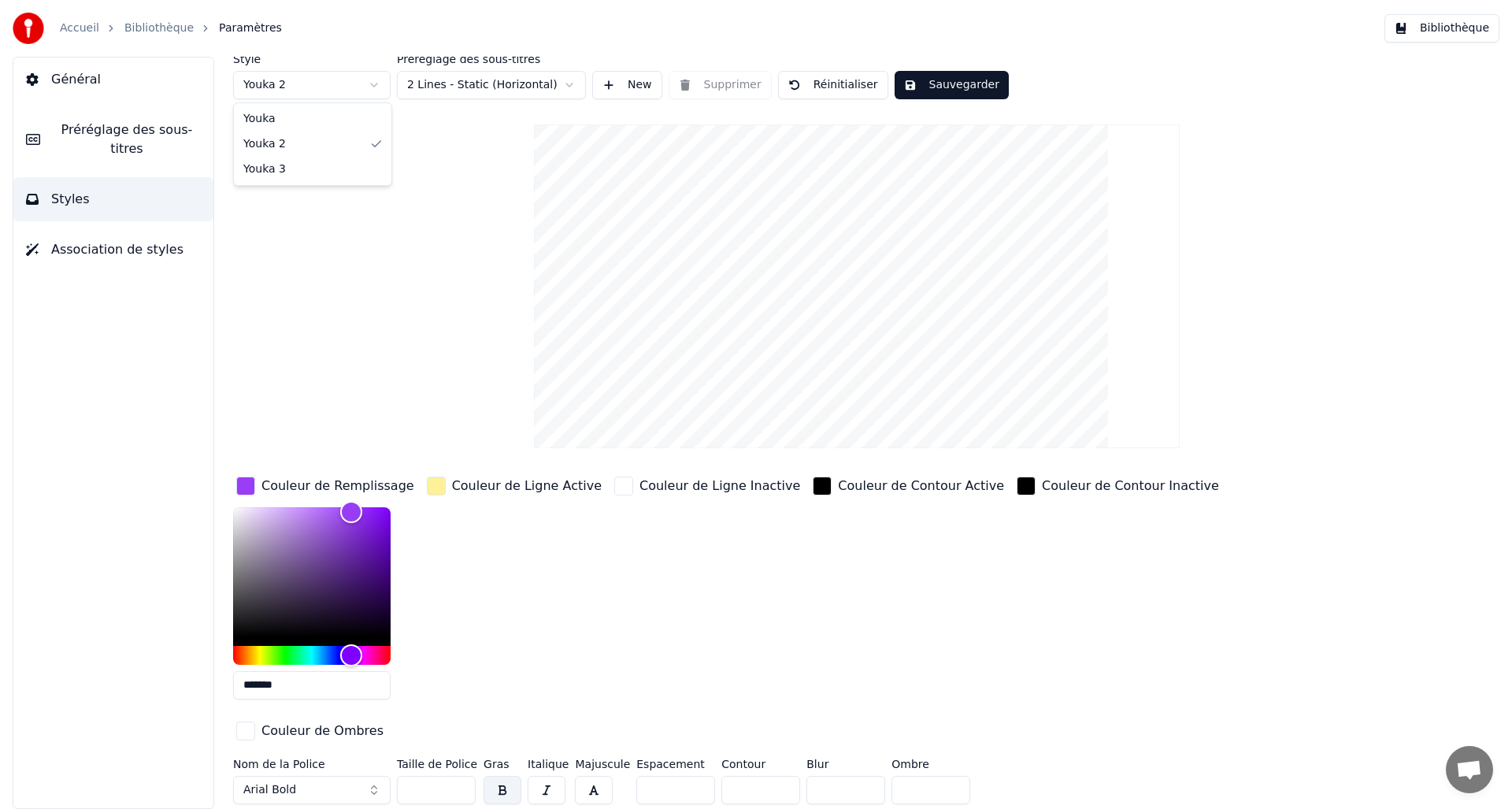
type input "*******"
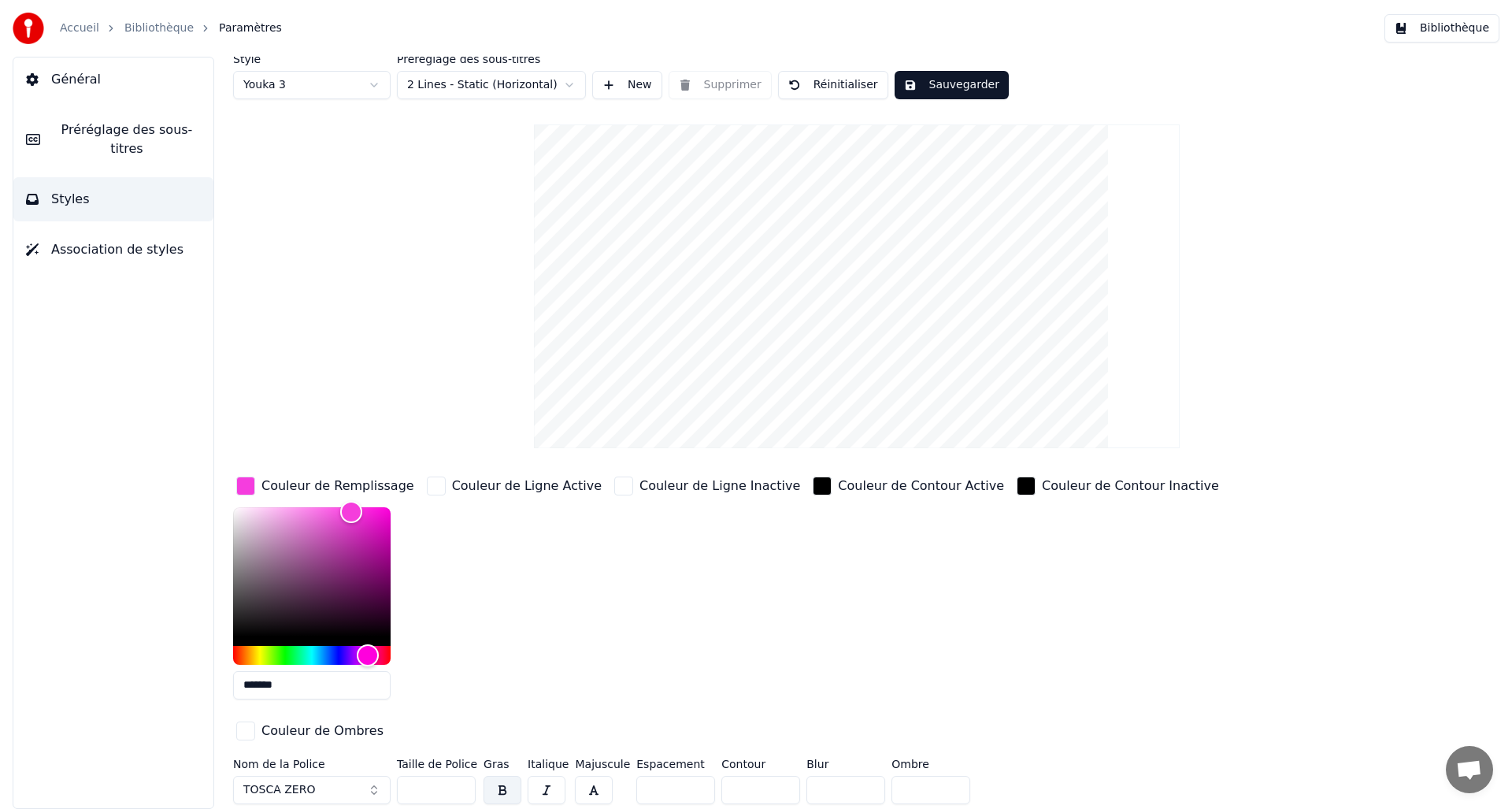
click at [348, 175] on div "Style Youka 3 Préréglage des sous-titres 2 Lines - Static (Horizontal) New Supp…" at bounding box center [856, 432] width 1248 height 756
click at [972, 81] on button "Sauvegarder" at bounding box center [952, 85] width 114 height 28
click at [1438, 33] on button "Bibliothèque" at bounding box center [1441, 28] width 115 height 28
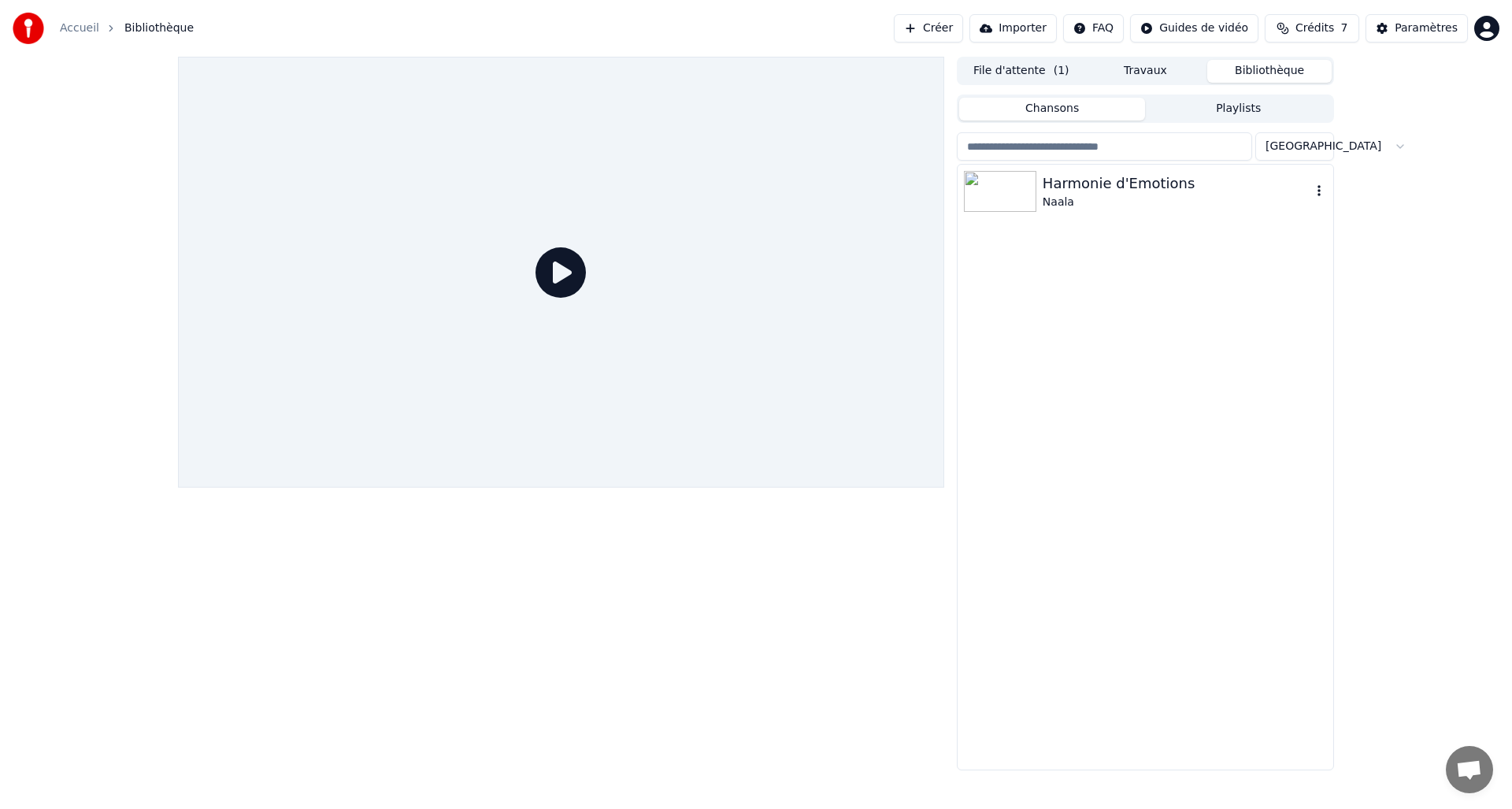
click at [1104, 187] on div "Harmonie d'Emotions" at bounding box center [1177, 183] width 269 height 22
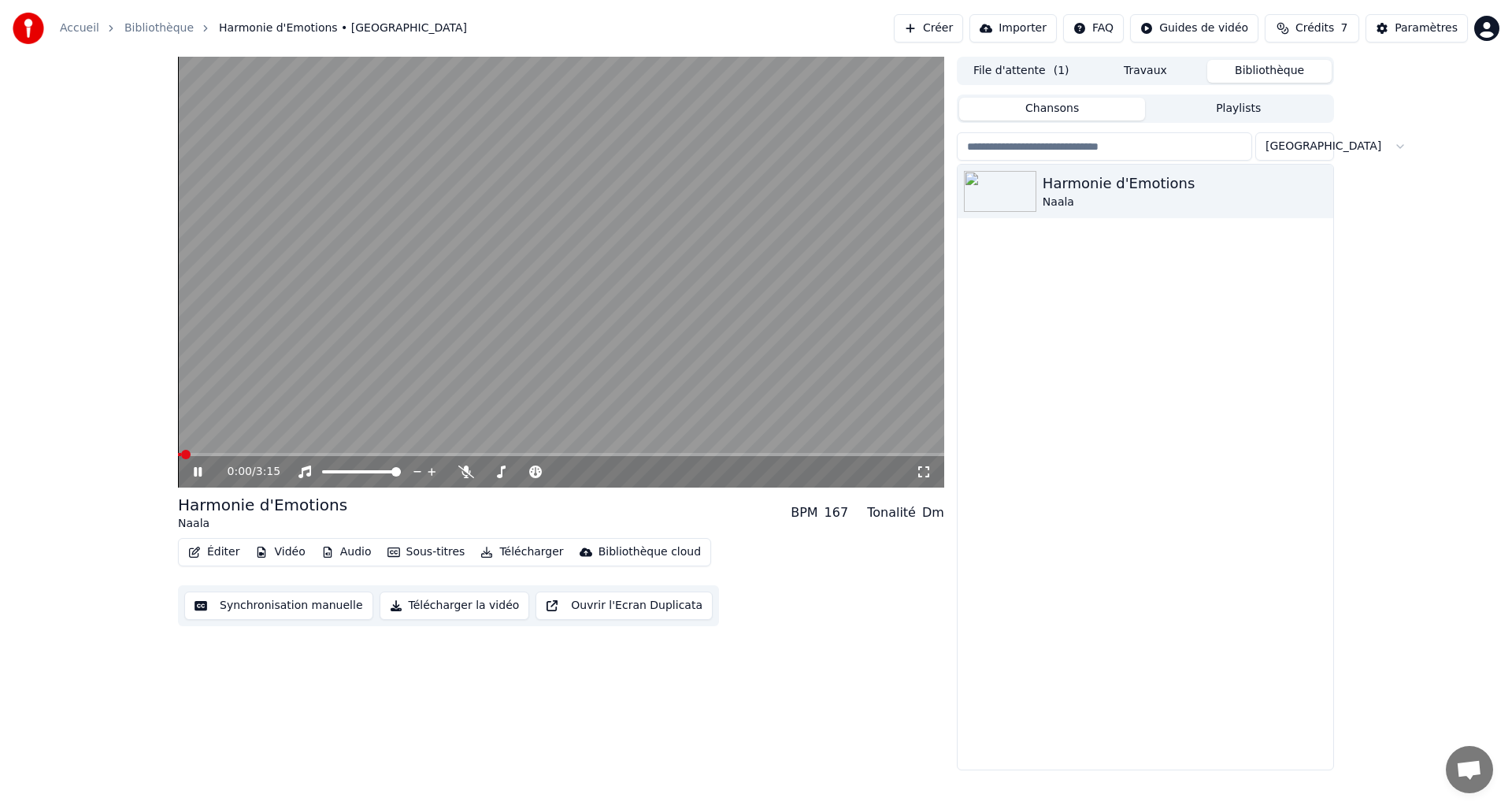
click at [222, 456] on div "0:00 / 3:15" at bounding box center [560, 472] width 766 height 32
click at [229, 455] on div "0:01 / 3:15" at bounding box center [560, 470] width 766 height 35
click at [231, 454] on span at bounding box center [560, 454] width 766 height 4
click at [221, 452] on span at bounding box center [225, 454] width 10 height 10
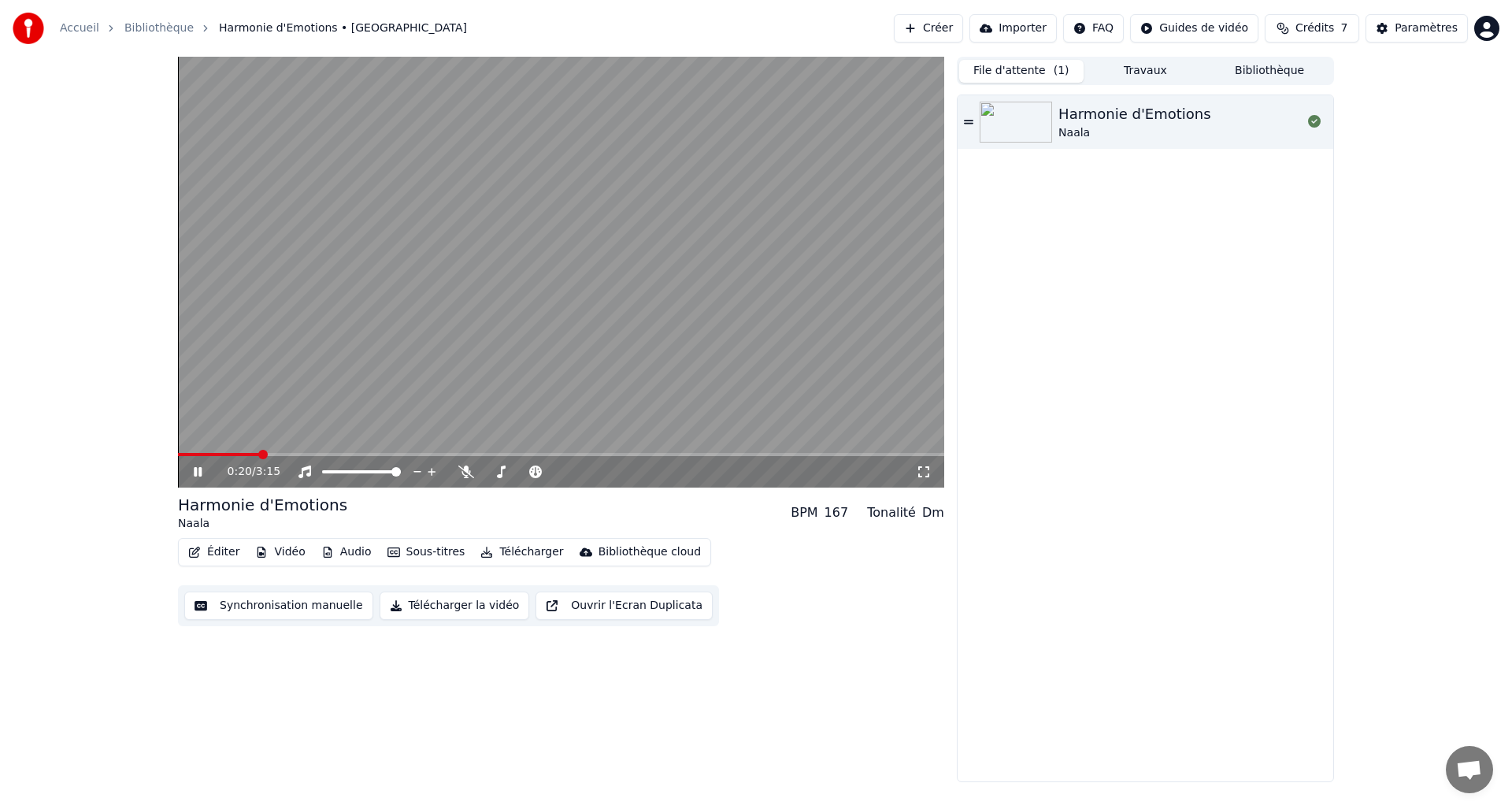
click at [1038, 67] on button "File d'attente ( 1 )" at bounding box center [1022, 71] width 124 height 23
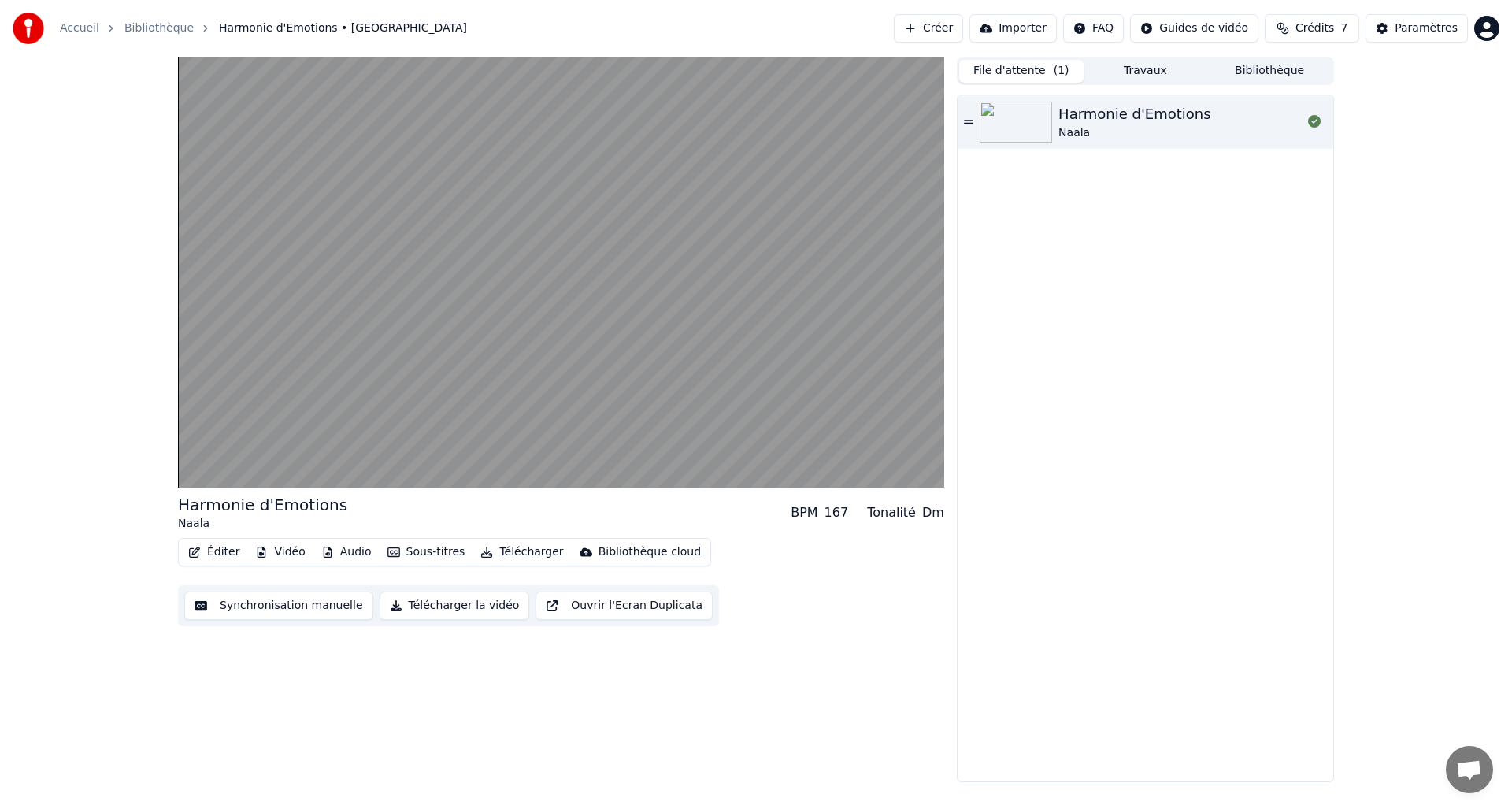
click at [1129, 75] on button "Travaux" at bounding box center [1146, 71] width 124 height 23
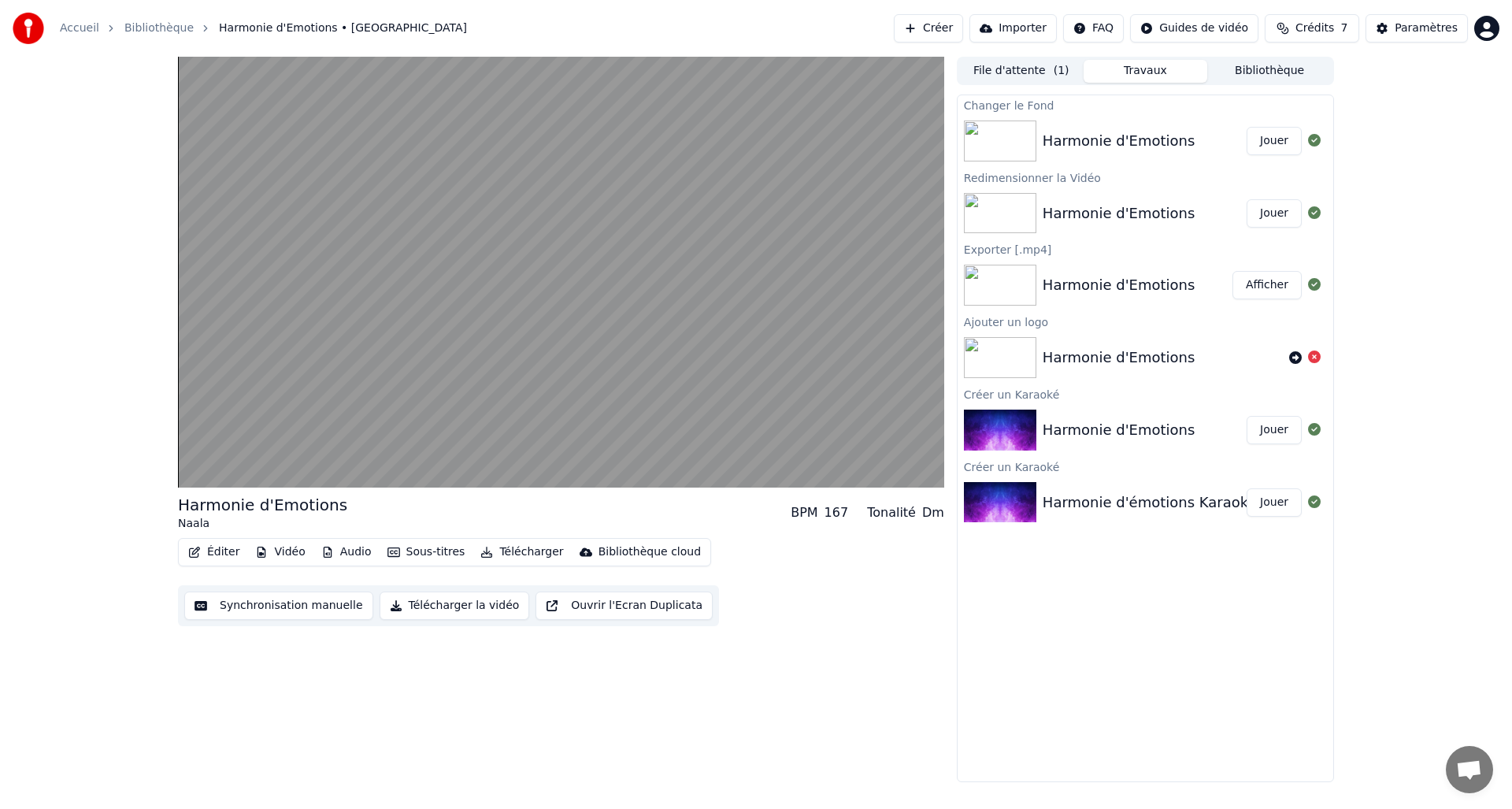
click at [1032, 84] on div "File d'attente ( 1 ) Travaux Bibliothèque" at bounding box center [1145, 71] width 377 height 28
click at [1027, 77] on button "File d'attente ( 1 )" at bounding box center [1022, 71] width 124 height 23
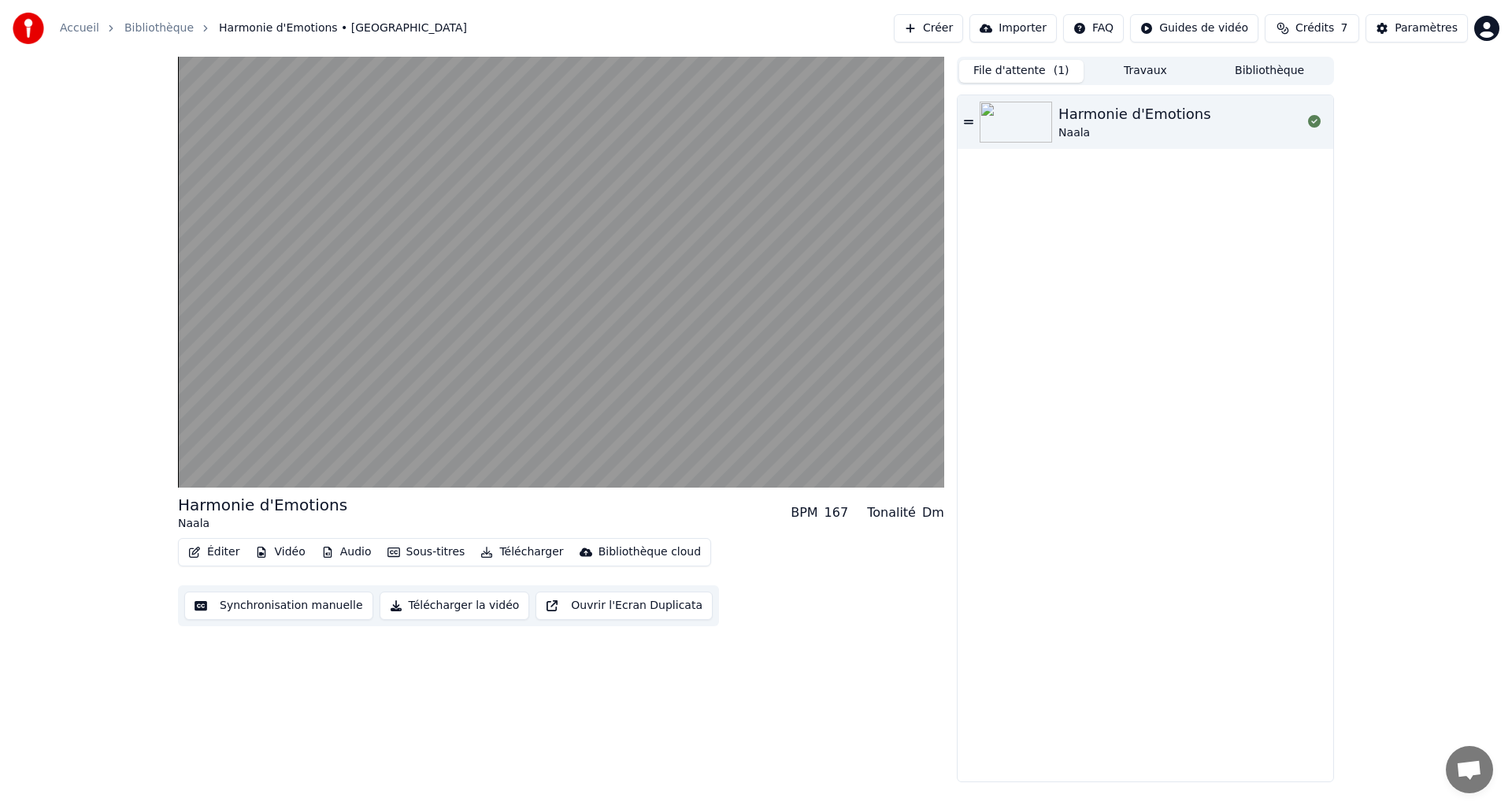
click at [1035, 116] on img at bounding box center [1016, 122] width 73 height 41
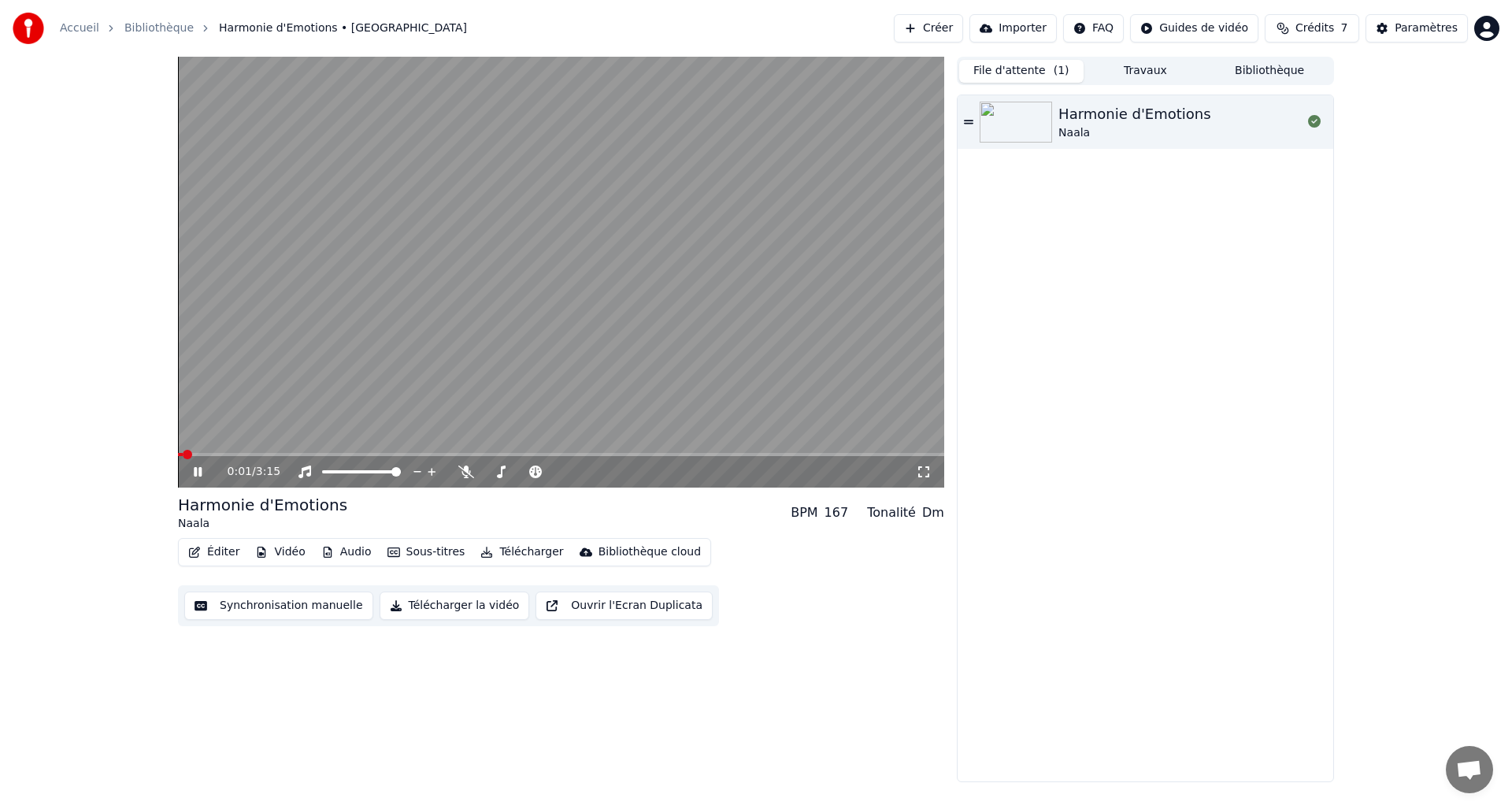
click at [229, 556] on button "Éditer" at bounding box center [214, 552] width 64 height 22
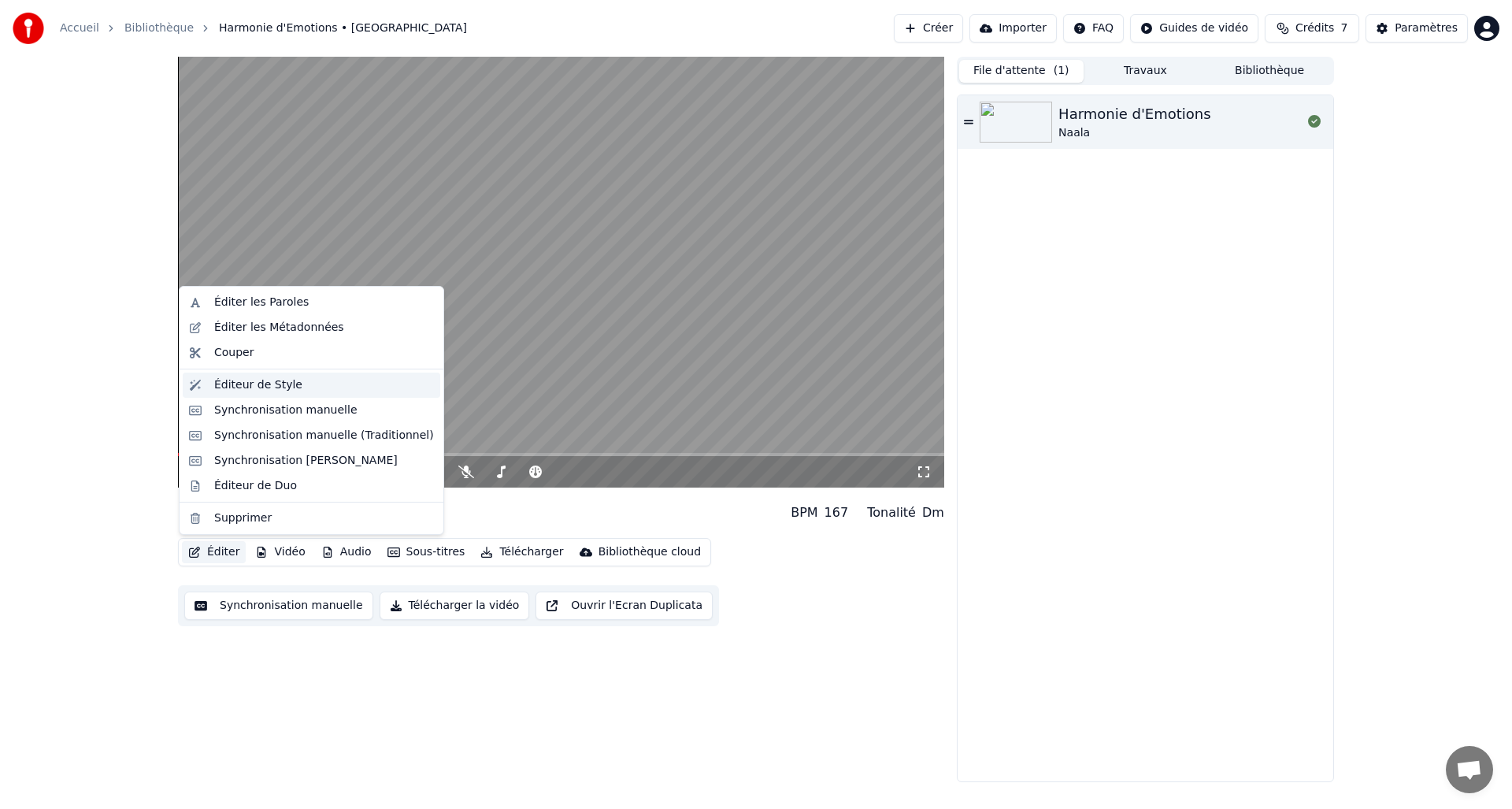
click at [259, 391] on div "Éditeur de Style" at bounding box center [258, 385] width 88 height 16
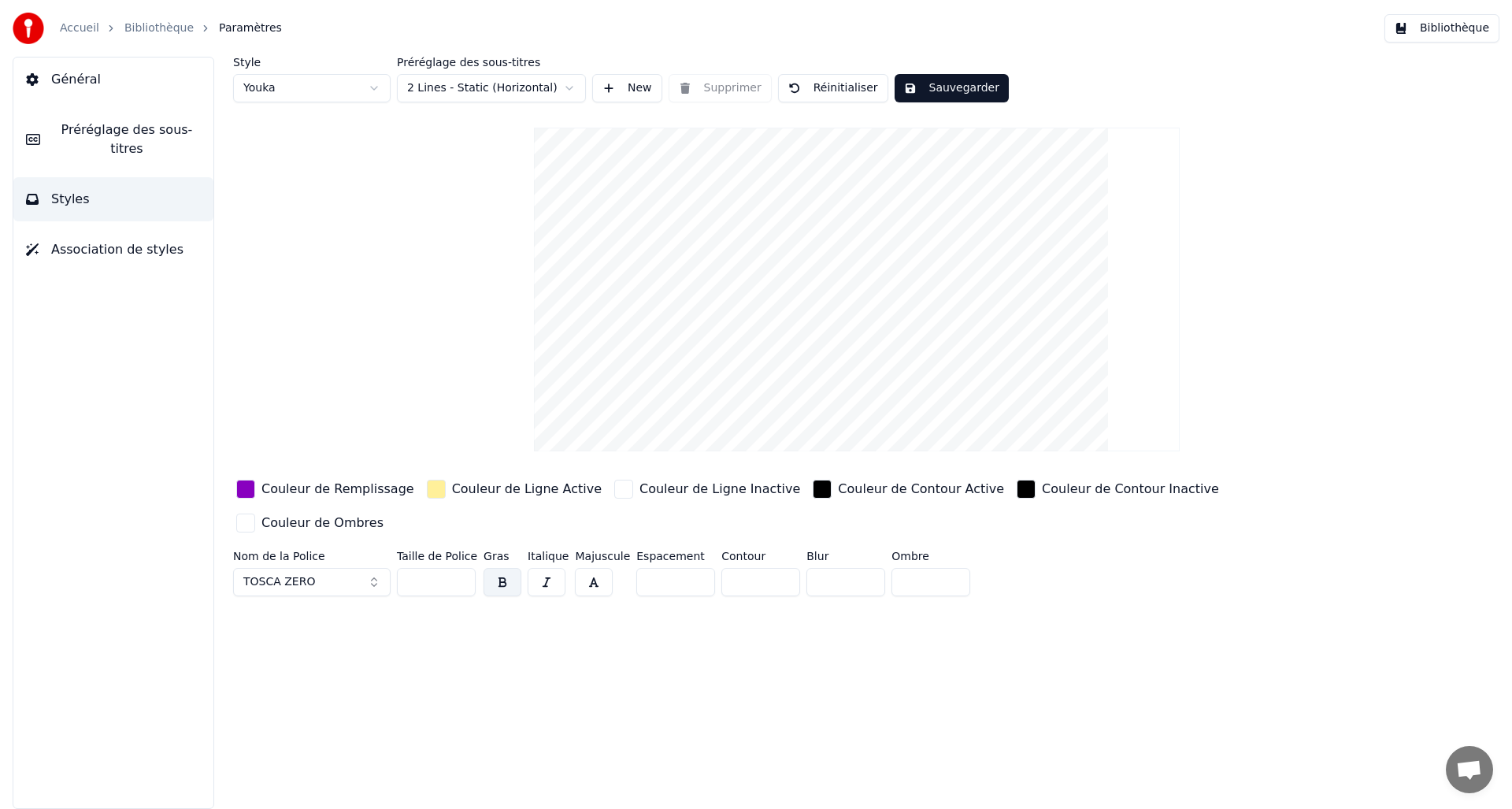
click at [114, 241] on span "Association de styles" at bounding box center [116, 250] width 132 height 19
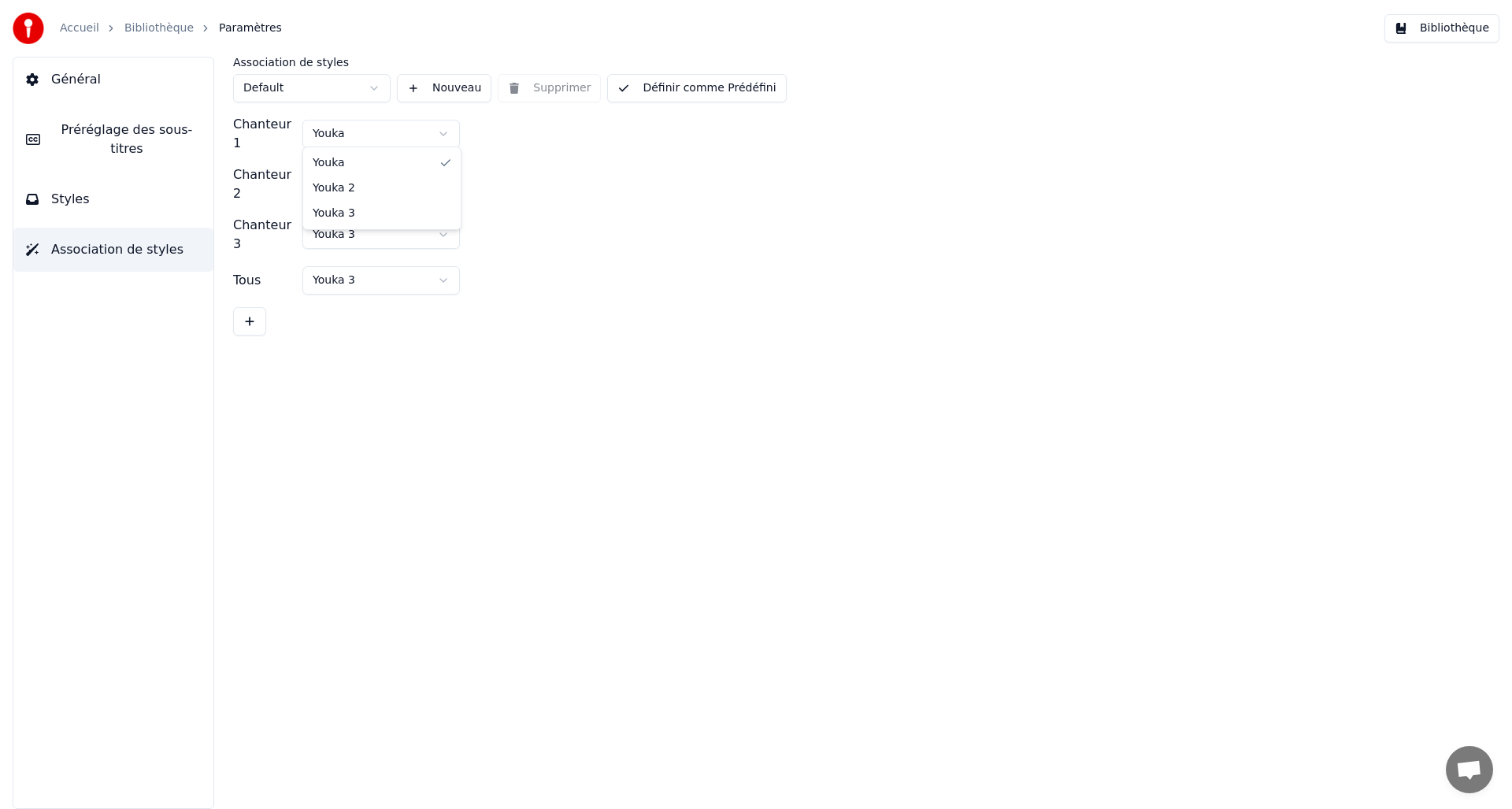
click at [327, 131] on html "Accueil Bibliothèque Paramètres Bibliothèque Général Préréglage des sous-titres…" at bounding box center [756, 404] width 1512 height 809
click at [380, 179] on html "Accueil Bibliothèque Paramètres Bibliothèque Général Préréglage des sous-titres…" at bounding box center [756, 404] width 1512 height 809
click at [686, 92] on button "Définir comme Prédéfini" at bounding box center [697, 88] width 179 height 28
click at [664, 88] on button "Terminé" at bounding box center [652, 88] width 89 height 28
click at [1447, 21] on button "Bibliothèque" at bounding box center [1441, 28] width 115 height 28
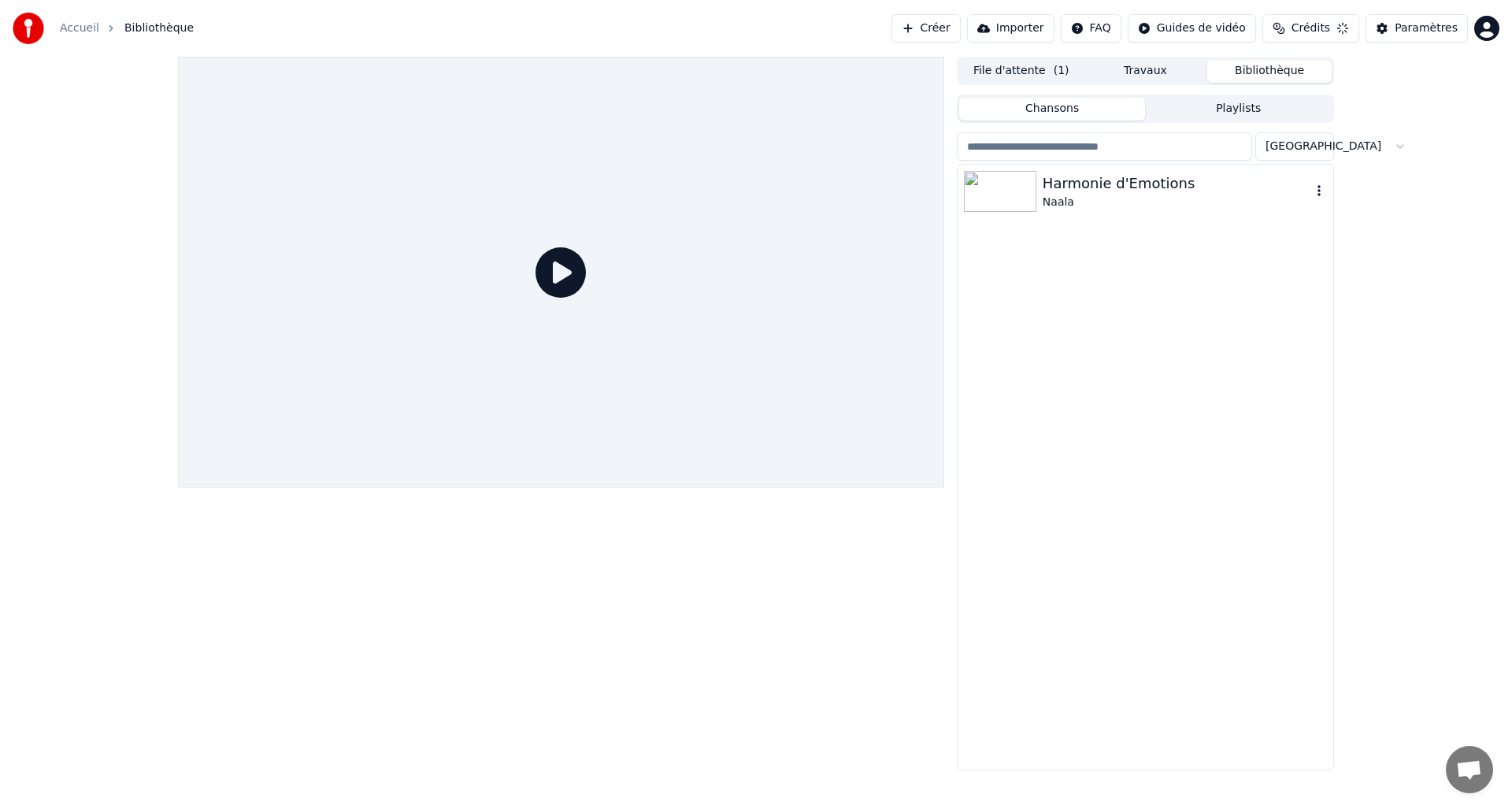
click at [1055, 205] on div "Naala" at bounding box center [1177, 202] width 269 height 16
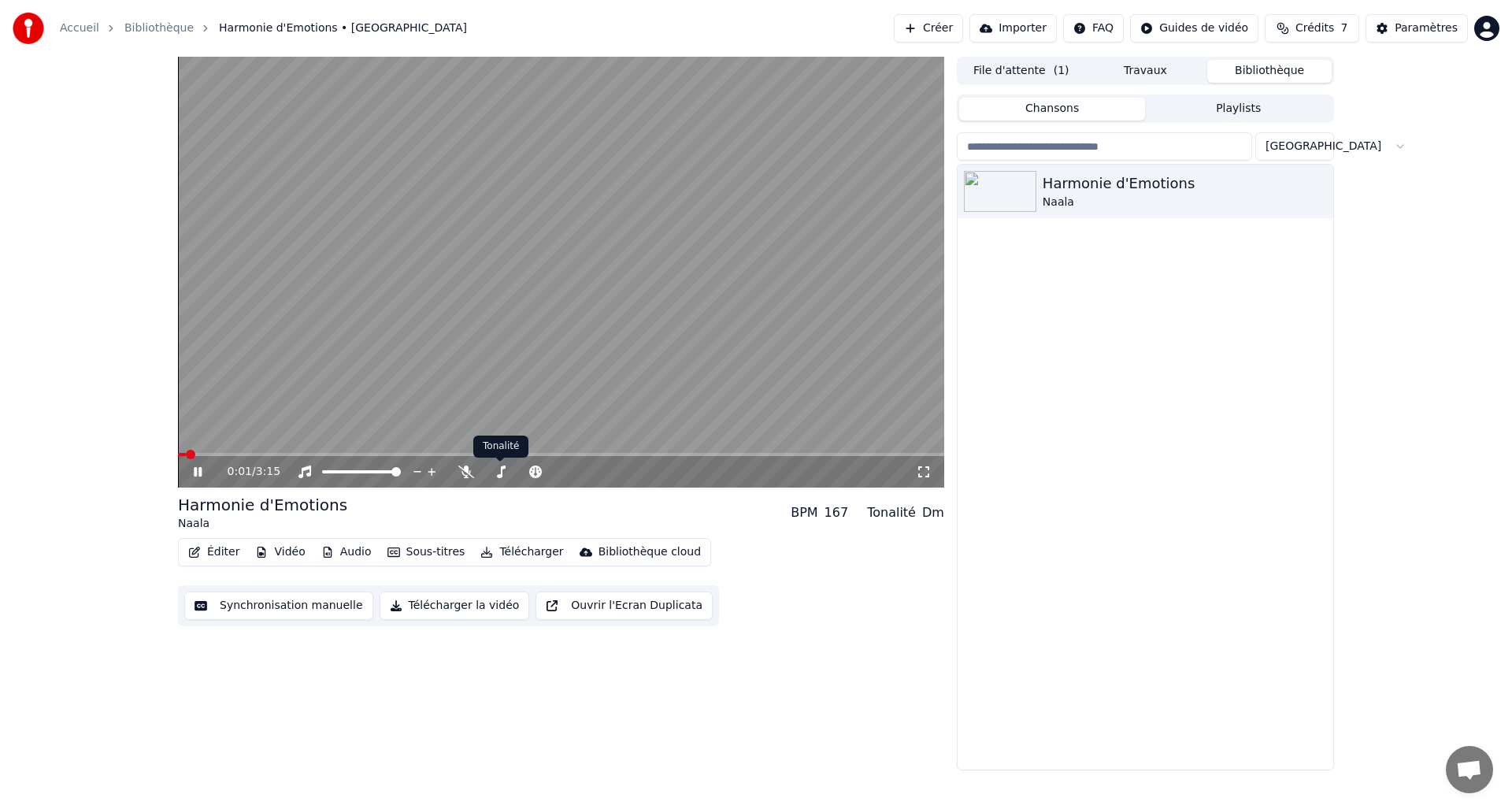
click at [421, 274] on video at bounding box center [560, 272] width 766 height 431
click at [200, 551] on button "Éditer" at bounding box center [214, 552] width 64 height 22
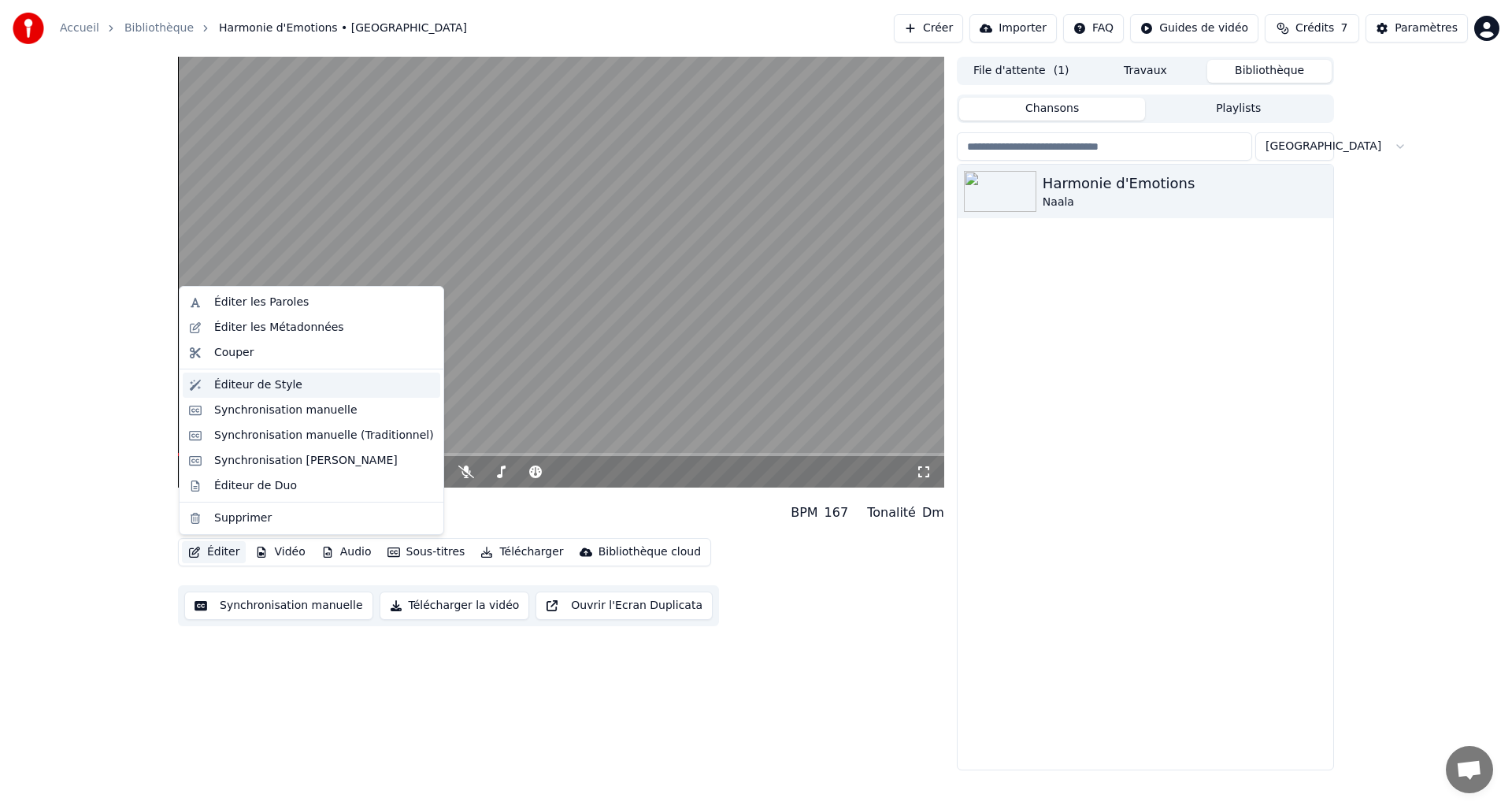
click at [283, 377] on div "Éditeur de Style" at bounding box center [258, 385] width 88 height 16
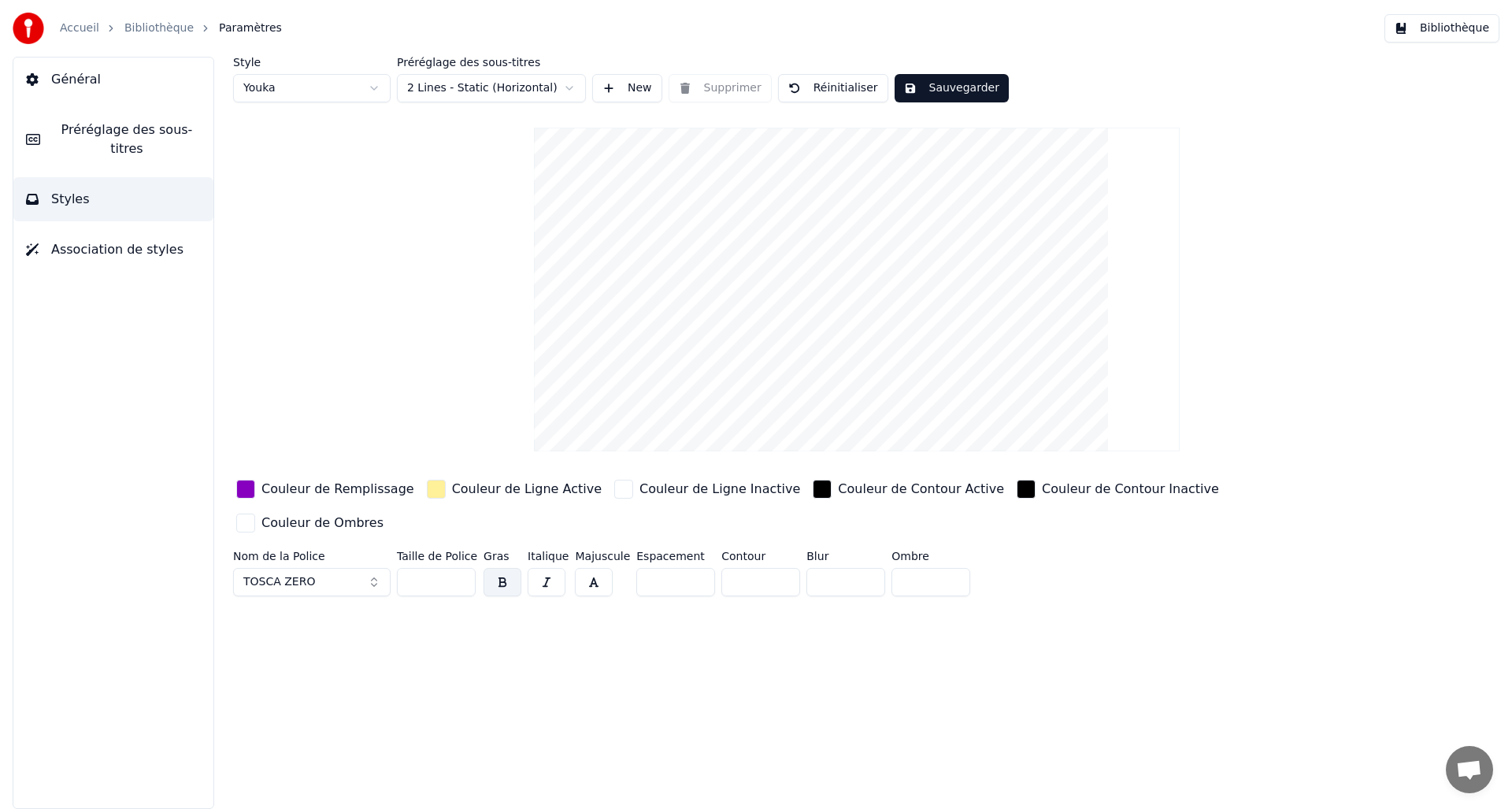
click at [151, 137] on span "Préréglage des sous-titres" at bounding box center [126, 139] width 148 height 38
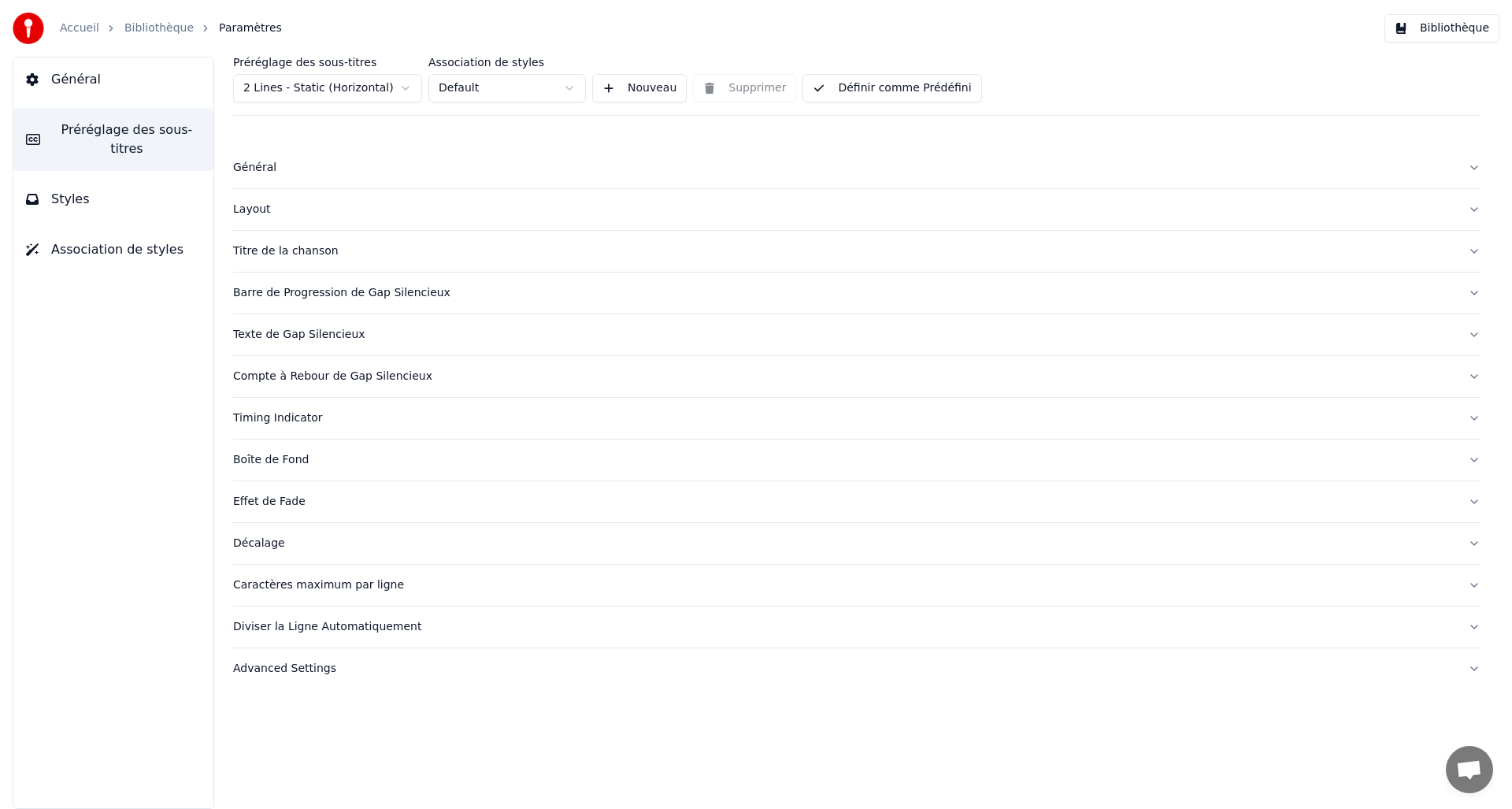
click at [265, 251] on div "Titre de la chanson" at bounding box center [844, 251] width 1222 height 16
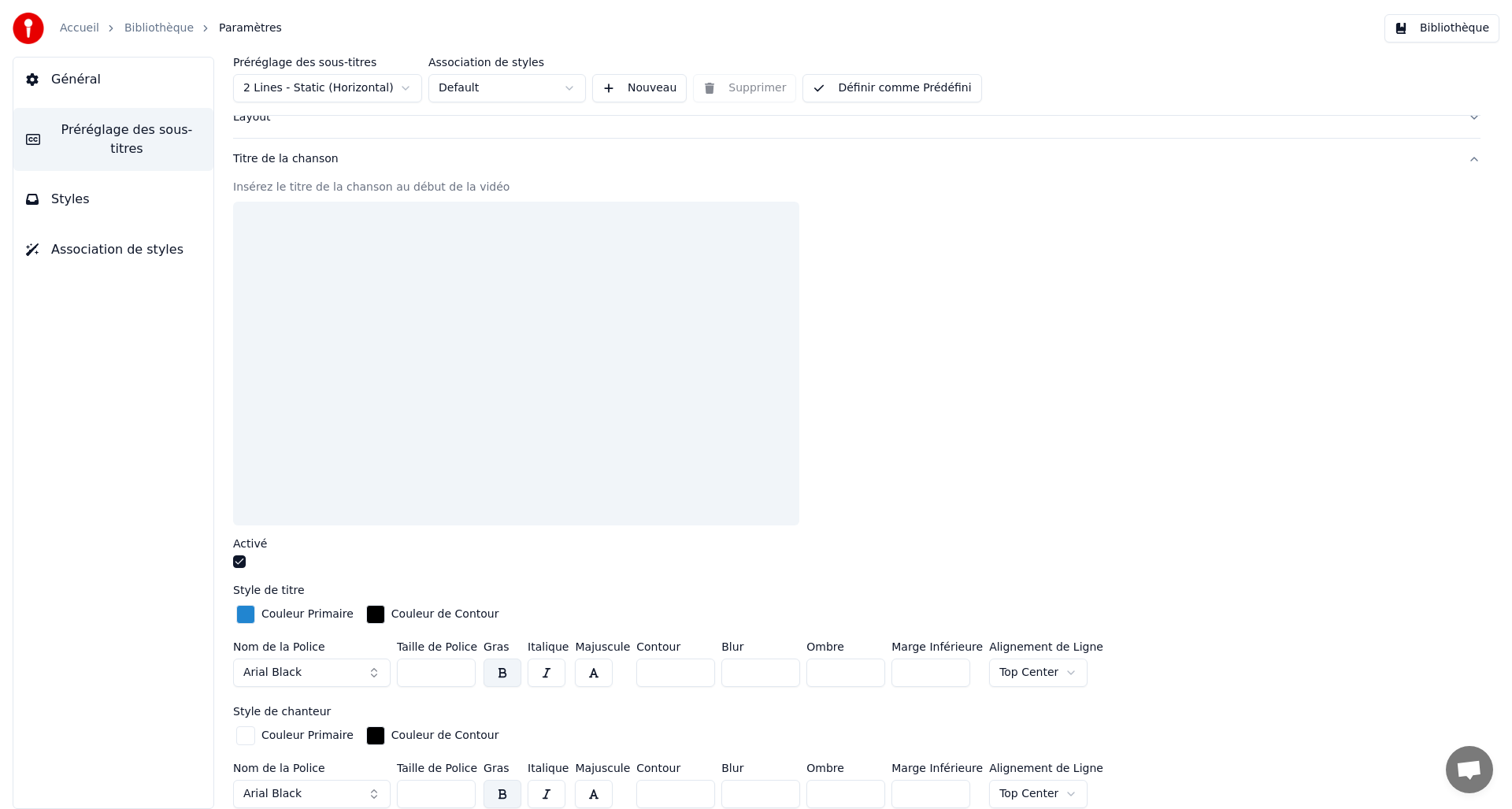
scroll to position [201, 0]
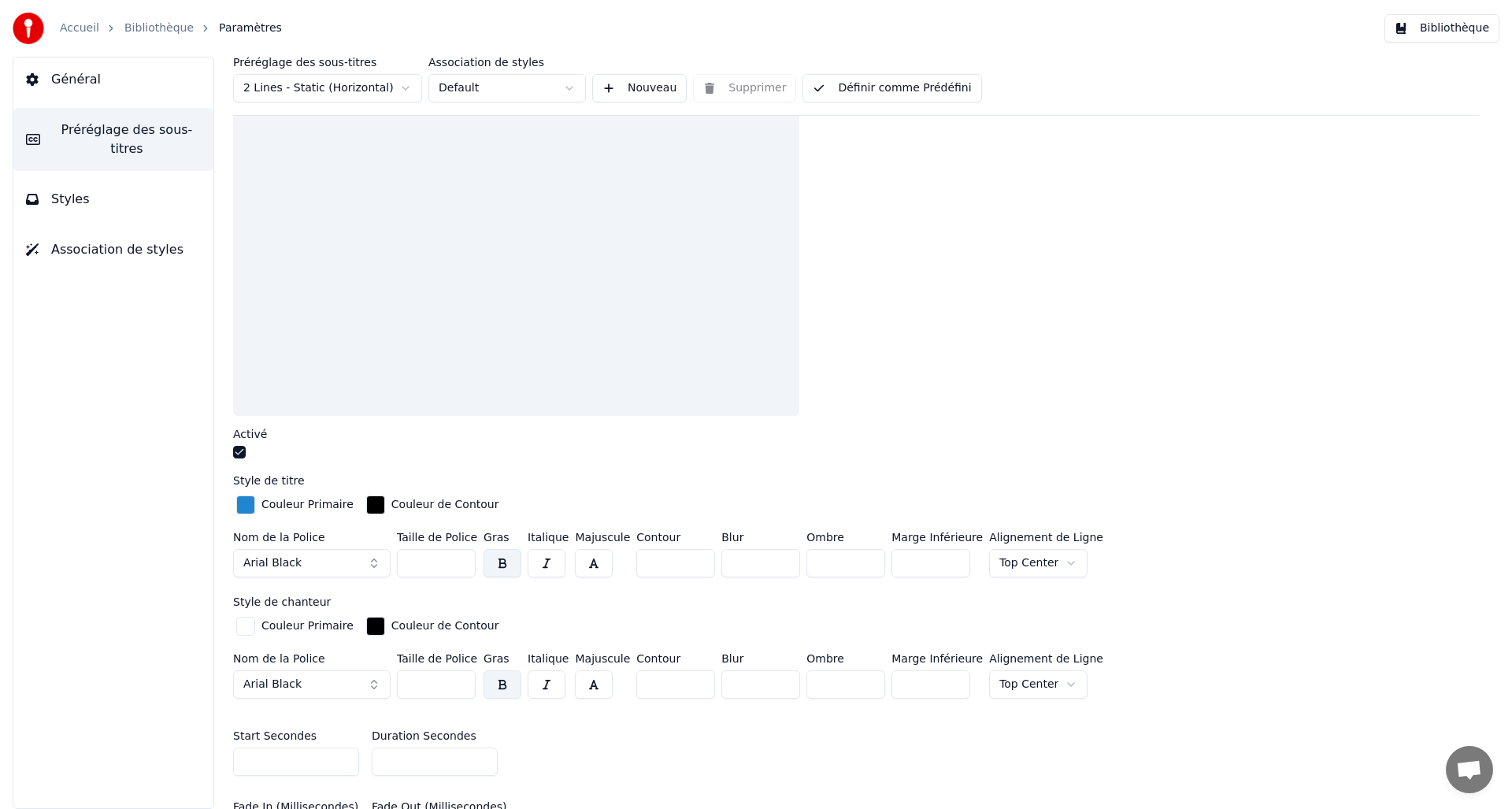
click at [250, 507] on div "button" at bounding box center [246, 505] width 19 height 19
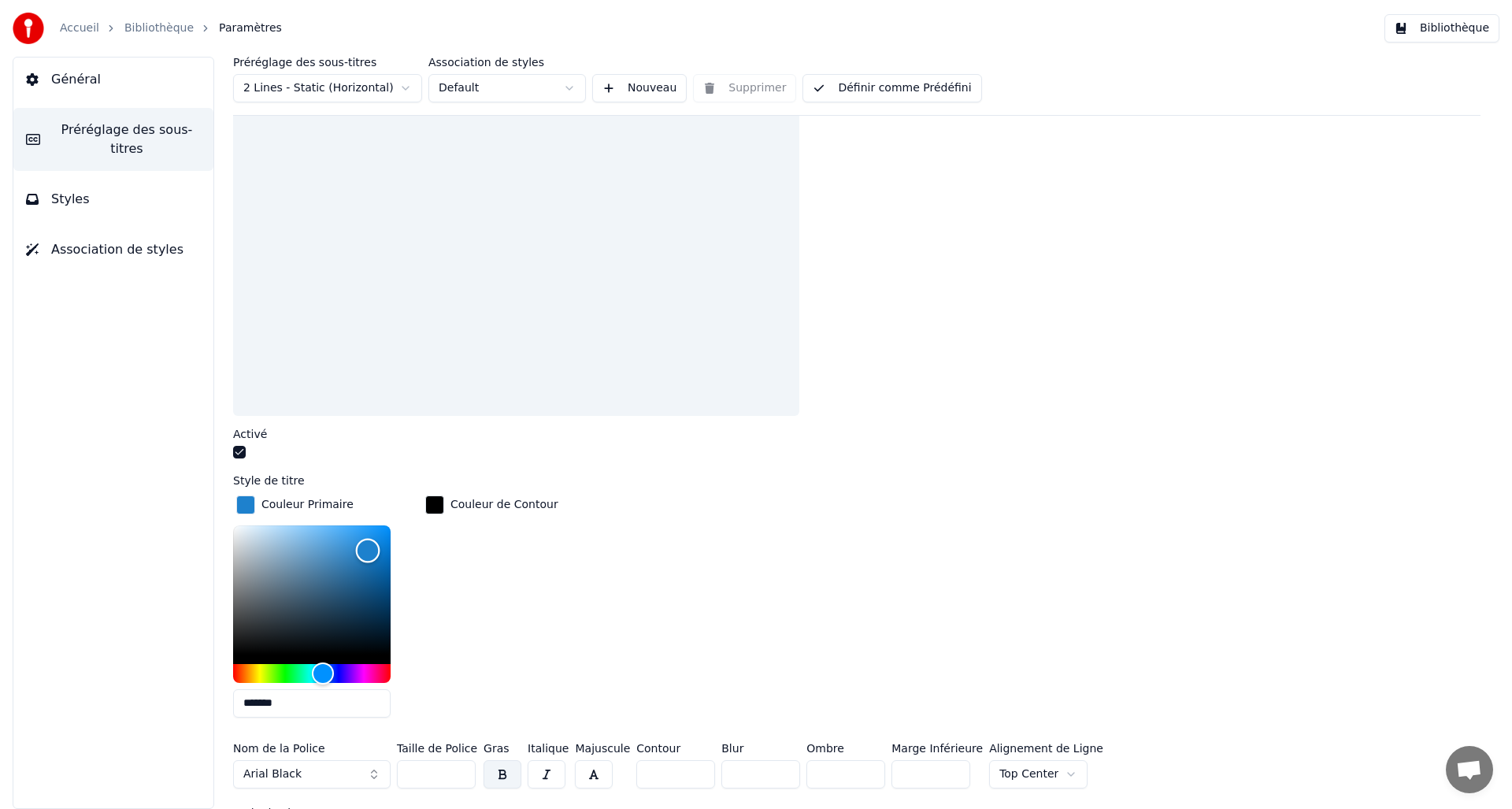
click at [368, 549] on div "Color" at bounding box center [369, 551] width 25 height 25
click at [337, 674] on div "Hue" at bounding box center [312, 673] width 158 height 19
click at [350, 674] on div "Hue" at bounding box center [312, 673] width 158 height 19
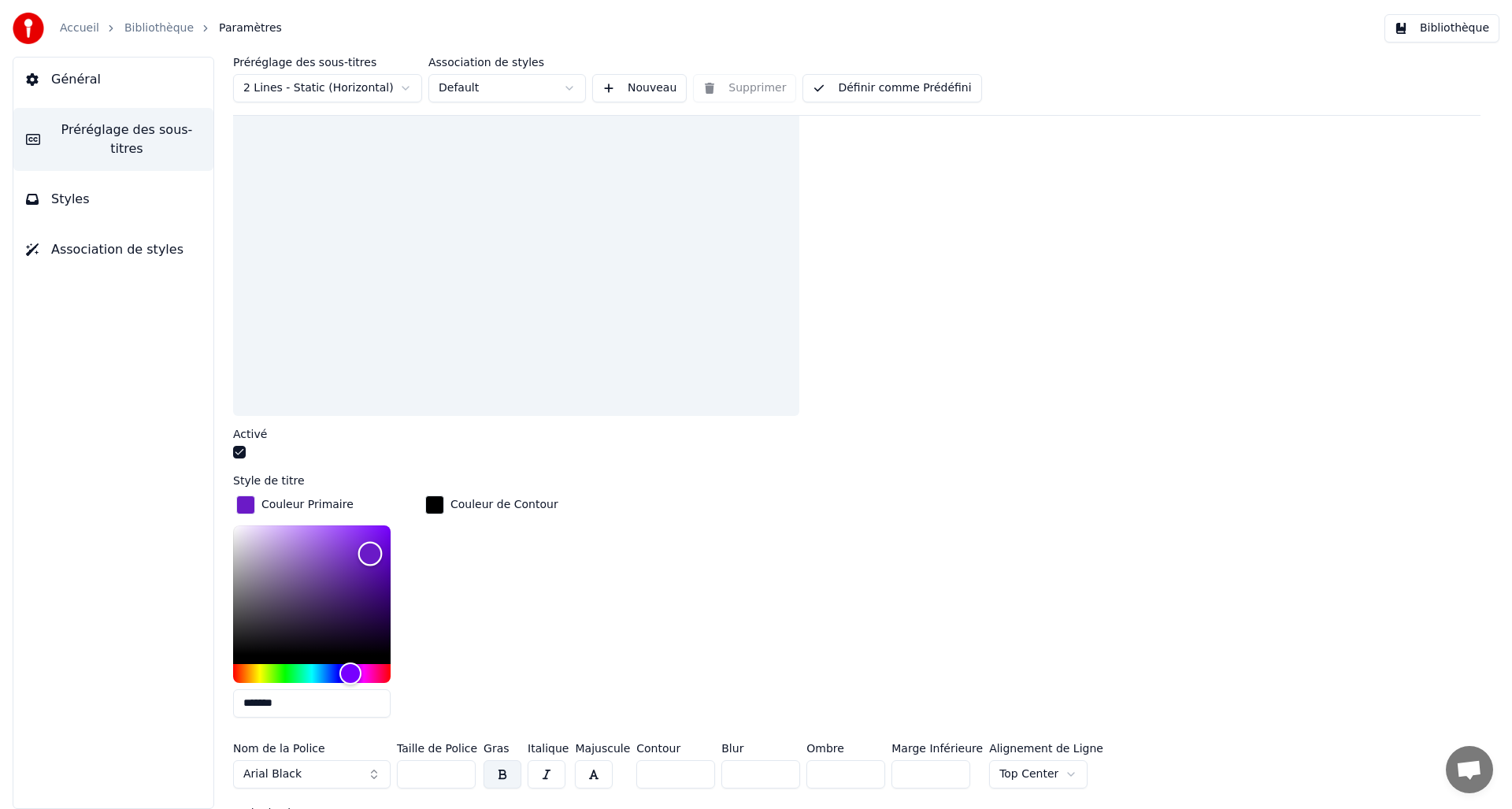
type input "*******"
drag, startPoint x: 370, startPoint y: 552, endPoint x: 404, endPoint y: 532, distance: 39.4
click at [404, 532] on div "*******" at bounding box center [324, 624] width 183 height 199
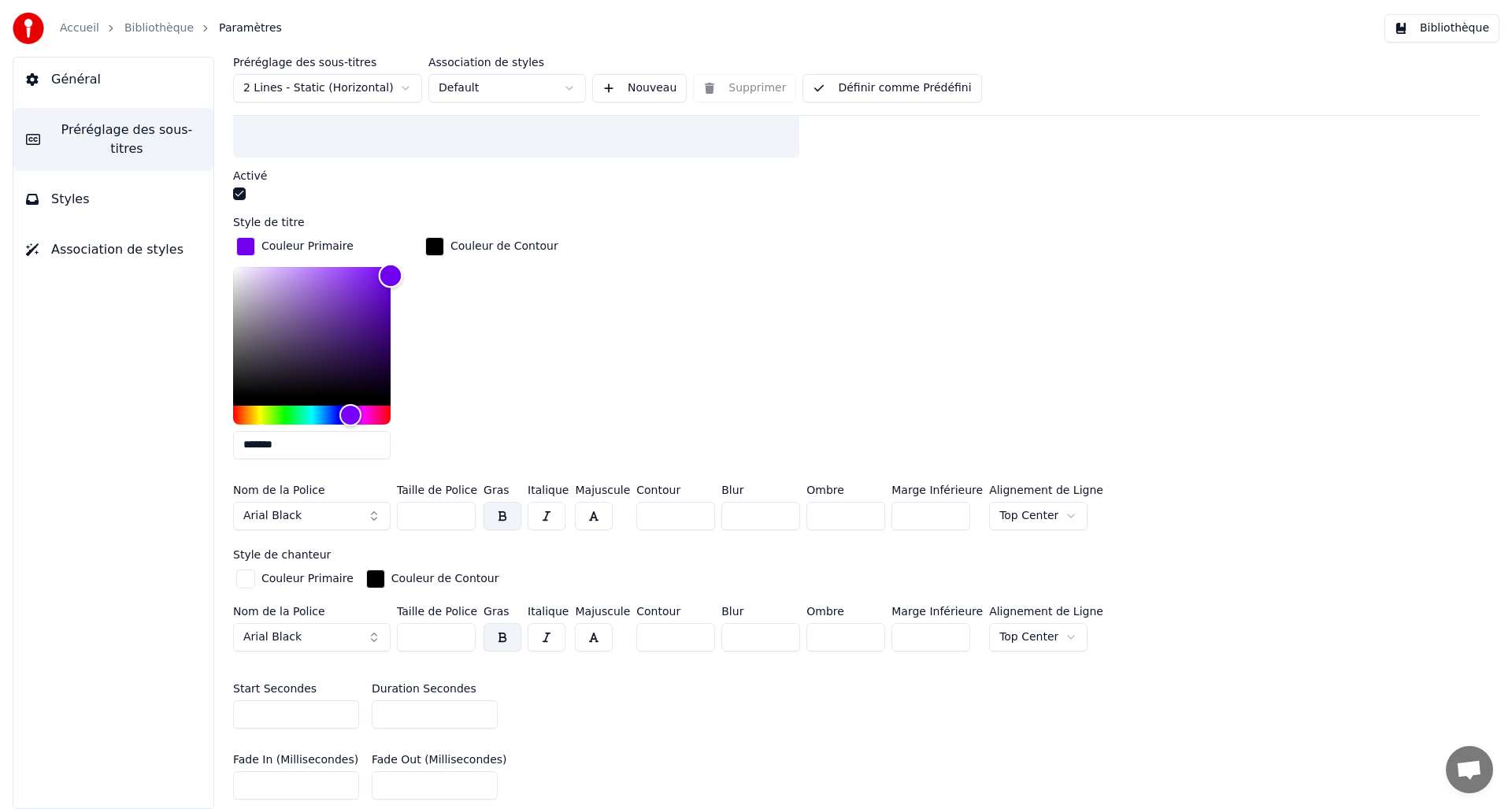
scroll to position [503, 0]
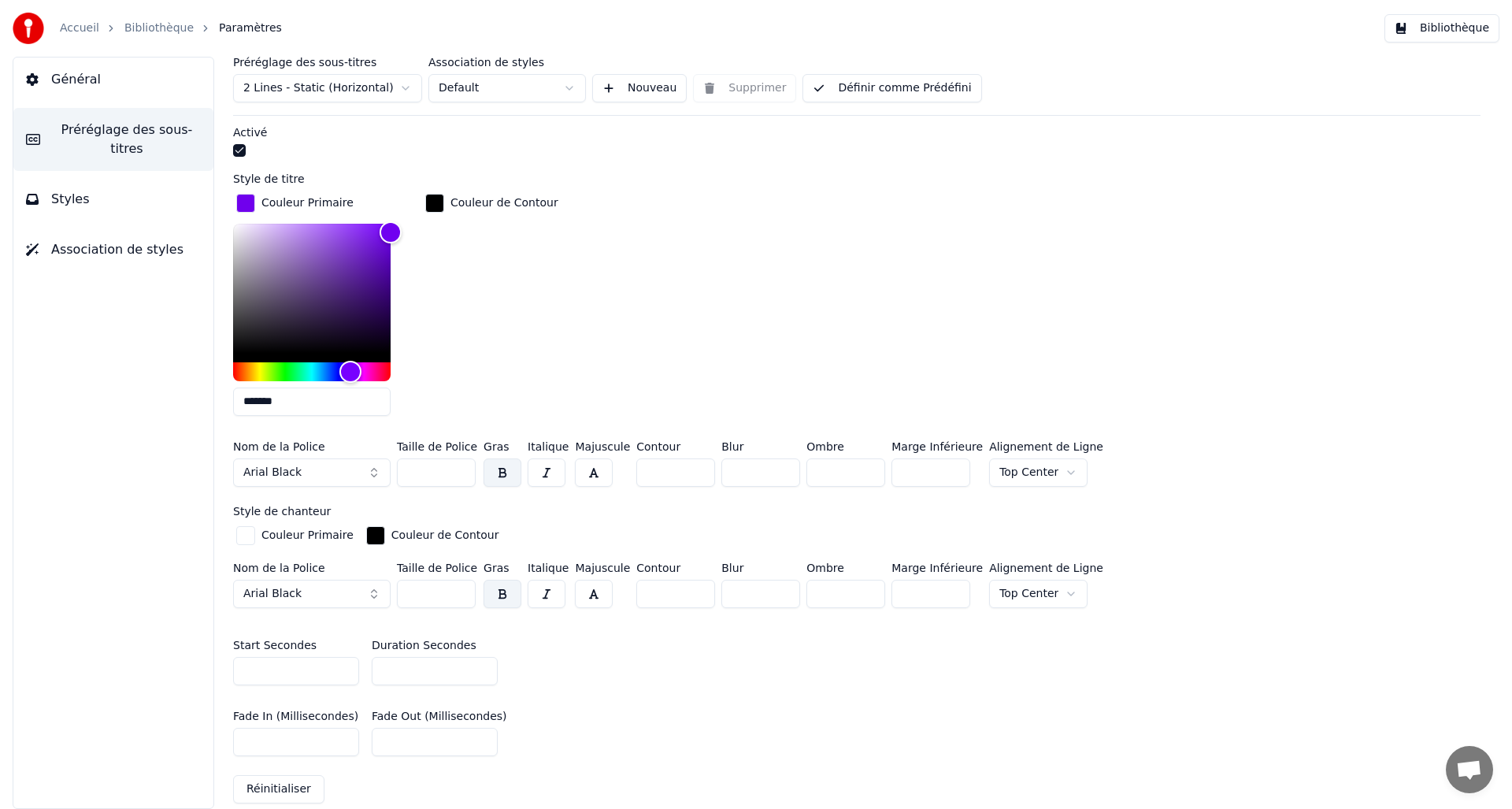
click at [366, 476] on button "Arial Black" at bounding box center [312, 473] width 158 height 28
type input "**********"
click at [333, 522] on div "TOSCA ZERO" at bounding box center [312, 533] width 150 height 25
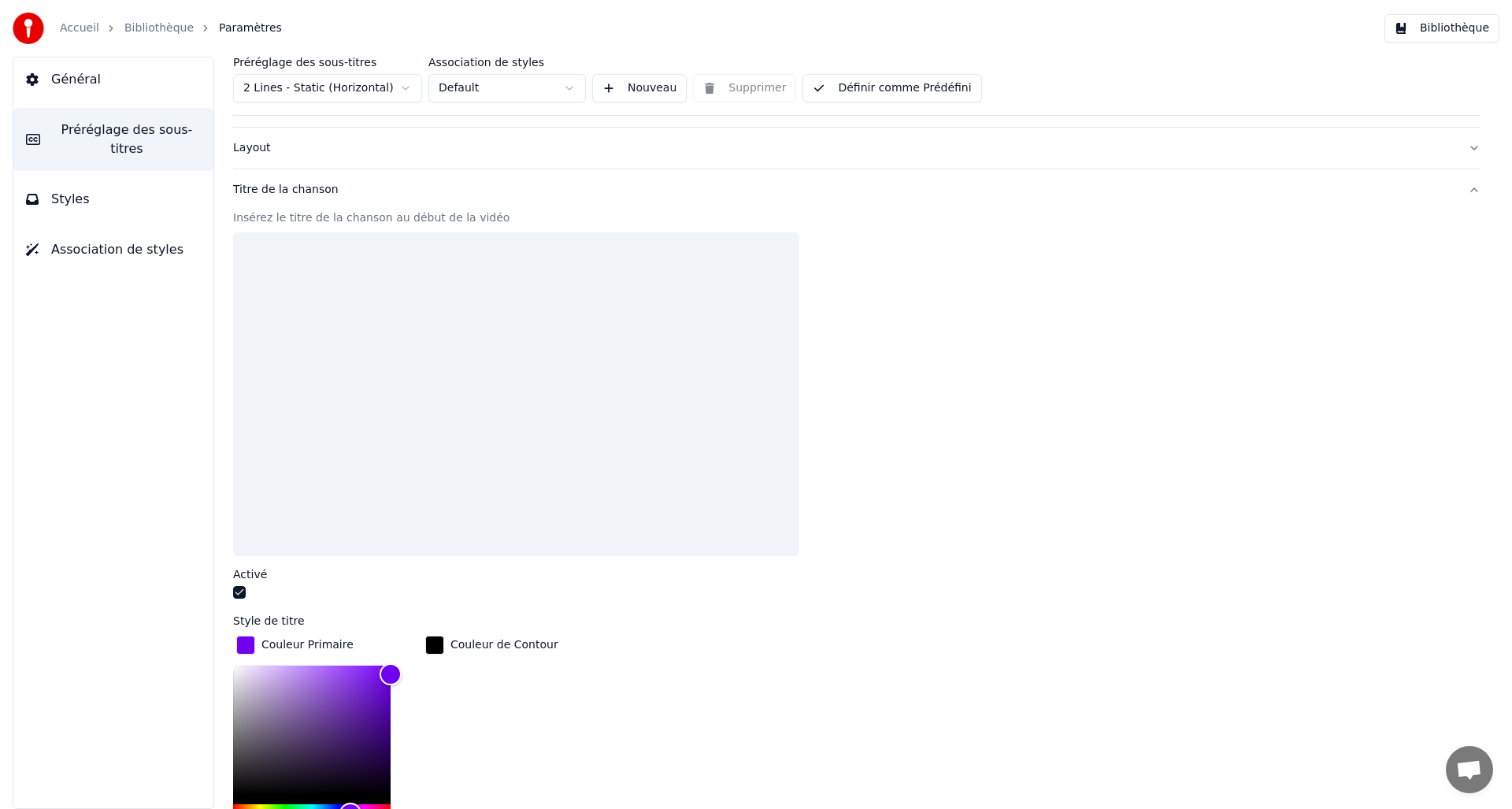
scroll to position [0, 0]
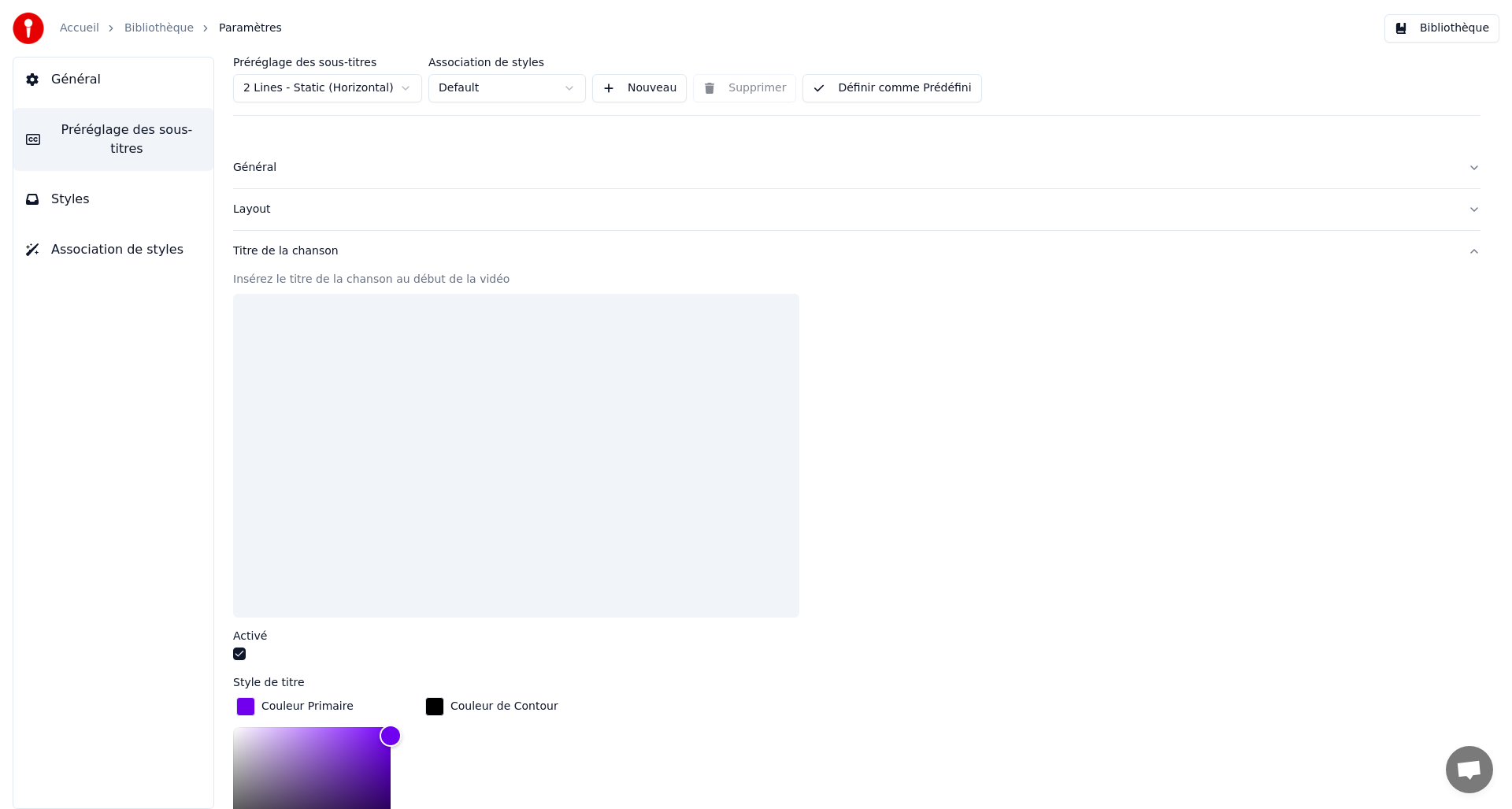
click at [275, 252] on div "Titre de la chanson" at bounding box center [844, 251] width 1222 height 16
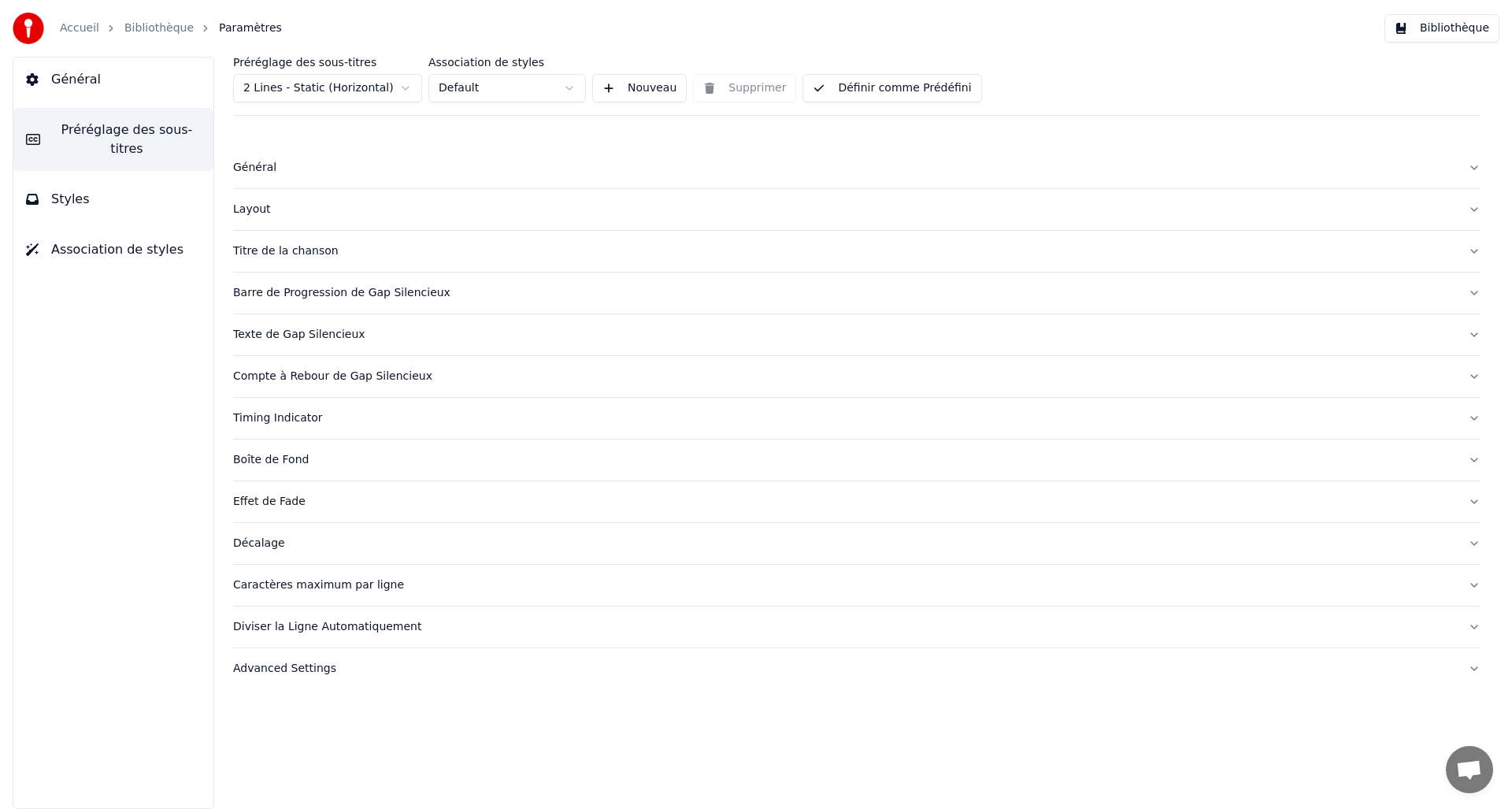
click at [275, 252] on div "Titre de la chanson" at bounding box center [844, 251] width 1222 height 16
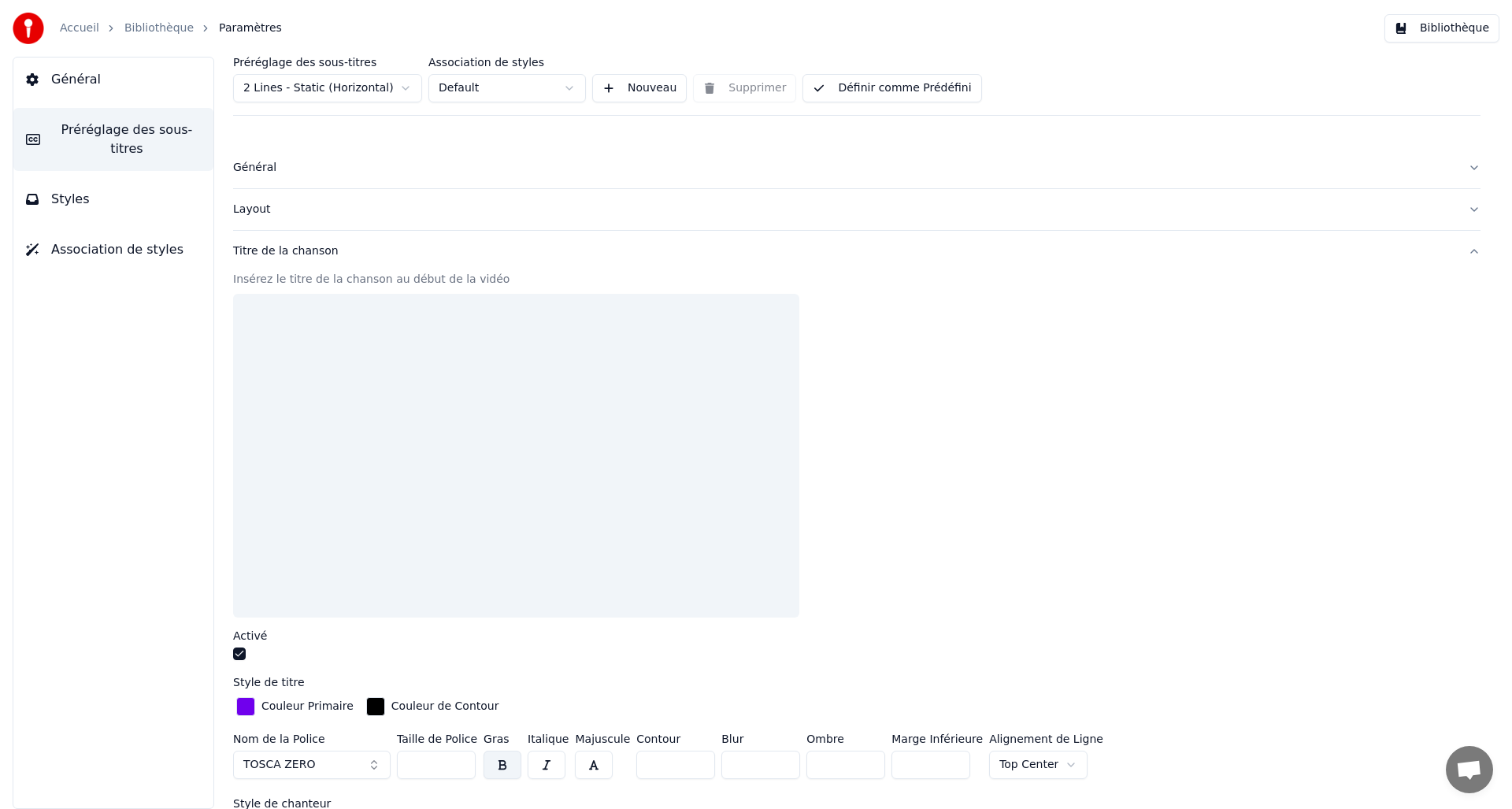
click at [287, 278] on div "Insérez le titre de la chanson au début de la vidéo" at bounding box center [856, 279] width 1248 height 16
click at [306, 316] on div at bounding box center [516, 456] width 566 height 324
click at [302, 255] on div "Titre de la chanson" at bounding box center [844, 251] width 1222 height 16
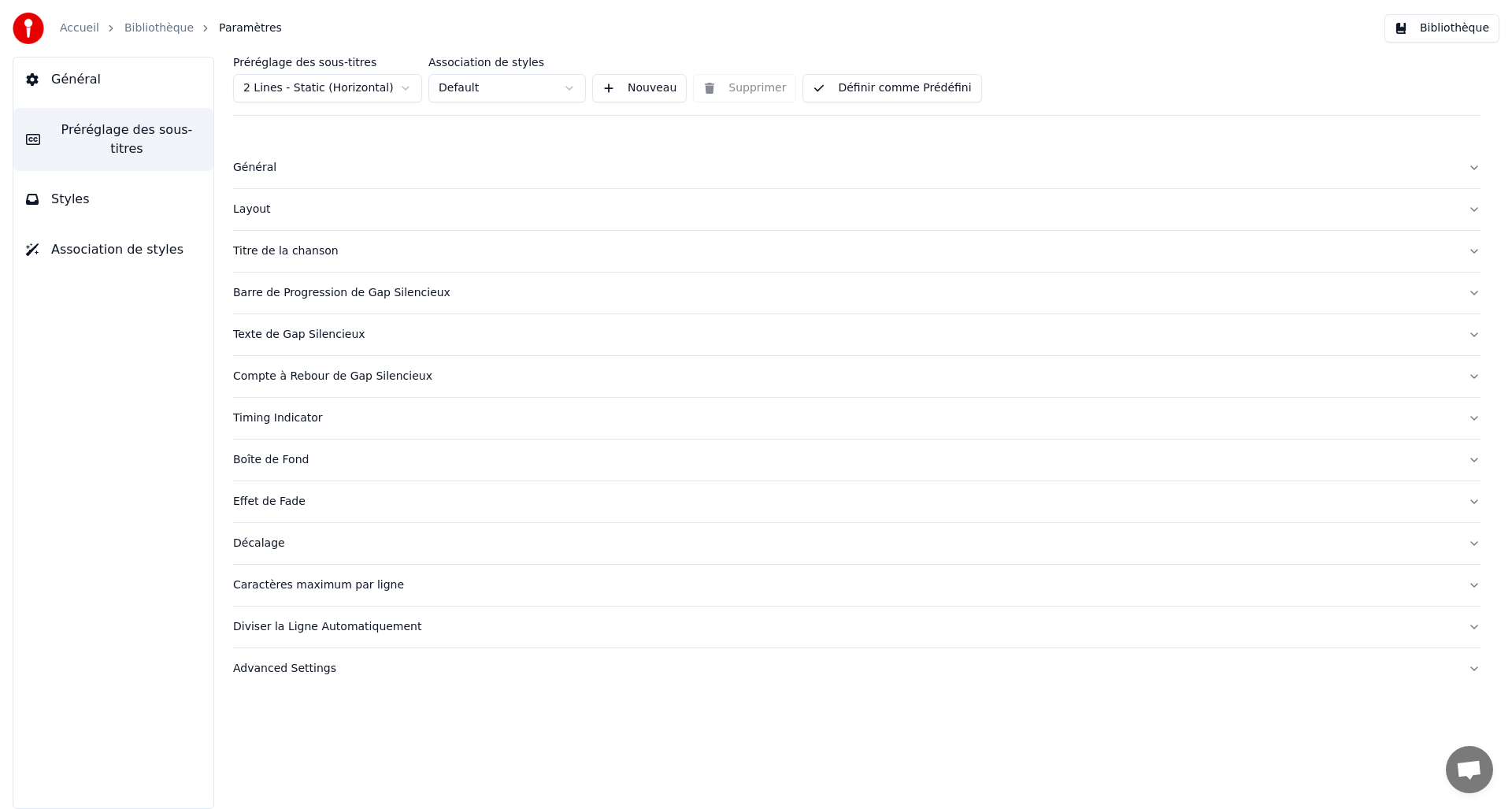
click at [903, 86] on button "Définir comme Prédéfini" at bounding box center [892, 88] width 179 height 28
click at [1478, 26] on button "Bibliothèque" at bounding box center [1441, 28] width 115 height 28
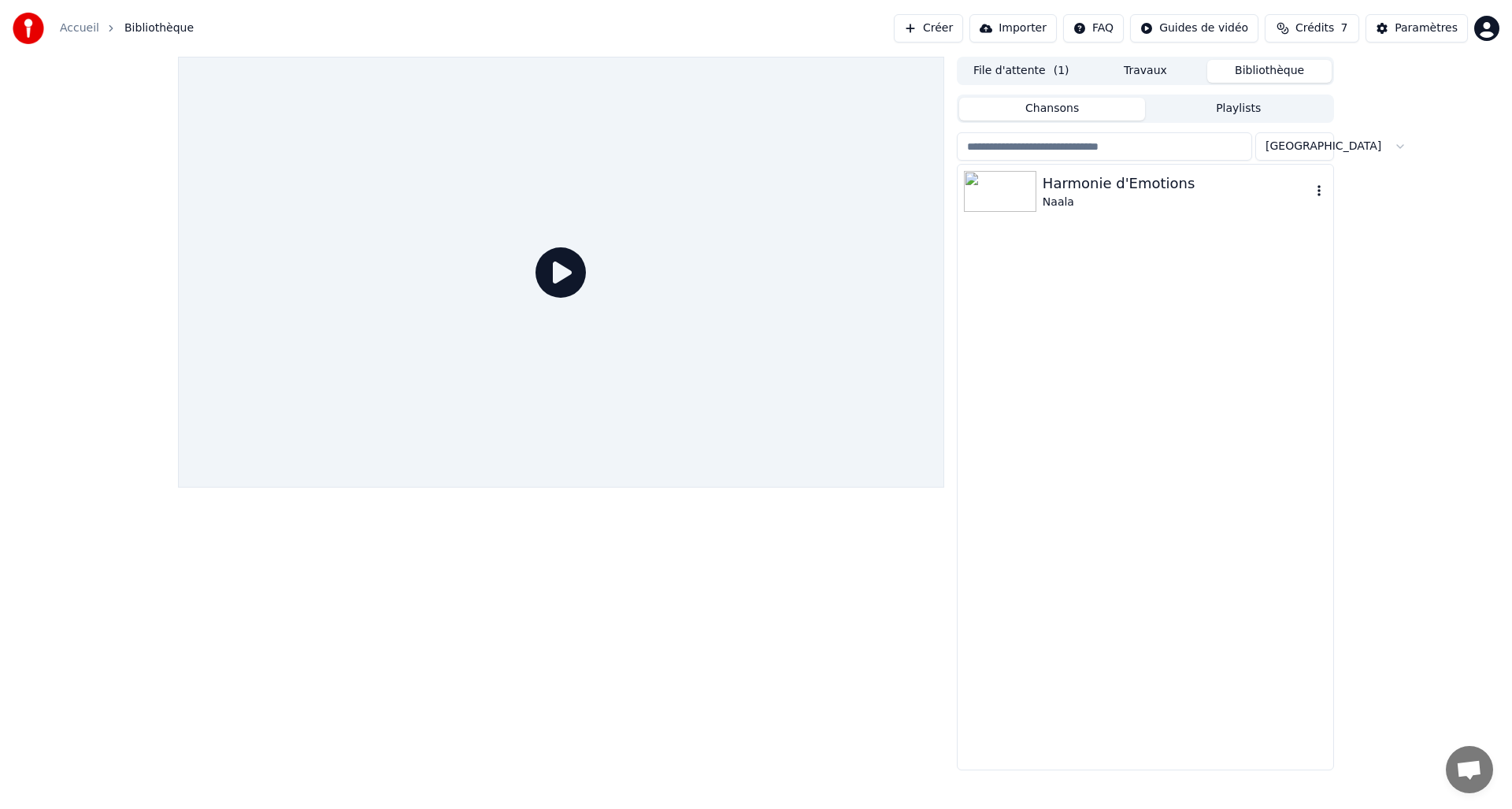
click at [1087, 202] on div "Naala" at bounding box center [1177, 202] width 269 height 16
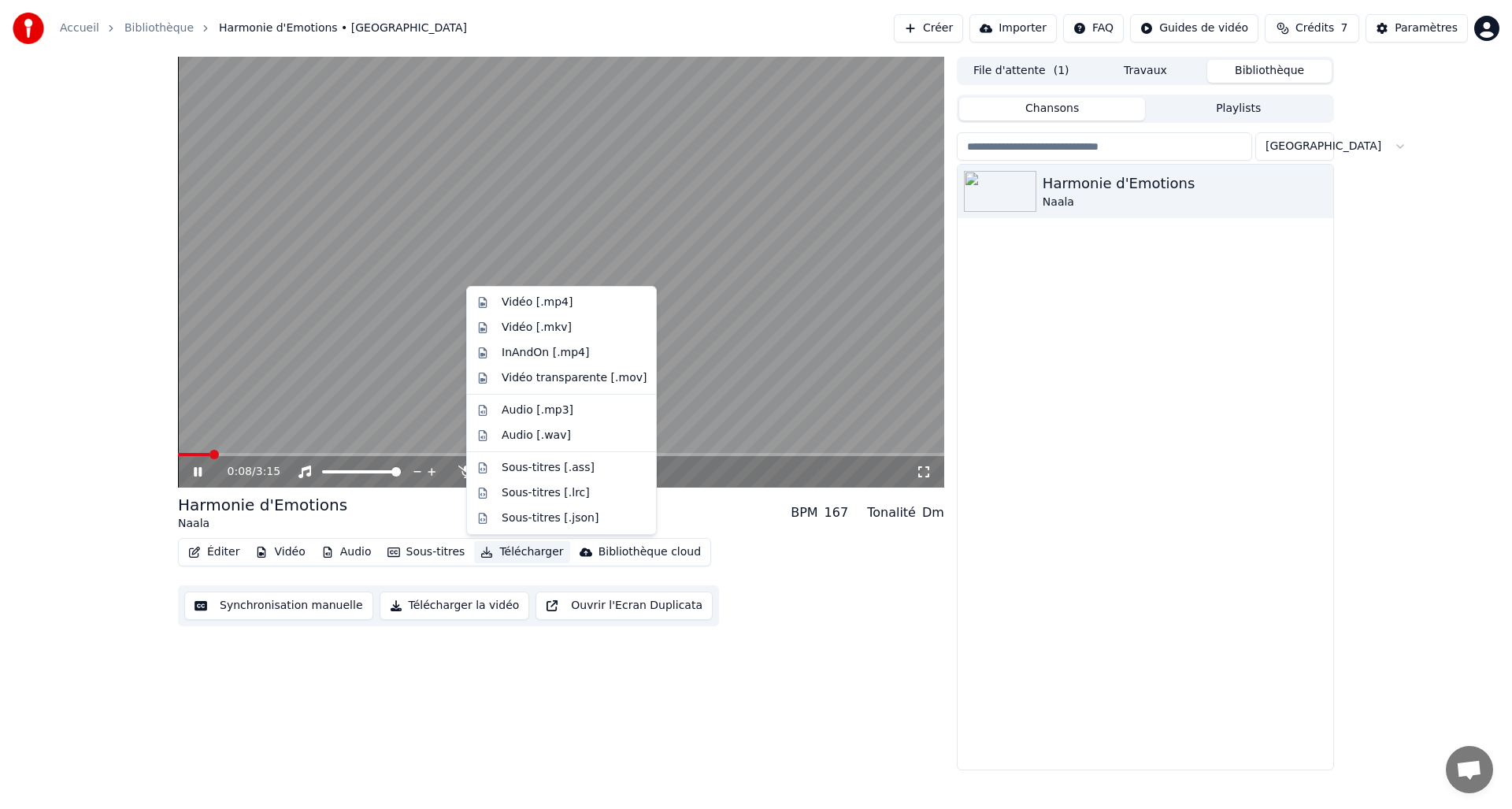
click at [530, 553] on button "Télécharger" at bounding box center [522, 552] width 95 height 22
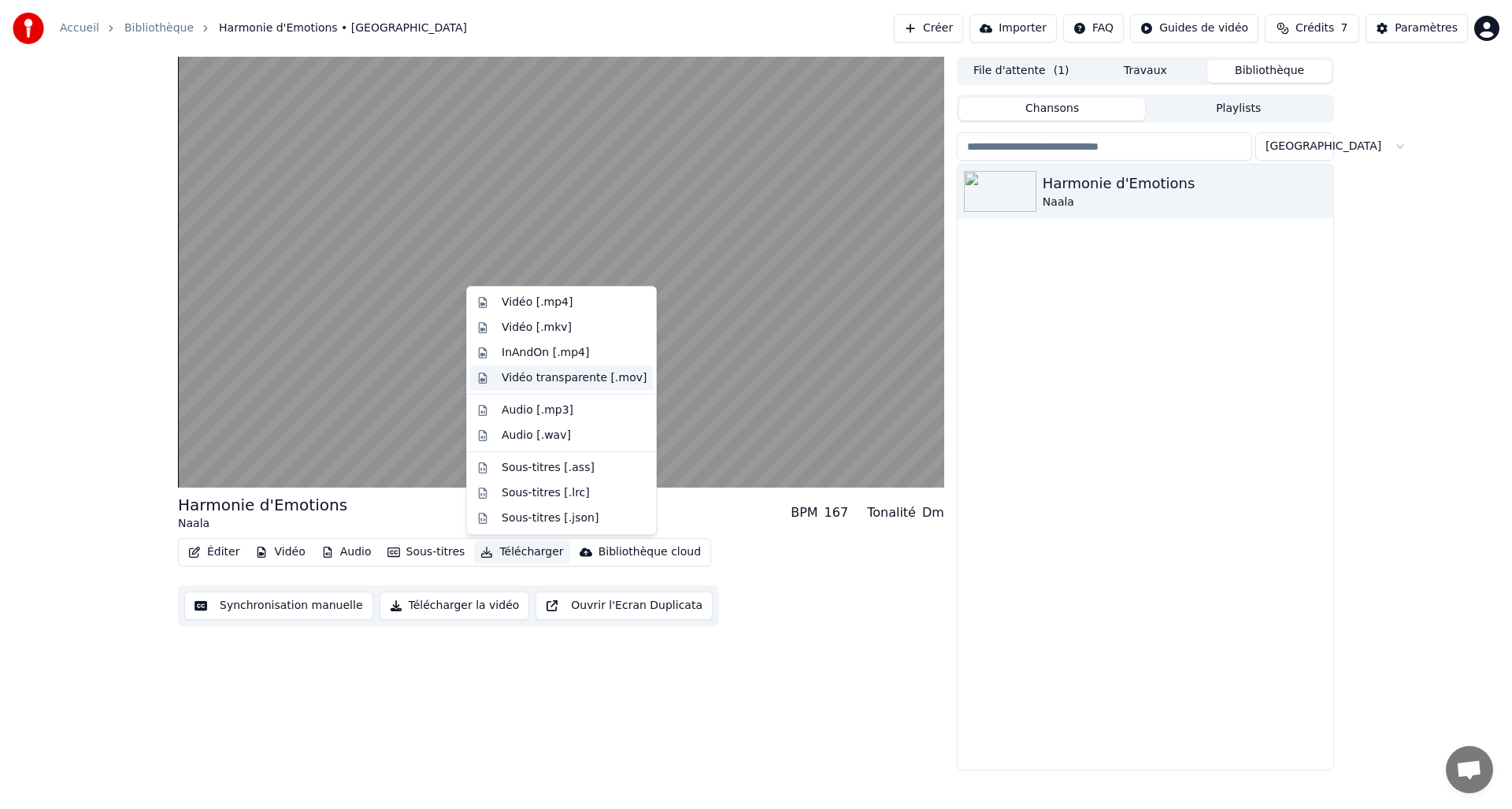
click at [546, 377] on div "Vidéo transparente [.mov]" at bounding box center [574, 378] width 145 height 16
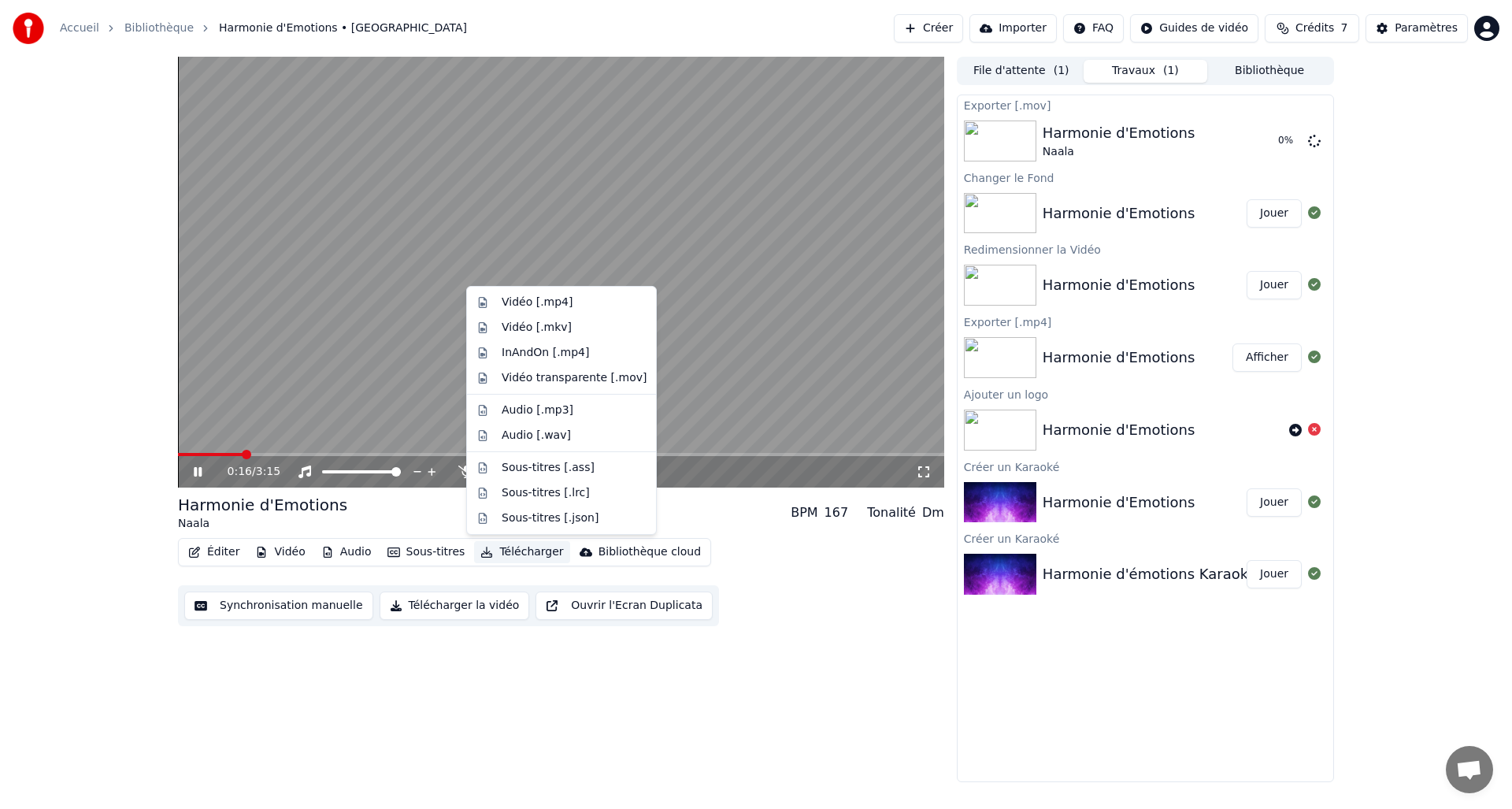
click at [531, 551] on button "Télécharger" at bounding box center [522, 552] width 95 height 22
click at [551, 302] on div "Vidéo [.mp4]" at bounding box center [537, 302] width 71 height 16
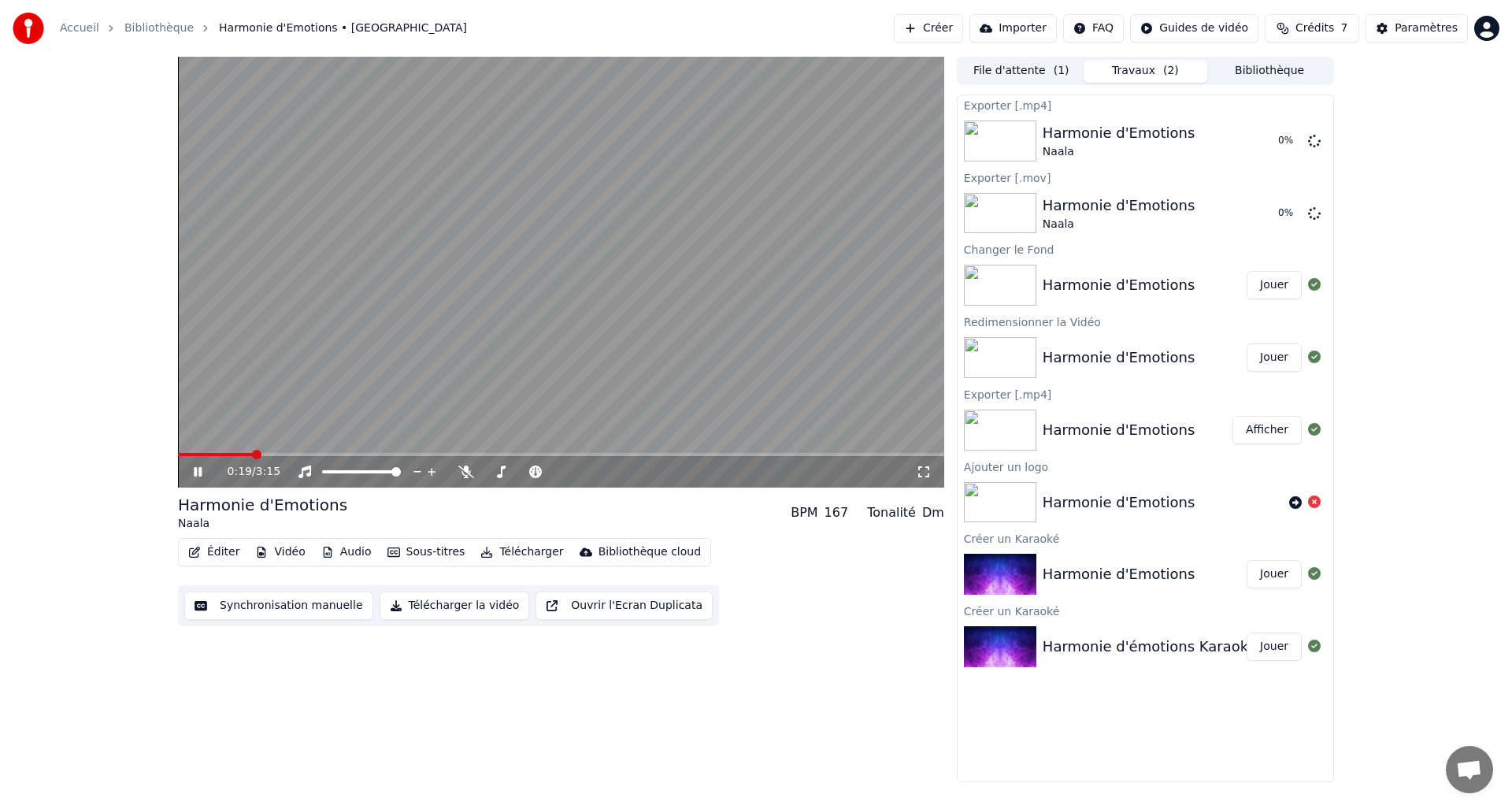
click at [503, 552] on button "Télécharger" at bounding box center [522, 552] width 95 height 22
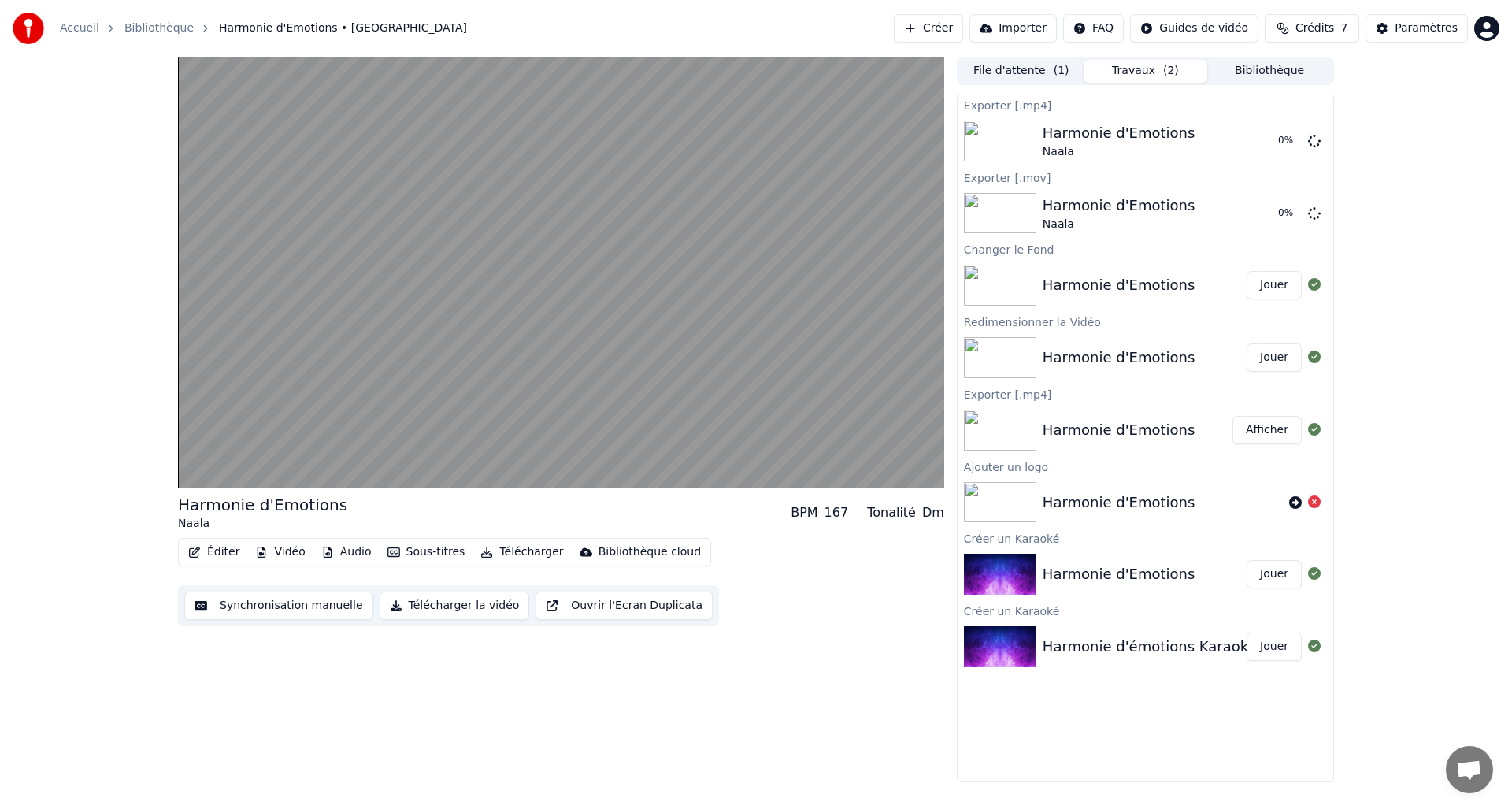
click at [667, 659] on div "Harmonie d'Emotions Naala BPM 167 Tonalité Dm Éditer Vidéo Audio Sous-titres Té…" at bounding box center [560, 419] width 766 height 725
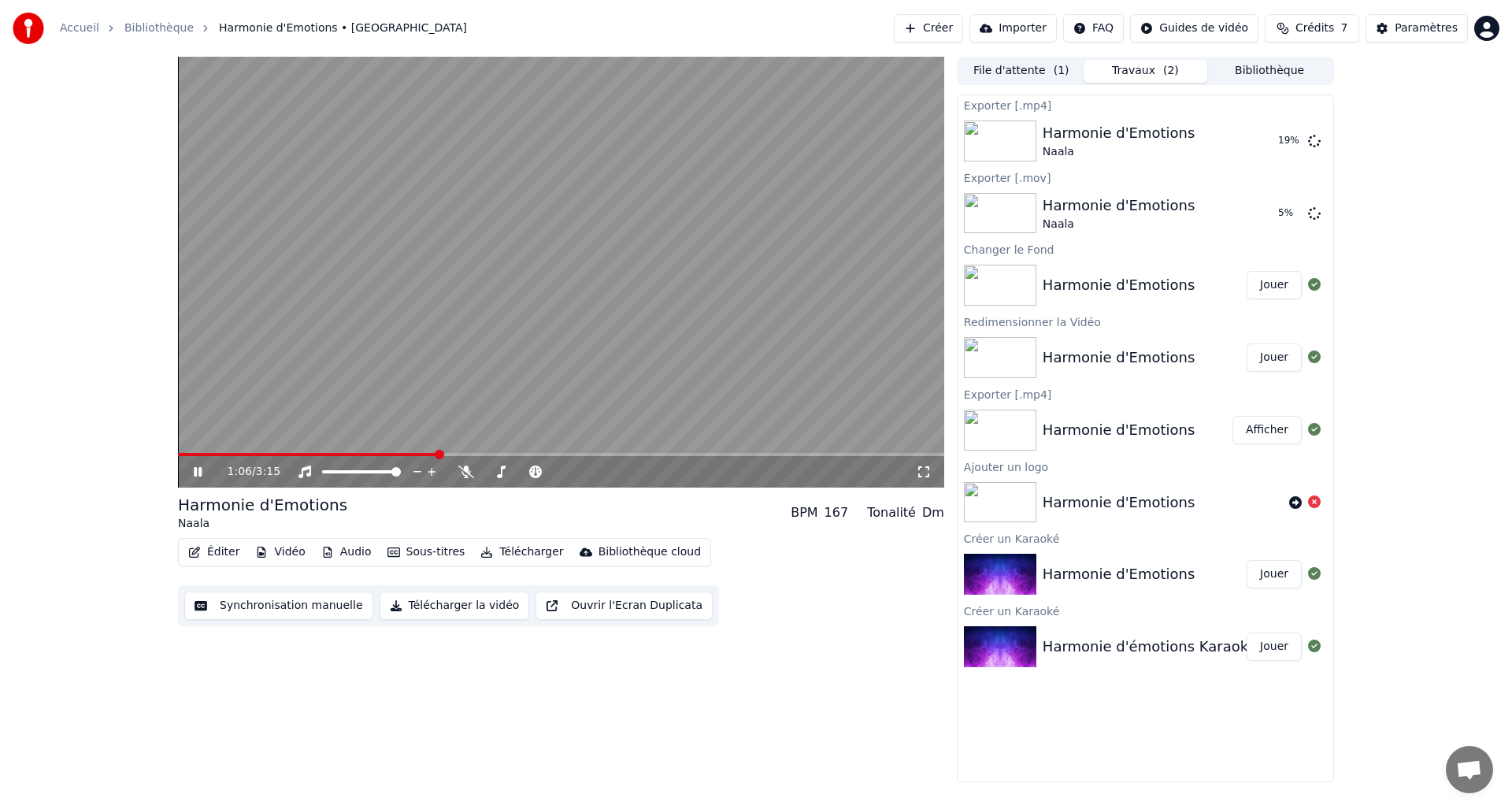
click at [197, 472] on icon at bounding box center [197, 471] width 8 height 10
click at [1274, 138] on button "Afficher" at bounding box center [1267, 141] width 69 height 28
